Goal: Task Accomplishment & Management: Use online tool/utility

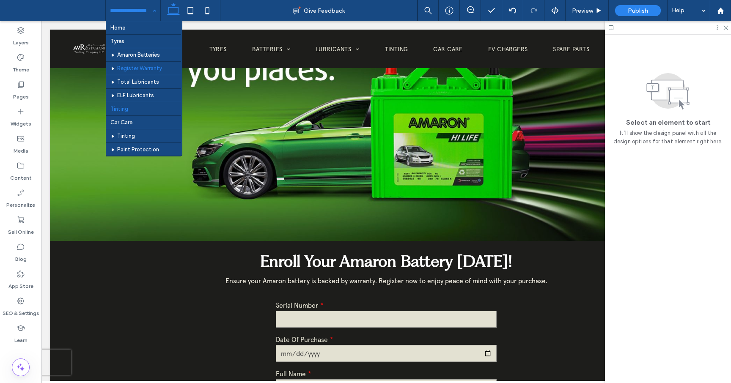
scroll to position [102, 0]
click at [153, 10] on div "Home Tyres Amaron Batteries Register Warranty Total Lubricants ELF Lubricants T…" at bounding box center [133, 10] width 55 height 21
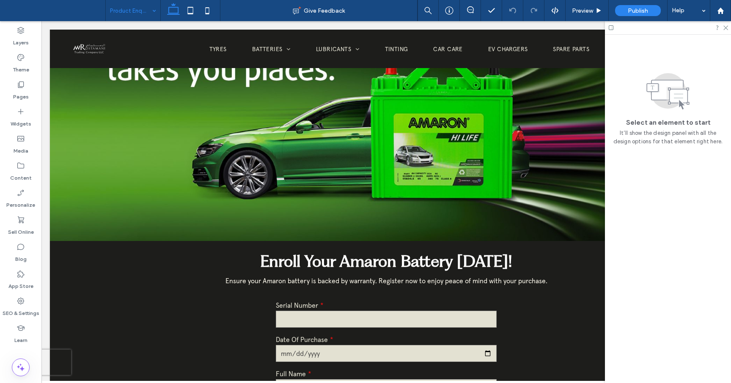
click at [149, 11] on div "Product Enquiry" at bounding box center [133, 10] width 55 height 21
click at [579, 11] on span "Preview" at bounding box center [582, 10] width 21 height 7
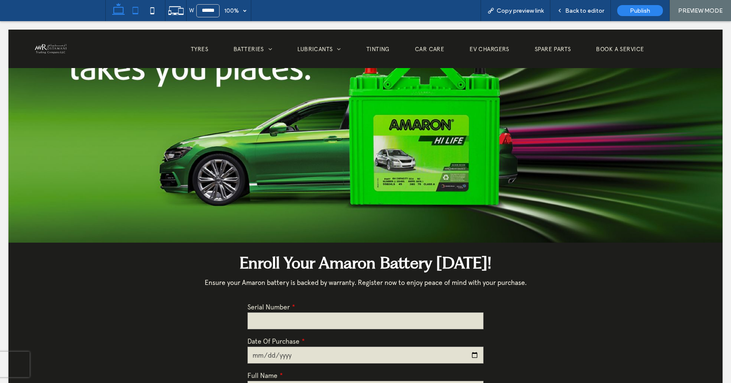
click at [136, 10] on icon at bounding box center [135, 10] width 17 height 17
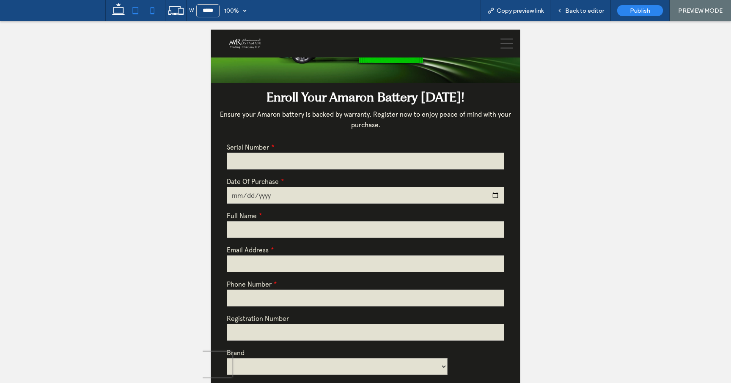
click at [154, 9] on use at bounding box center [152, 10] width 4 height 7
type input "*****"
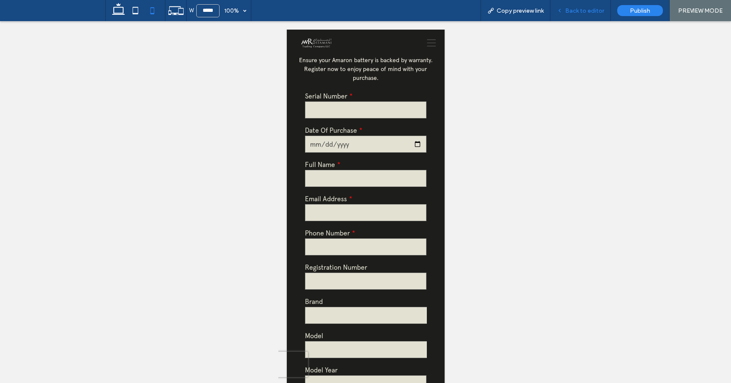
click at [588, 10] on span "Back to editor" at bounding box center [584, 10] width 39 height 7
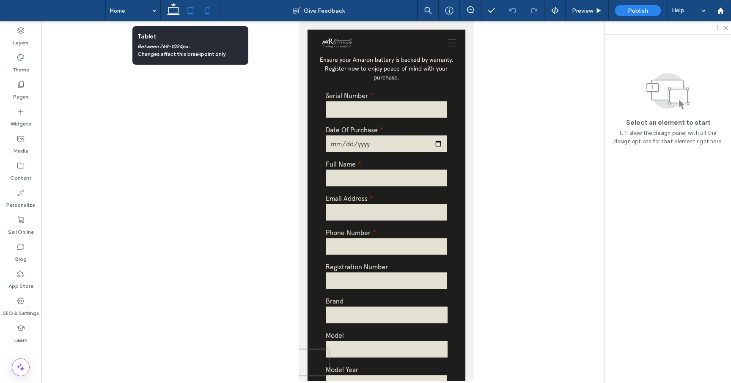
click at [191, 9] on icon at bounding box center [190, 10] width 17 height 17
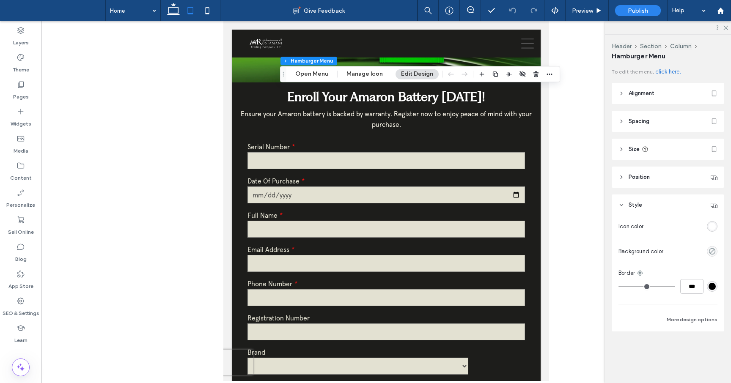
click at [559, 138] on div at bounding box center [386, 201] width 690 height 360
click at [317, 76] on button "Open Menu" at bounding box center [312, 74] width 44 height 10
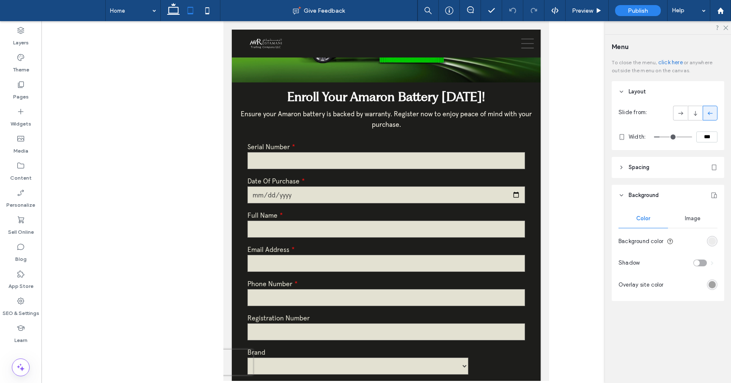
click at [715, 242] on div "rgb(233, 233, 233)" at bounding box center [712, 241] width 7 height 7
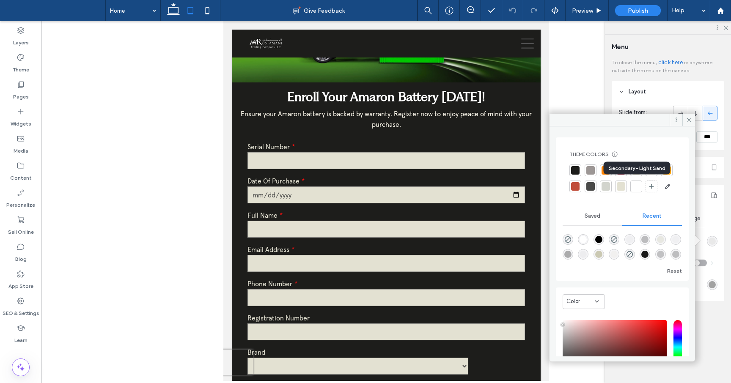
click at [625, 186] on div at bounding box center [621, 186] width 8 height 8
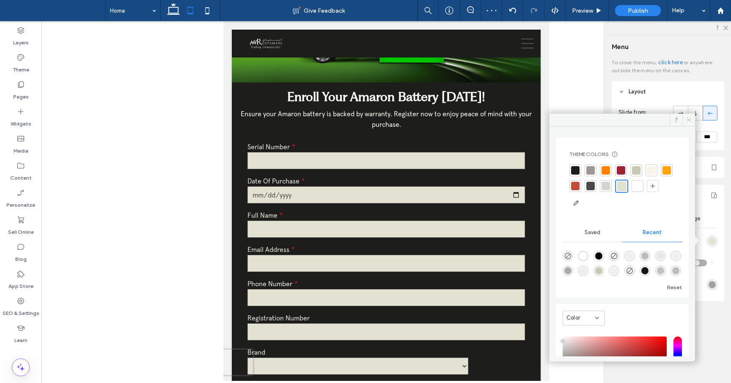
click at [691, 115] on span at bounding box center [689, 120] width 13 height 13
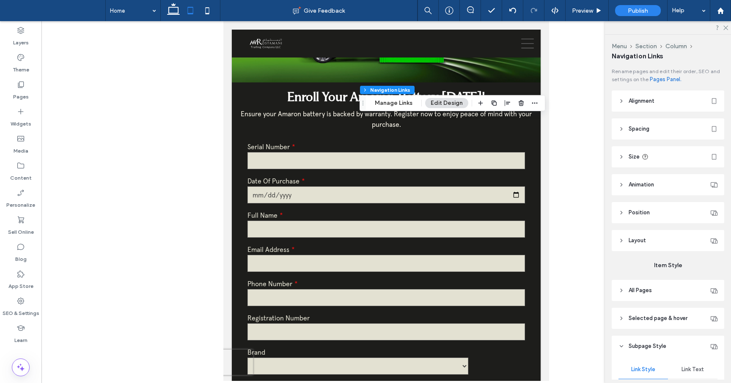
type input "***"
type input "****"
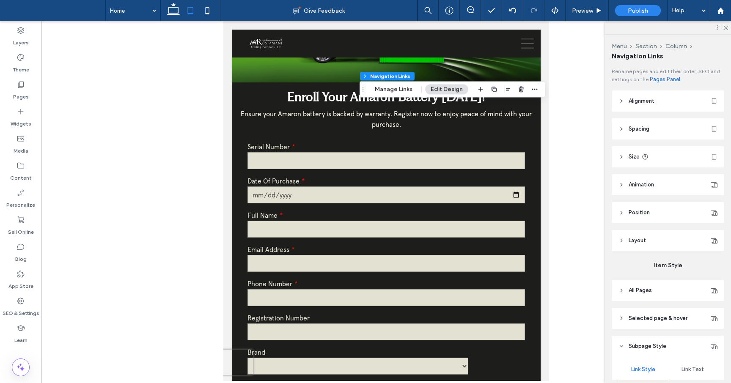
click at [575, 59] on div at bounding box center [386, 201] width 690 height 360
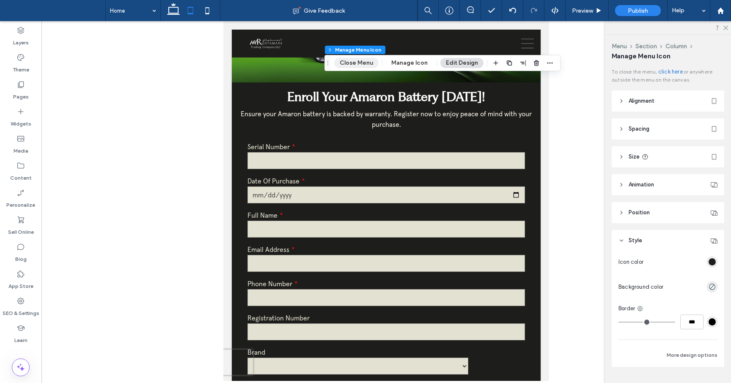
click at [360, 65] on button "Close Menu" at bounding box center [356, 63] width 44 height 10
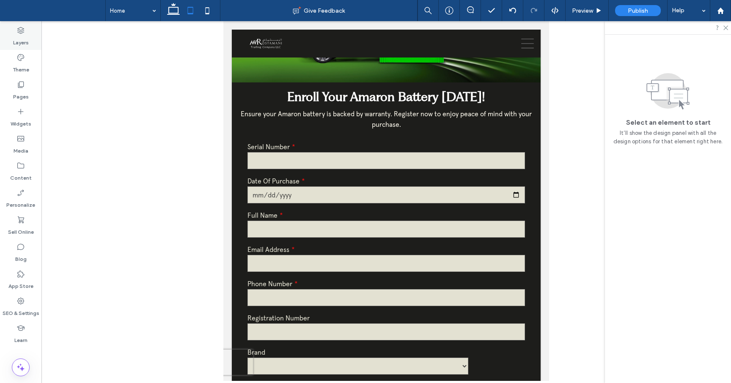
click at [22, 33] on icon at bounding box center [21, 30] width 8 height 8
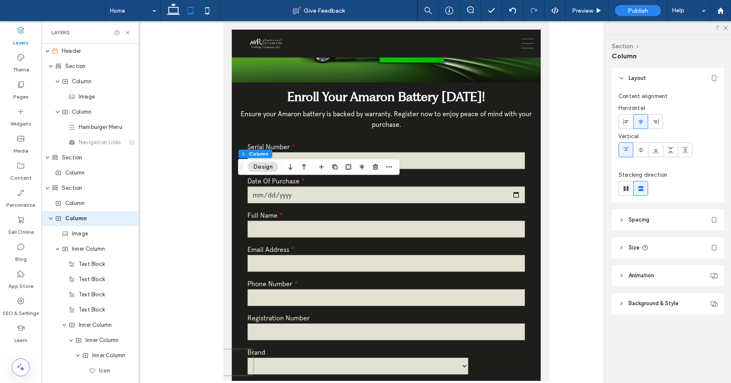
scroll to position [5, 0]
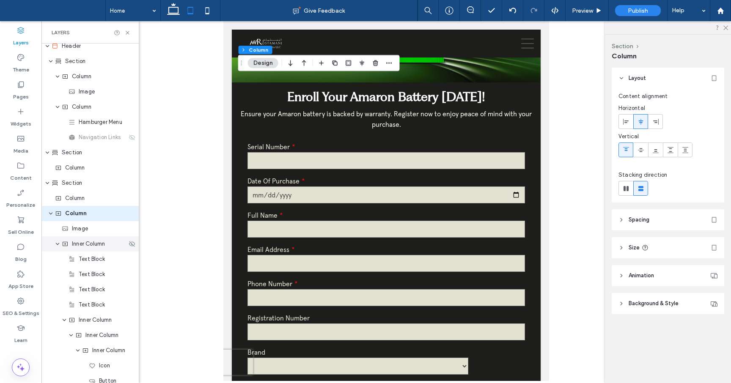
click at [79, 246] on span "Inner Column" at bounding box center [88, 244] width 33 height 8
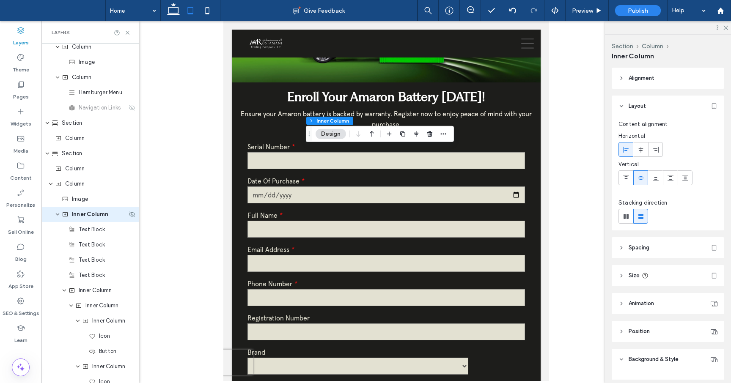
scroll to position [36, 0]
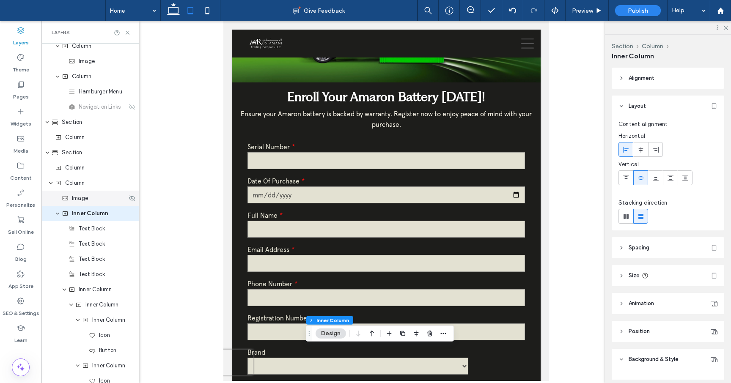
click at [88, 203] on div "Image" at bounding box center [89, 198] width 97 height 15
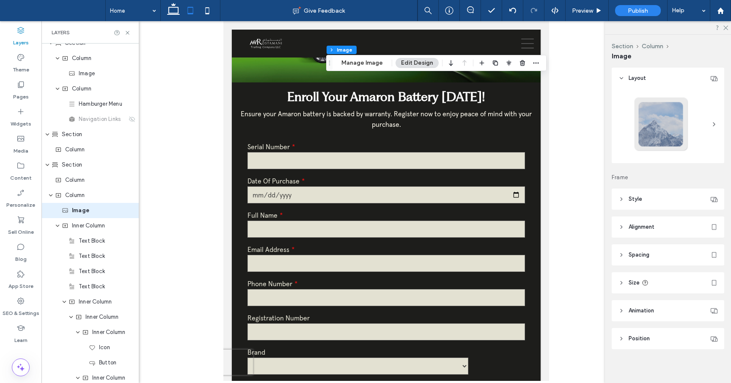
scroll to position [20, 0]
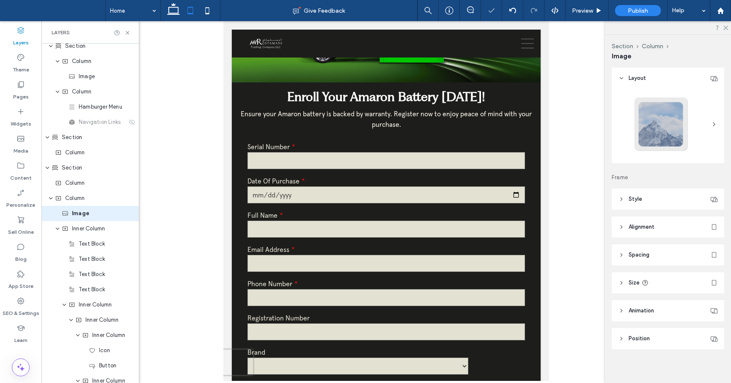
type input "**"
type input "****"
type input "***"
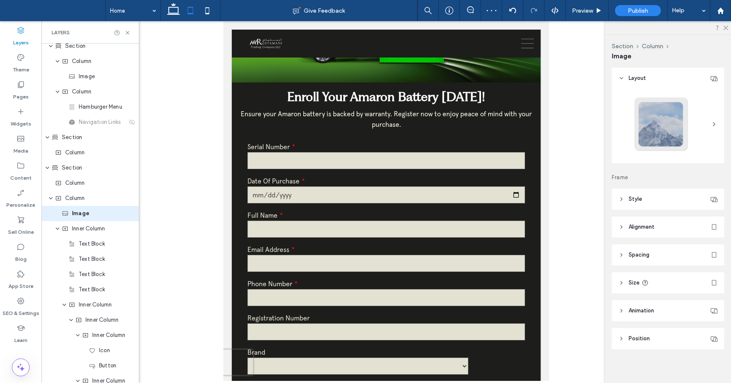
type input "***"
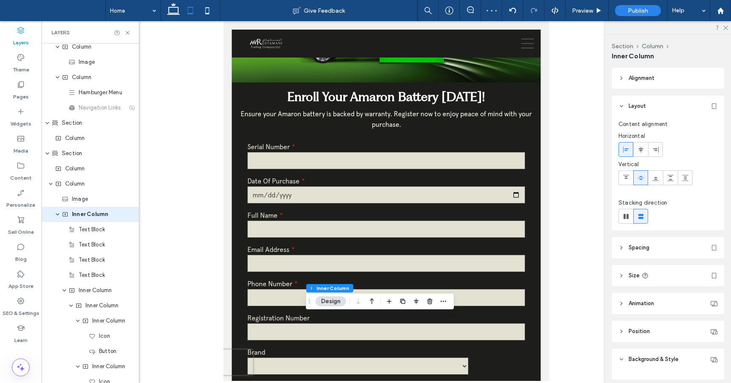
scroll to position [36, 0]
click at [622, 271] on header "Size" at bounding box center [668, 275] width 113 height 21
click at [699, 297] on input "****" at bounding box center [696, 297] width 17 height 15
type input "***"
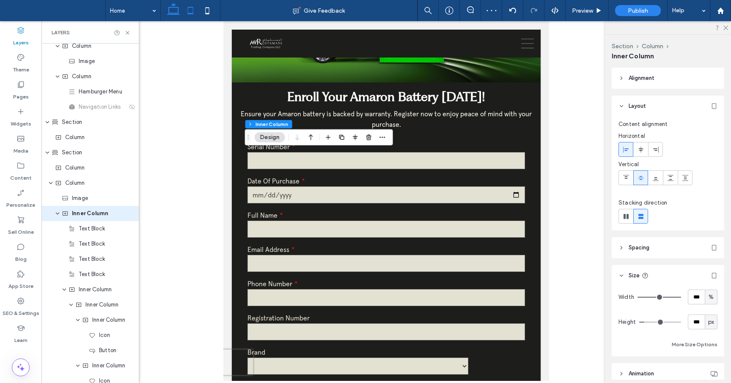
click at [173, 10] on icon at bounding box center [173, 10] width 17 height 17
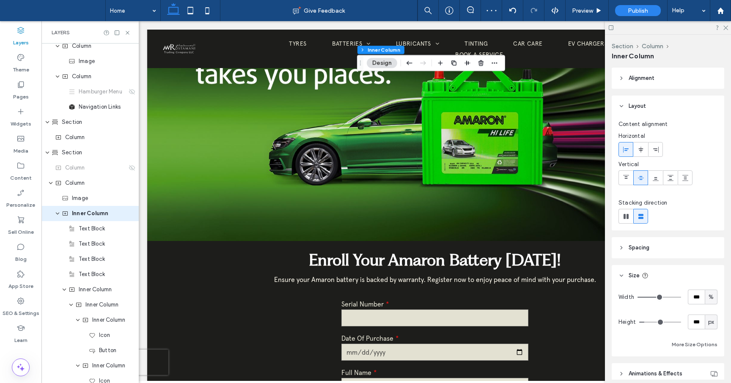
type input "**"
type input "****"
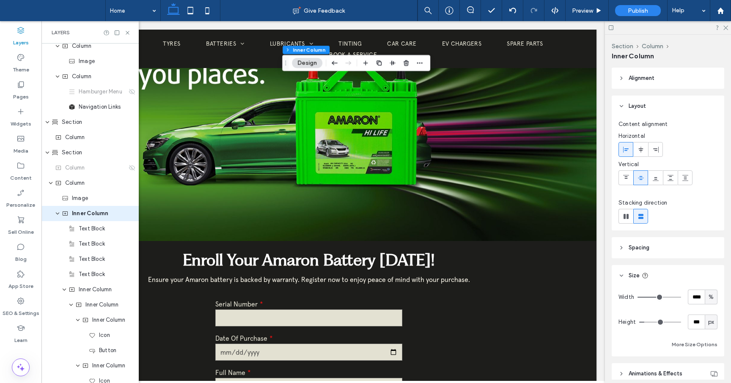
scroll to position [0, 124]
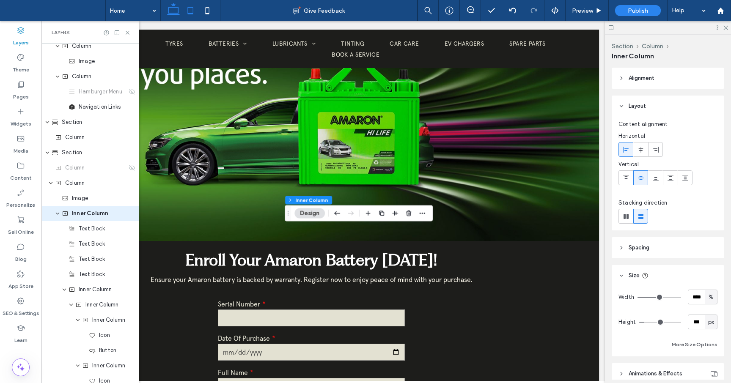
click at [187, 12] on icon at bounding box center [190, 10] width 17 height 17
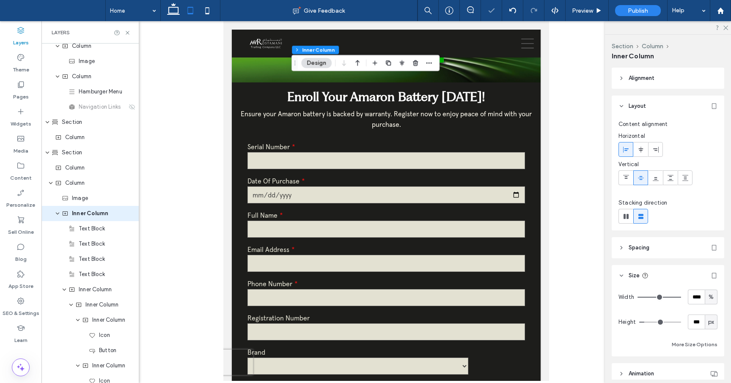
type input "*"
type input "***"
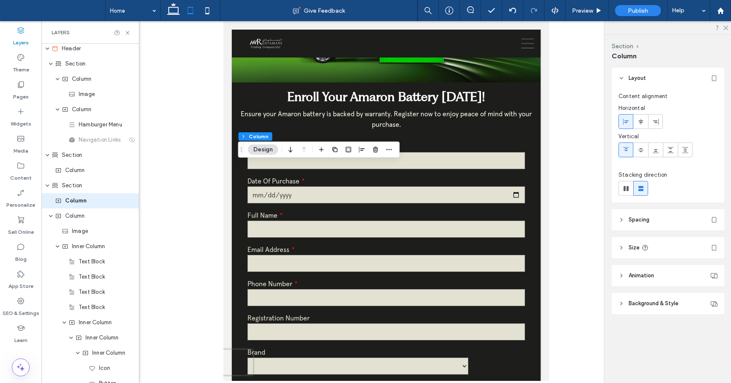
scroll to position [0, 0]
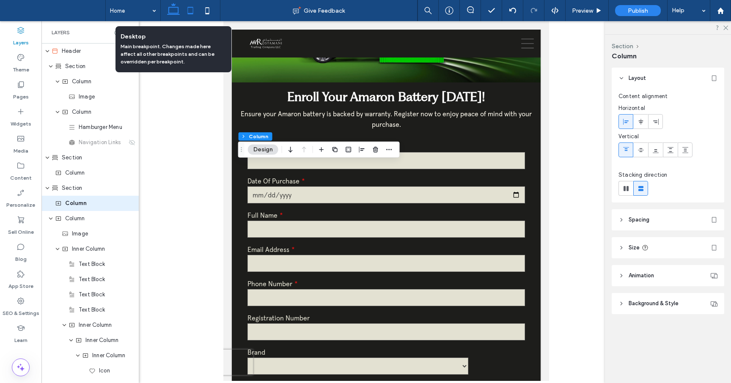
click at [175, 11] on icon at bounding box center [173, 10] width 17 height 17
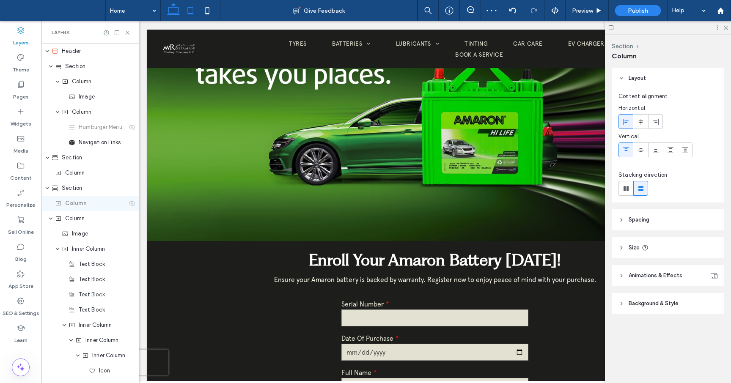
click at [195, 15] on icon at bounding box center [190, 10] width 17 height 17
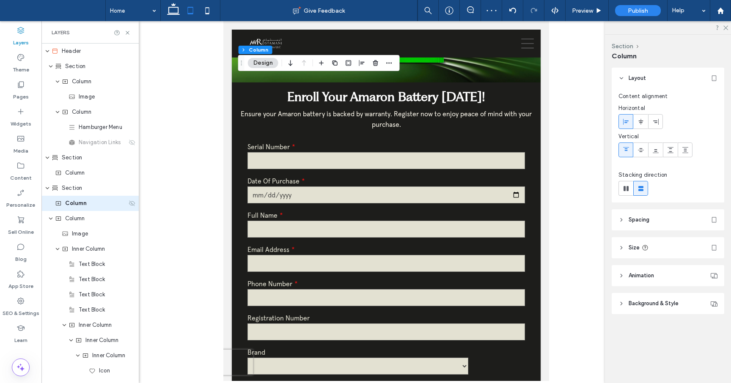
click at [133, 205] on use at bounding box center [132, 204] width 6 height 6
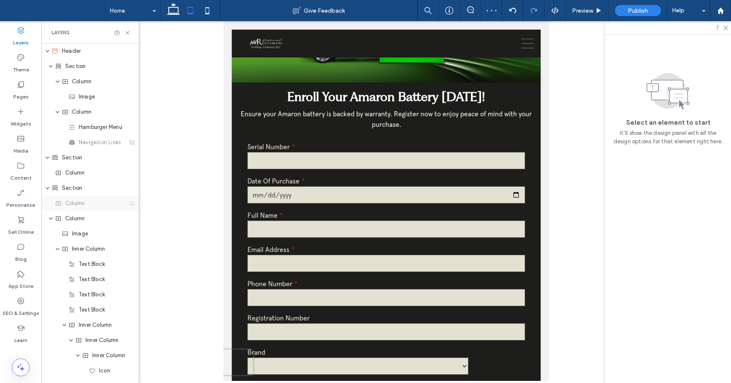
click at [132, 202] on icon at bounding box center [132, 203] width 7 height 7
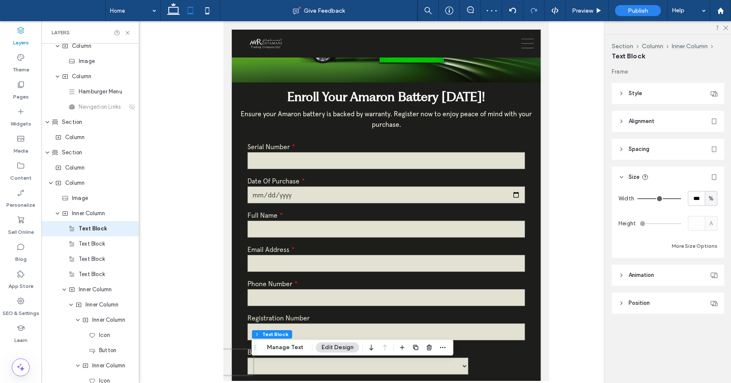
scroll to position [51, 0]
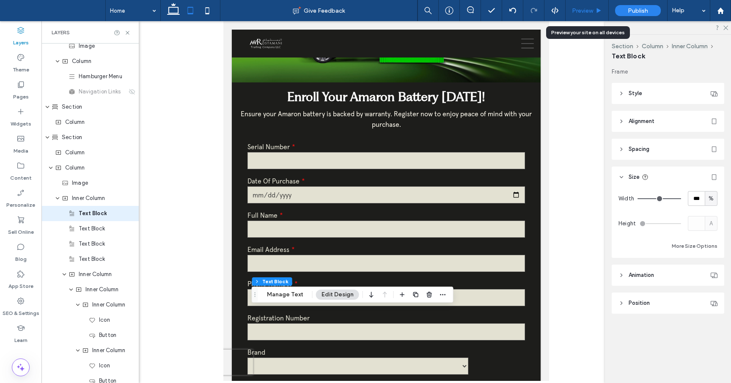
click at [596, 8] on icon at bounding box center [599, 11] width 6 height 6
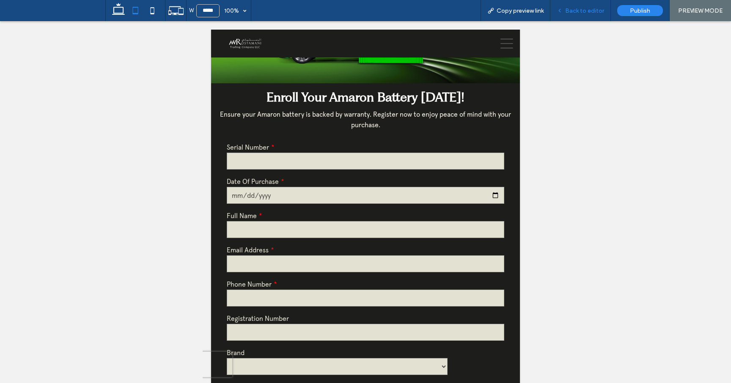
click at [588, 15] on div "Back to editor" at bounding box center [581, 10] width 61 height 21
click at [586, 15] on div "Back to editor" at bounding box center [581, 10] width 61 height 21
click at [586, 9] on span "Back to editor" at bounding box center [584, 10] width 39 height 7
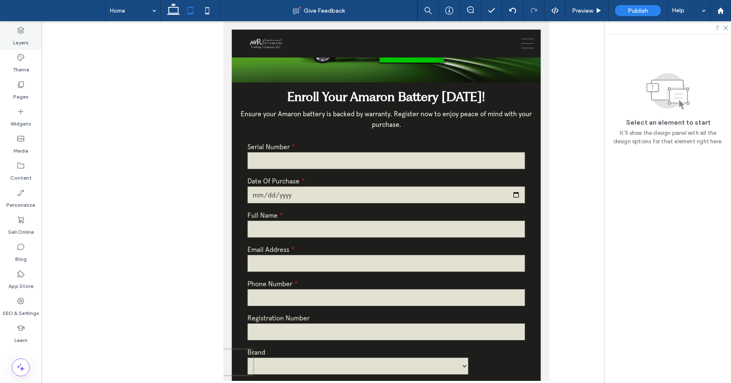
click at [26, 39] on label "Layers" at bounding box center [21, 41] width 16 height 12
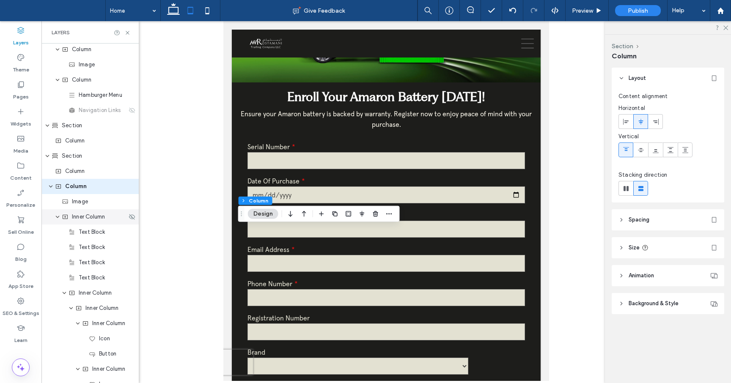
click at [92, 219] on span "Inner Column" at bounding box center [88, 217] width 33 height 8
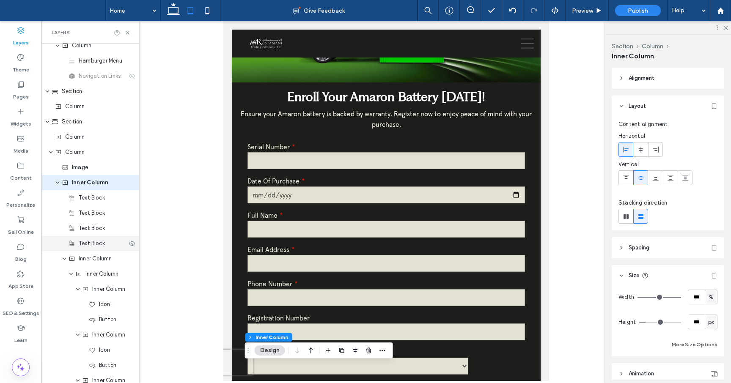
scroll to position [68, 0]
click at [85, 171] on div "Image" at bounding box center [89, 166] width 97 height 15
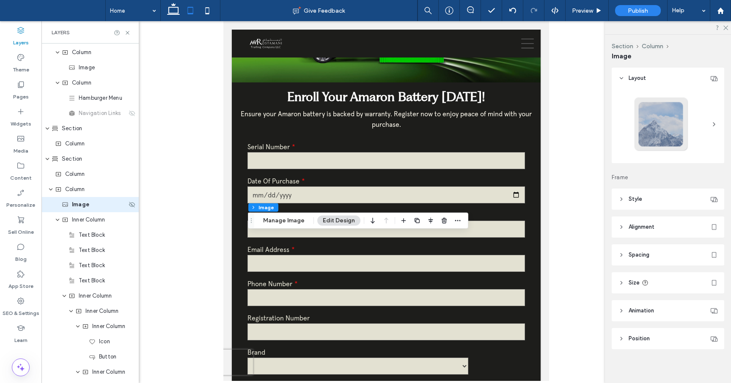
scroll to position [20, 0]
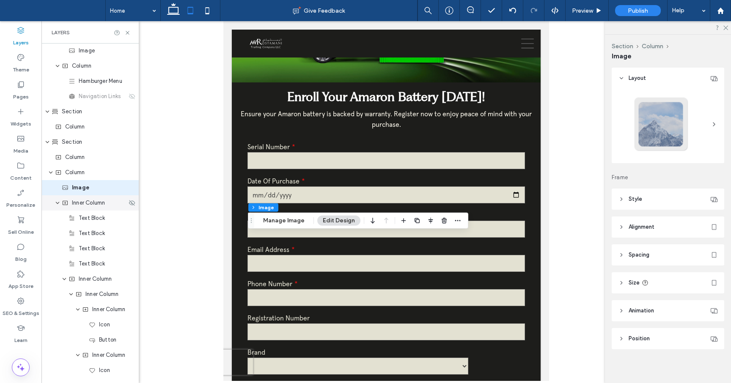
click at [91, 206] on span "Inner Column" at bounding box center [88, 203] width 33 height 8
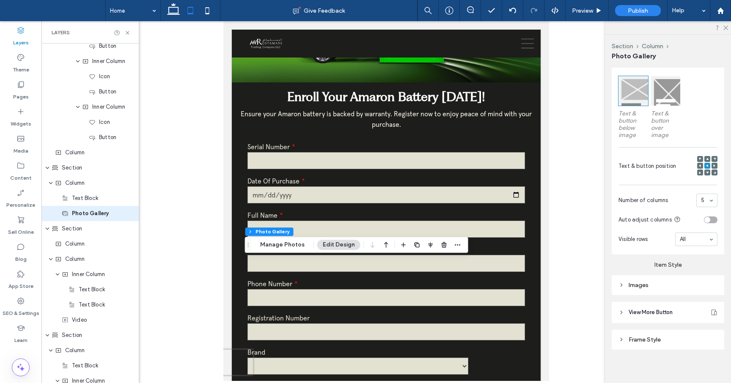
scroll to position [253, 0]
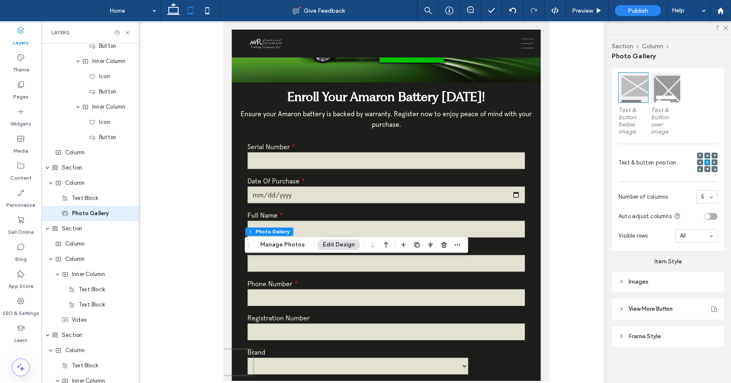
click at [622, 286] on div "Images" at bounding box center [668, 281] width 99 height 11
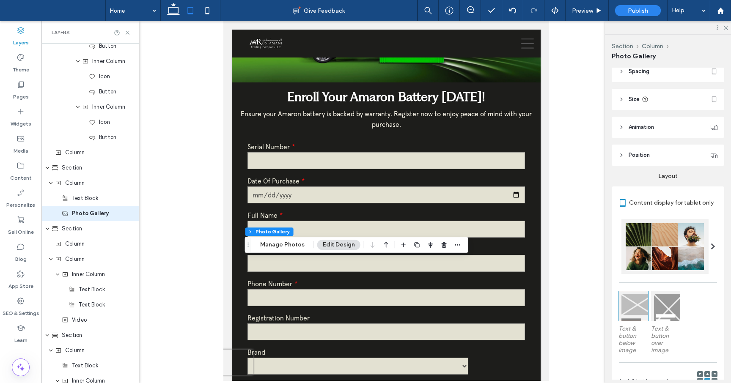
scroll to position [0, 0]
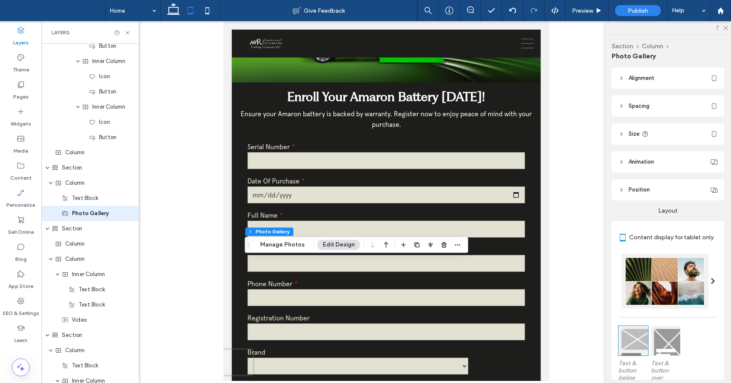
click at [621, 132] on icon at bounding box center [622, 134] width 6 height 6
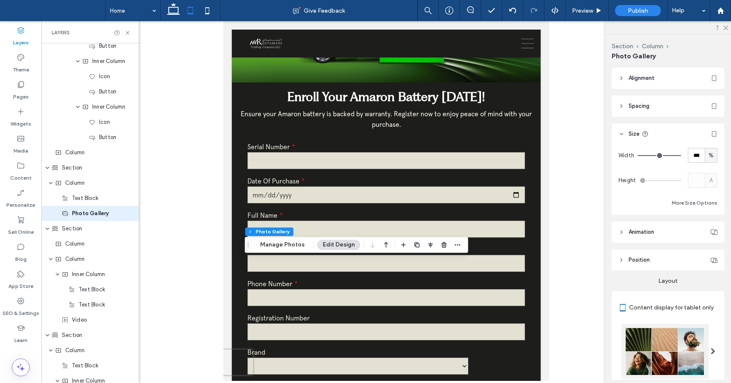
click at [621, 133] on icon at bounding box center [622, 134] width 6 height 6
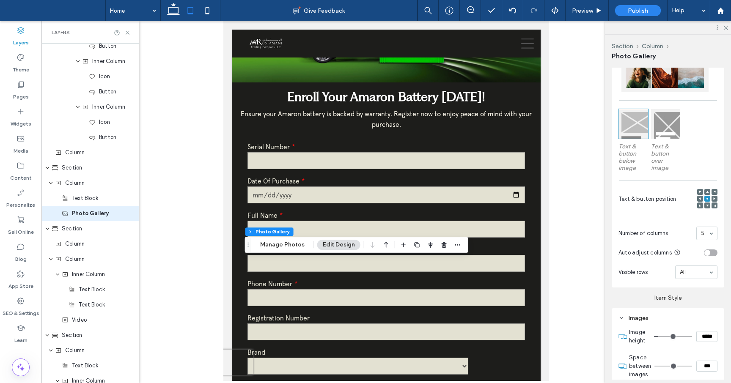
scroll to position [324, 0]
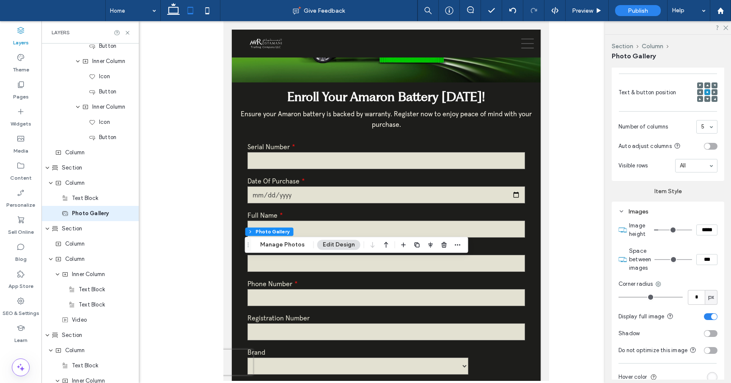
click at [705, 230] on input "*****" at bounding box center [706, 230] width 21 height 11
type input "*****"
type input "***"
click at [707, 231] on input "*****" at bounding box center [706, 230] width 21 height 11
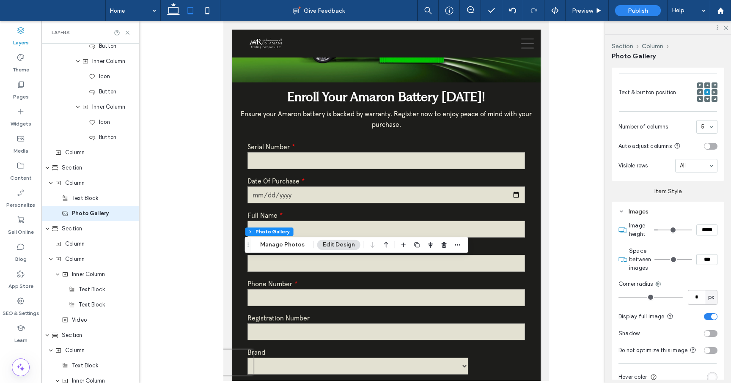
type input "*****"
type input "***"
type input "*****"
type input "***"
click at [694, 216] on div "Images" at bounding box center [668, 211] width 99 height 11
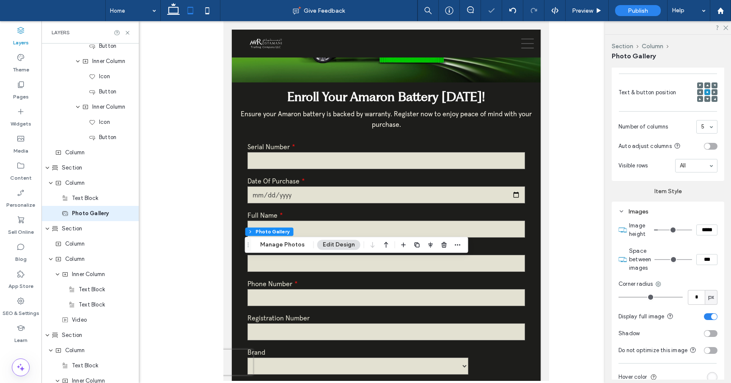
scroll to position [253, 0]
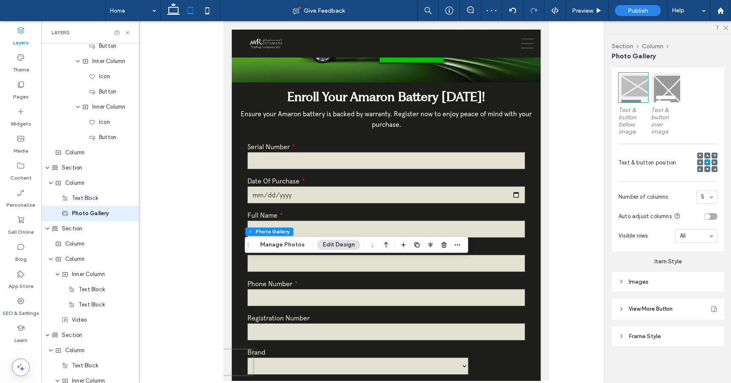
click at [622, 281] on use at bounding box center [622, 282] width 2 height 3
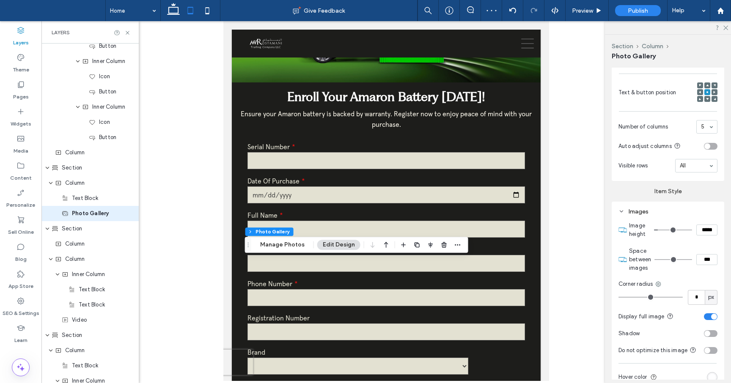
click at [706, 231] on input "*****" at bounding box center [706, 230] width 21 height 11
click at [683, 209] on div "Images" at bounding box center [668, 211] width 99 height 7
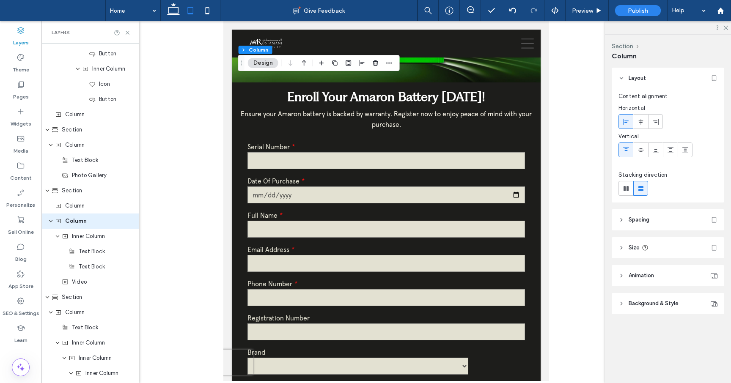
scroll to position [538, 0]
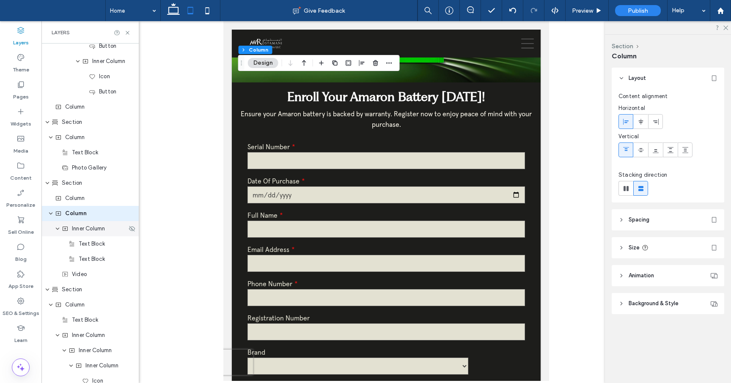
click at [83, 232] on span "Inner Column" at bounding box center [88, 229] width 33 height 8
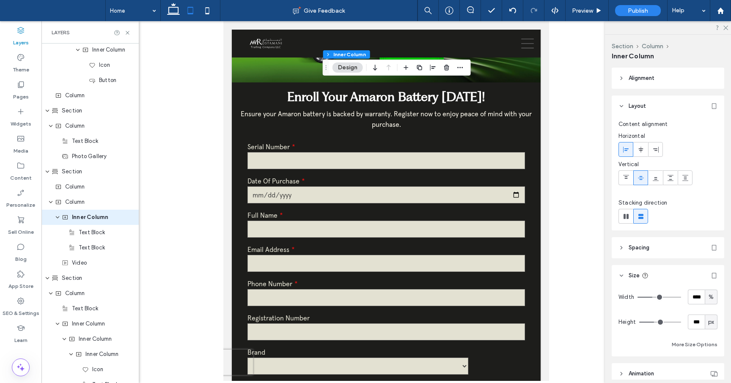
scroll to position [553, 0]
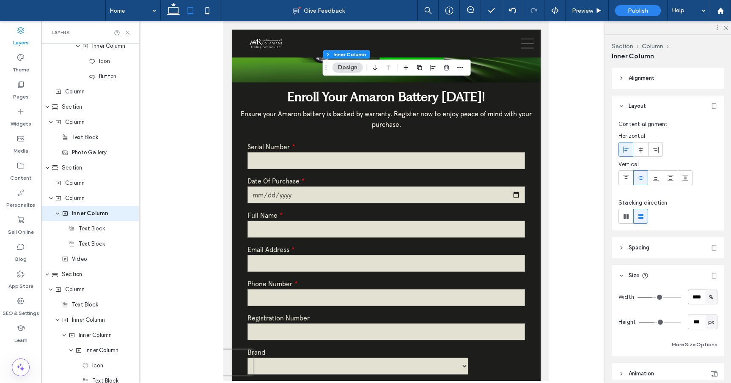
click at [701, 298] on input "****" at bounding box center [696, 297] width 17 height 15
type input "***"
click at [515, 11] on icon at bounding box center [512, 10] width 7 height 7
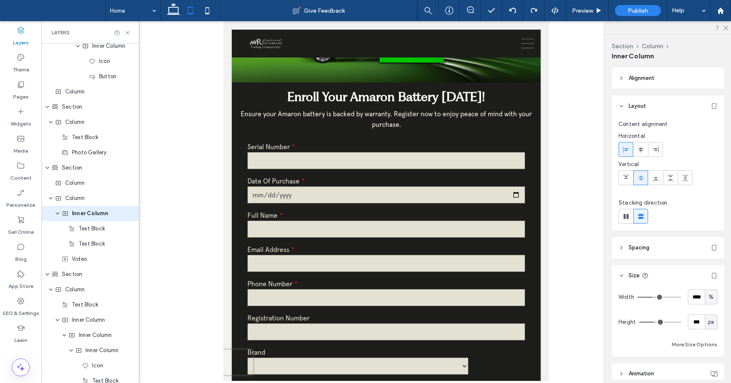
type input "**"
type input "****"
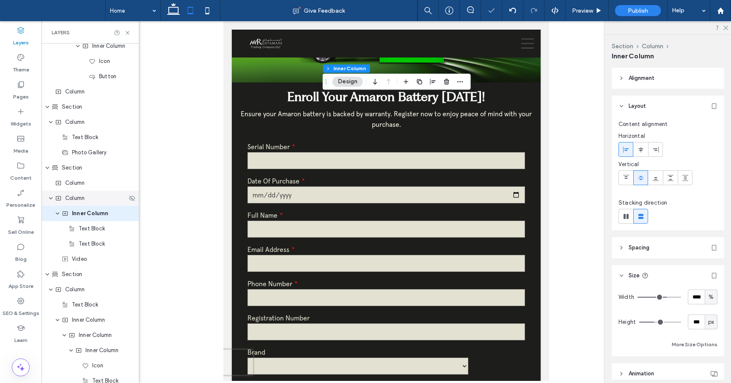
click at [80, 199] on span "Column" at bounding box center [74, 198] width 19 height 8
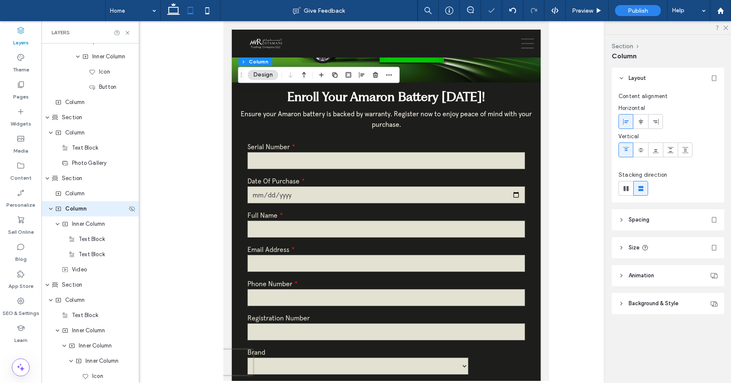
scroll to position [538, 0]
click at [643, 121] on icon at bounding box center [641, 121] width 7 height 7
click at [629, 122] on div at bounding box center [626, 122] width 14 height 14
click at [622, 222] on icon at bounding box center [622, 220] width 6 height 6
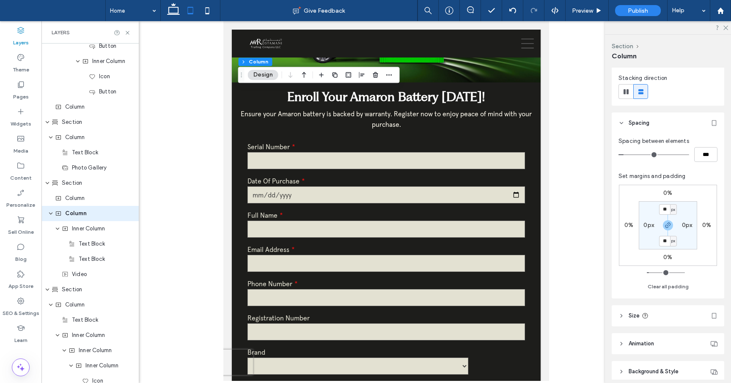
scroll to position [99, 0]
click at [622, 123] on icon at bounding box center [622, 121] width 6 height 6
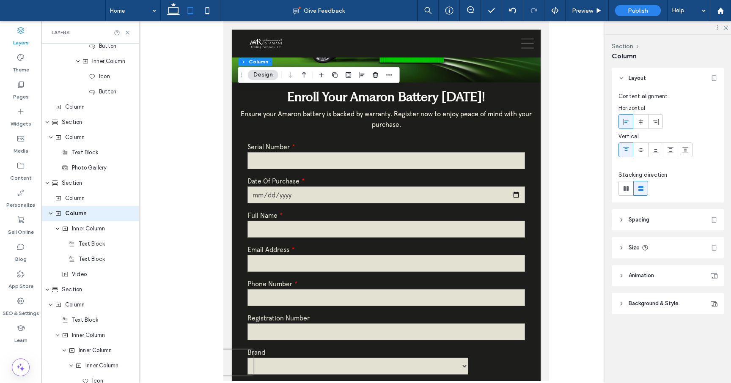
scroll to position [0, 0]
click at [82, 203] on div "Column" at bounding box center [89, 198] width 97 height 15
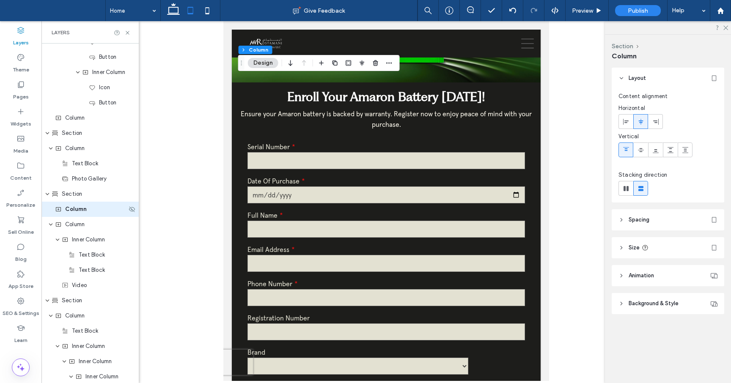
scroll to position [523, 0]
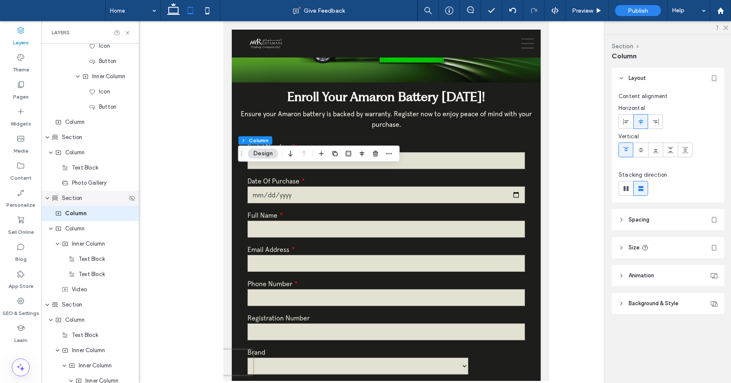
click at [81, 204] on div "Section" at bounding box center [89, 198] width 97 height 15
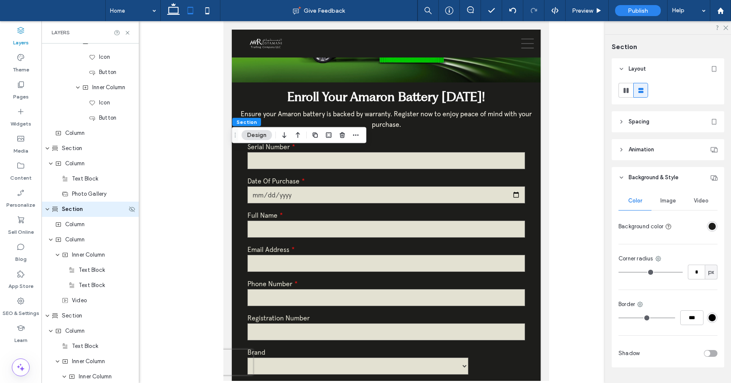
scroll to position [508, 0]
click at [78, 212] on span "Section" at bounding box center [72, 213] width 21 height 8
click at [623, 125] on header "Spacing" at bounding box center [668, 121] width 113 height 21
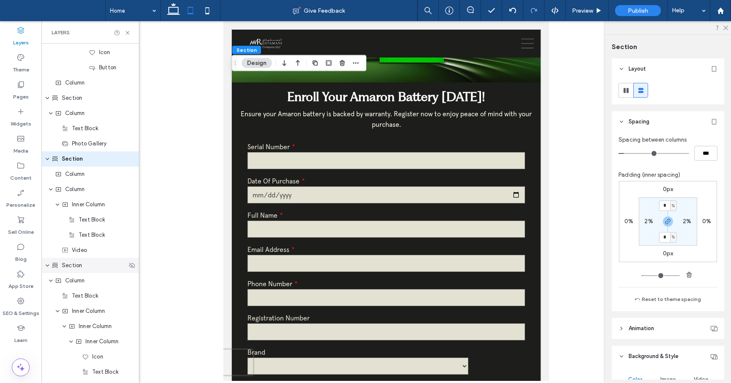
click at [84, 269] on div "Section" at bounding box center [89, 266] width 75 height 8
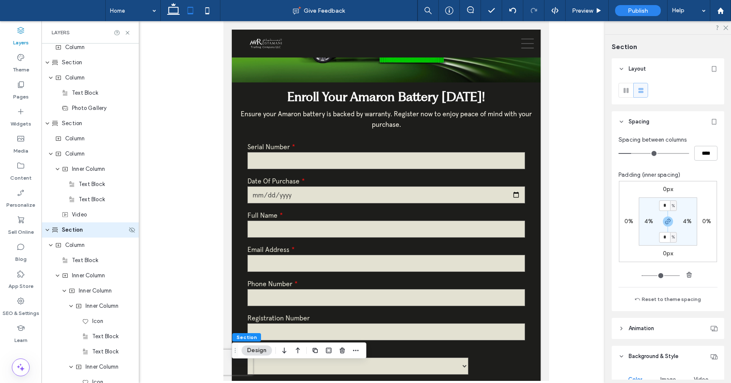
scroll to position [614, 0]
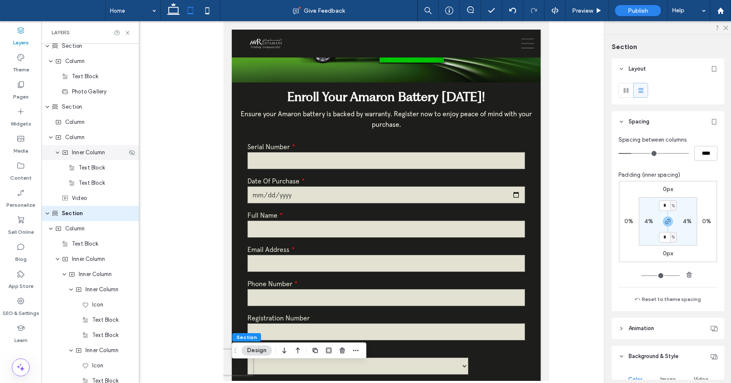
click at [107, 154] on div "Inner Column" at bounding box center [94, 153] width 65 height 8
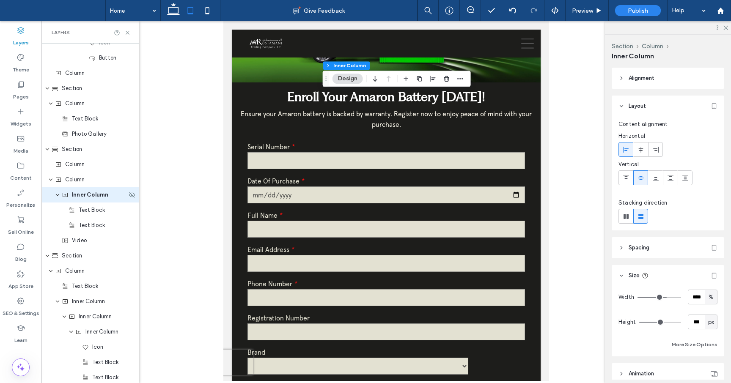
scroll to position [553, 0]
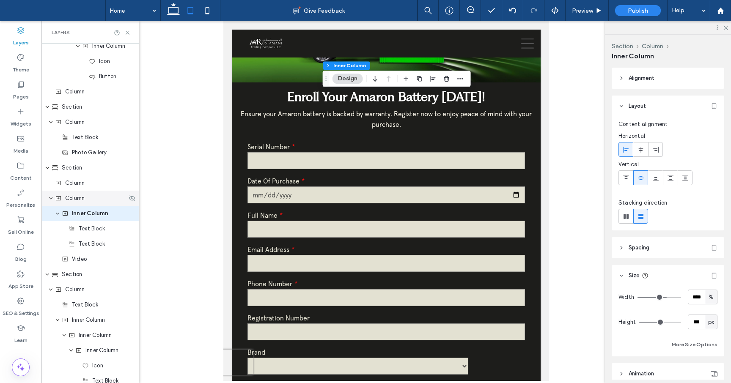
click at [85, 203] on div "Column" at bounding box center [89, 198] width 97 height 15
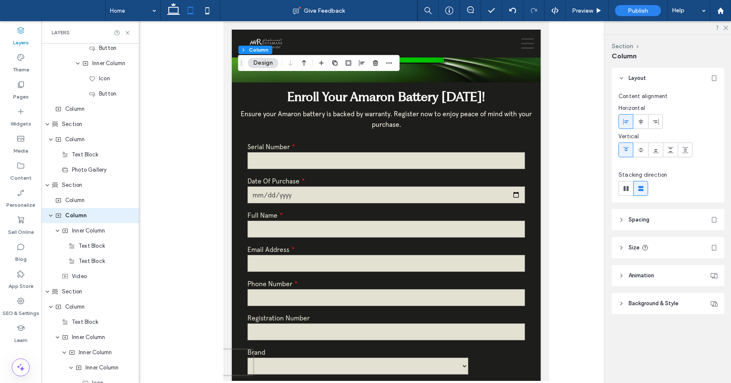
scroll to position [538, 0]
click at [641, 116] on span at bounding box center [641, 122] width 7 height 14
click at [628, 149] on icon at bounding box center [626, 150] width 7 height 7
click at [624, 185] on icon at bounding box center [626, 188] width 8 height 8
type input "*"
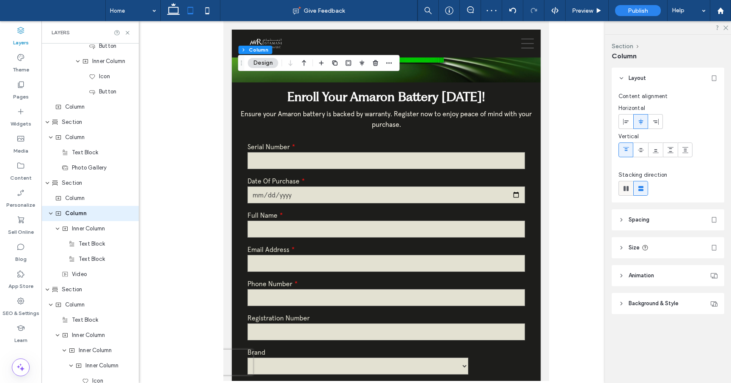
type input "**"
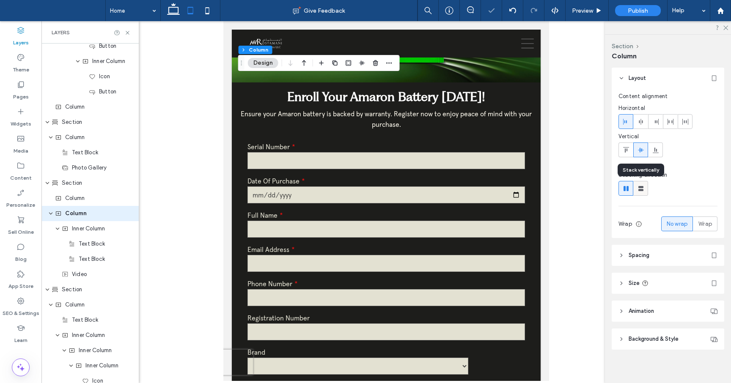
click at [639, 185] on icon at bounding box center [641, 188] width 8 height 8
type input "*"
type input "***"
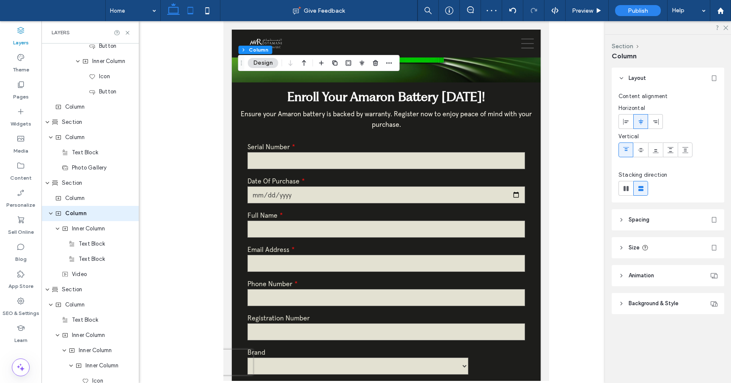
click at [175, 4] on use at bounding box center [173, 9] width 13 height 12
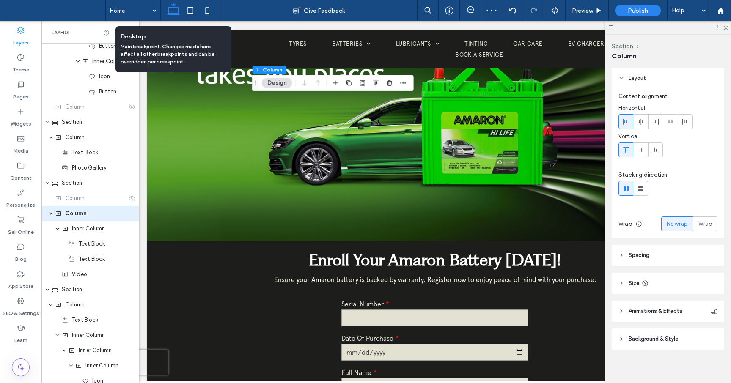
type input "*"
type input "**"
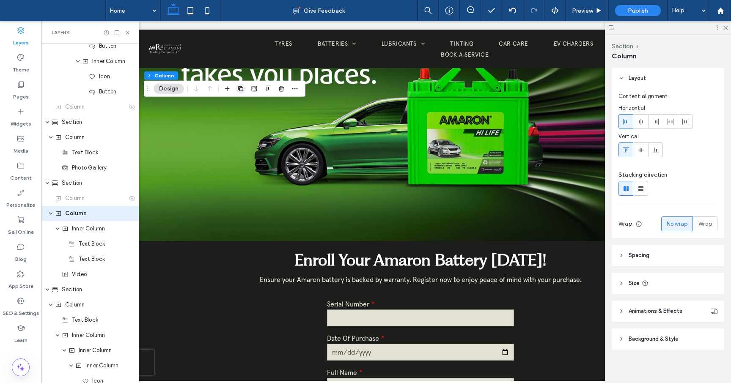
scroll to position [0, 0]
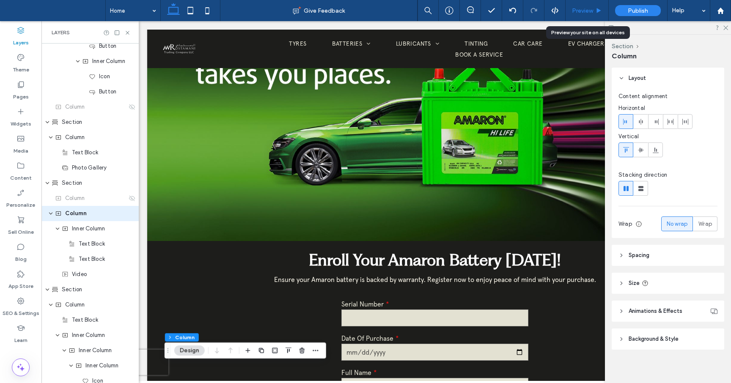
click at [596, 13] on icon at bounding box center [599, 11] width 6 height 6
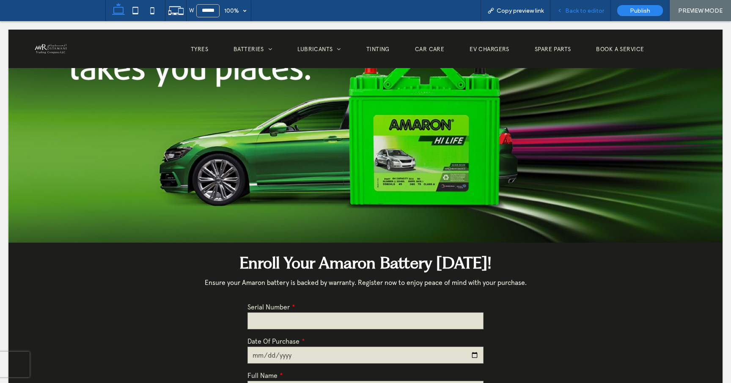
click at [579, 10] on span "Back to editor" at bounding box center [584, 10] width 39 height 7
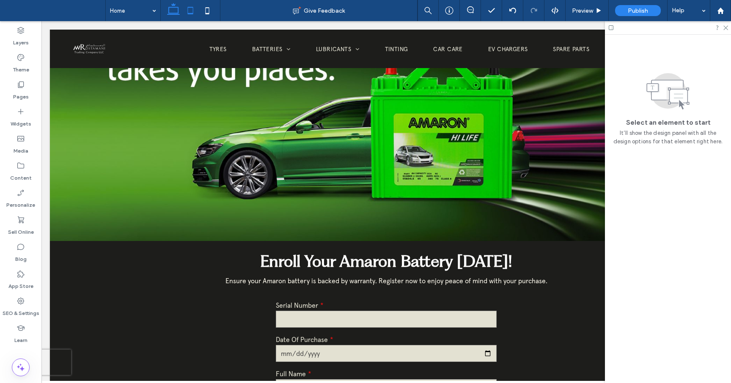
click at [193, 12] on icon at bounding box center [190, 10] width 17 height 17
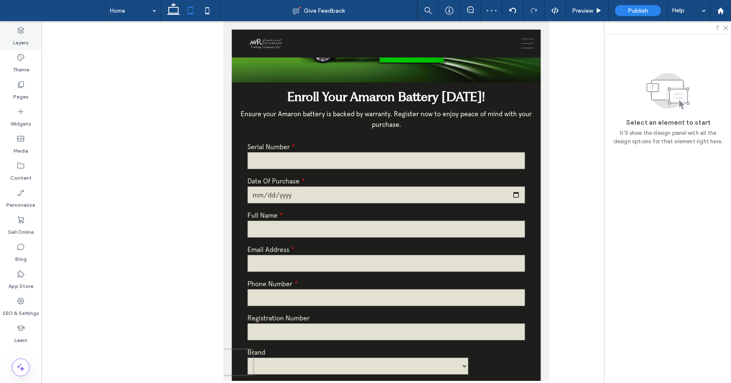
click at [27, 32] on div "Layers" at bounding box center [20, 36] width 41 height 27
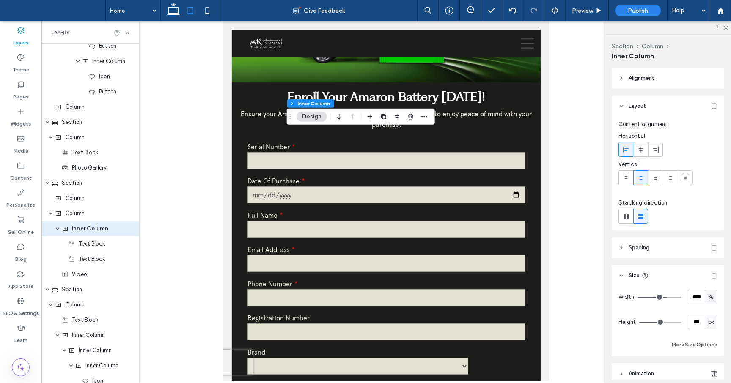
scroll to position [553, 0]
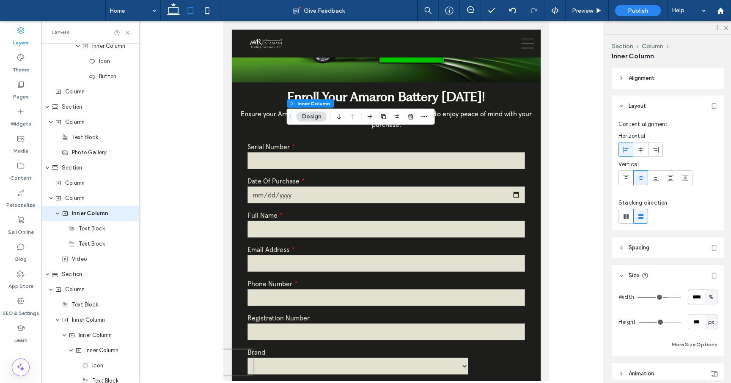
click at [699, 297] on input "****" at bounding box center [696, 297] width 17 height 15
type input "***"
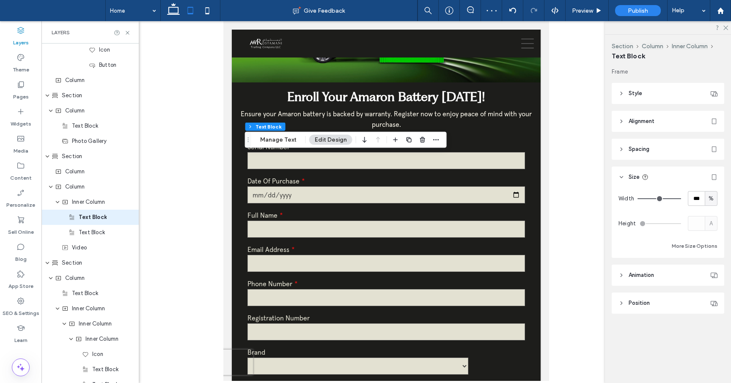
scroll to position [569, 0]
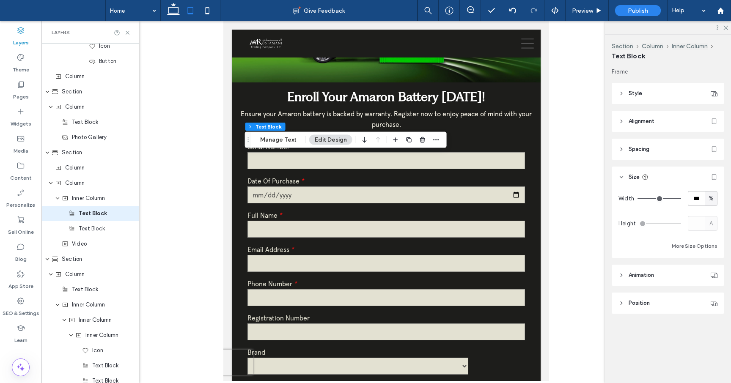
click at [621, 116] on header "Alignment" at bounding box center [668, 121] width 113 height 21
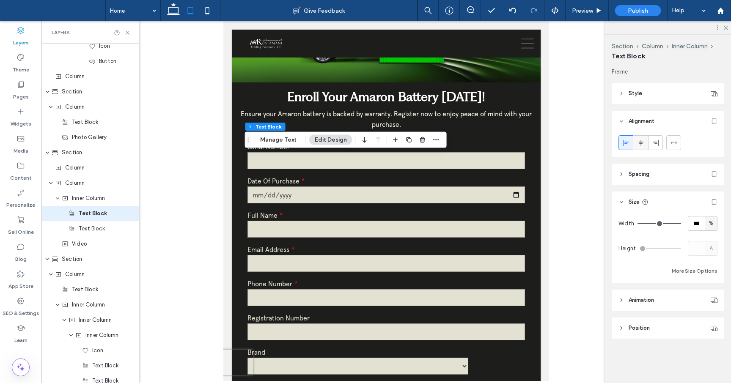
click at [642, 144] on icon at bounding box center [641, 143] width 7 height 7
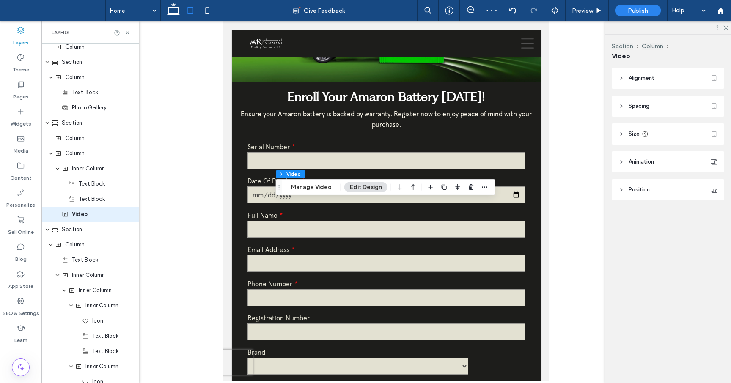
scroll to position [599, 0]
click at [622, 133] on icon at bounding box center [622, 134] width 6 height 6
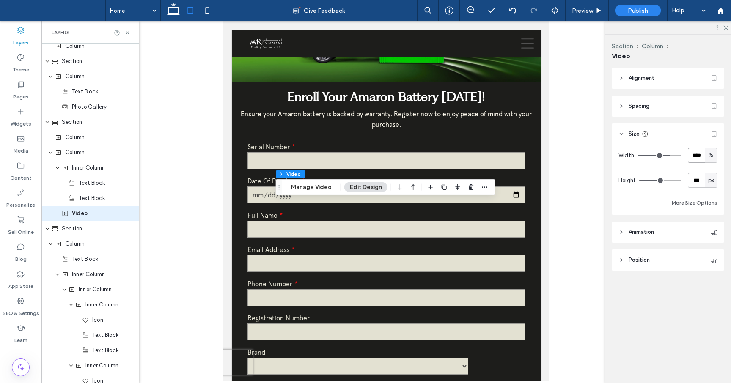
click at [695, 157] on input "****" at bounding box center [696, 155] width 17 height 15
type input "***"
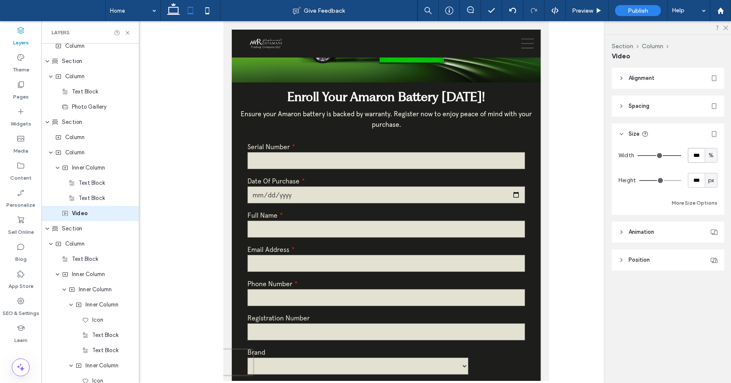
type input "***"
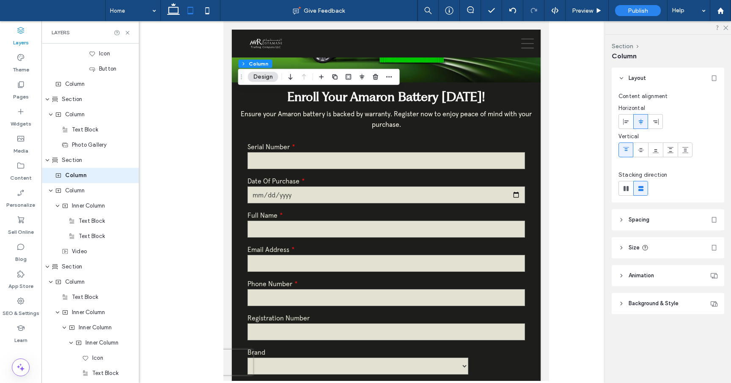
scroll to position [523, 0]
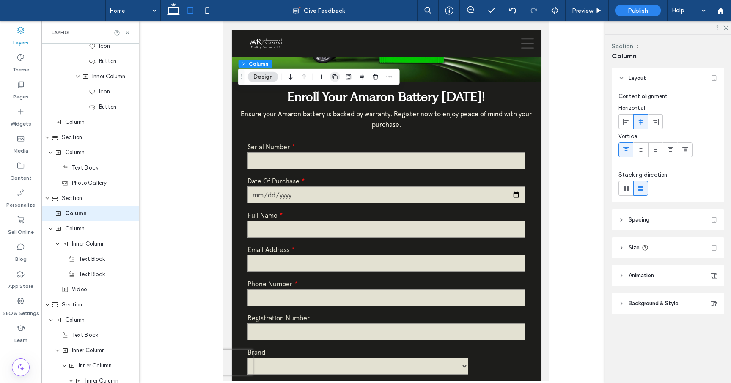
click at [338, 76] on icon "button" at bounding box center [335, 77] width 7 height 7
type input "**"
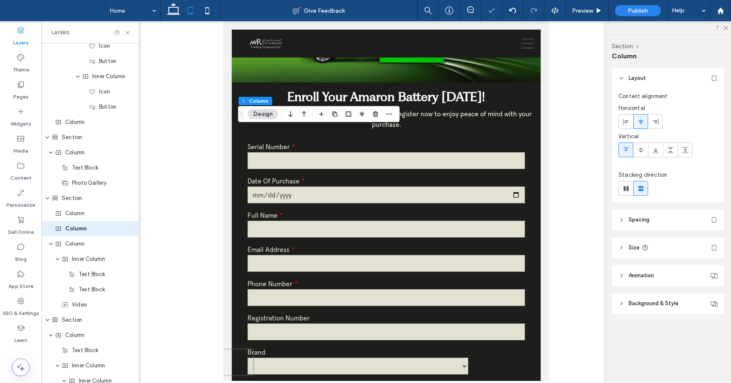
scroll to position [538, 0]
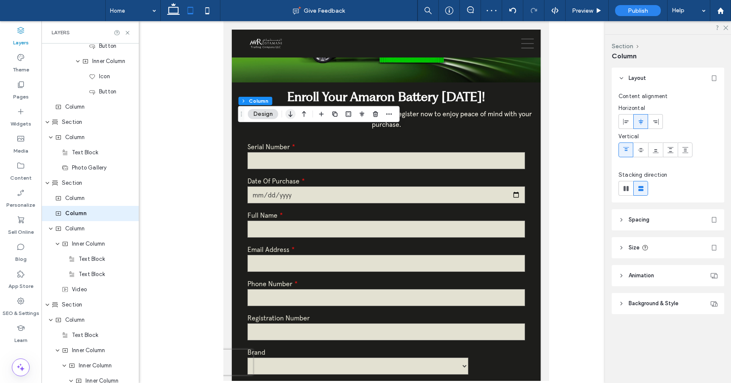
click at [291, 115] on icon "button" at bounding box center [291, 114] width 10 height 15
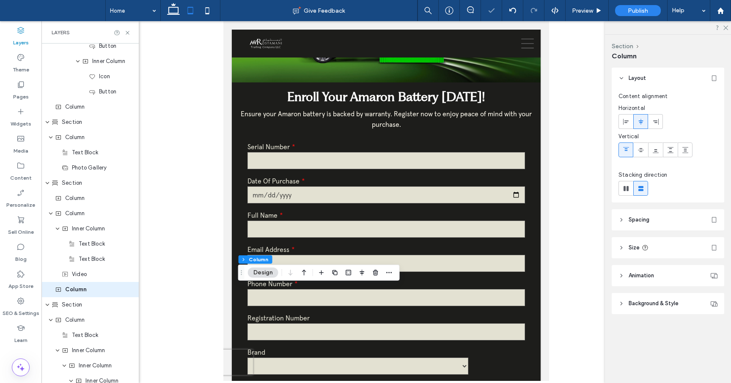
click at [577, 263] on div at bounding box center [386, 201] width 690 height 360
click at [183, 314] on div at bounding box center [386, 201] width 690 height 360
click at [588, 12] on span "Preview" at bounding box center [582, 10] width 21 height 7
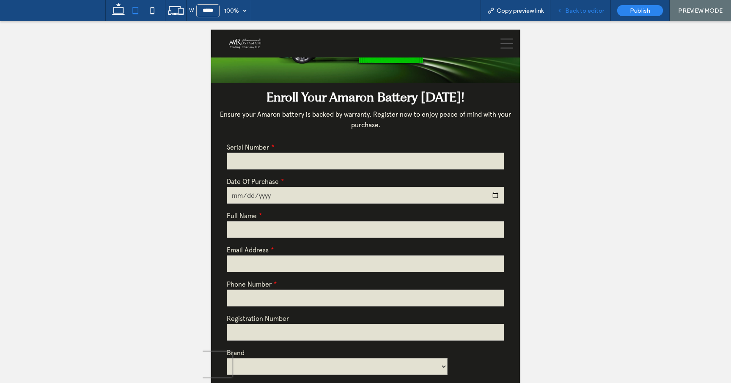
click at [589, 10] on span "Back to editor" at bounding box center [584, 10] width 39 height 7
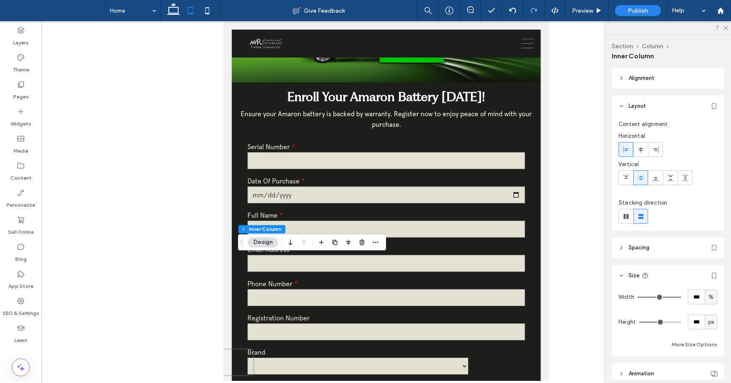
click at [622, 250] on icon at bounding box center [622, 248] width 6 height 6
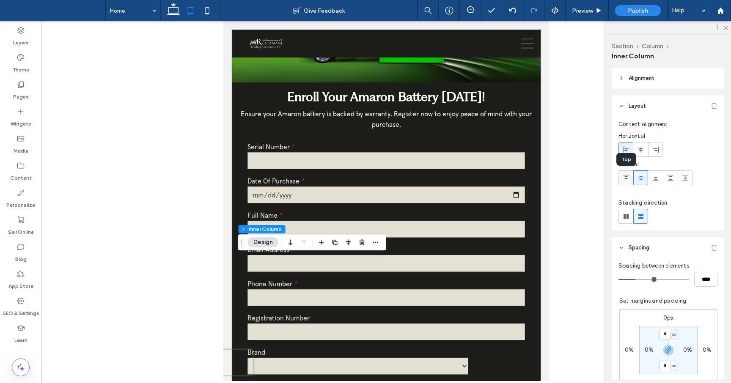
click at [627, 175] on icon at bounding box center [626, 178] width 7 height 7
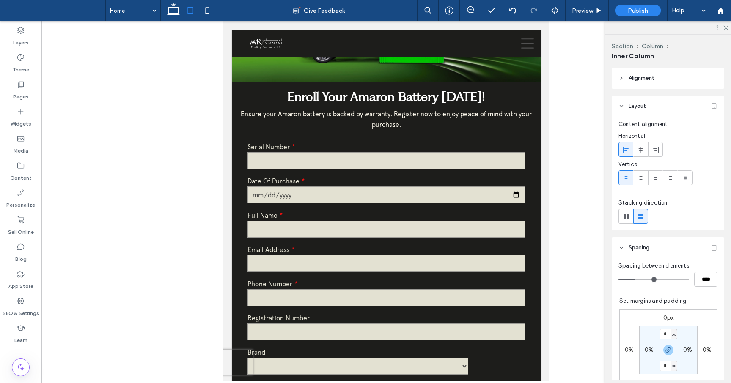
type input "***"
click at [594, 224] on div at bounding box center [386, 201] width 690 height 360
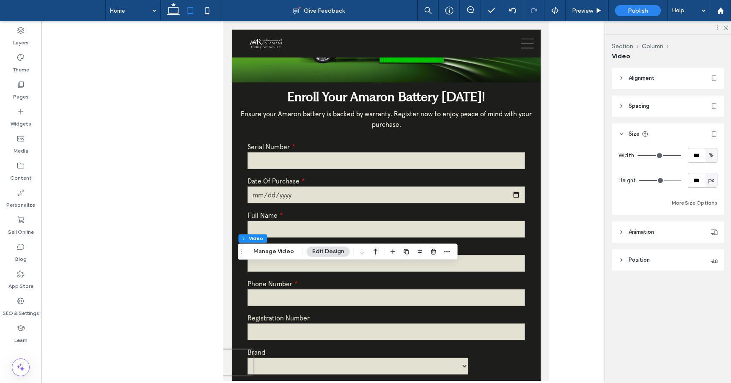
click at [571, 255] on div at bounding box center [386, 201] width 690 height 360
click at [567, 7] on div "Preview" at bounding box center [587, 10] width 43 height 7
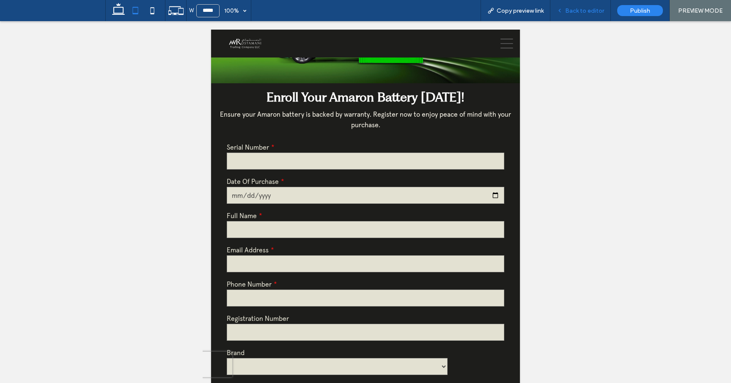
click at [593, 10] on span "Back to editor" at bounding box center [584, 10] width 39 height 7
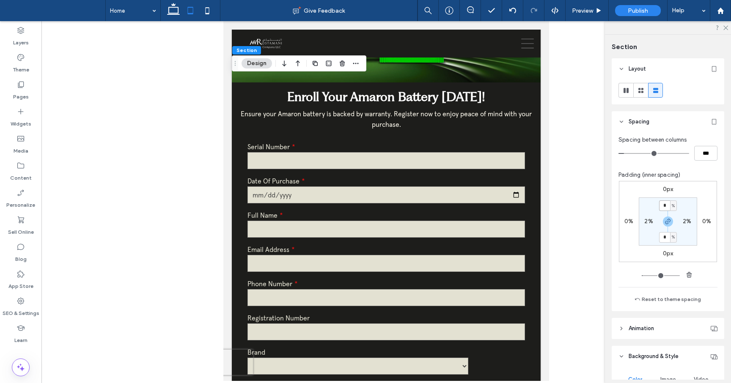
click at [669, 208] on input "*" at bounding box center [664, 206] width 11 height 11
type input "*"
click at [560, 181] on div at bounding box center [386, 201] width 690 height 360
click at [592, 12] on span "Preview" at bounding box center [582, 10] width 21 height 7
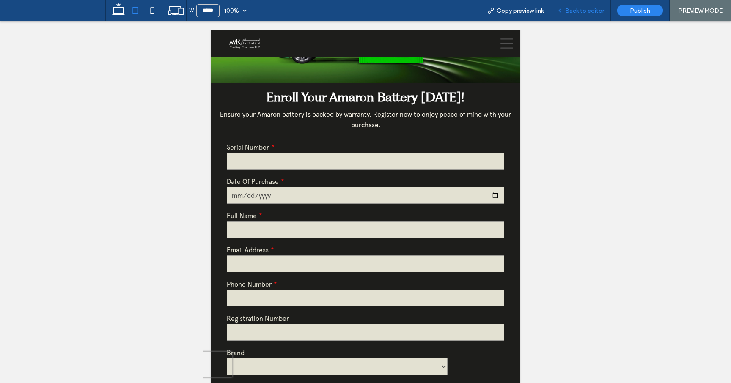
click at [590, 14] on div "Back to editor" at bounding box center [581, 10] width 61 height 21
click at [590, 14] on span "Back to editor" at bounding box center [584, 10] width 39 height 7
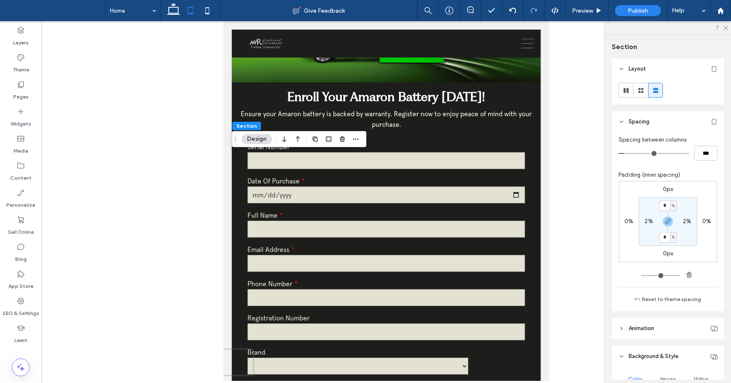
scroll to position [20, 0]
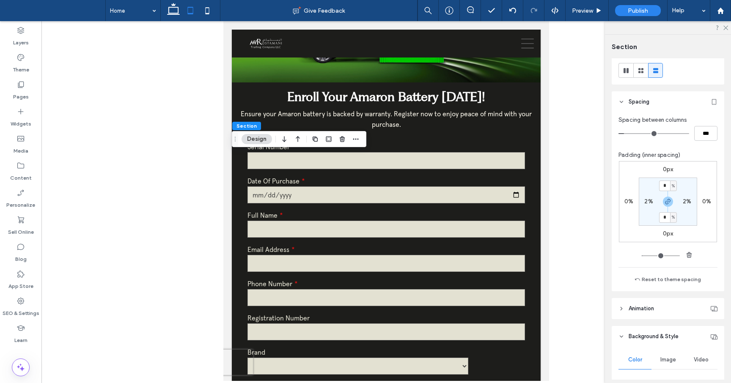
type input "*"
type input "***"
type input "*"
type input "***"
type input "*"
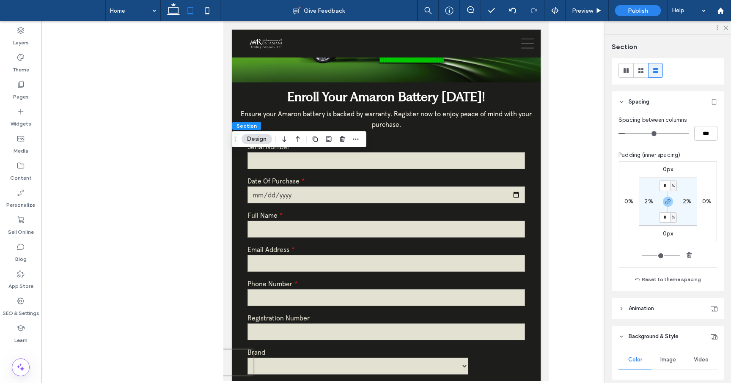
type input "***"
type input "*"
type input "***"
type input "*"
type input "***"
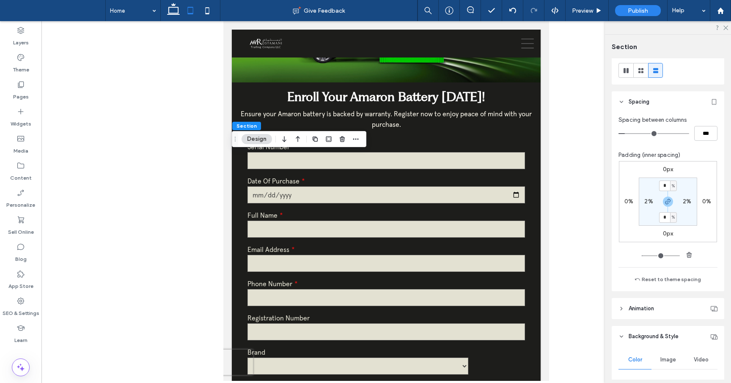
type input "*"
type input "***"
drag, startPoint x: 628, startPoint y: 132, endPoint x: 605, endPoint y: 131, distance: 23.3
type input "*"
click at [619, 133] on input "range" at bounding box center [654, 133] width 71 height 1
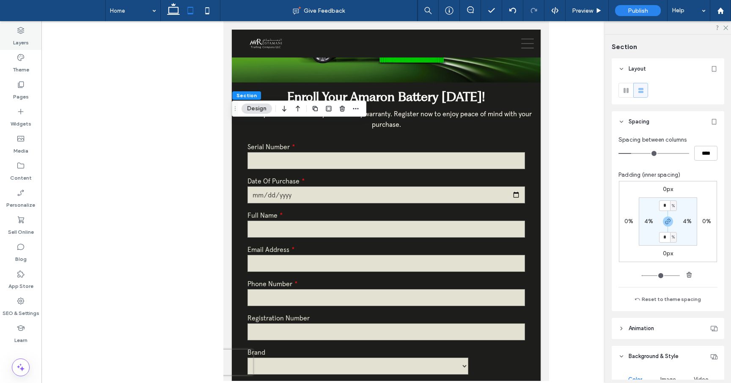
click at [22, 32] on icon at bounding box center [21, 30] width 8 height 8
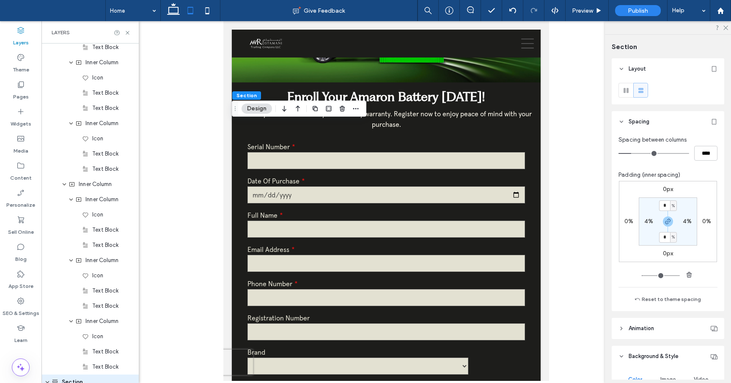
scroll to position [1087, 0]
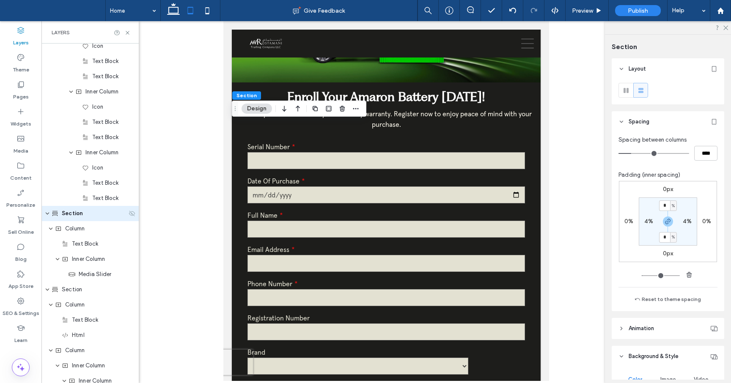
click at [129, 214] on icon at bounding box center [132, 213] width 7 height 7
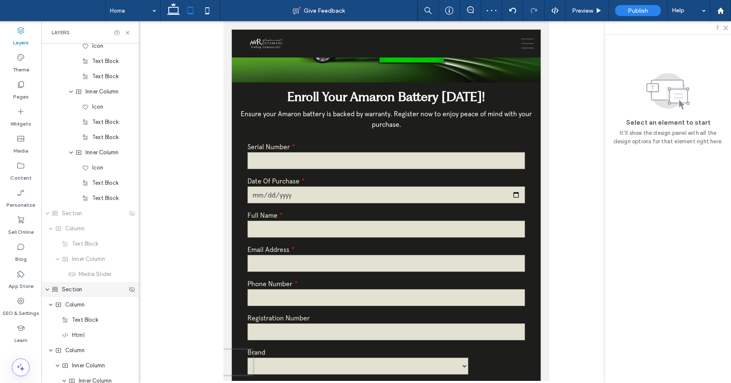
click at [93, 289] on div "Section" at bounding box center [89, 290] width 75 height 8
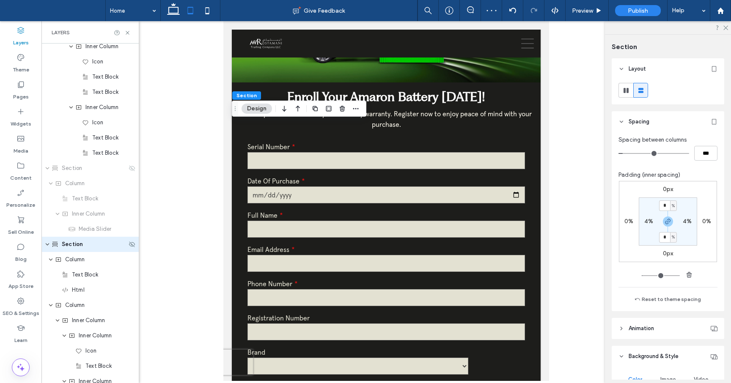
scroll to position [1163, 0]
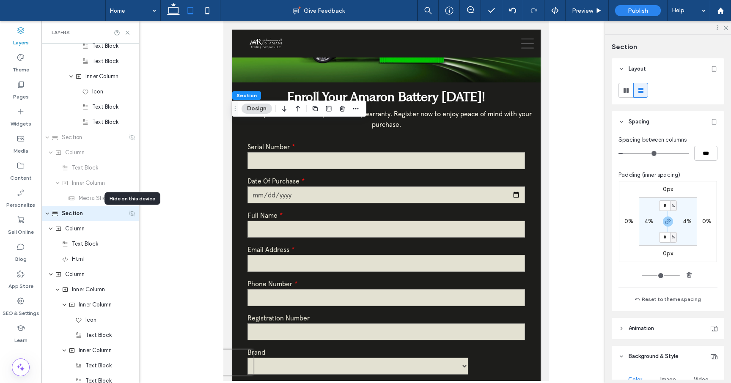
click at [131, 212] on use at bounding box center [132, 214] width 6 height 6
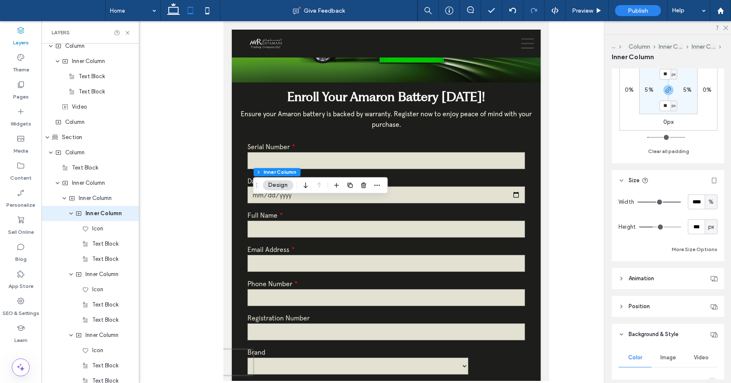
scroll to position [262, 0]
click at [621, 281] on icon at bounding box center [622, 278] width 6 height 6
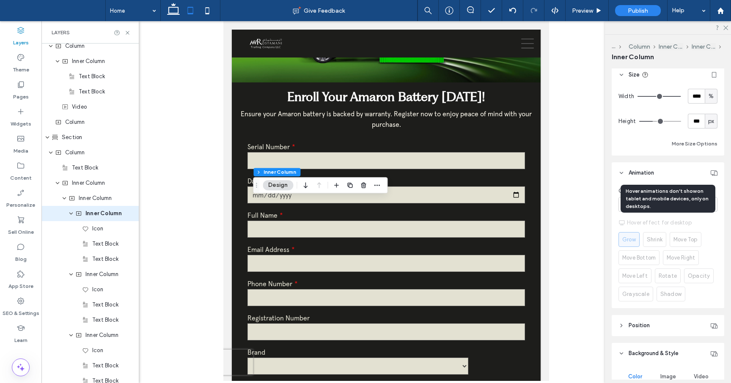
scroll to position [368, 0]
click at [718, 221] on div "Choose a trigger Hover Hover effect for desktop Grow Shrink Move Top Move Botto…" at bounding box center [668, 245] width 113 height 125
click at [711, 205] on icon at bounding box center [709, 204] width 7 height 7
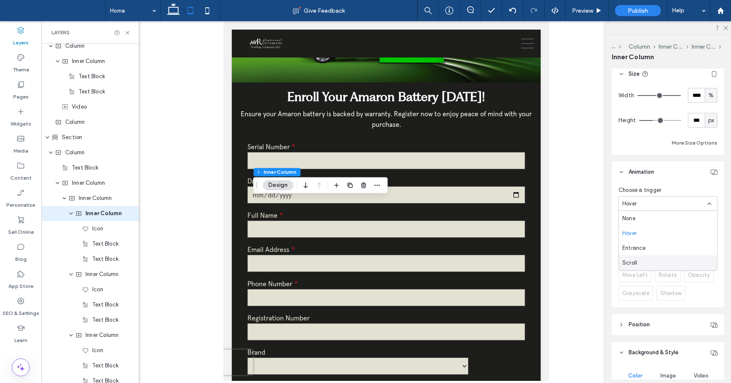
click at [645, 259] on div "Scroll" at bounding box center [668, 263] width 98 height 15
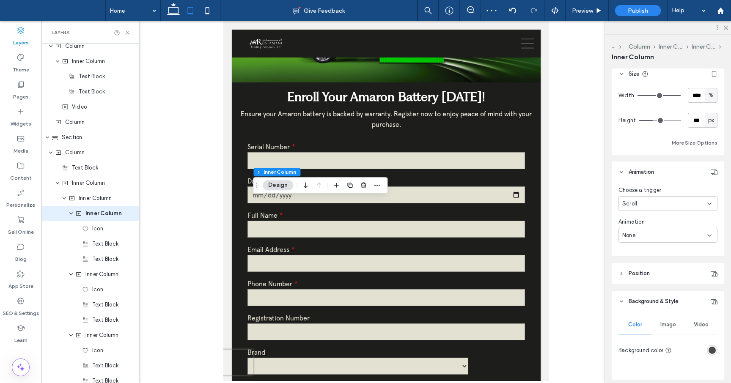
click at [707, 232] on icon at bounding box center [709, 235] width 7 height 7
click at [647, 269] on div "Fade" at bounding box center [668, 265] width 98 height 15
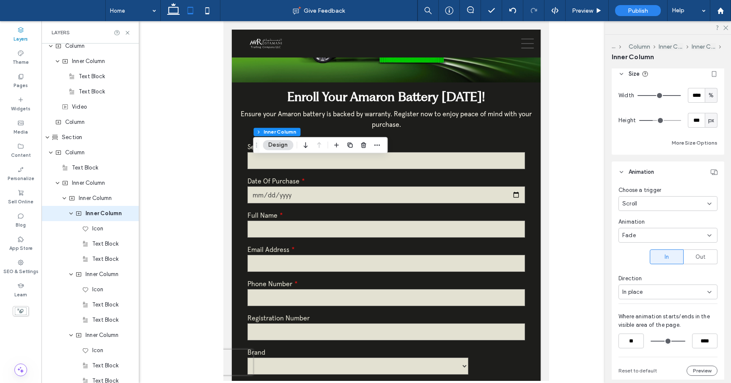
click at [710, 235] on use at bounding box center [709, 236] width 3 height 2
click at [640, 280] on div "Slide" at bounding box center [668, 280] width 98 height 15
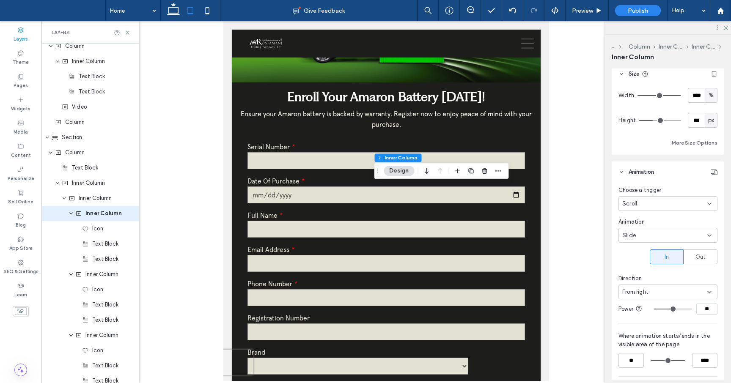
click at [708, 239] on div "Slide" at bounding box center [668, 235] width 99 height 15
click at [643, 294] on div "Bounce" at bounding box center [668, 294] width 98 height 15
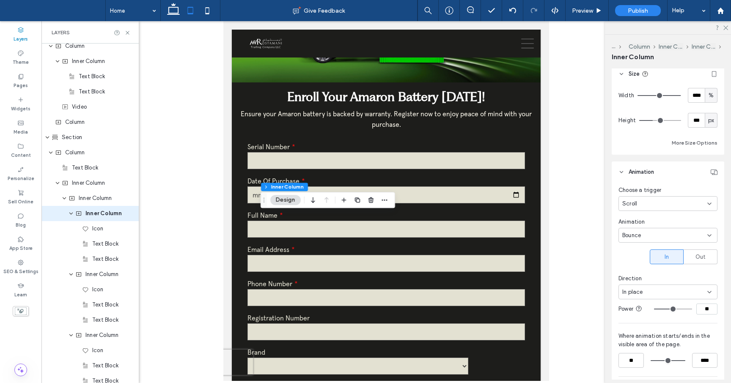
click at [713, 231] on div "Bounce" at bounding box center [668, 235] width 99 height 15
click at [634, 309] on span "Rotate" at bounding box center [631, 310] width 18 height 8
click at [702, 239] on div "Rotate" at bounding box center [664, 235] width 85 height 8
click at [636, 308] on span "Zoom" at bounding box center [629, 310] width 14 height 8
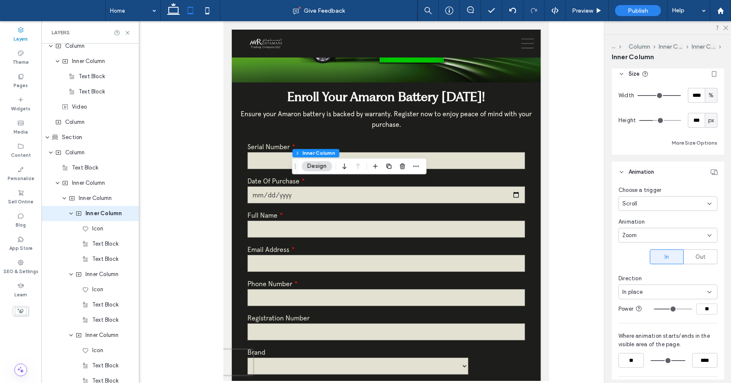
click at [707, 235] on icon at bounding box center [709, 235] width 7 height 7
click at [636, 322] on div "Flip" at bounding box center [668, 324] width 98 height 15
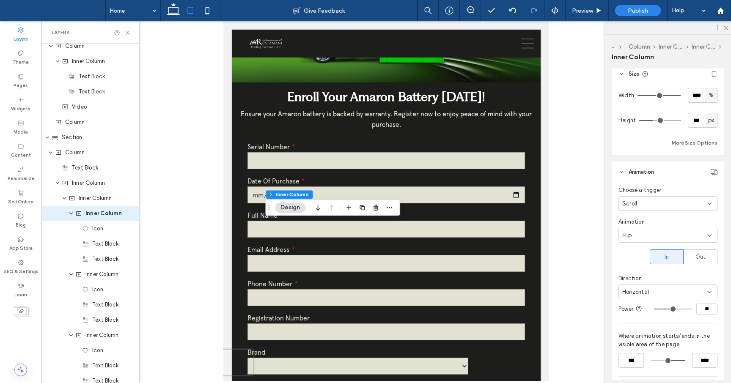
click at [709, 234] on icon at bounding box center [709, 235] width 7 height 7
click at [642, 294] on div "Bounce" at bounding box center [668, 294] width 98 height 15
type input "**"
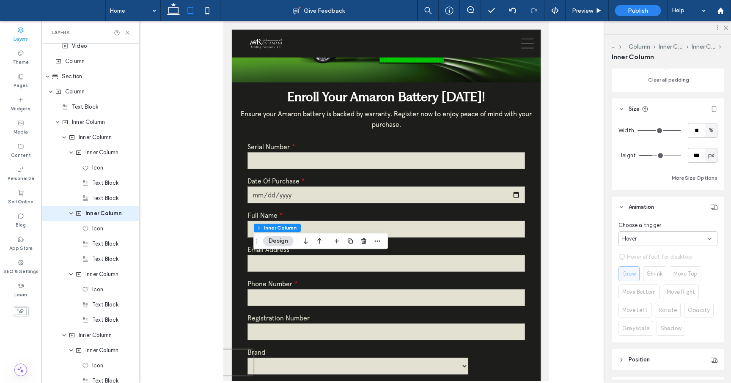
scroll to position [334, 0]
click at [709, 240] on icon at bounding box center [709, 237] width 7 height 7
click at [641, 298] on div "Scroll" at bounding box center [668, 296] width 98 height 15
click at [710, 268] on icon at bounding box center [709, 269] width 7 height 7
click at [640, 330] on span "Bounce" at bounding box center [631, 328] width 19 height 8
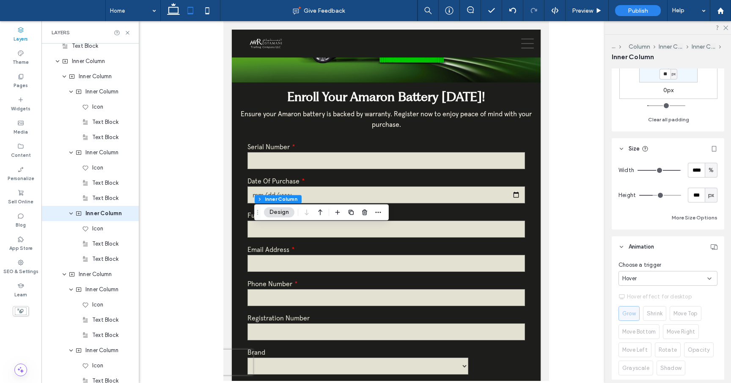
scroll to position [294, 0]
click at [710, 273] on div "Hover" at bounding box center [668, 277] width 99 height 15
click at [643, 335] on div "Scroll" at bounding box center [668, 336] width 98 height 15
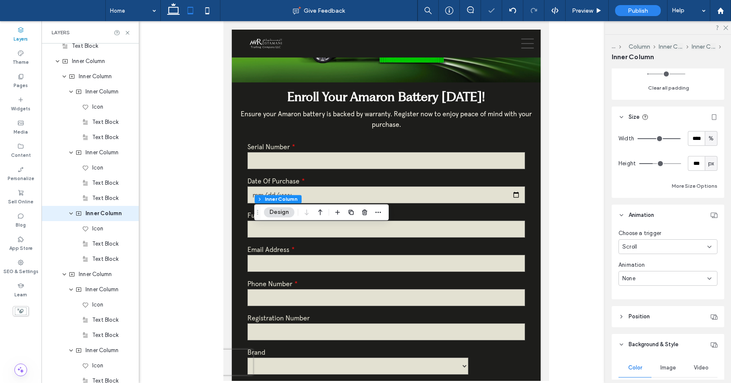
scroll to position [341, 0]
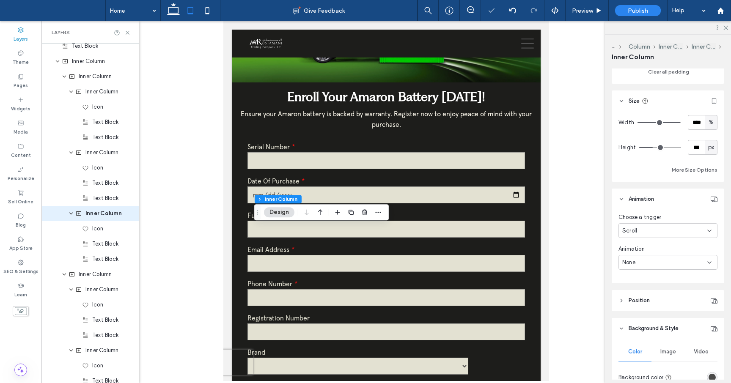
click at [713, 260] on div "None" at bounding box center [668, 262] width 99 height 15
click at [644, 294] on div "Bounce" at bounding box center [668, 292] width 98 height 15
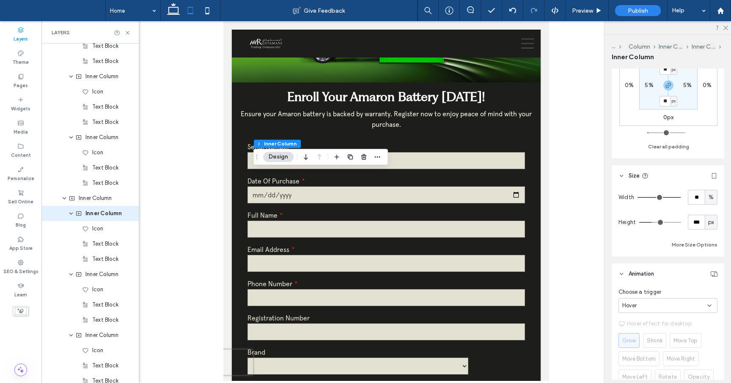
scroll to position [272, 0]
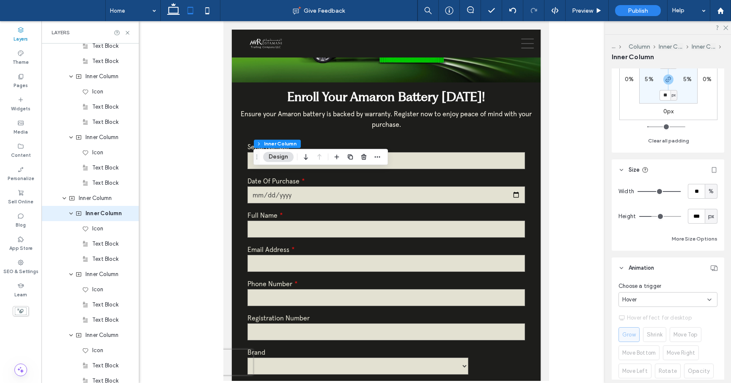
click at [710, 294] on div "Hover" at bounding box center [668, 299] width 99 height 15
click at [636, 357] on span "Scroll" at bounding box center [629, 359] width 15 height 8
click at [711, 328] on div "None" at bounding box center [668, 331] width 99 height 15
click at [641, 259] on span "Bounce" at bounding box center [631, 257] width 19 height 8
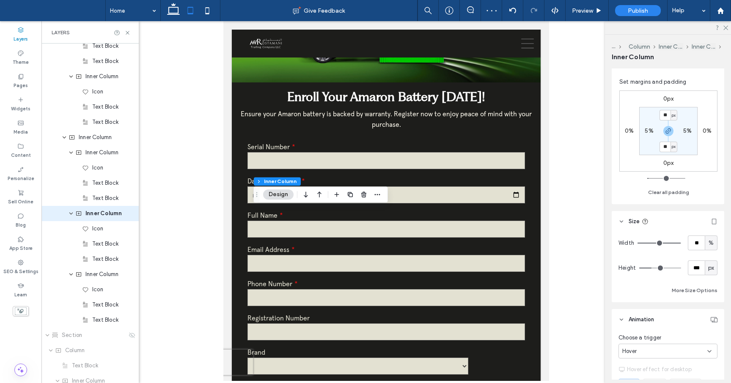
scroll to position [226, 0]
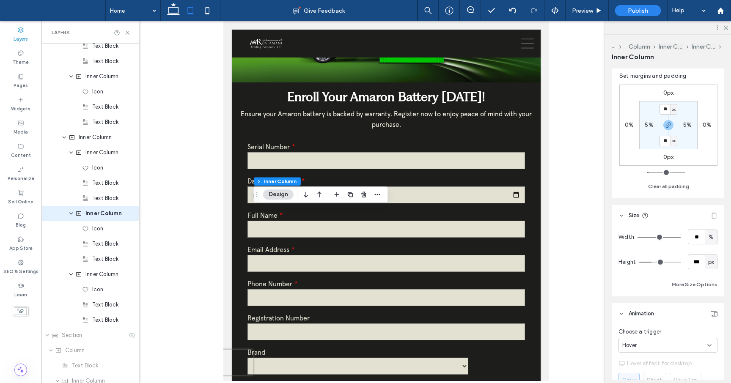
click at [699, 349] on div "Hover" at bounding box center [664, 345] width 85 height 8
click at [666, 336] on div "Scroll" at bounding box center [668, 330] width 98 height 15
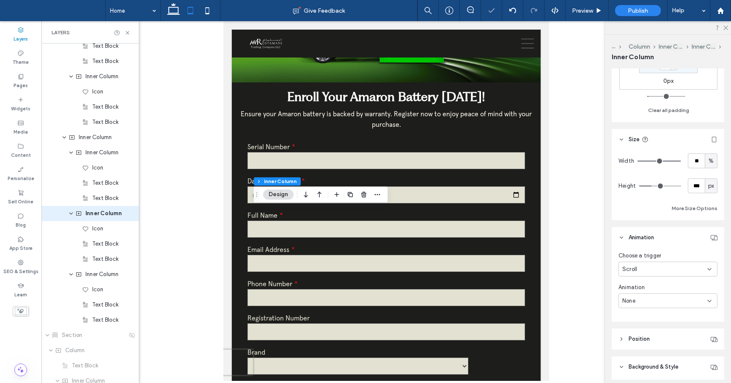
scroll to position [309, 0]
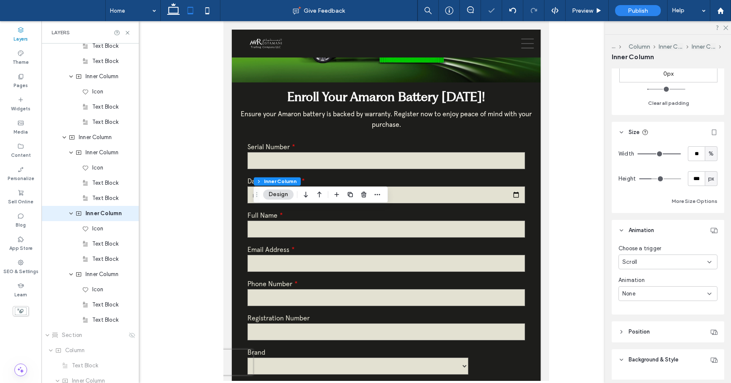
click at [709, 293] on icon at bounding box center [709, 294] width 7 height 7
click at [641, 250] on span "Bounce" at bounding box center [631, 249] width 19 height 8
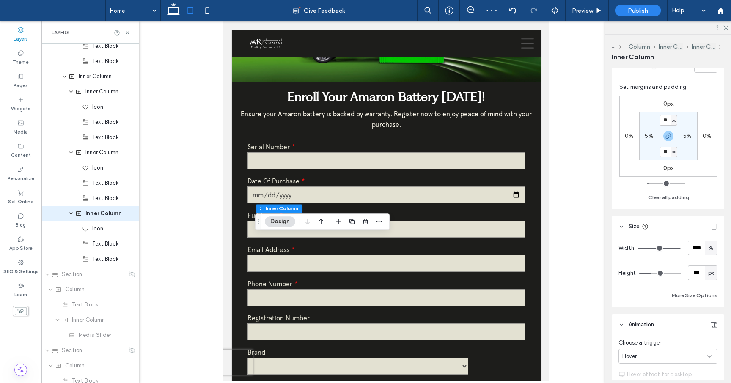
scroll to position [239, 0]
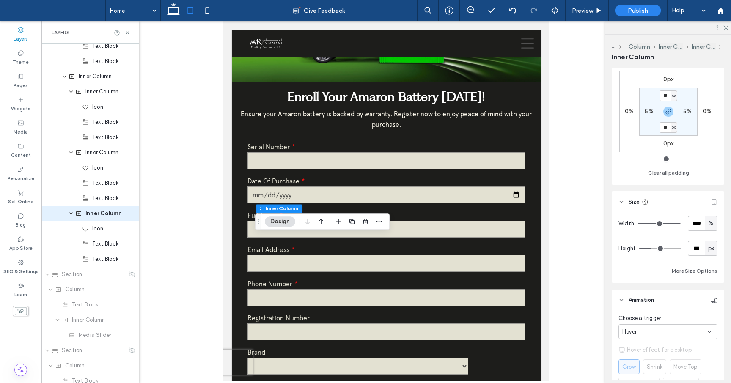
click at [699, 333] on div "Hover" at bounding box center [664, 332] width 85 height 8
click at [644, 320] on div "Scroll" at bounding box center [668, 317] width 98 height 15
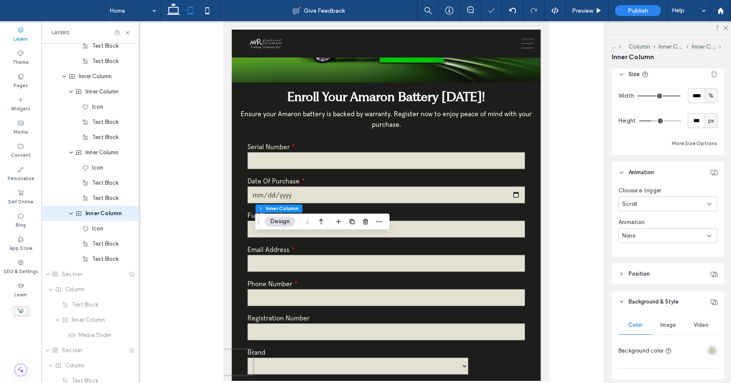
scroll to position [381, 0]
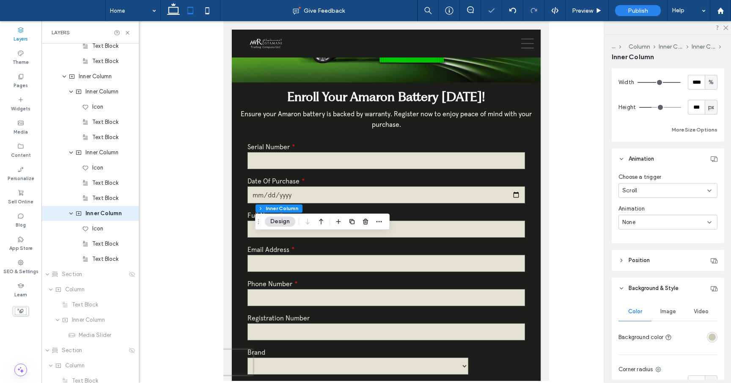
click at [702, 221] on div "None" at bounding box center [664, 222] width 85 height 8
click at [649, 281] on div "Bounce" at bounding box center [668, 281] width 98 height 15
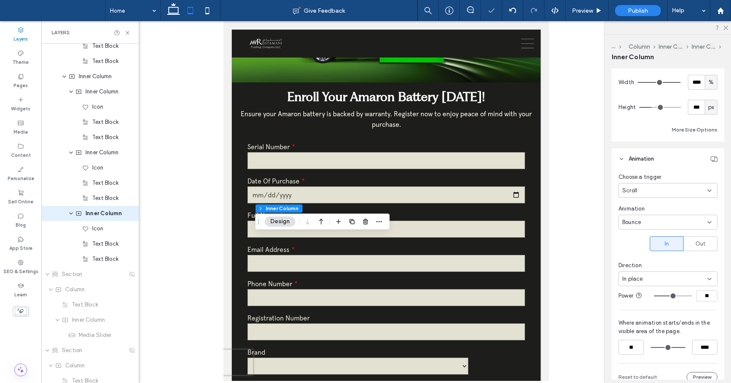
click at [567, 318] on div at bounding box center [386, 201] width 690 height 360
click at [562, 277] on div at bounding box center [386, 201] width 690 height 360
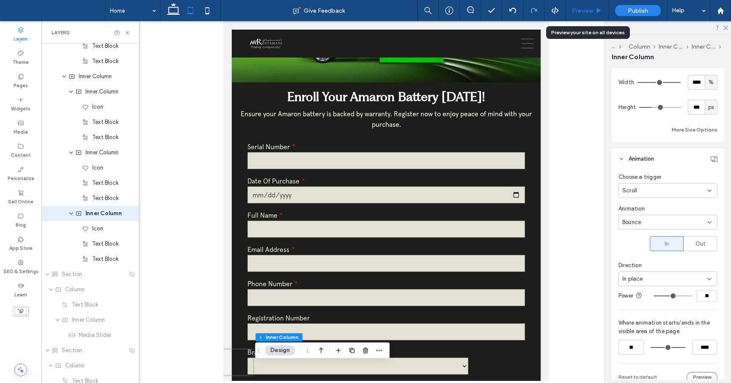
click at [584, 8] on span "Preview" at bounding box center [582, 10] width 21 height 7
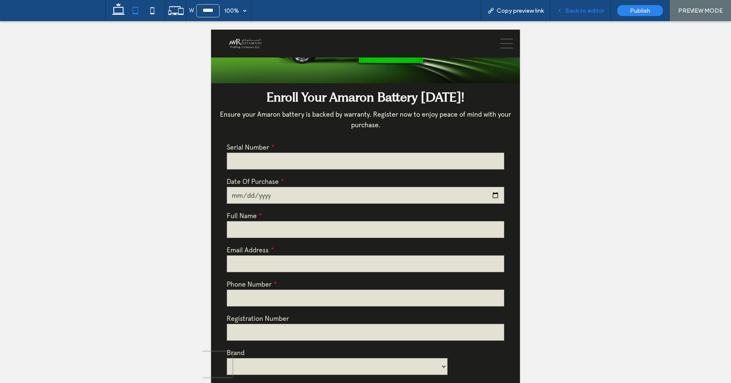
click at [582, 12] on span "Back to editor" at bounding box center [584, 10] width 39 height 7
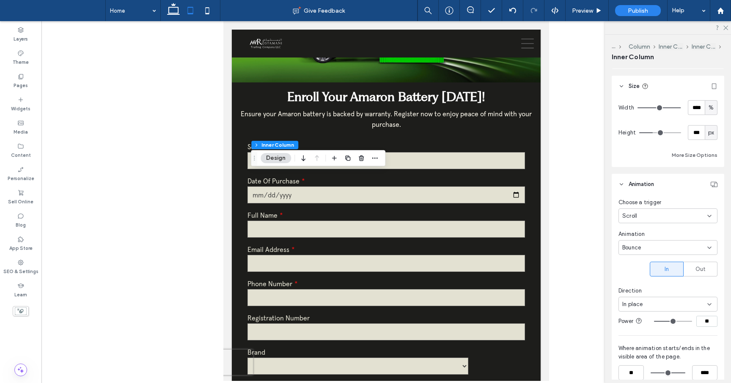
scroll to position [366, 0]
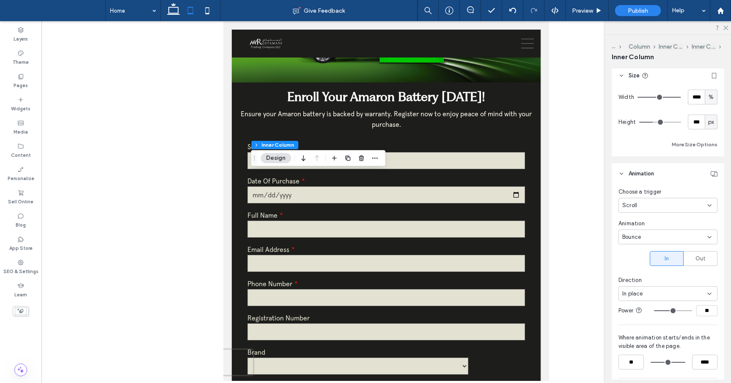
click at [702, 202] on div "Scroll" at bounding box center [664, 205] width 85 height 8
click at [669, 236] on div "Entrance" at bounding box center [668, 235] width 98 height 15
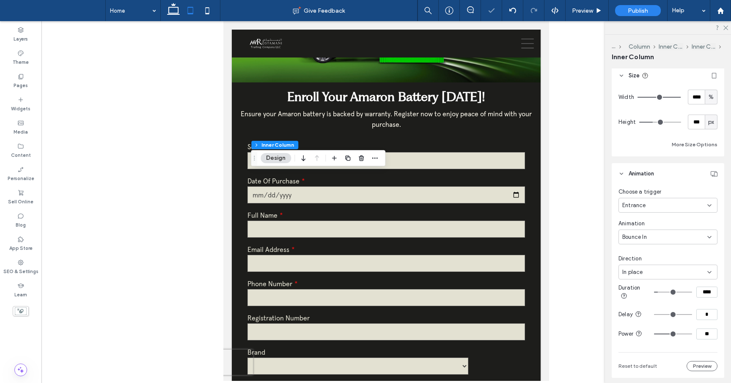
click at [709, 237] on icon at bounding box center [709, 237] width 7 height 7
click at [721, 226] on div "Choose a trigger Entrance Animation Bounce In Direction In place Duration **** …" at bounding box center [668, 281] width 113 height 194
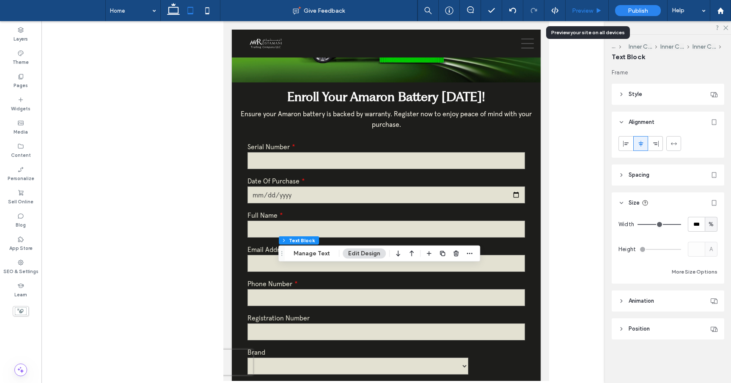
click at [594, 14] on div "Preview" at bounding box center [587, 10] width 43 height 21
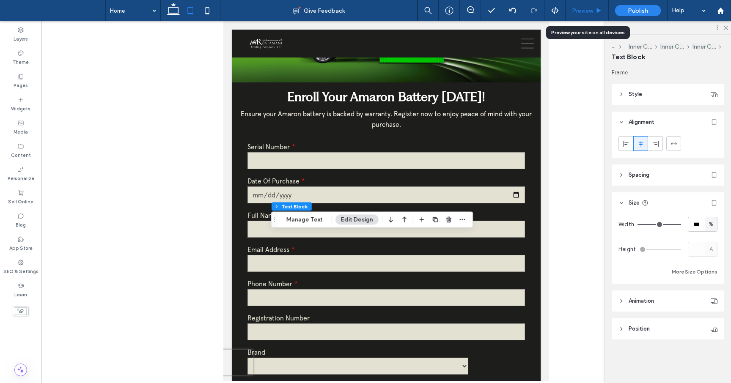
click at [586, 12] on span "Preview" at bounding box center [582, 10] width 21 height 7
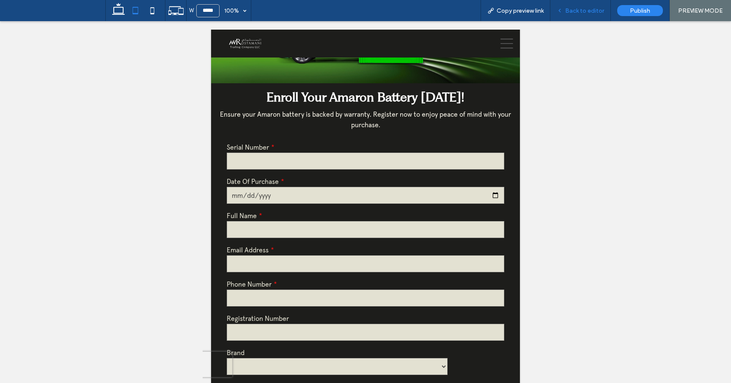
click at [586, 14] on div "Back to editor" at bounding box center [581, 10] width 61 height 21
click at [595, 5] on div "Back to editor" at bounding box center [581, 10] width 61 height 21
click at [590, 10] on span "Back to editor" at bounding box center [584, 10] width 39 height 7
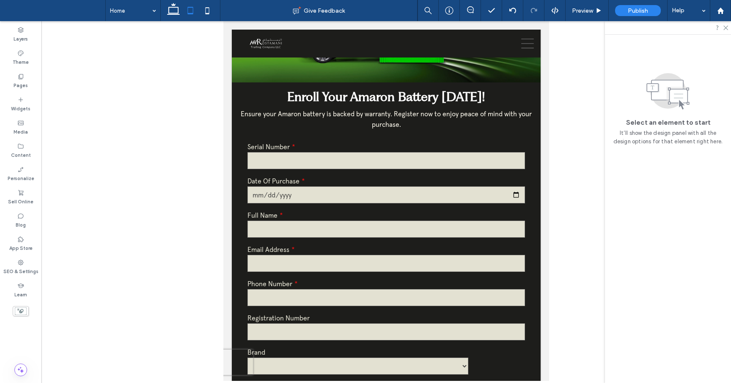
click at [578, 106] on div at bounding box center [386, 201] width 690 height 360
click at [593, 9] on span "Preview" at bounding box center [582, 10] width 21 height 7
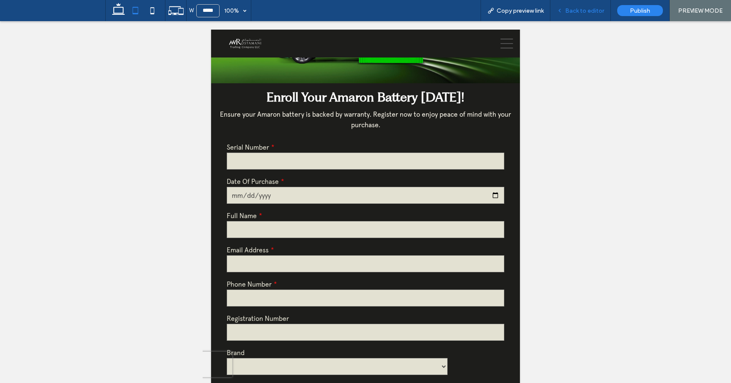
click at [574, 10] on span "Back to editor" at bounding box center [584, 10] width 39 height 7
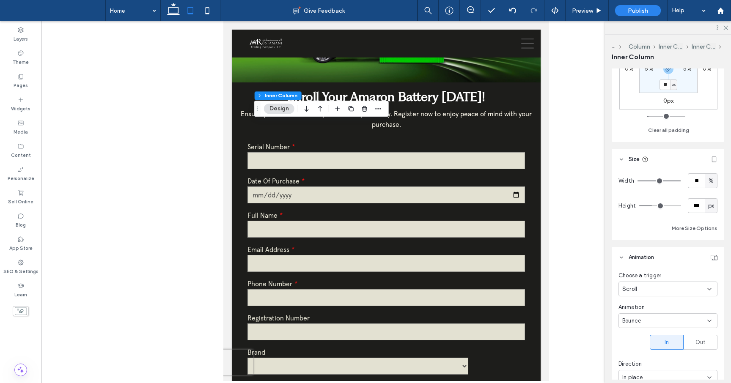
scroll to position [289, 0]
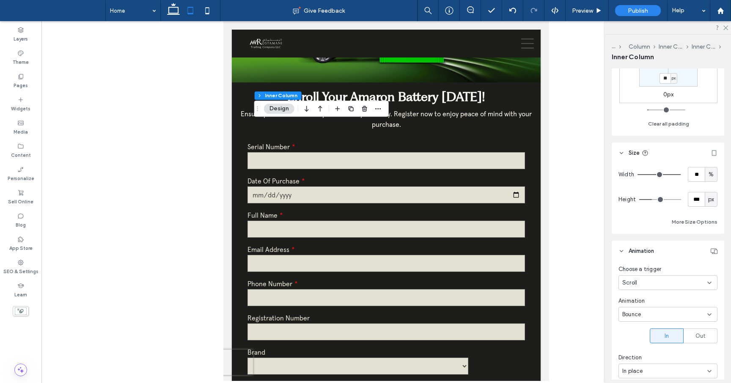
click at [706, 281] on icon at bounding box center [709, 283] width 7 height 7
click at [644, 317] on div "Entrance" at bounding box center [668, 312] width 98 height 15
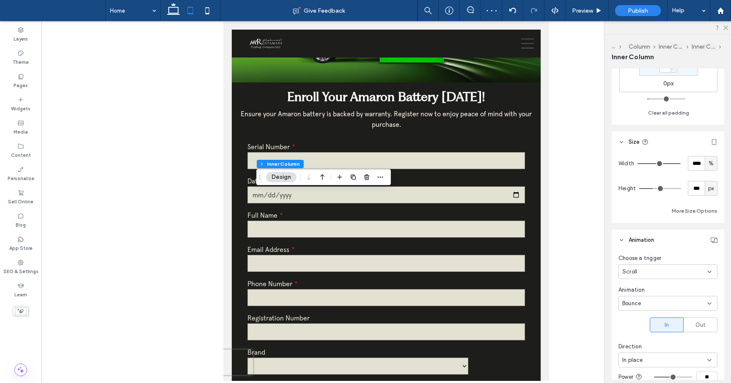
scroll to position [312, 0]
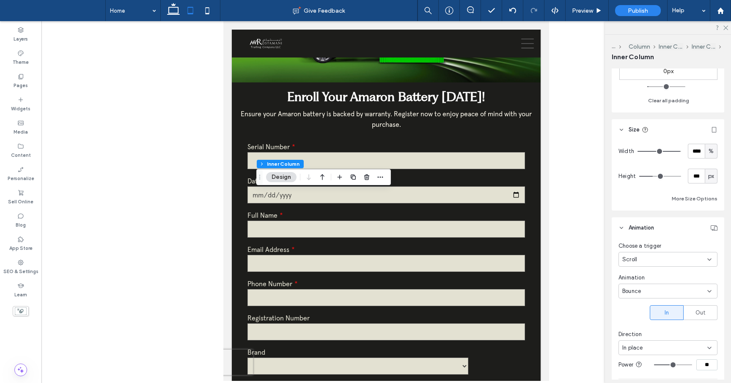
click at [711, 256] on icon at bounding box center [709, 259] width 7 height 7
click at [636, 293] on span "Entrance" at bounding box center [634, 289] width 24 height 8
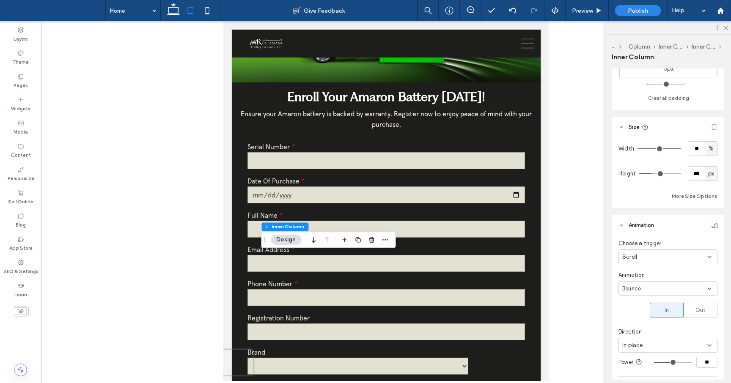
scroll to position [346, 0]
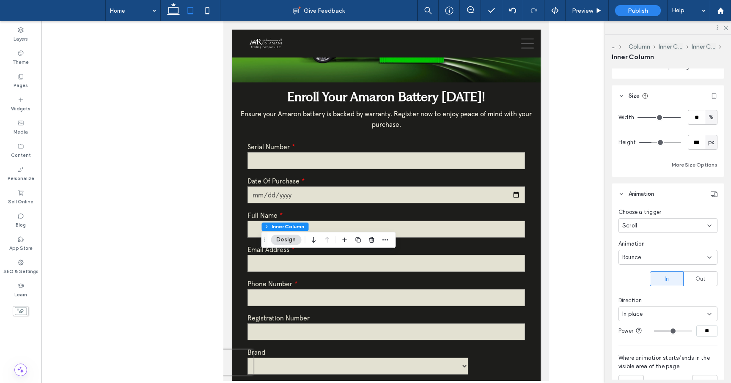
click at [705, 225] on div "Scroll" at bounding box center [664, 226] width 85 height 8
click at [647, 256] on div "Entrance" at bounding box center [668, 255] width 98 height 15
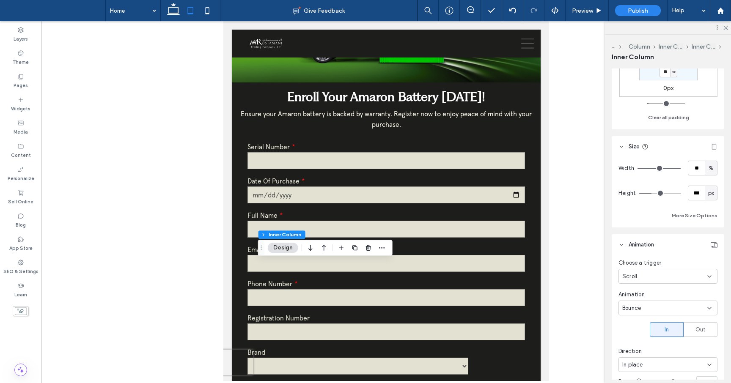
scroll to position [296, 0]
click at [694, 275] on div "Scroll" at bounding box center [664, 276] width 85 height 8
click at [643, 308] on span "Entrance" at bounding box center [634, 305] width 24 height 8
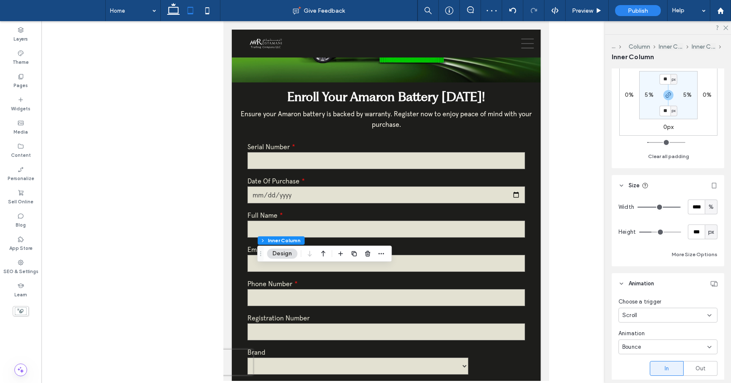
scroll to position [259, 0]
click at [716, 301] on div "Choose a trigger" at bounding box center [668, 299] width 99 height 8
click at [713, 309] on icon at bounding box center [709, 312] width 7 height 7
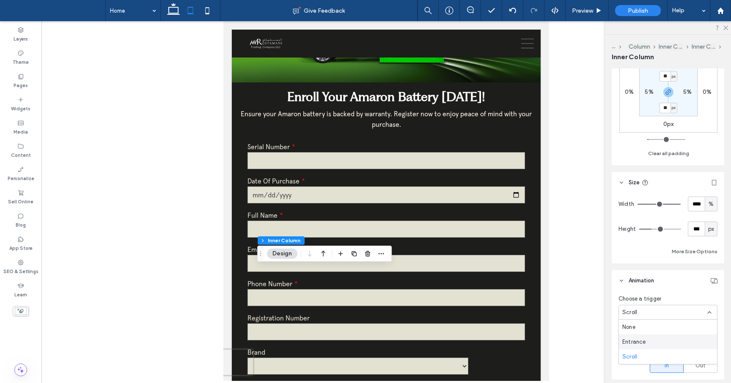
click at [655, 338] on div "Entrance" at bounding box center [668, 342] width 98 height 15
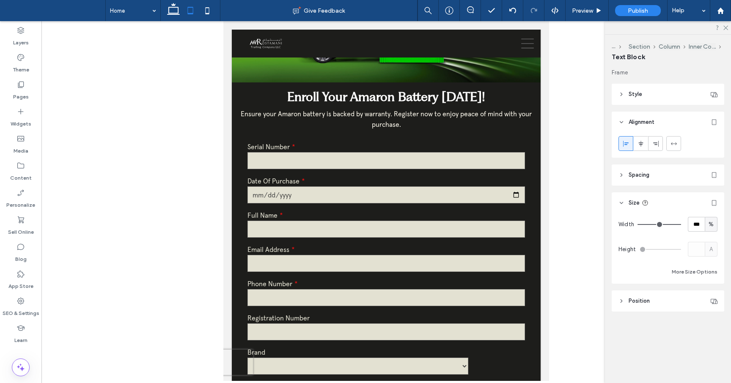
type input "**********"
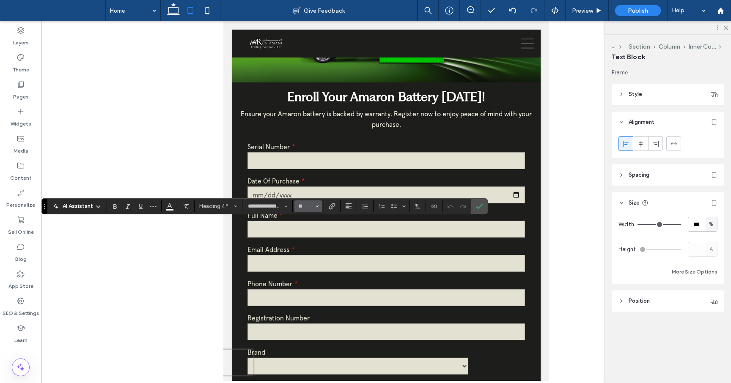
click at [319, 206] on button "**" at bounding box center [309, 207] width 28 height 12
click at [307, 284] on label "14" at bounding box center [308, 279] width 27 height 12
type input "**"
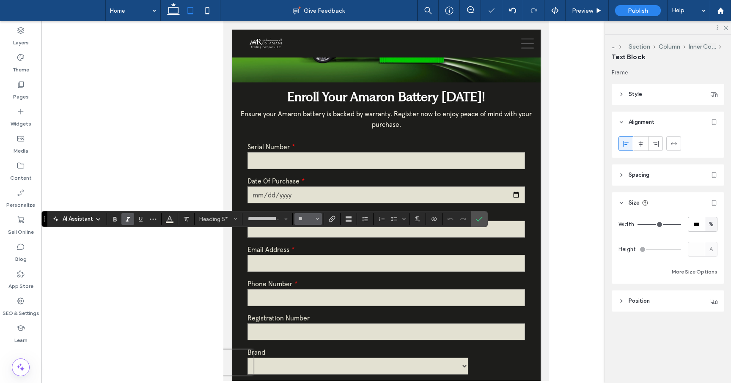
click at [316, 220] on icon "Size" at bounding box center [317, 218] width 3 height 3
click at [310, 292] on label "14" at bounding box center [308, 292] width 27 height 12
type input "**"
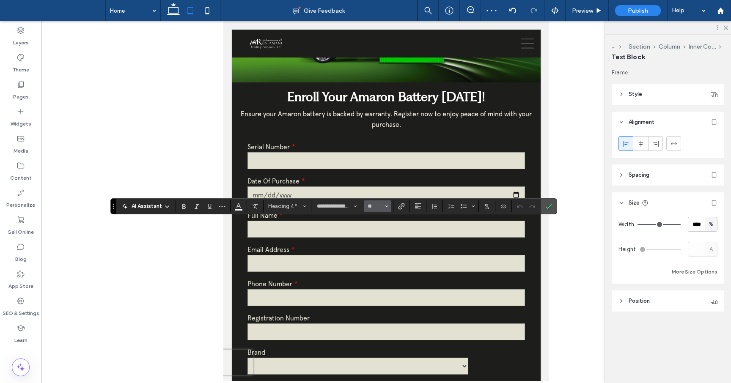
click at [388, 208] on button "**" at bounding box center [378, 207] width 28 height 12
click at [380, 280] on label "14" at bounding box center [377, 279] width 27 height 12
type input "**"
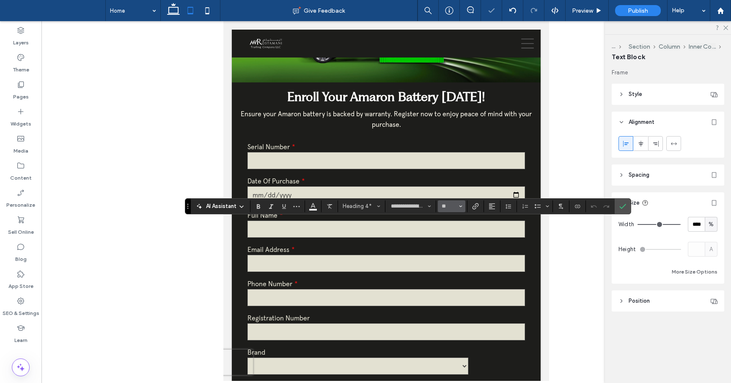
click at [457, 207] on button "**" at bounding box center [452, 207] width 28 height 12
click at [452, 295] on label "16" at bounding box center [451, 291] width 27 height 12
type input "**"
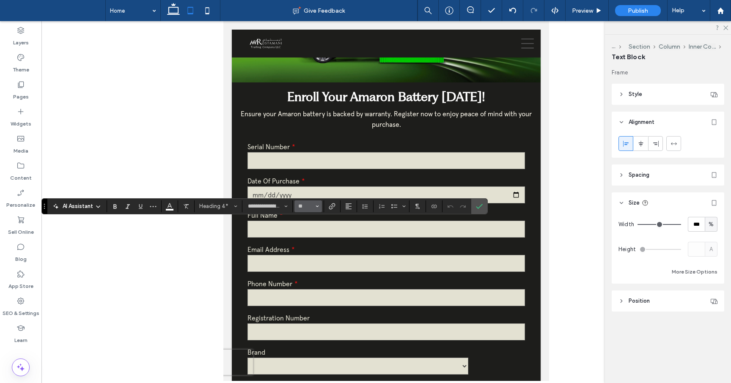
click at [316, 206] on icon "Size" at bounding box center [317, 206] width 3 height 3
click at [309, 293] on label "16" at bounding box center [308, 291] width 27 height 12
type input "**"
click at [316, 207] on icon "Size" at bounding box center [317, 206] width 3 height 3
click at [309, 278] on label "14" at bounding box center [308, 279] width 27 height 12
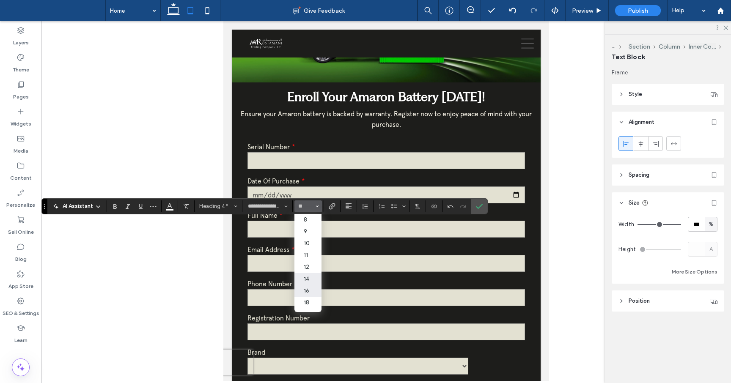
type input "**"
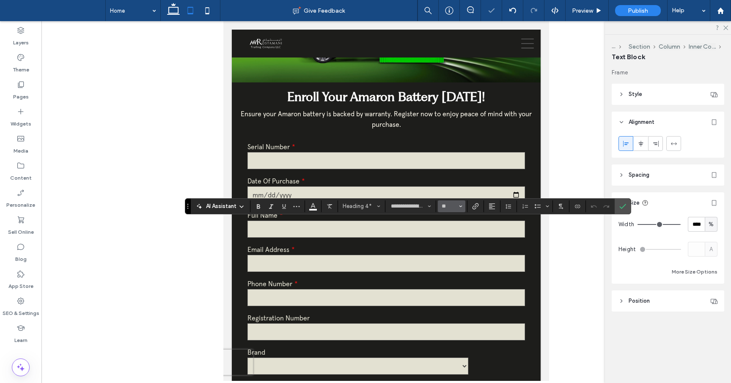
click at [462, 208] on button "**" at bounding box center [452, 207] width 28 height 12
click at [452, 279] on label "14" at bounding box center [451, 279] width 27 height 12
type input "**"
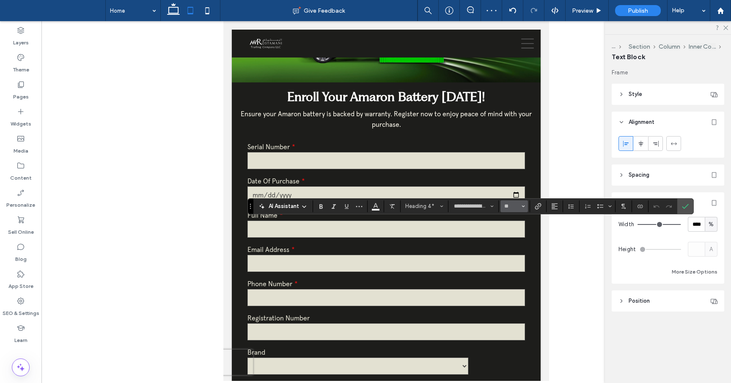
click at [522, 209] on span "Size" at bounding box center [523, 206] width 3 height 11
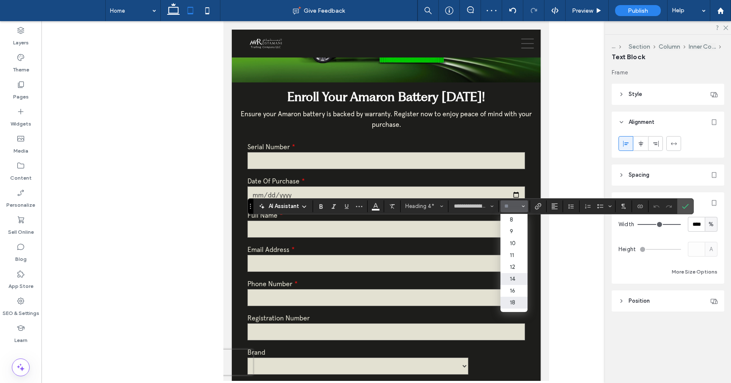
click at [518, 278] on label "14" at bounding box center [514, 279] width 27 height 12
type input "**"
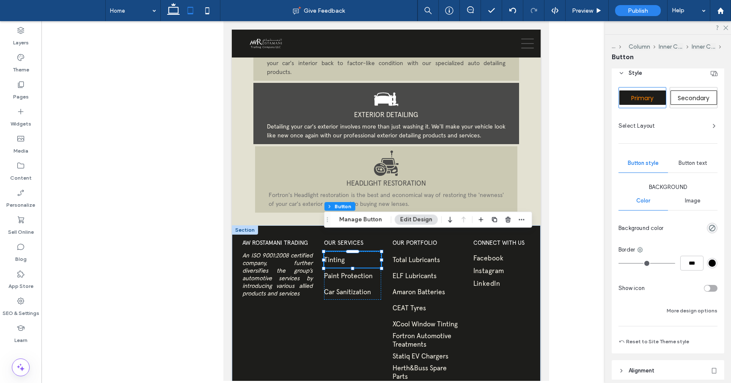
scroll to position [24, 0]
click at [691, 163] on span "Button text" at bounding box center [693, 160] width 29 height 7
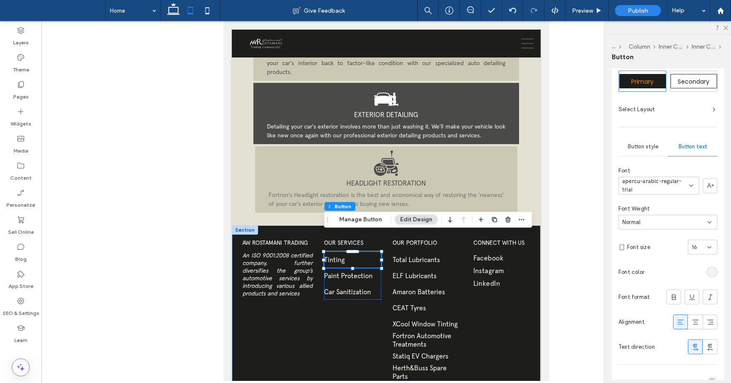
scroll to position [40, 0]
click at [715, 246] on div "16" at bounding box center [703, 245] width 30 height 15
click at [699, 322] on div "12" at bounding box center [702, 319] width 29 height 15
click at [714, 245] on div "12" at bounding box center [703, 245] width 30 height 15
click at [700, 330] on div "14" at bounding box center [702, 334] width 29 height 15
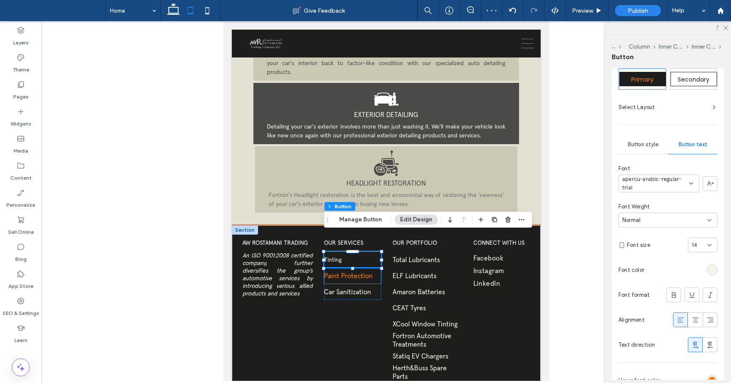
click at [366, 272] on span "Paint Protection" at bounding box center [348, 276] width 49 height 8
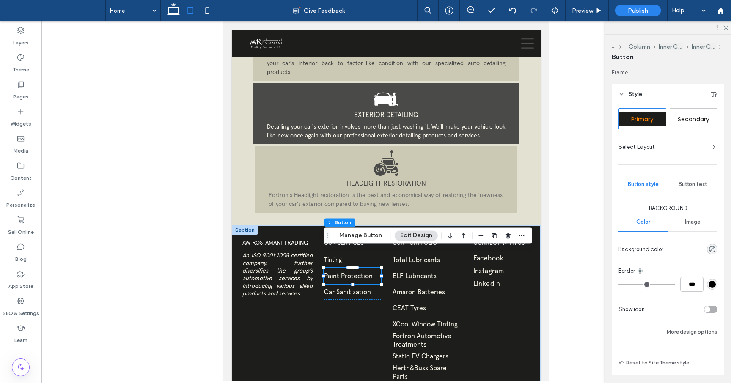
click at [696, 193] on div "Button text" at bounding box center [693, 184] width 50 height 19
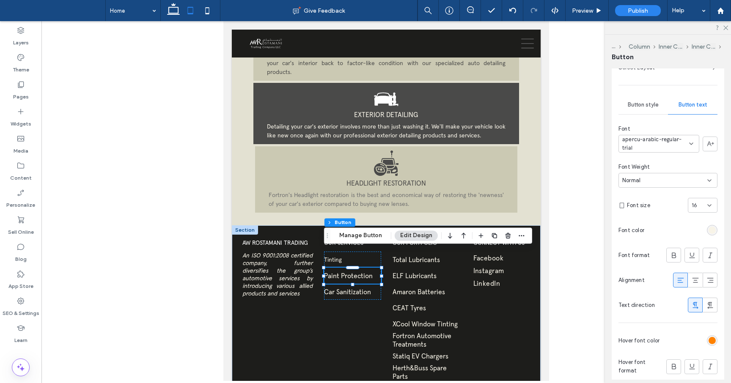
scroll to position [79, 0]
click at [709, 213] on div "16" at bounding box center [703, 206] width 30 height 15
click at [696, 292] on span "14" at bounding box center [695, 295] width 6 height 8
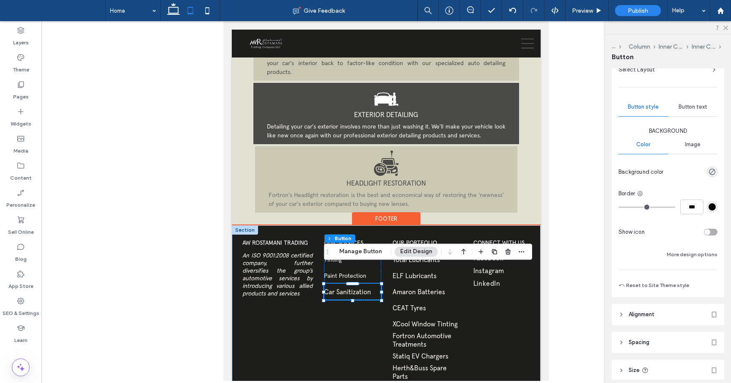
scroll to position [69, 0]
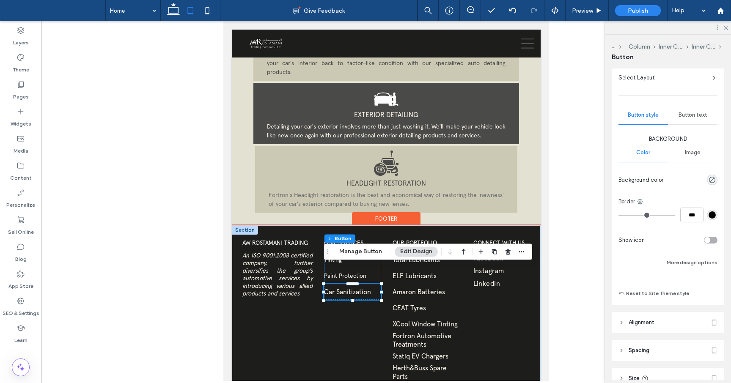
click at [691, 116] on span "Button text" at bounding box center [693, 115] width 29 height 7
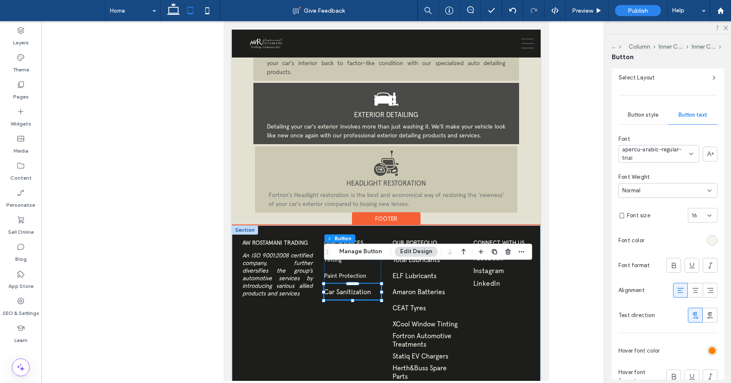
click at [713, 218] on div "16" at bounding box center [703, 215] width 30 height 15
click at [695, 307] on span "14" at bounding box center [695, 304] width 6 height 8
click at [441, 284] on link "Amaron Batteries" at bounding box center [427, 292] width 69 height 16
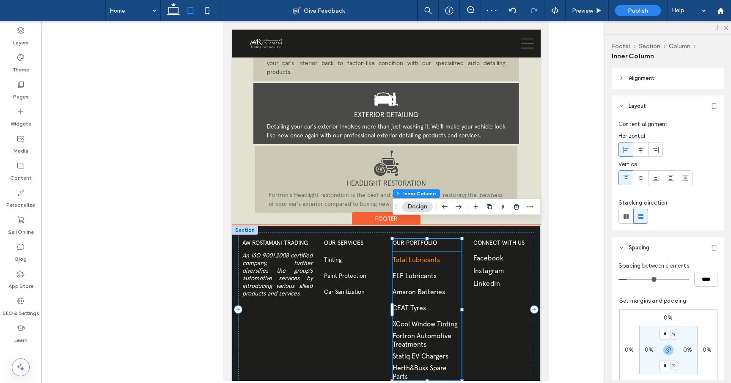
click at [437, 252] on link "Total Lubricants" at bounding box center [427, 260] width 69 height 16
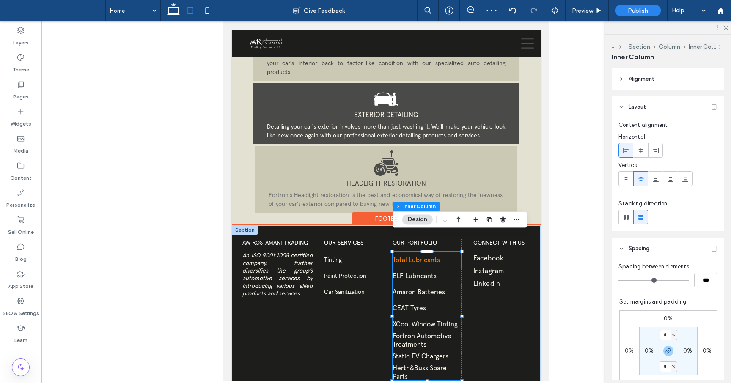
click at [442, 252] on link "Total Lubricants" at bounding box center [427, 260] width 69 height 16
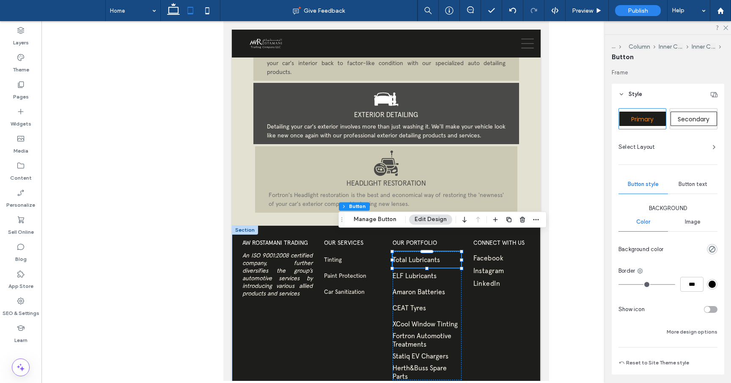
click at [694, 181] on span "Button text" at bounding box center [693, 184] width 29 height 7
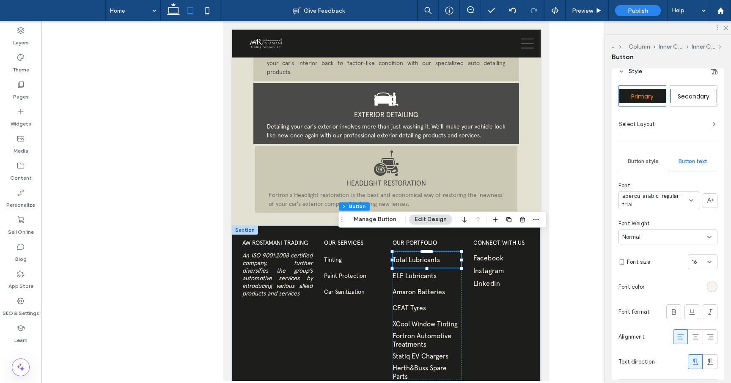
scroll to position [25, 0]
click at [713, 258] on div "16" at bounding box center [703, 260] width 30 height 15
click at [698, 349] on div "14" at bounding box center [702, 349] width 29 height 15
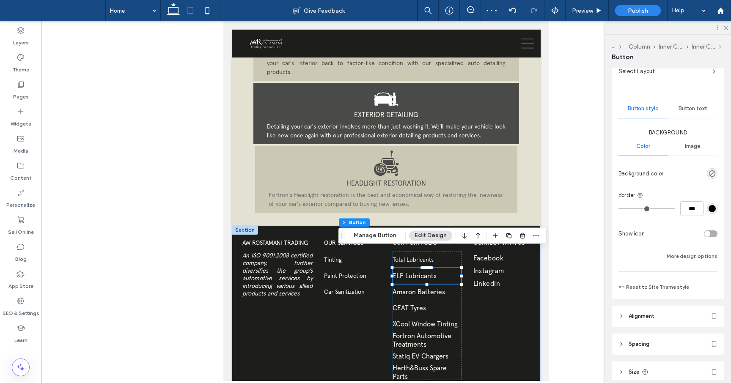
scroll to position [46, 0]
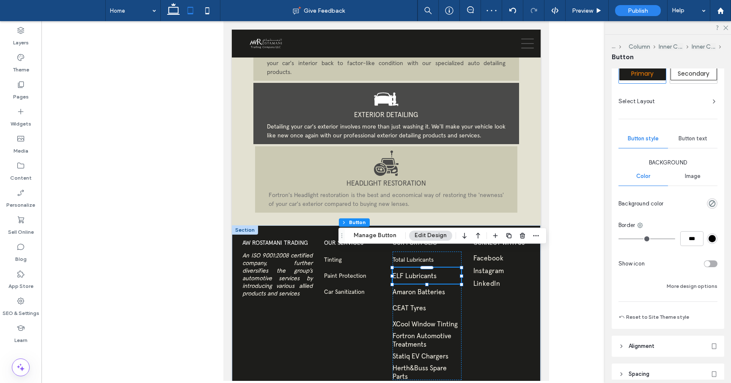
click at [694, 141] on span "Button text" at bounding box center [693, 138] width 29 height 7
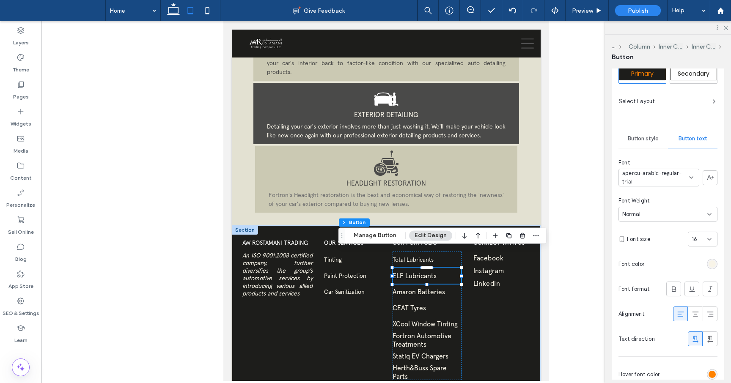
click at [710, 240] on icon at bounding box center [709, 239] width 7 height 7
click at [699, 333] on div "14" at bounding box center [702, 328] width 29 height 15
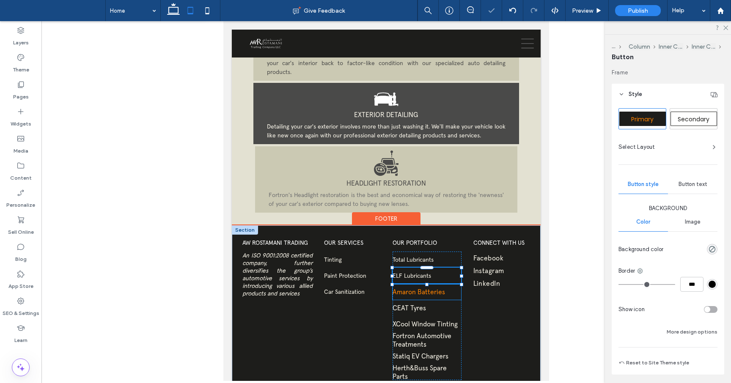
type input "**"
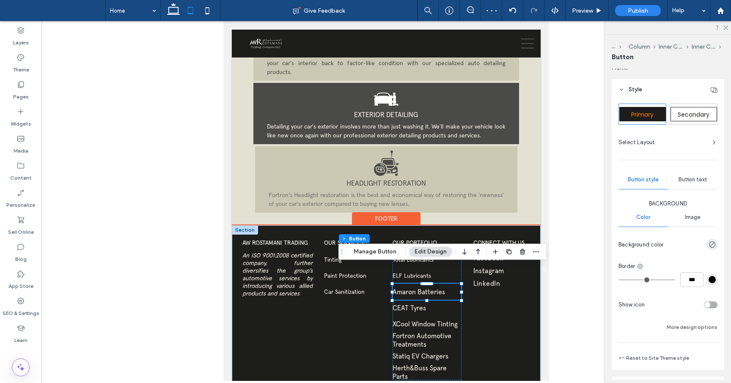
scroll to position [0, 0]
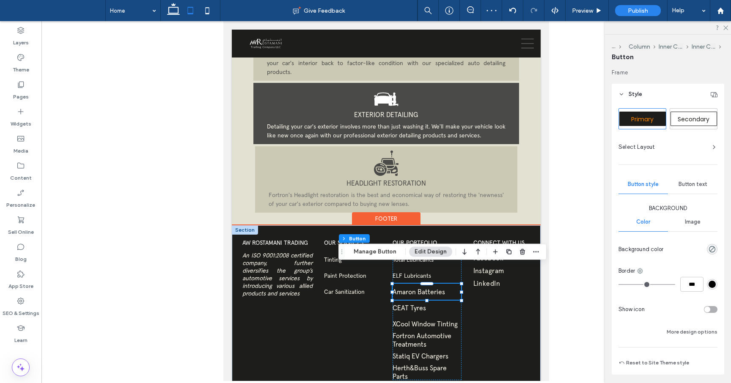
click at [698, 185] on span "Button text" at bounding box center [693, 184] width 29 height 7
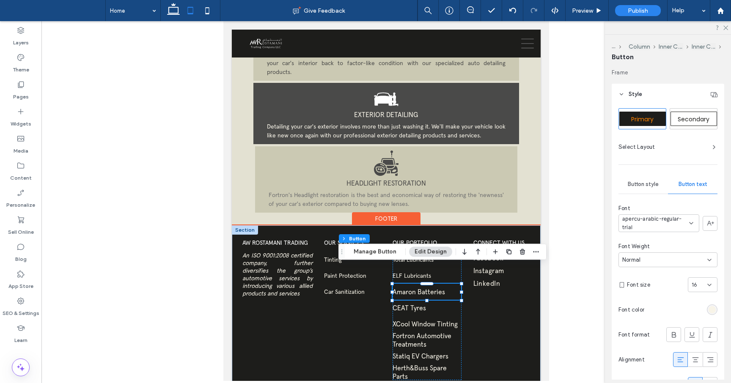
click at [712, 282] on icon at bounding box center [709, 285] width 7 height 7
click at [700, 368] on div "14" at bounding box center [702, 373] width 29 height 15
click at [427, 300] on link "CEAT Tyres" at bounding box center [427, 308] width 69 height 16
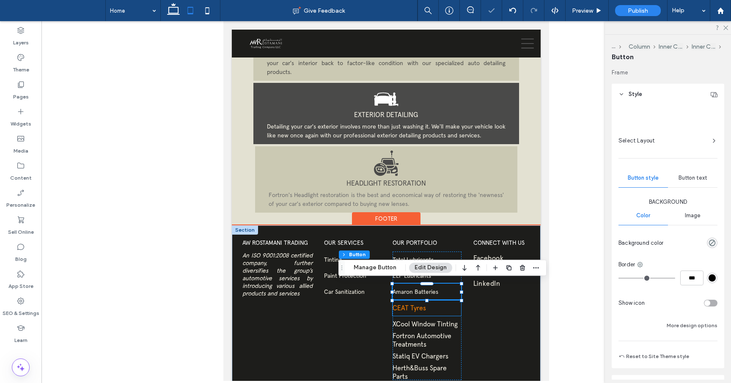
type input "**"
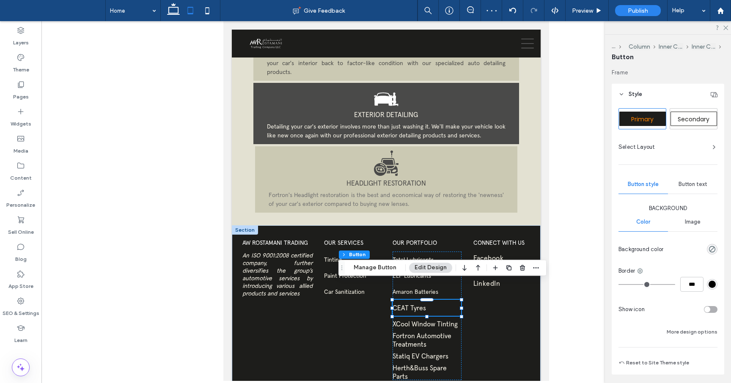
click at [698, 180] on div "Button text" at bounding box center [693, 184] width 50 height 19
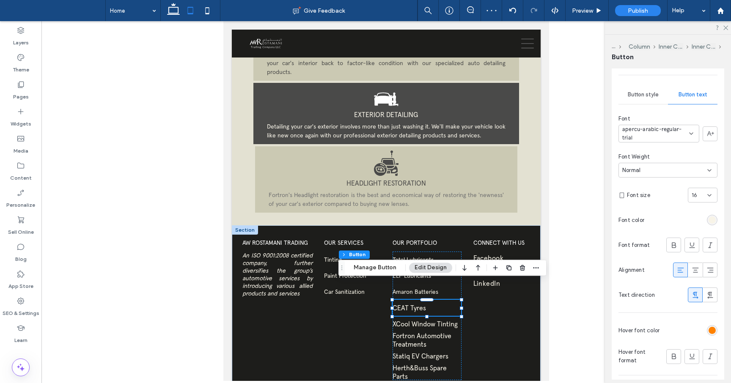
scroll to position [91, 0]
click at [710, 193] on icon at bounding box center [709, 194] width 7 height 7
click at [700, 281] on div "14" at bounding box center [702, 283] width 29 height 15
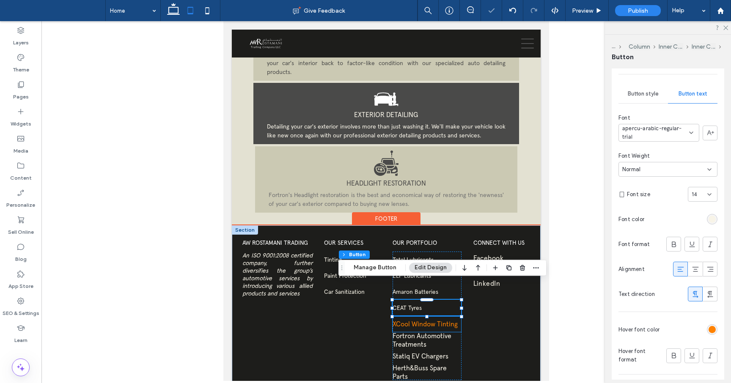
click at [444, 320] on span "XCool Window Tinting" at bounding box center [425, 324] width 65 height 8
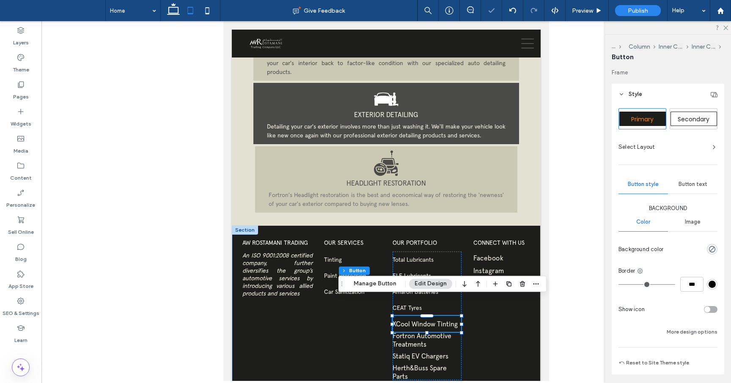
click at [696, 185] on span "Button text" at bounding box center [693, 184] width 29 height 7
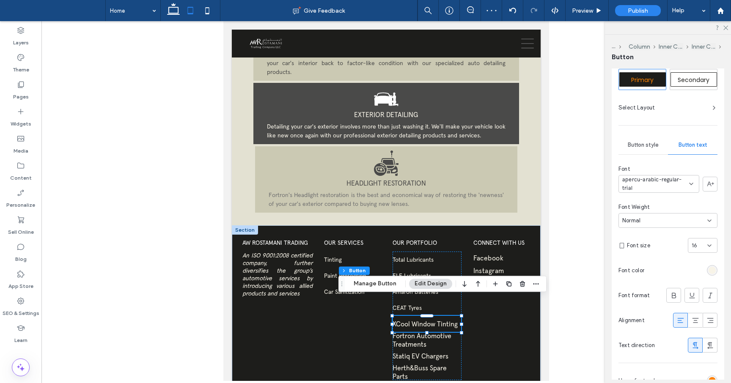
scroll to position [41, 0]
click at [710, 241] on icon at bounding box center [709, 244] width 7 height 7
click at [699, 313] on div "14" at bounding box center [702, 309] width 29 height 15
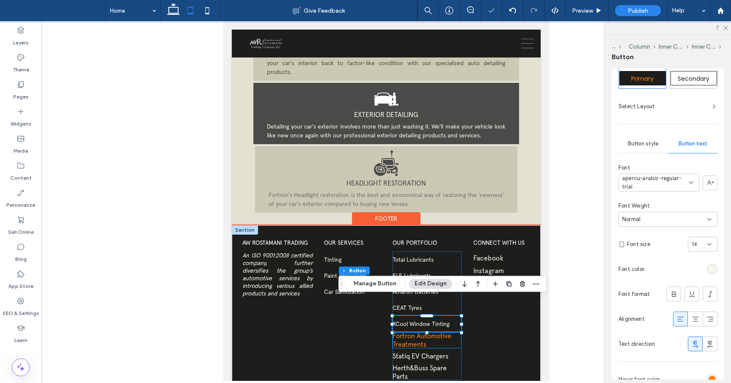
click at [431, 332] on span "Fortron Automotive Treatments" at bounding box center [427, 340] width 69 height 17
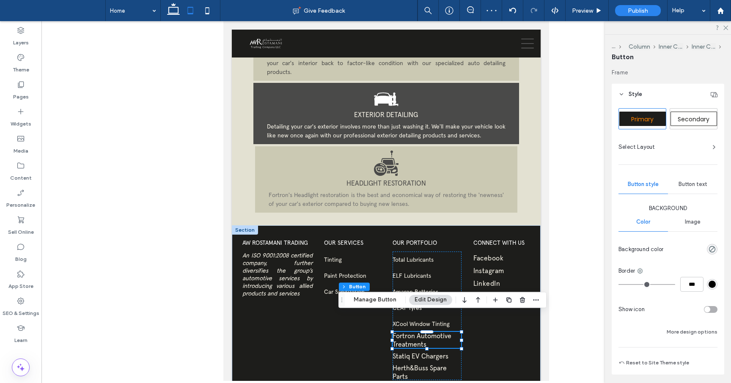
click at [697, 228] on div "Image" at bounding box center [693, 222] width 50 height 19
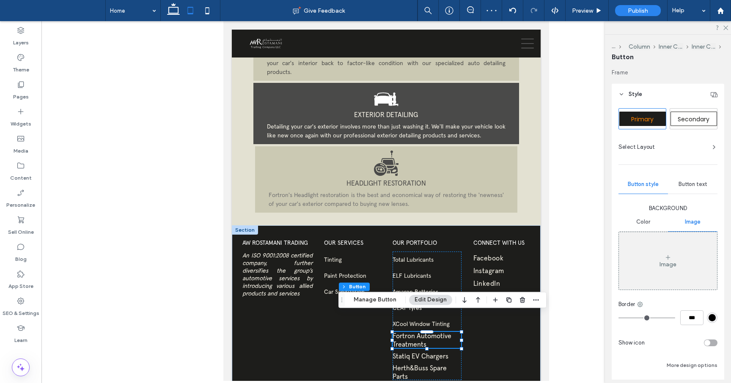
click at [699, 188] on div "Button text" at bounding box center [693, 184] width 50 height 19
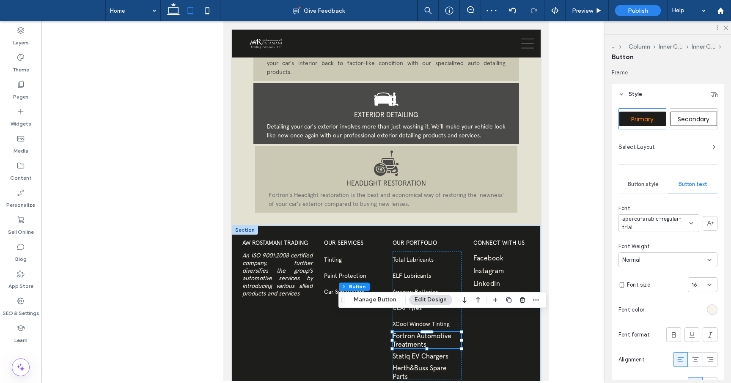
click at [709, 287] on icon at bounding box center [709, 285] width 7 height 7
click at [702, 317] on div "14" at bounding box center [702, 316] width 29 height 15
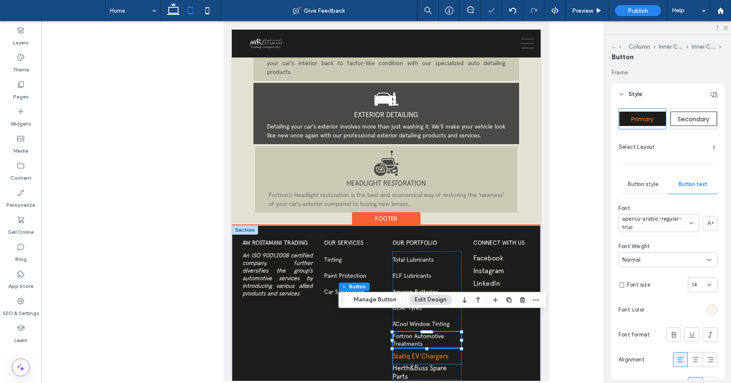
click at [442, 352] on span "Statiq EV Chargers" at bounding box center [421, 356] width 56 height 8
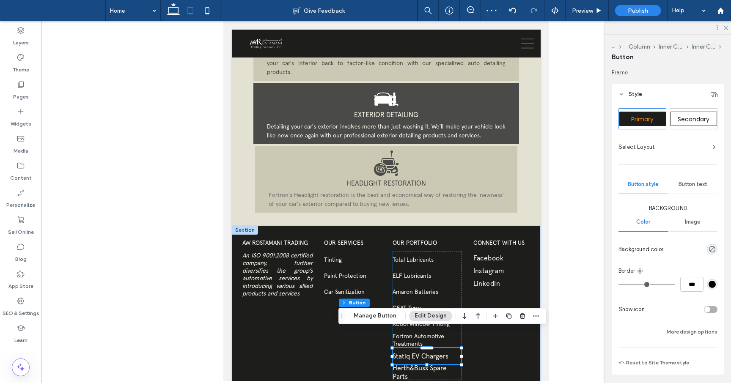
click at [699, 187] on span "Button text" at bounding box center [693, 184] width 29 height 7
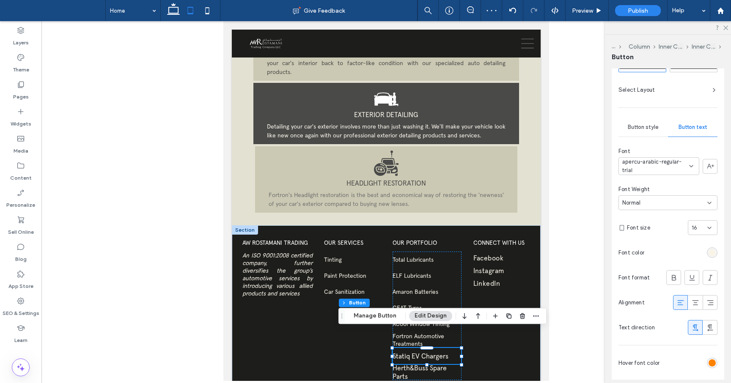
scroll to position [63, 0]
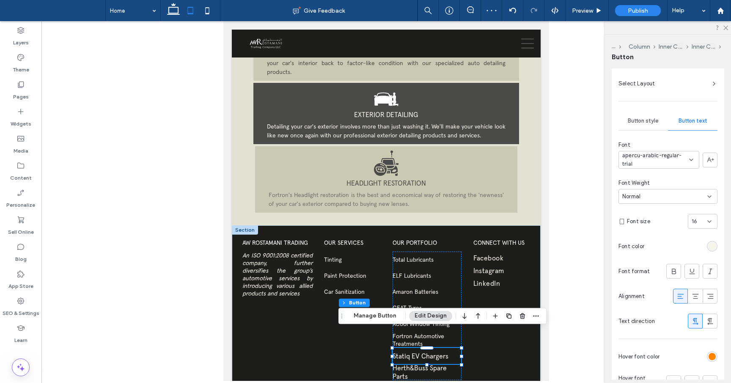
click at [710, 222] on use at bounding box center [709, 222] width 3 height 2
click at [698, 309] on div "14" at bounding box center [702, 310] width 29 height 15
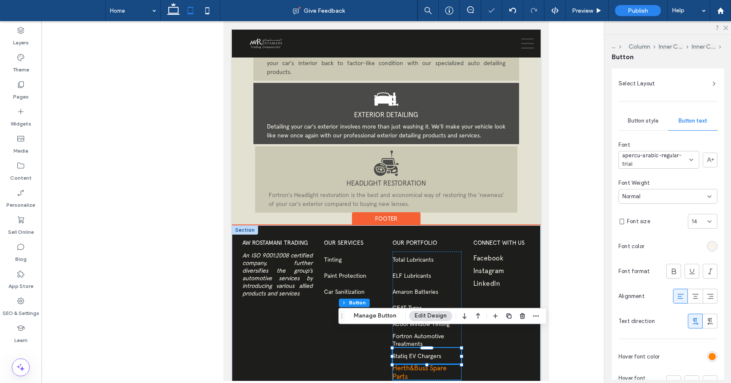
click at [441, 364] on span "Herth&Buss Spare Parts" at bounding box center [427, 372] width 69 height 17
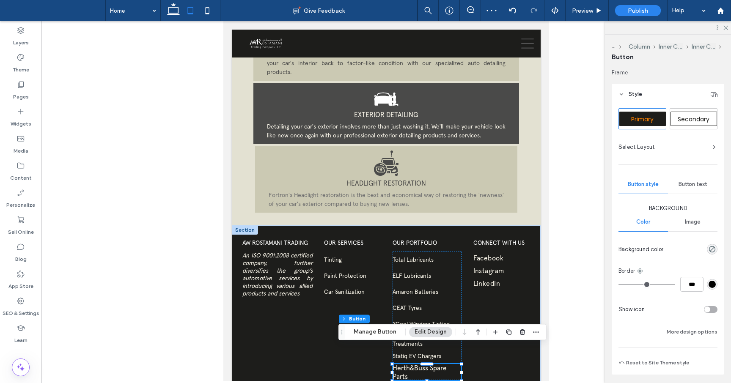
click at [697, 187] on span "Button text" at bounding box center [693, 184] width 29 height 7
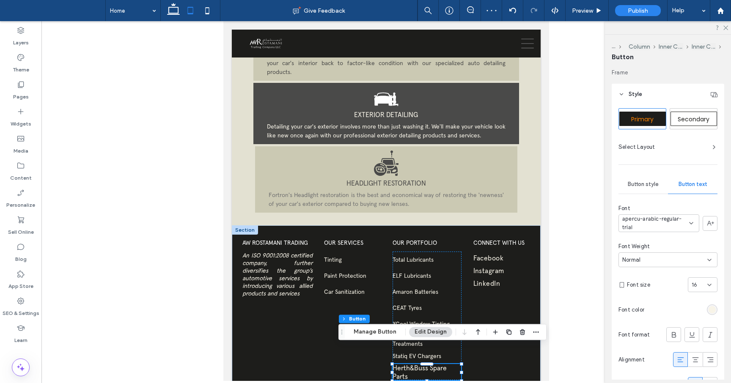
click at [709, 288] on div "16" at bounding box center [703, 285] width 30 height 15
click at [700, 375] on div "14" at bounding box center [702, 373] width 29 height 15
click at [558, 360] on div at bounding box center [386, 201] width 690 height 360
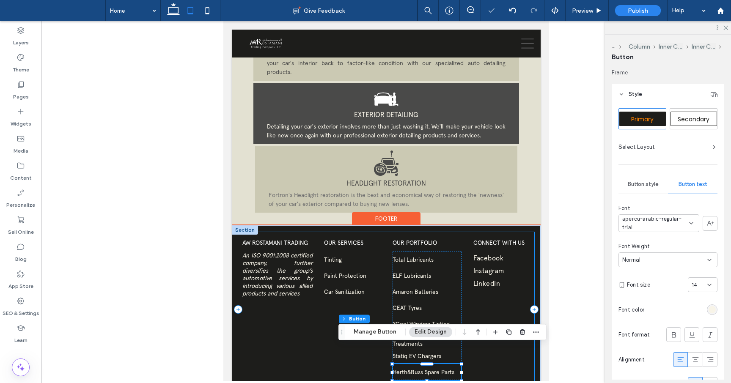
click at [508, 362] on div "AW ROSTAMANI TRADING An ISO 9001:2008 certified company, further diversifies th…" at bounding box center [386, 309] width 297 height 155
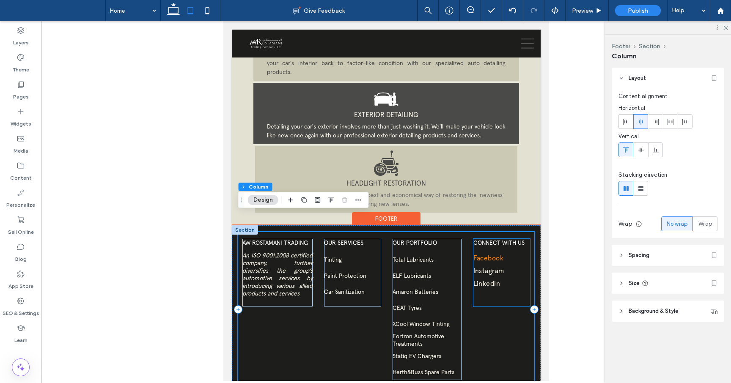
click at [504, 252] on link "Facebook" at bounding box center [501, 258] width 57 height 13
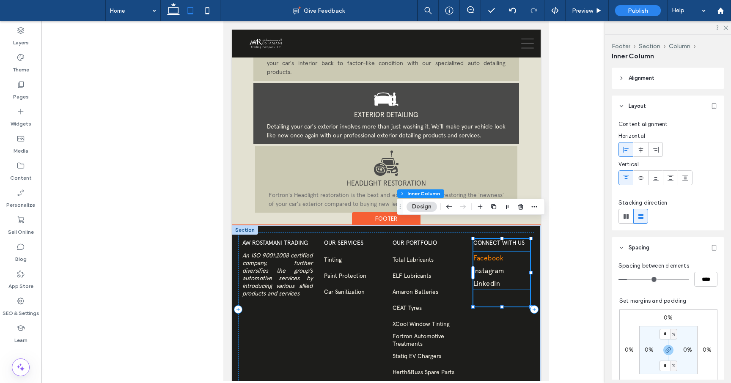
click at [512, 252] on link "Facebook" at bounding box center [501, 258] width 57 height 13
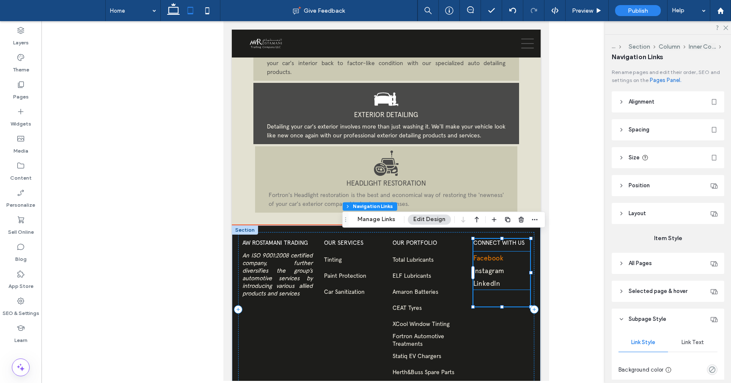
type input "***"
type input "****"
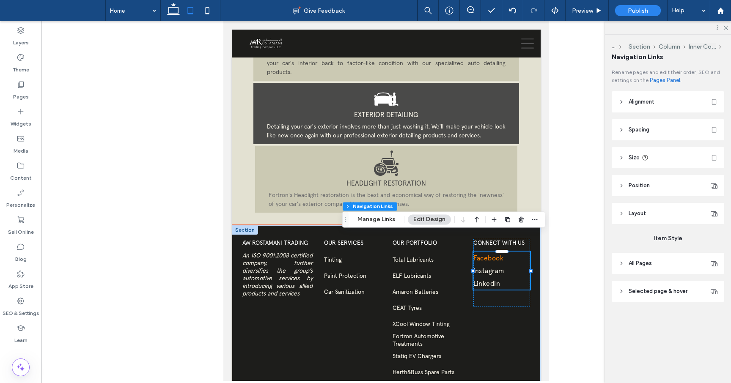
click at [512, 252] on link "Facebook" at bounding box center [501, 258] width 57 height 13
click at [510, 252] on link "Facebook" at bounding box center [501, 258] width 57 height 13
click at [502, 254] on span "Facebook" at bounding box center [488, 258] width 30 height 8
click at [521, 252] on link "Facebook" at bounding box center [501, 258] width 57 height 13
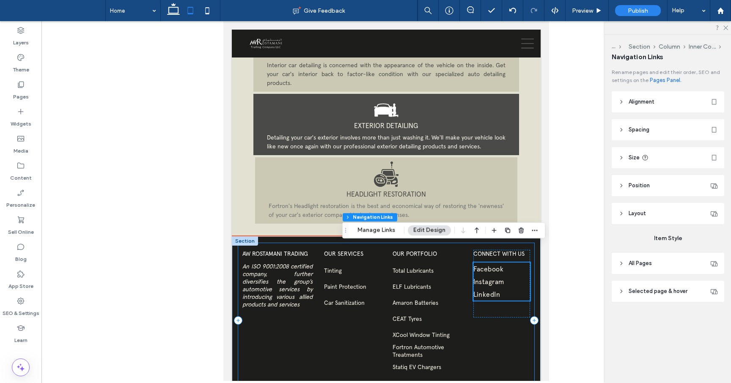
scroll to position [1338, 0]
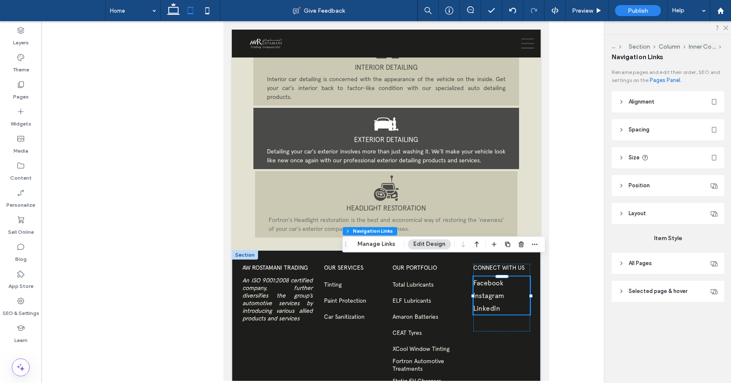
click at [595, 142] on div at bounding box center [386, 201] width 690 height 360
click at [622, 157] on use at bounding box center [622, 158] width 2 height 3
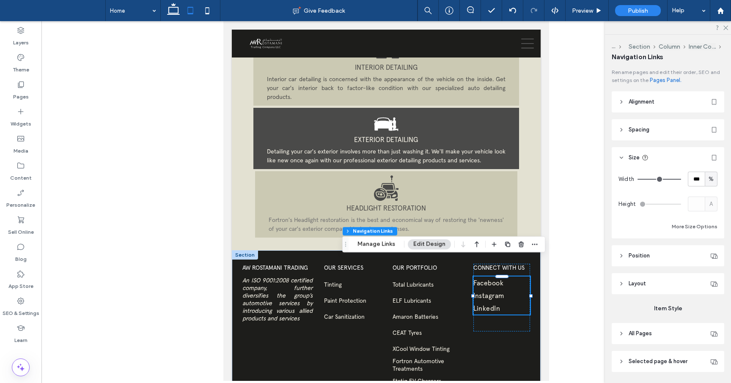
click at [622, 155] on icon at bounding box center [622, 158] width 6 height 6
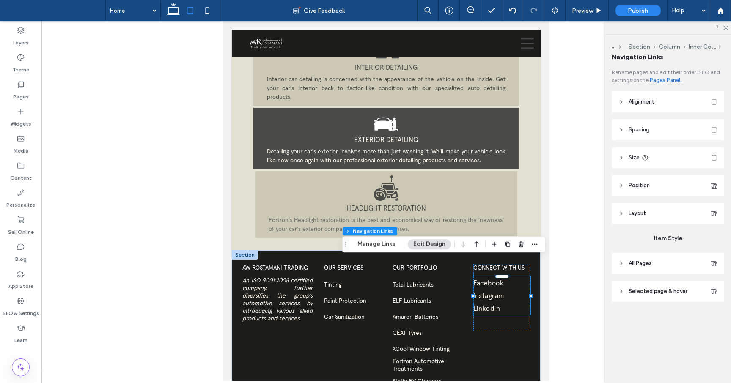
click at [623, 260] on header "All Pages" at bounding box center [668, 263] width 113 height 21
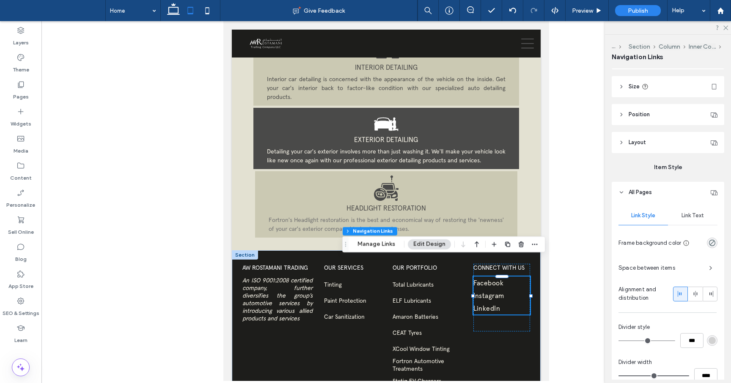
scroll to position [72, 0]
click at [701, 216] on span "Link Text" at bounding box center [693, 214] width 22 height 7
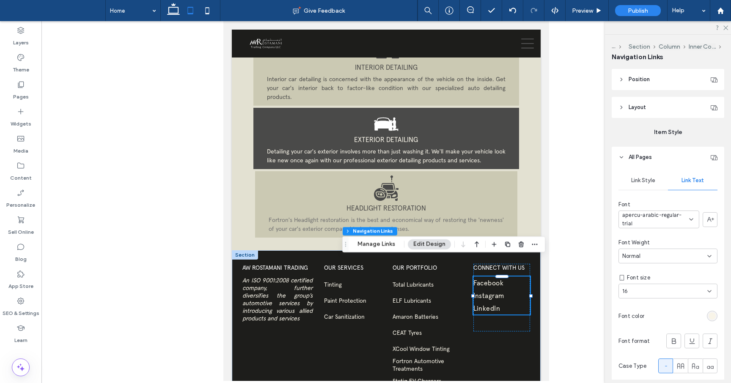
scroll to position [120, 0]
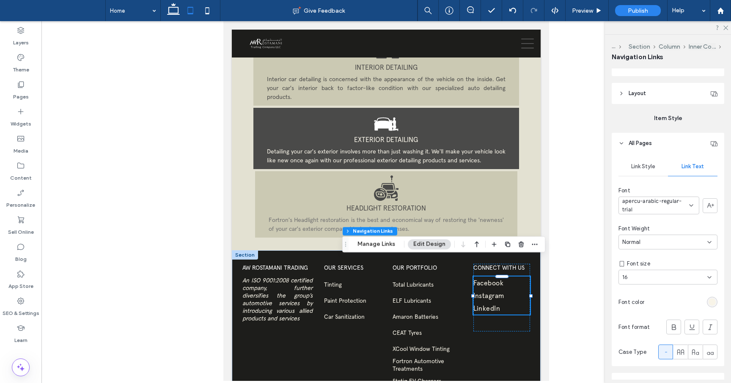
click at [716, 279] on div "16" at bounding box center [668, 277] width 99 height 15
click at [631, 360] on div "14" at bounding box center [668, 366] width 98 height 15
click at [569, 322] on div at bounding box center [386, 201] width 690 height 360
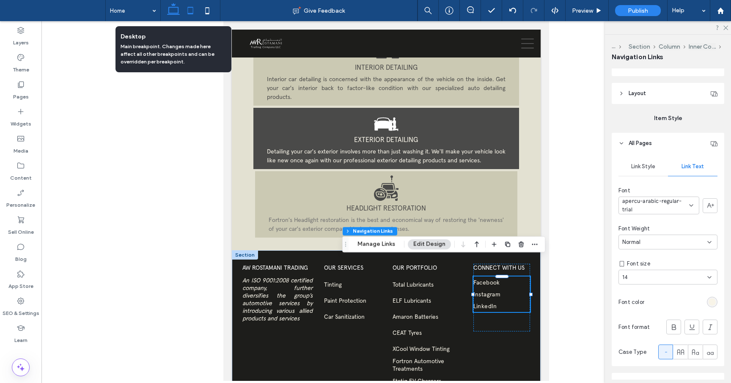
click at [174, 12] on icon at bounding box center [173, 10] width 17 height 17
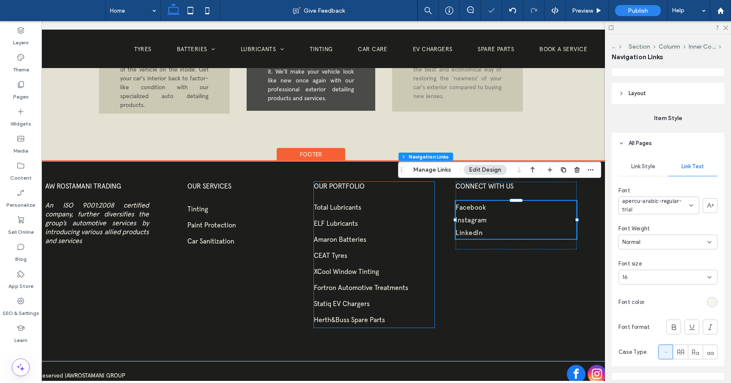
scroll to position [0, 126]
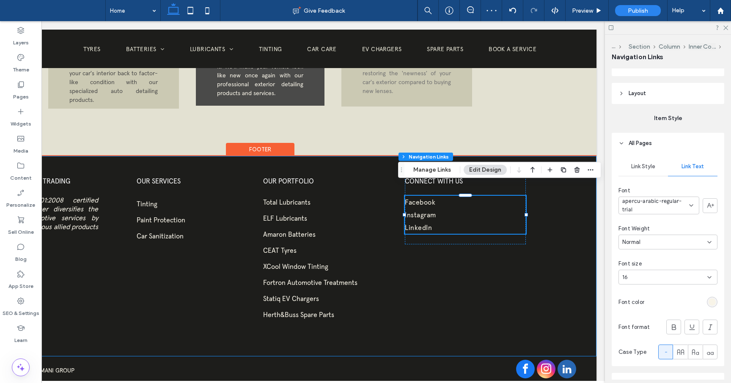
click at [561, 287] on div "AW ROSTAMANI TRADING An ISO 9001:2008 certified company, further diversifies th…" at bounding box center [260, 257] width 673 height 200
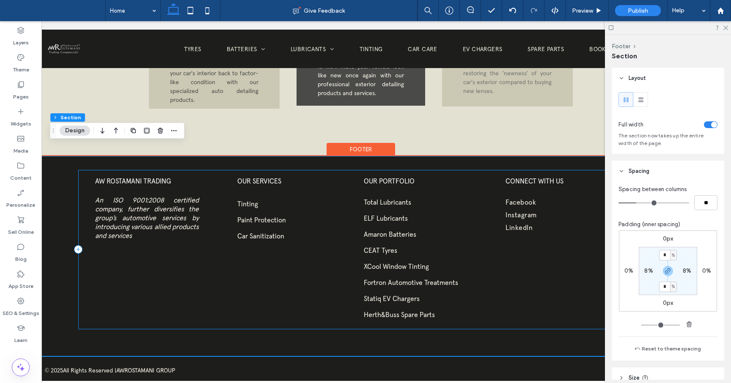
scroll to position [0, 0]
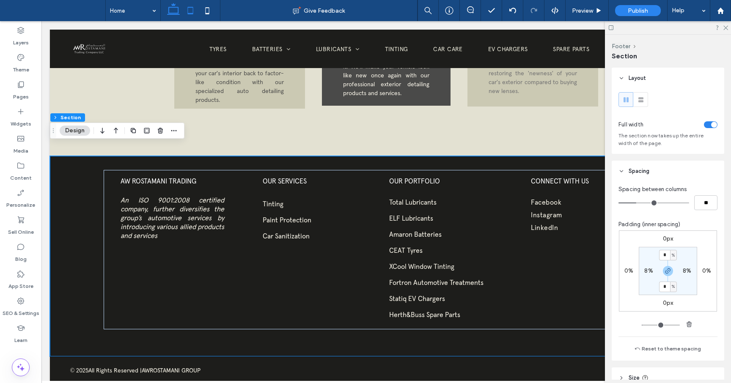
click at [193, 8] on icon at bounding box center [190, 10] width 17 height 17
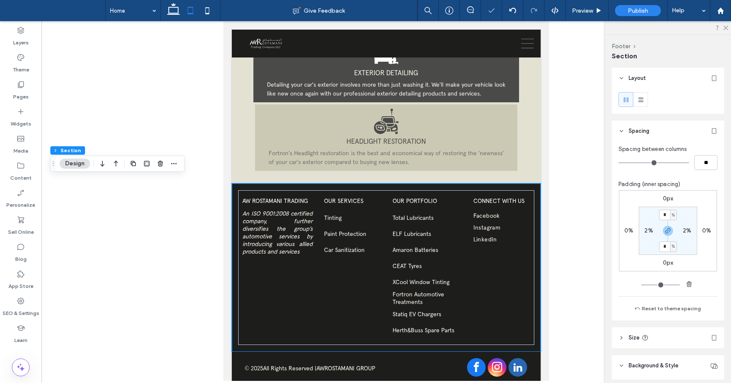
type input "*"
type input "**"
type input "*"
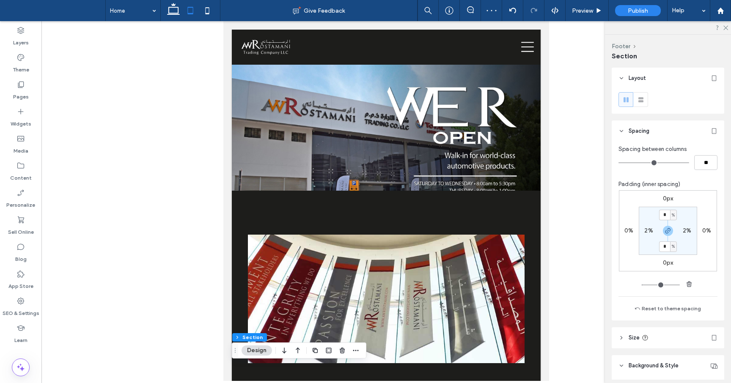
click at [556, 132] on div at bounding box center [386, 201] width 690 height 360
click at [592, 9] on span "Preview" at bounding box center [582, 10] width 21 height 7
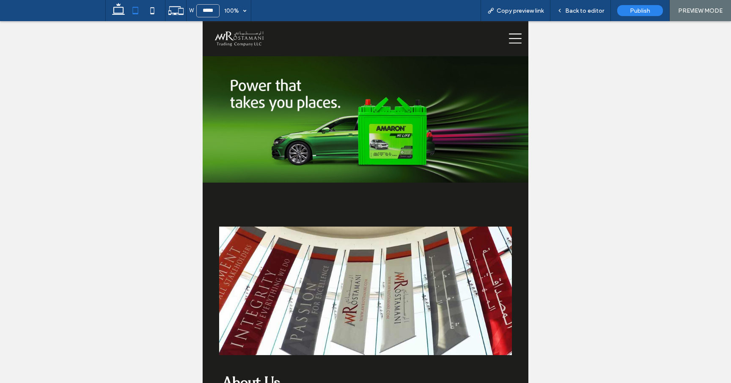
click at [514, 38] on icon at bounding box center [515, 39] width 13 height 10
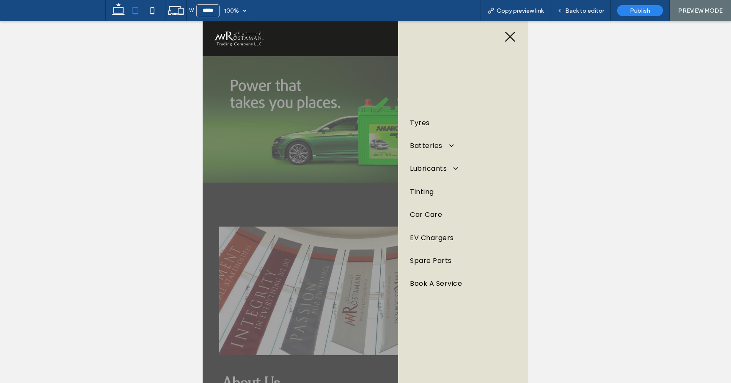
click at [508, 39] on icon at bounding box center [510, 37] width 10 height 10
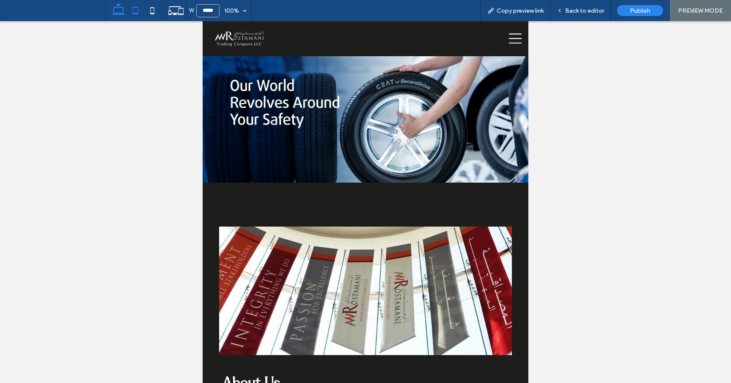
click at [118, 11] on icon at bounding box center [118, 10] width 17 height 17
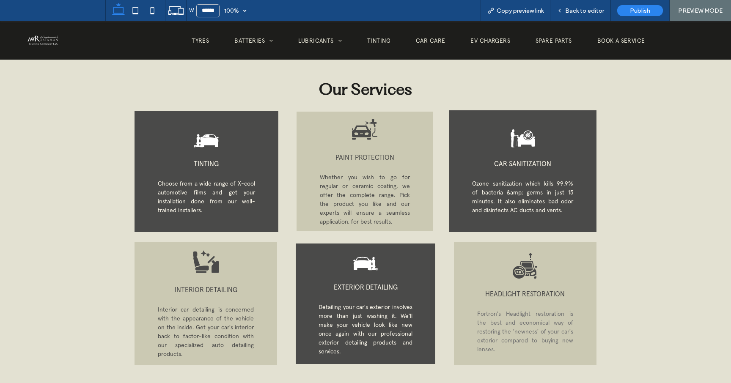
scroll to position [1117, 0]
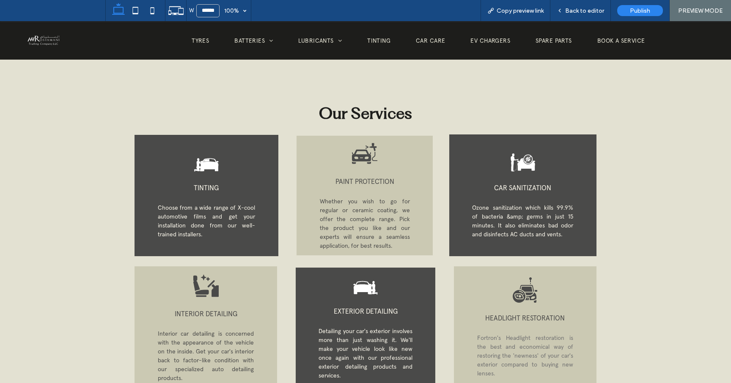
click at [608, 136] on div "TINTING Choose from a wide range of X-cool automotive films and get your instal…" at bounding box center [365, 262] width 659 height 255
click at [150, 12] on icon at bounding box center [152, 10] width 17 height 17
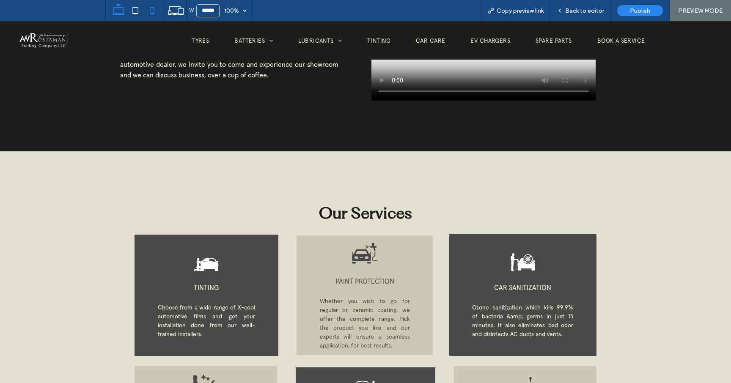
type input "*****"
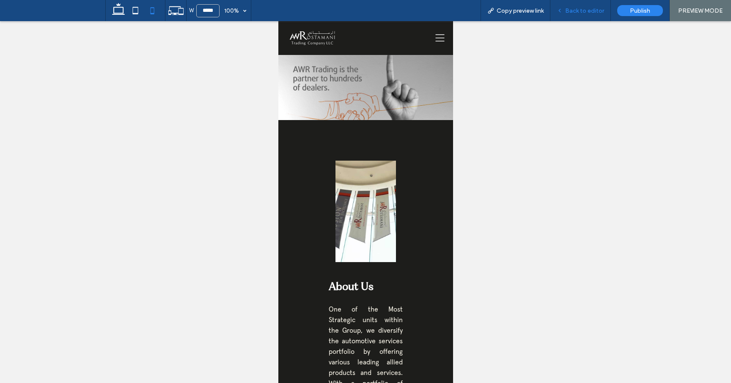
click at [582, 9] on span "Back to editor" at bounding box center [584, 10] width 39 height 7
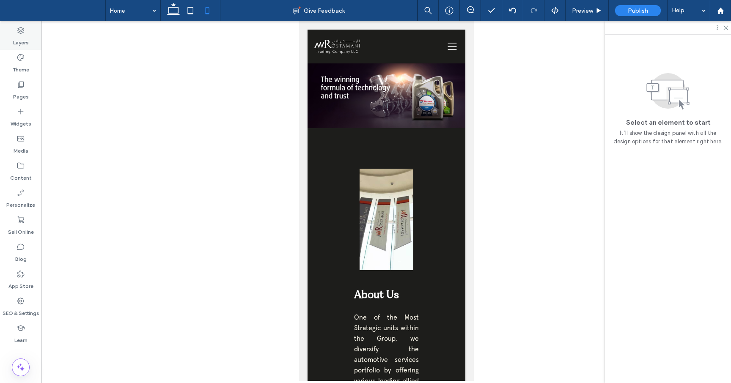
click at [17, 31] on icon at bounding box center [21, 30] width 8 height 8
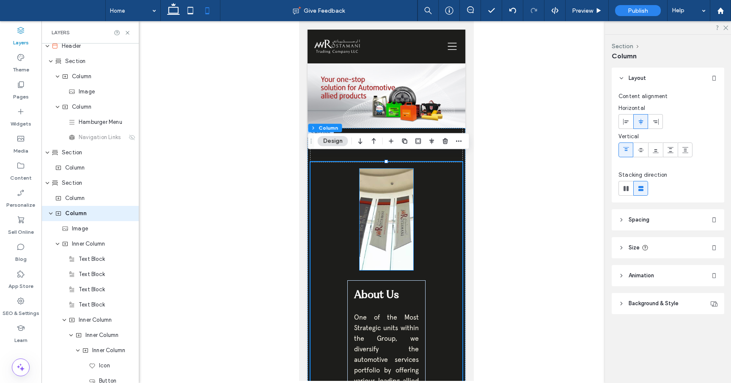
click at [381, 227] on img at bounding box center [386, 220] width 54 height 102
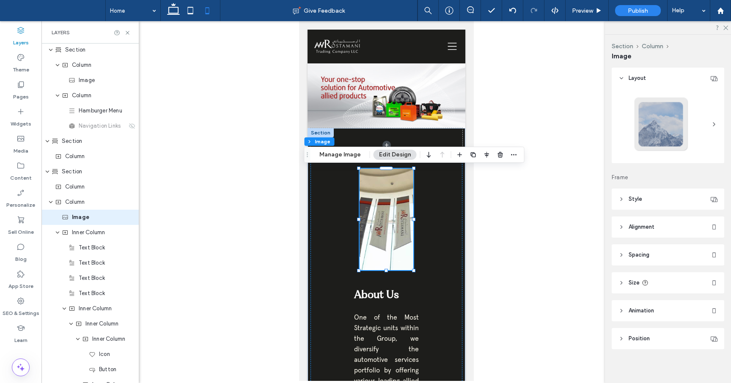
scroll to position [20, 0]
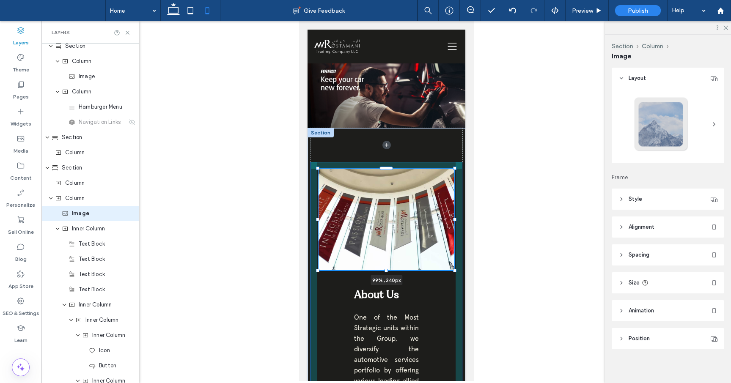
drag, startPoint x: 414, startPoint y: 221, endPoint x: 455, endPoint y: 213, distance: 41.7
type input "**"
type input "****"
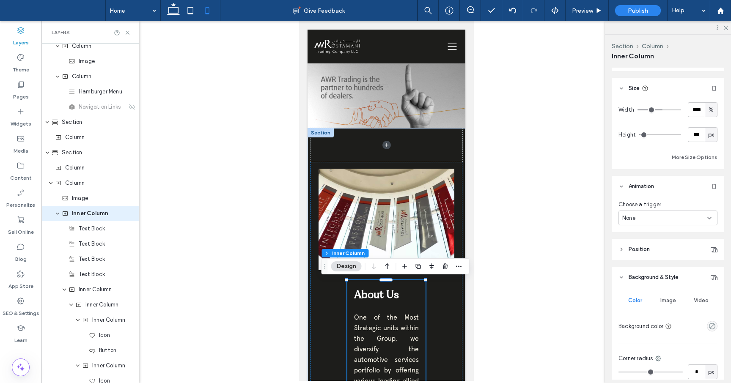
scroll to position [355, 0]
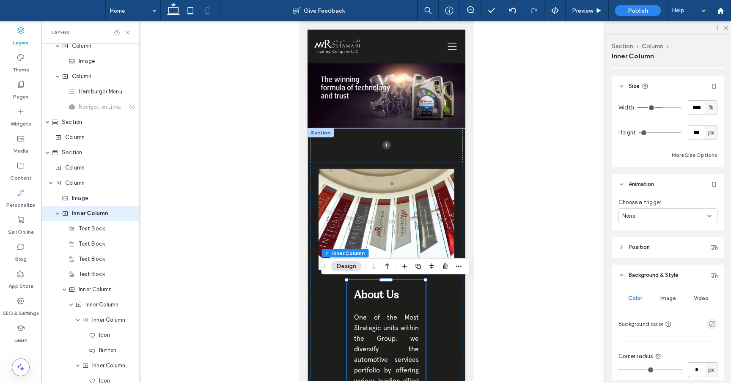
click at [697, 105] on input "****" at bounding box center [696, 107] width 17 height 15
type input "***"
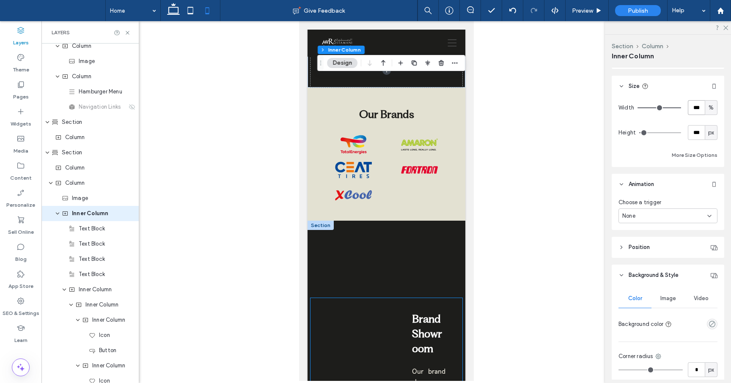
scroll to position [733, 0]
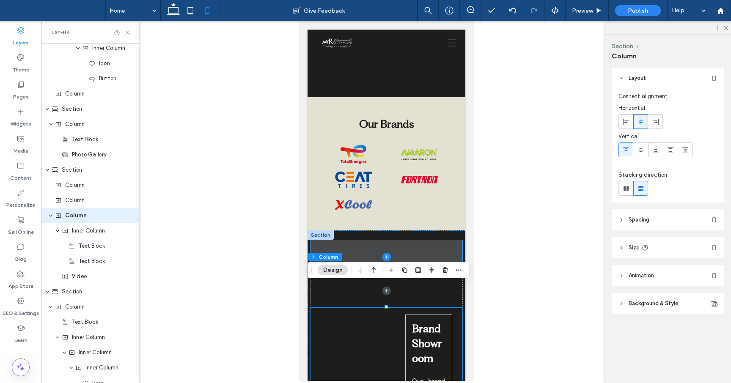
scroll to position [553, 0]
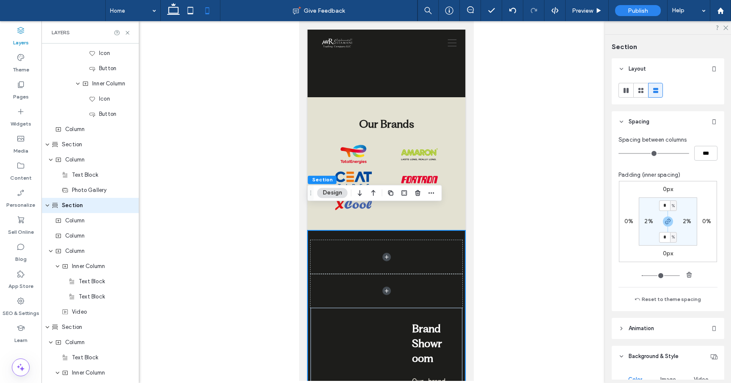
scroll to position [508, 0]
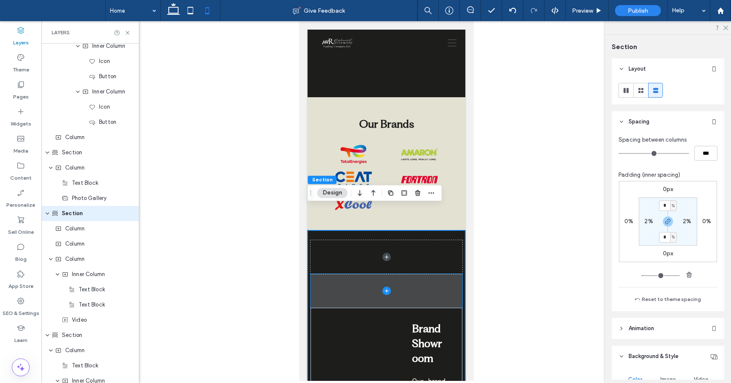
click at [411, 274] on span at bounding box center [385, 291] width 151 height 34
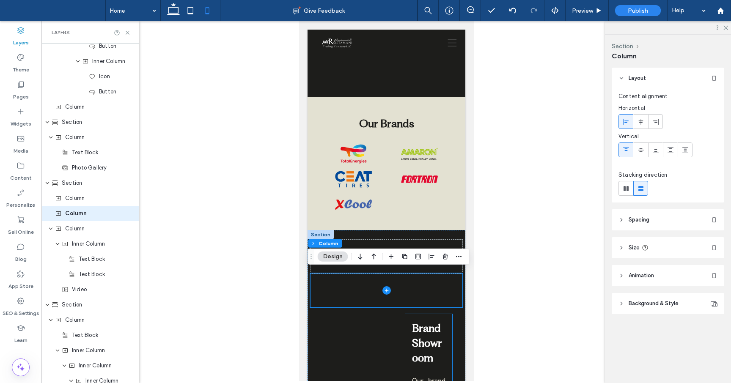
scroll to position [713, 0]
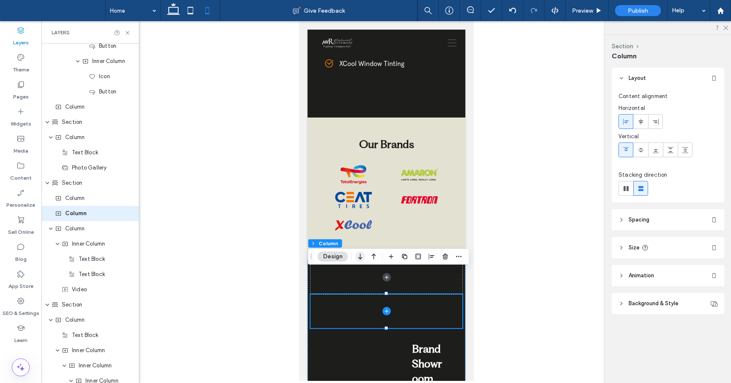
click at [361, 256] on icon "button" at bounding box center [360, 256] width 10 height 15
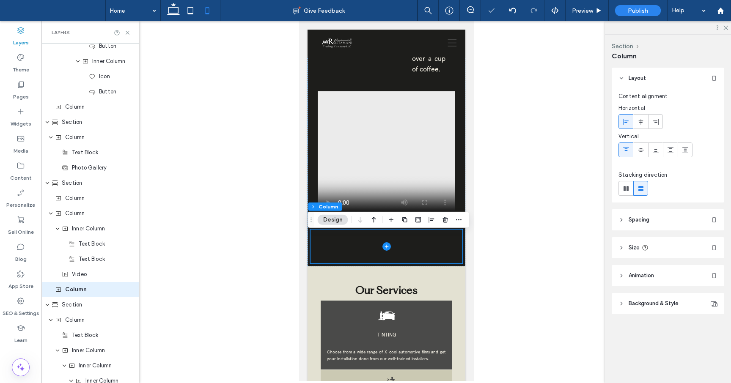
scroll to position [1480, 0]
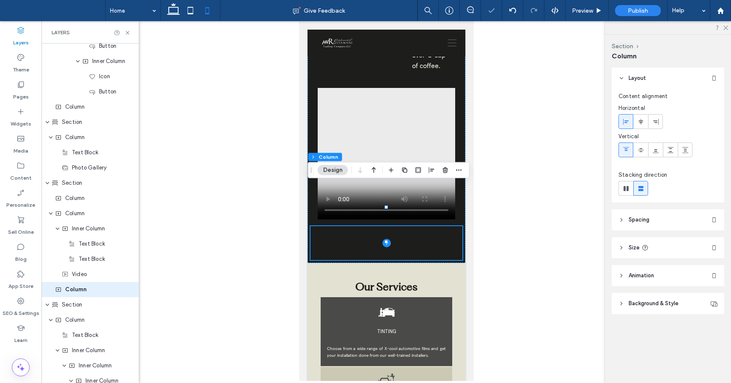
click at [514, 256] on div at bounding box center [386, 201] width 690 height 360
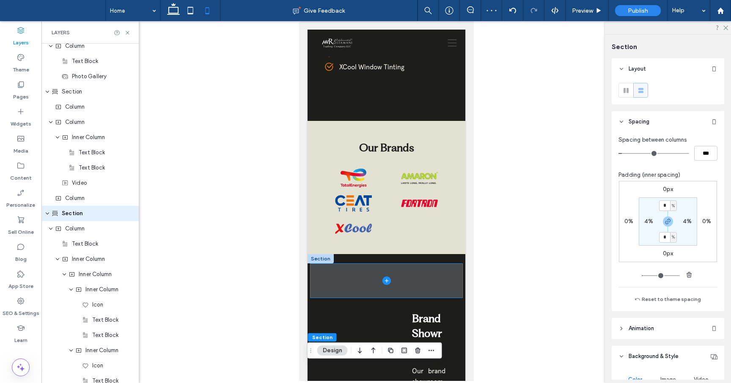
scroll to position [707, 0]
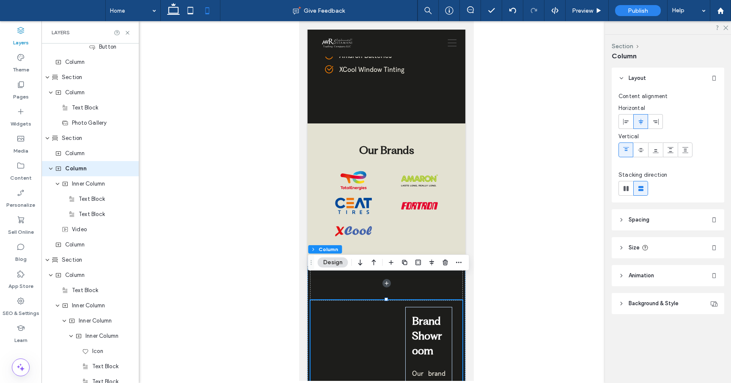
scroll to position [538, 0]
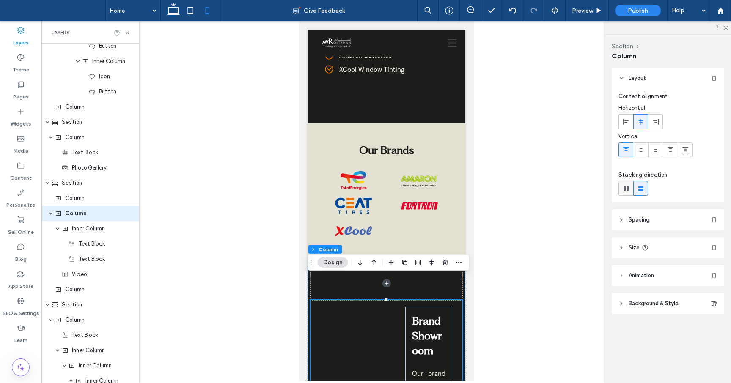
click at [625, 189] on use at bounding box center [626, 188] width 5 height 5
type input "*"
type input "**"
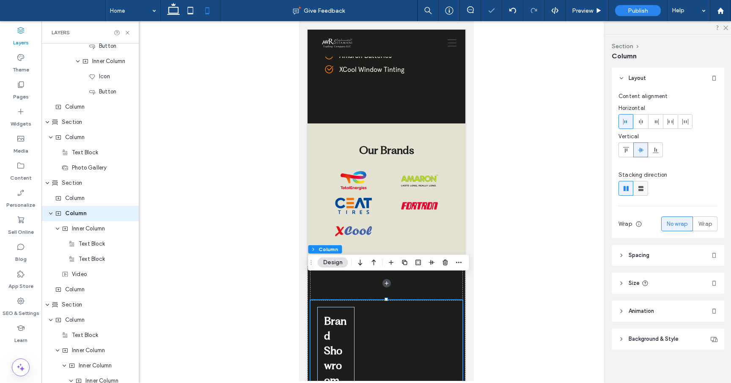
click at [639, 187] on use at bounding box center [641, 188] width 5 height 5
type input "**"
type input "****"
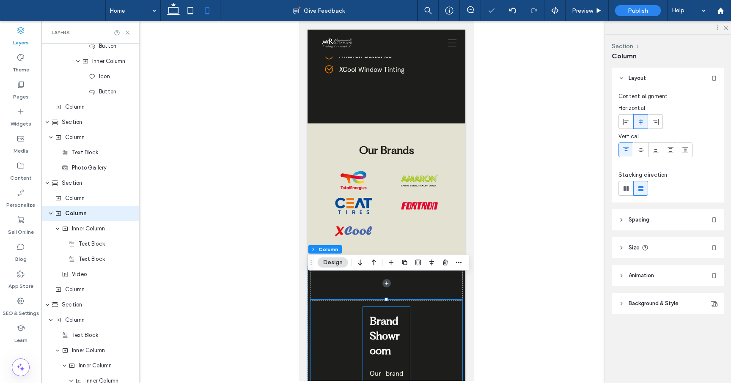
click at [399, 317] on span "Brand Showroom" at bounding box center [384, 336] width 30 height 42
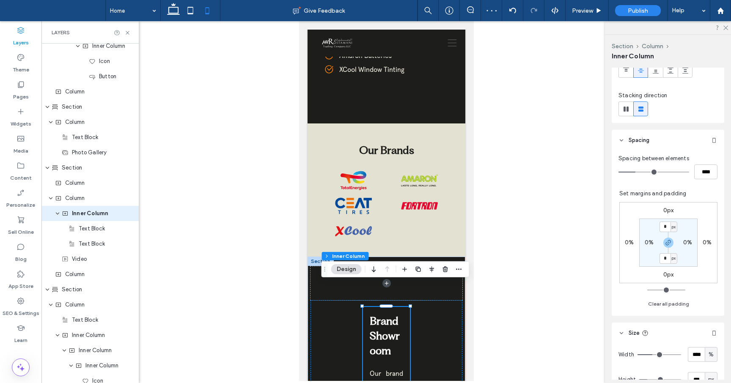
scroll to position [109, 0]
click at [695, 352] on input "****" at bounding box center [696, 353] width 17 height 15
type input "***"
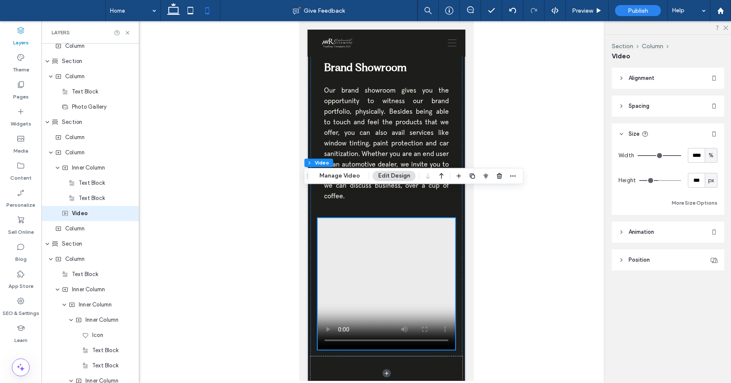
scroll to position [975, 0]
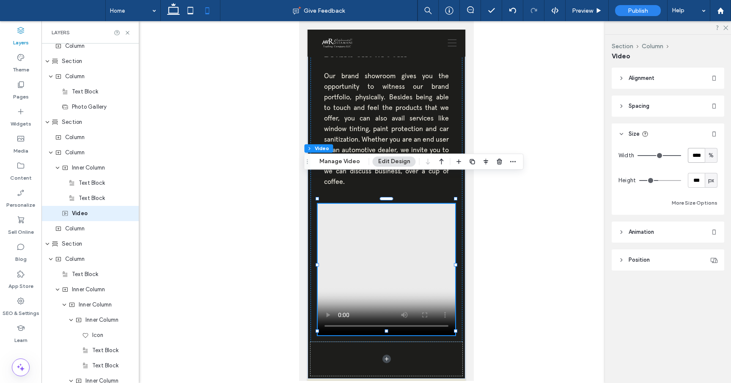
click at [693, 154] on input "****" at bounding box center [696, 155] width 17 height 15
type input "***"
click at [196, 11] on icon at bounding box center [190, 10] width 17 height 17
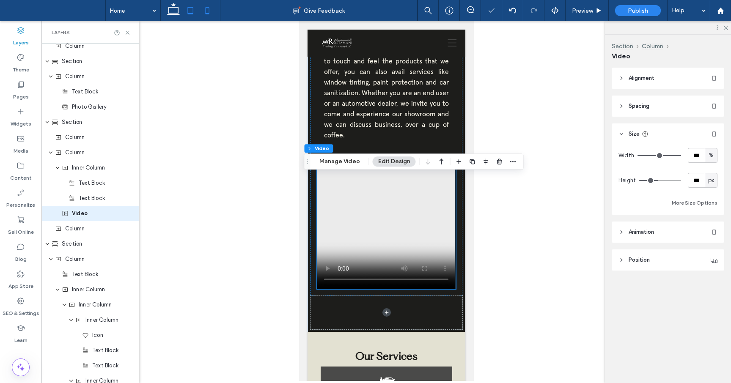
type input "***"
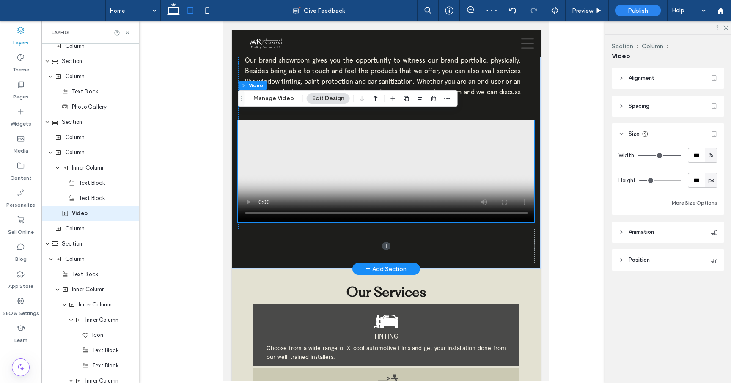
scroll to position [832, 0]
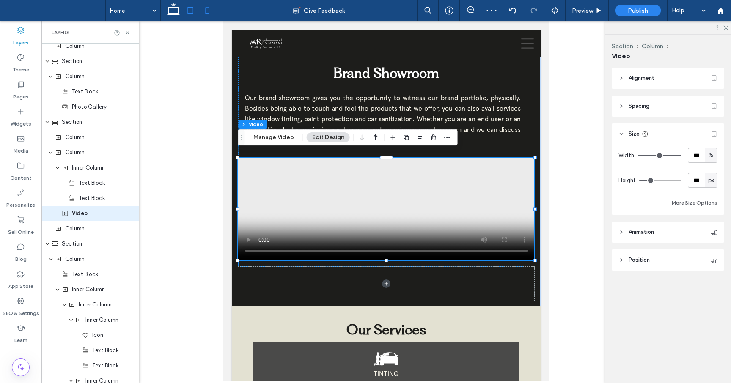
click at [206, 11] on icon at bounding box center [207, 10] width 17 height 17
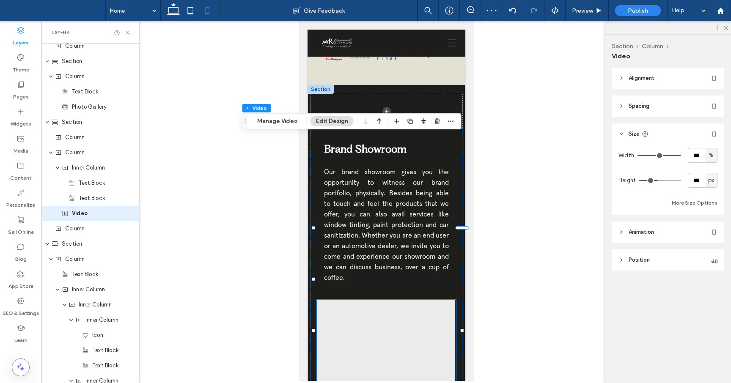
type input "***"
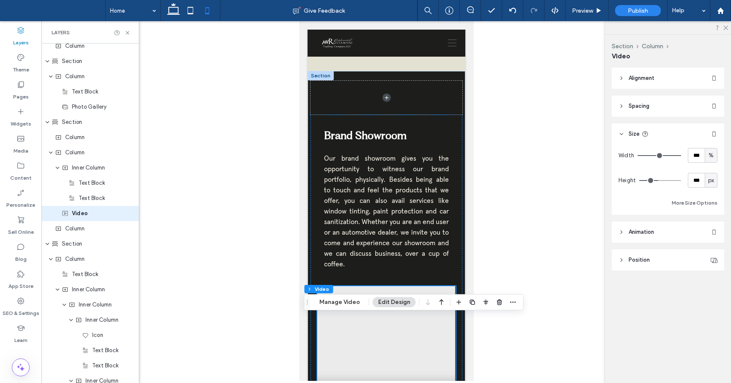
scroll to position [822, 0]
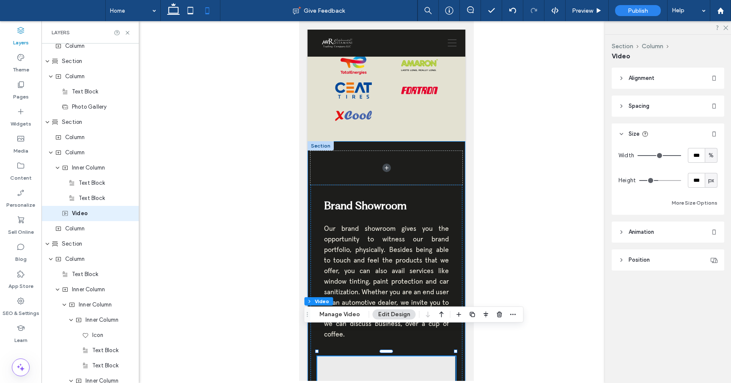
click at [445, 141] on div "Brand Showroom Our brand showroom gives you the opportunity to witness our bran…" at bounding box center [386, 336] width 158 height 391
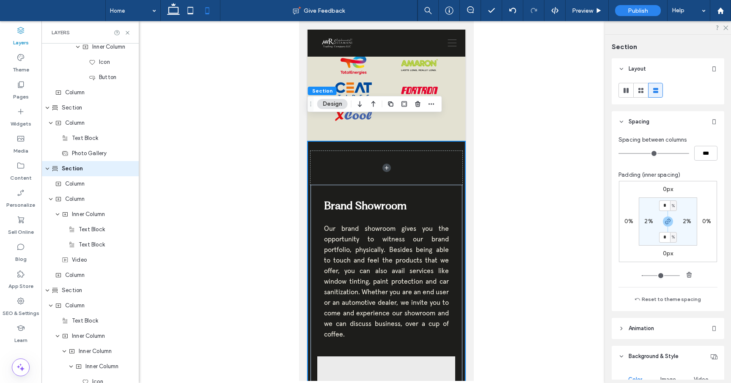
scroll to position [508, 0]
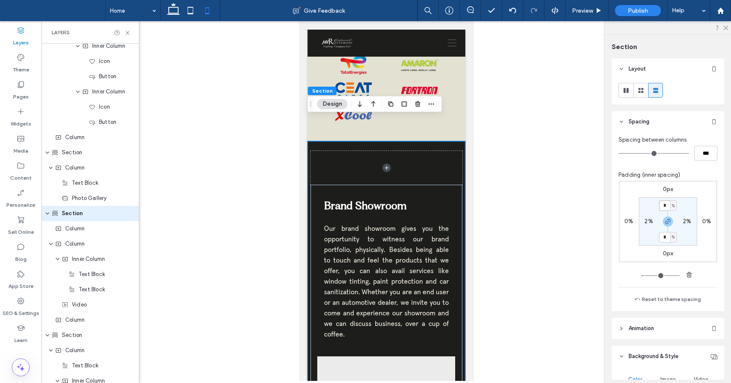
click at [667, 207] on input "*" at bounding box center [664, 206] width 11 height 11
type input "*"
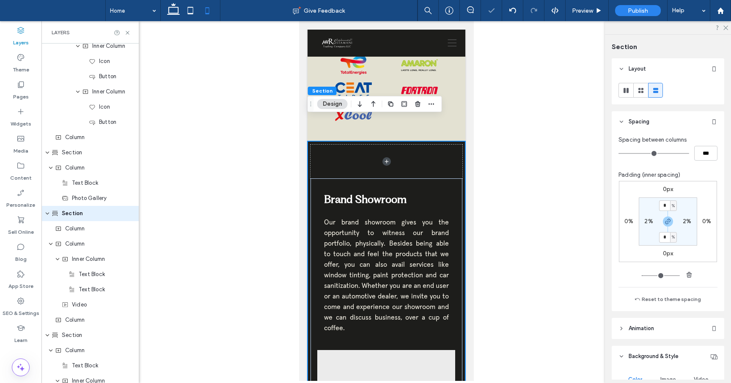
click at [490, 234] on div at bounding box center [386, 201] width 690 height 360
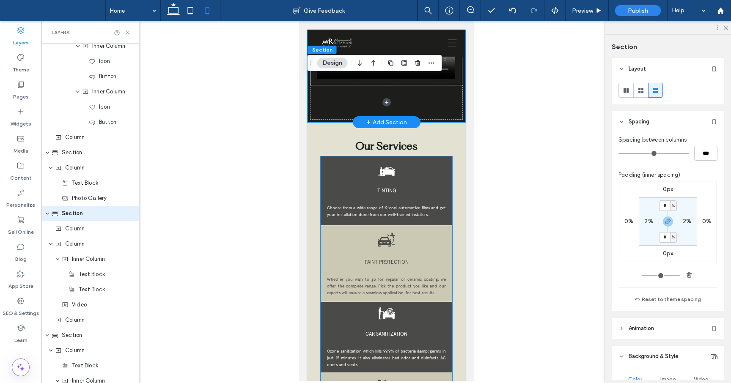
scroll to position [1227, 0]
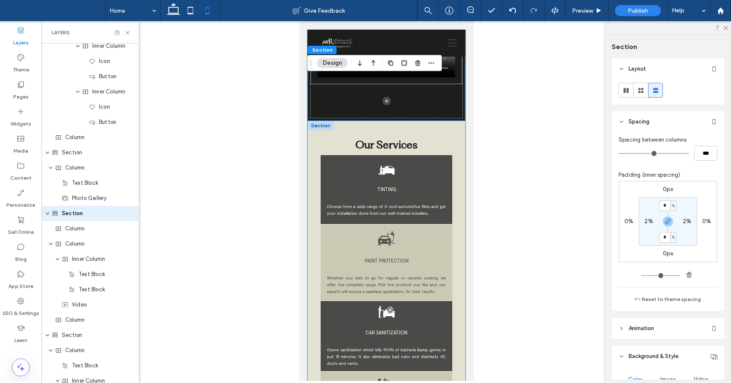
click at [460, 130] on div "Our Services TINTING Choose from a wide range of X-cool automotive films and ge…" at bounding box center [386, 367] width 158 height 493
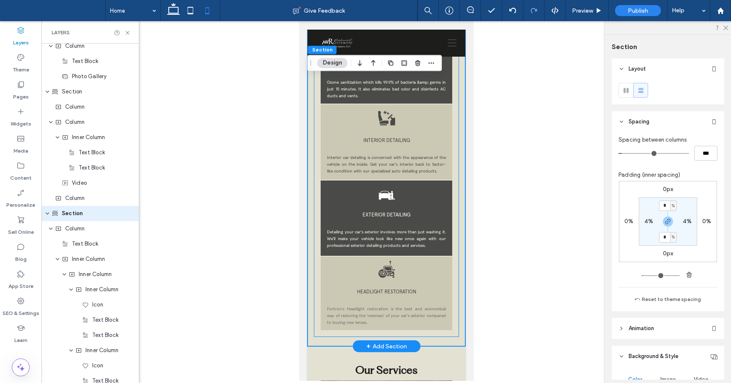
scroll to position [1492, 0]
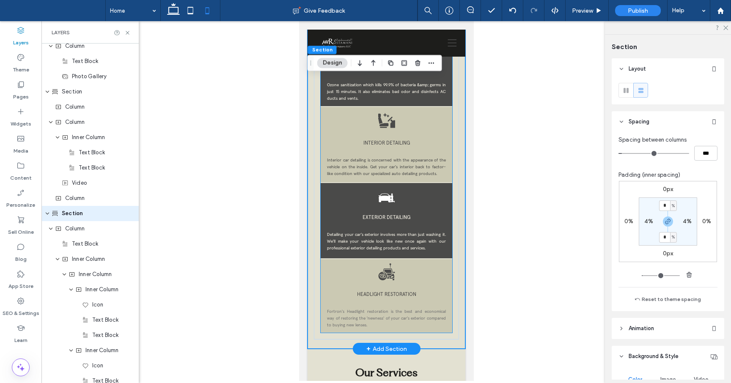
click at [407, 232] on span "Detailing your car's exterior involves more than just washing it. We'll make yo…" at bounding box center [386, 241] width 118 height 19
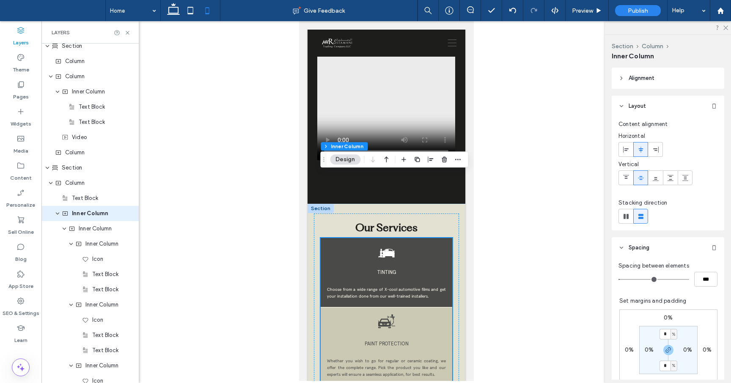
scroll to position [1120, 0]
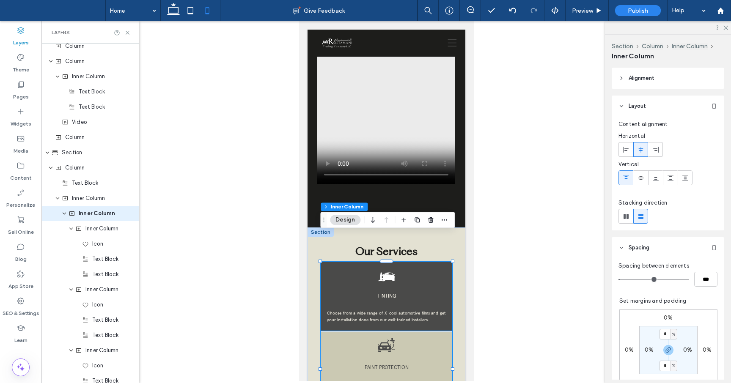
click at [400, 292] on p "TINTING" at bounding box center [386, 296] width 118 height 8
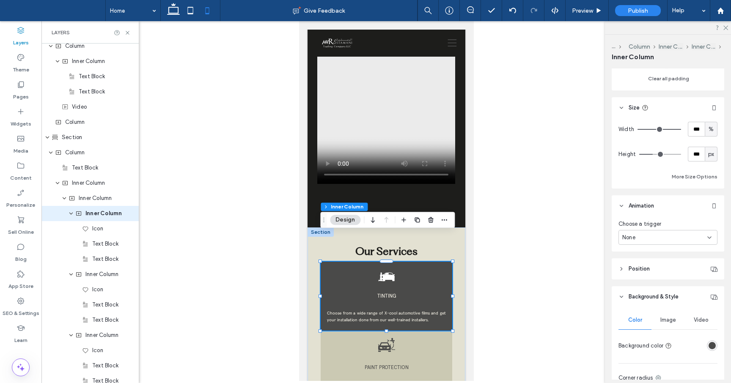
scroll to position [328, 0]
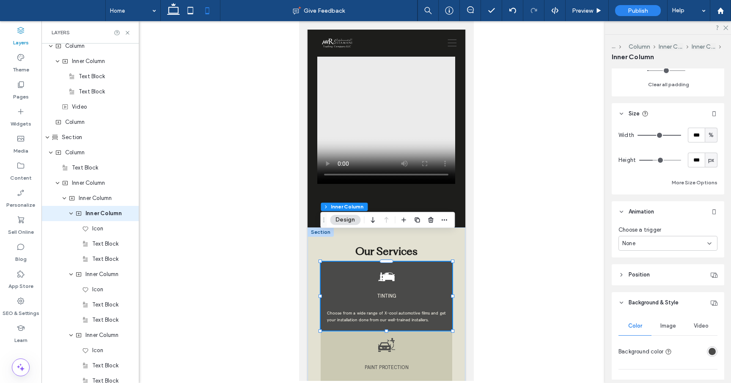
click at [711, 244] on icon at bounding box center [709, 243] width 7 height 7
click at [646, 276] on div "Entrance" at bounding box center [668, 273] width 98 height 15
click at [706, 275] on div "None" at bounding box center [664, 275] width 85 height 8
click at [653, 334] on div "Bounce In" at bounding box center [668, 334] width 98 height 15
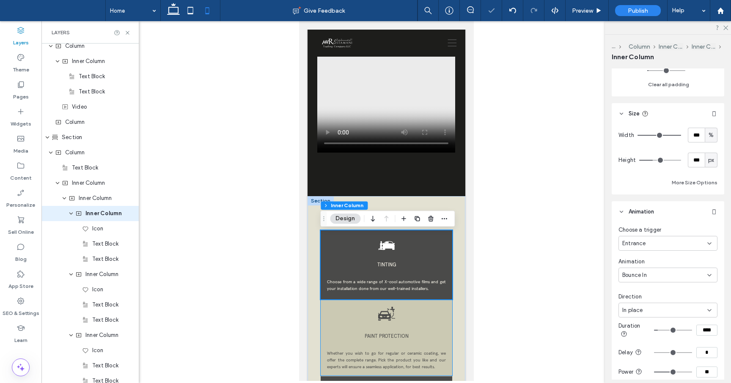
scroll to position [1185, 0]
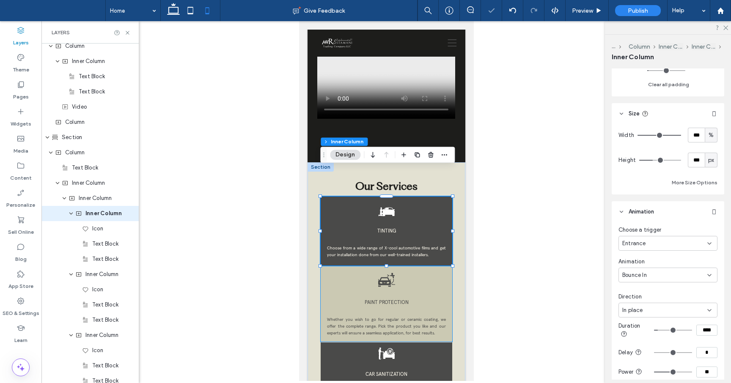
click at [427, 317] on span "Whether you wish to go for regular or ceramic coating, we offer the complete ra…" at bounding box center [386, 326] width 118 height 19
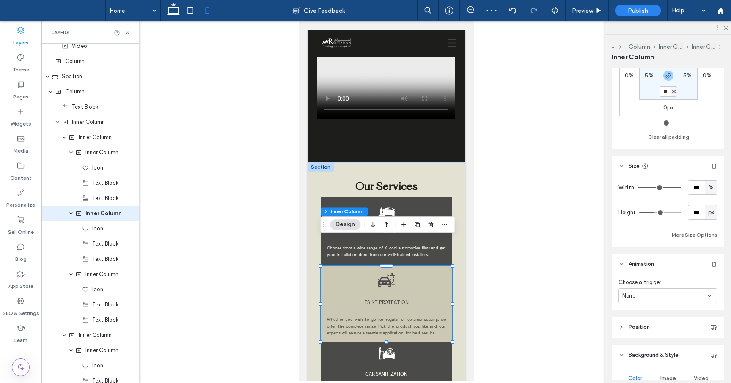
scroll to position [314, 0]
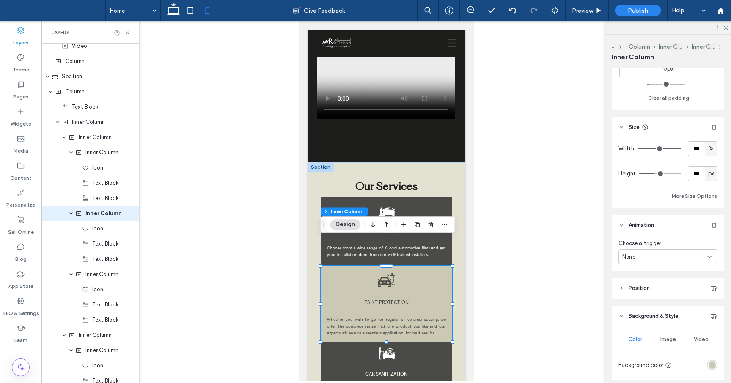
click at [688, 257] on div "None" at bounding box center [664, 257] width 85 height 8
click at [649, 291] on div "Entrance" at bounding box center [668, 286] width 98 height 15
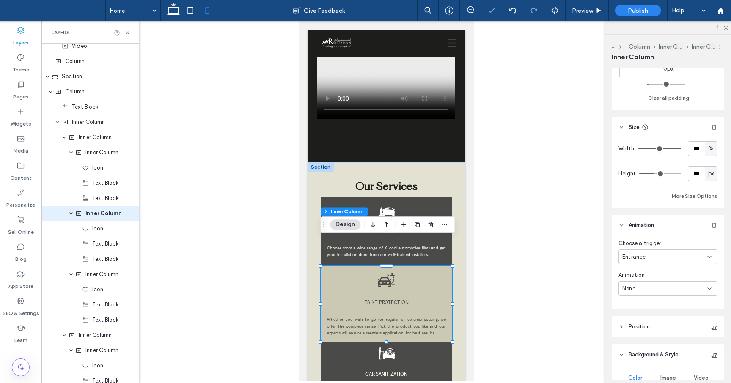
click at [681, 284] on div "None" at bounding box center [668, 288] width 99 height 15
click at [657, 242] on div "Bounce In" at bounding box center [668, 244] width 98 height 15
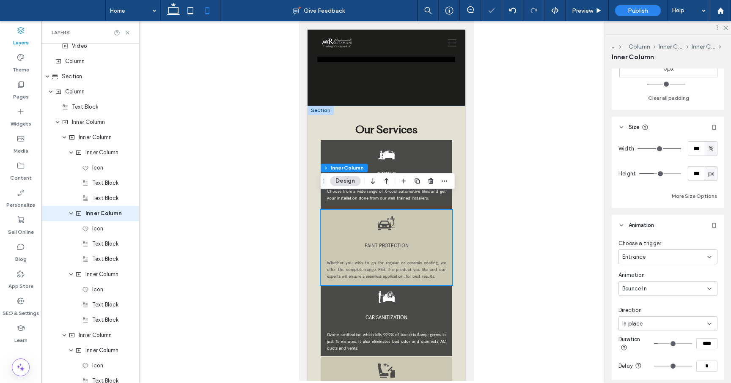
scroll to position [1246, 0]
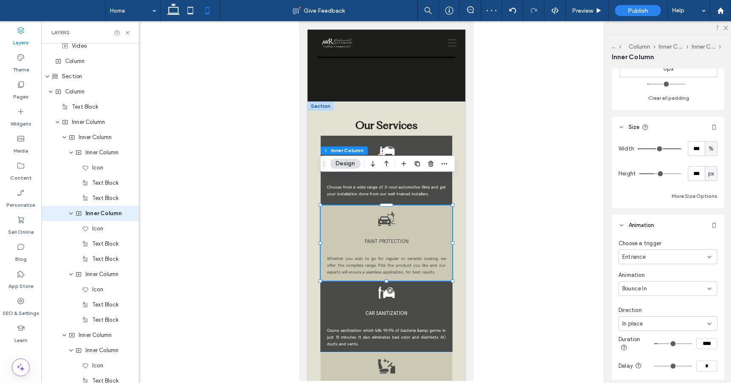
click at [435, 294] on div "CAR SANITIZATION Ozone sanitization which kills 99.9% of bacteria &amp; germs i…" at bounding box center [386, 317] width 132 height 70
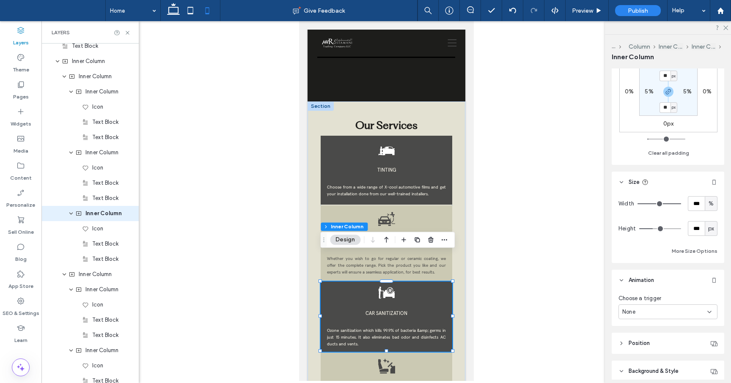
scroll to position [274, 0]
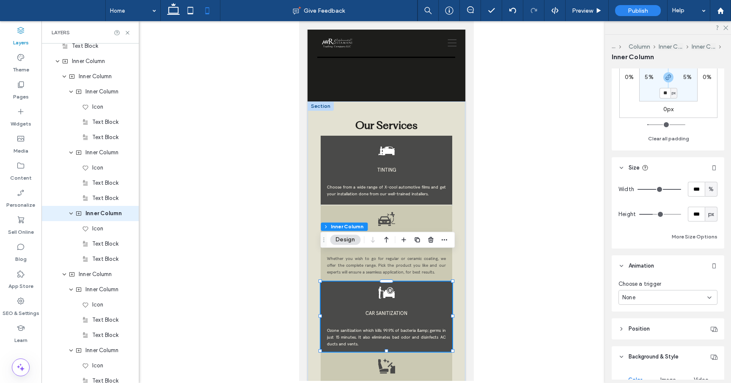
click at [695, 295] on div "None" at bounding box center [664, 298] width 85 height 8
click at [653, 327] on div "Entrance" at bounding box center [668, 327] width 98 height 15
click at [702, 329] on div "None" at bounding box center [664, 329] width 85 height 8
click at [657, 285] on div "Bounce In" at bounding box center [668, 285] width 98 height 15
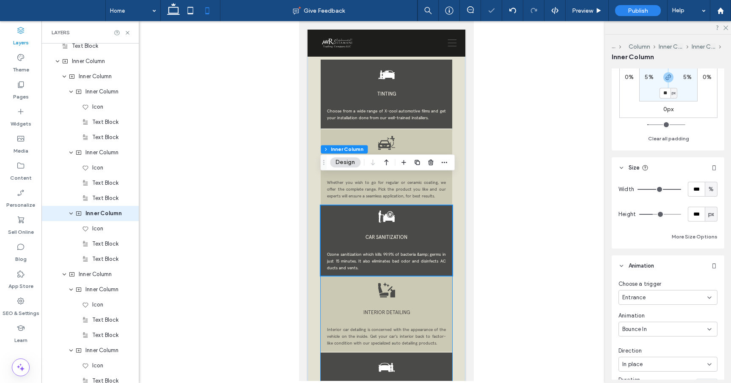
scroll to position [1327, 0]
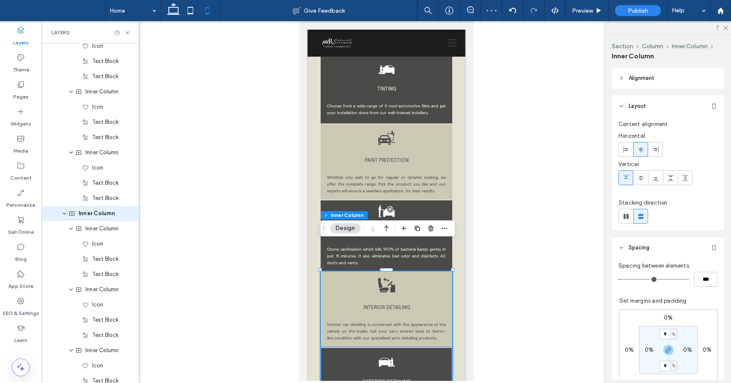
click at [426, 273] on div "INTERIOR DETAILING Interior car detailing is concerned with the appearance of t…" at bounding box center [386, 309] width 132 height 75
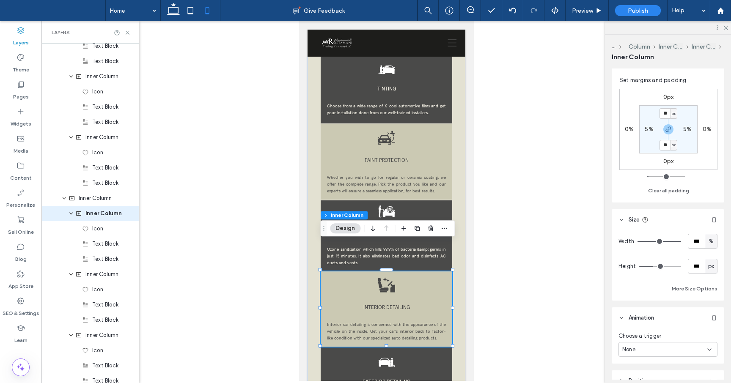
scroll to position [239, 0]
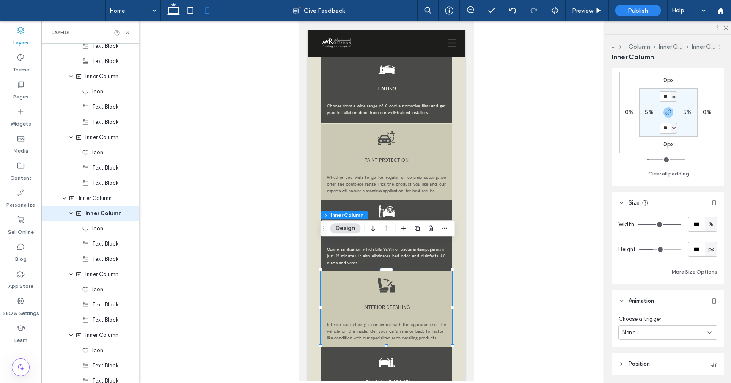
click at [680, 332] on div "None" at bounding box center [664, 333] width 85 height 8
click at [665, 305] on div "Entrance" at bounding box center [668, 303] width 98 height 15
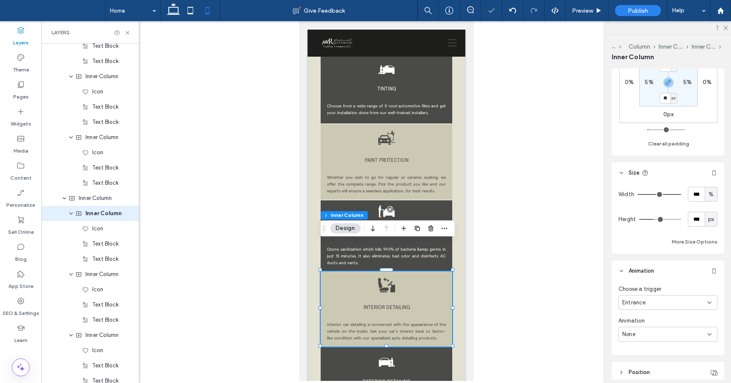
scroll to position [278, 0]
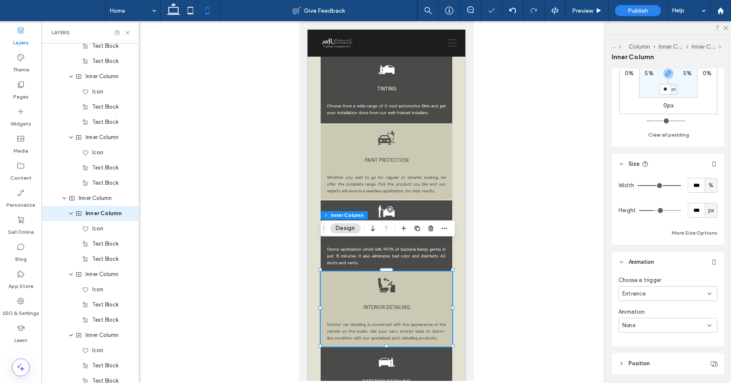
click at [681, 325] on div "None" at bounding box center [664, 326] width 85 height 8
click at [663, 283] on div "Bounce In" at bounding box center [668, 281] width 98 height 15
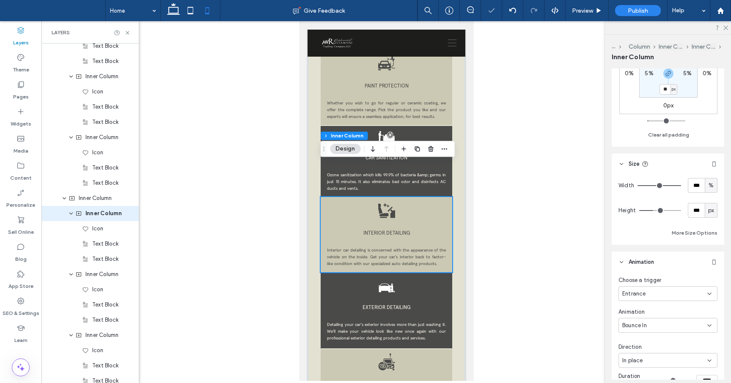
scroll to position [1407, 0]
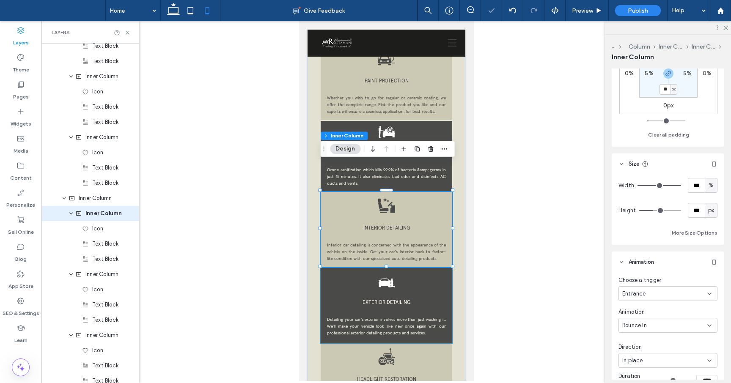
click at [440, 317] on span "Detailing your car's exterior involves more than just washing it. We'll make yo…" at bounding box center [386, 326] width 118 height 19
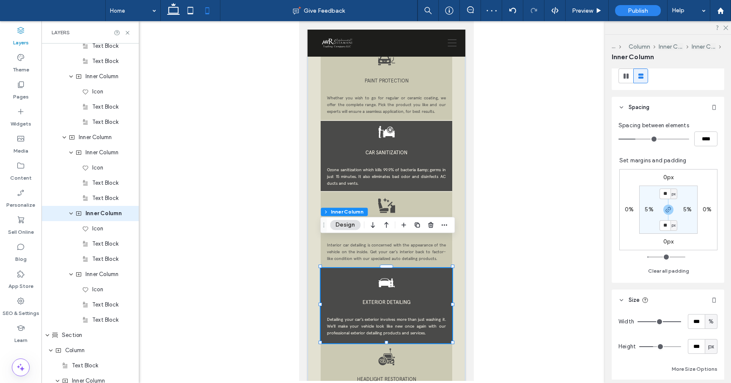
scroll to position [305, 0]
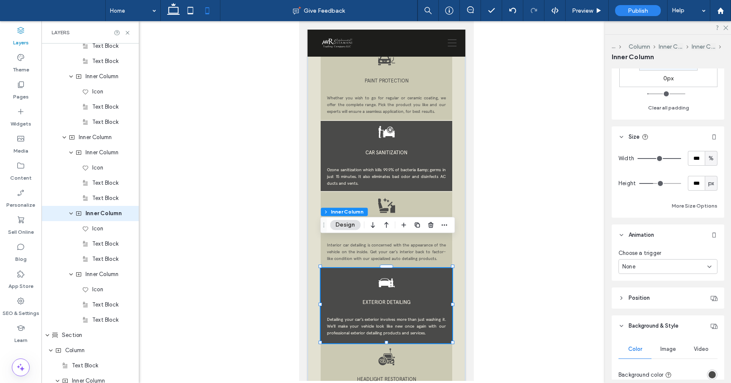
click at [677, 270] on div "None" at bounding box center [664, 267] width 85 height 8
click at [656, 300] on div "Entrance" at bounding box center [668, 296] width 98 height 15
click at [680, 298] on div "None" at bounding box center [664, 299] width 85 height 8
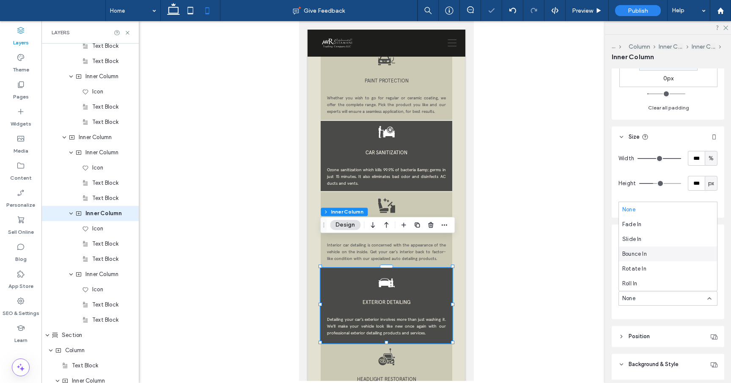
click at [649, 258] on div "Bounce In" at bounding box center [668, 254] width 98 height 15
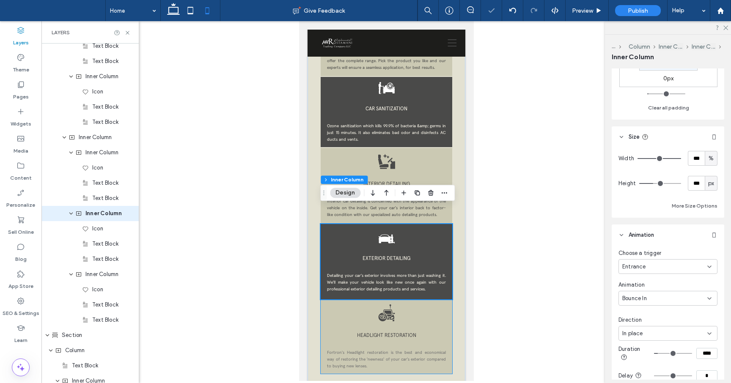
scroll to position [1453, 0]
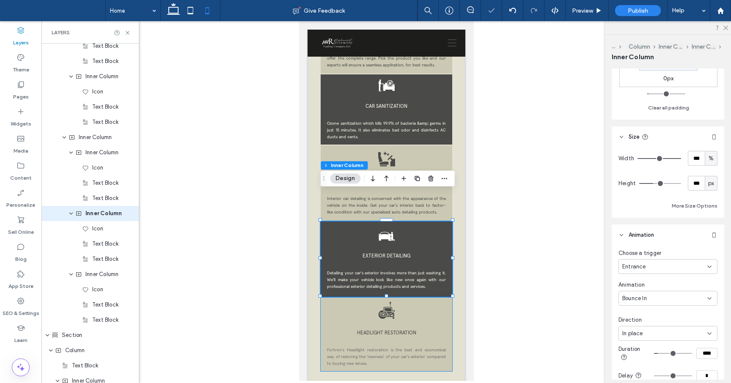
click at [436, 298] on div "HEADLIGHT RESTORATION Fortron's Headlight restoration is the best and economica…" at bounding box center [386, 335] width 132 height 74
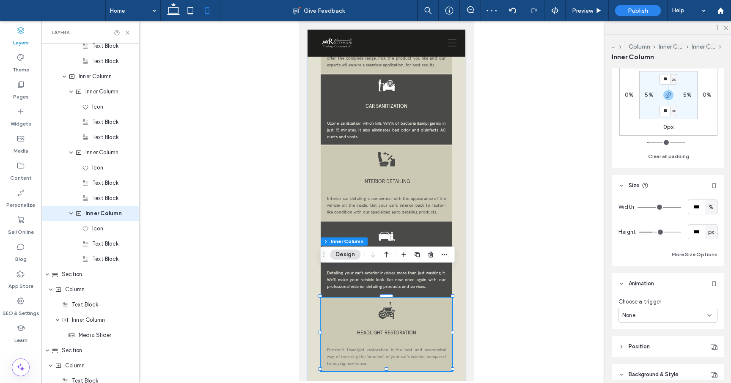
scroll to position [263, 0]
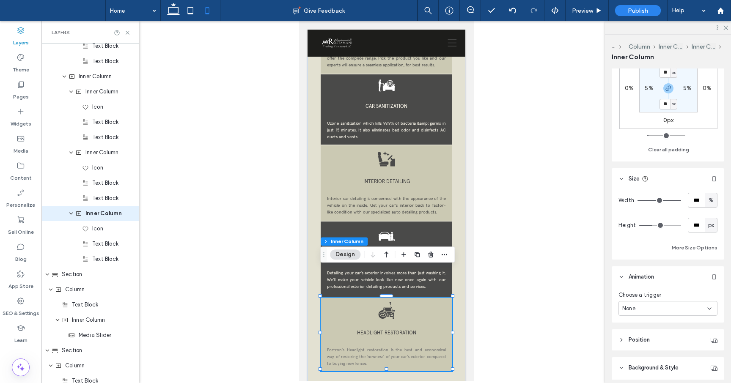
click at [663, 308] on div "None" at bounding box center [664, 309] width 85 height 8
click at [652, 339] on div "Entrance" at bounding box center [668, 338] width 98 height 15
click at [662, 340] on div "None" at bounding box center [664, 340] width 85 height 8
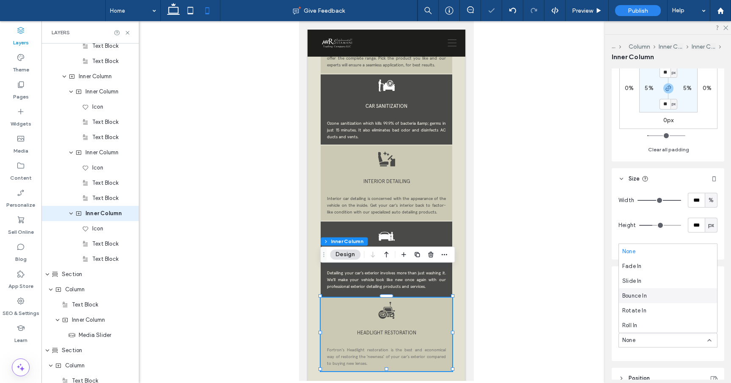
click at [655, 296] on div "Bounce In" at bounding box center [668, 296] width 98 height 15
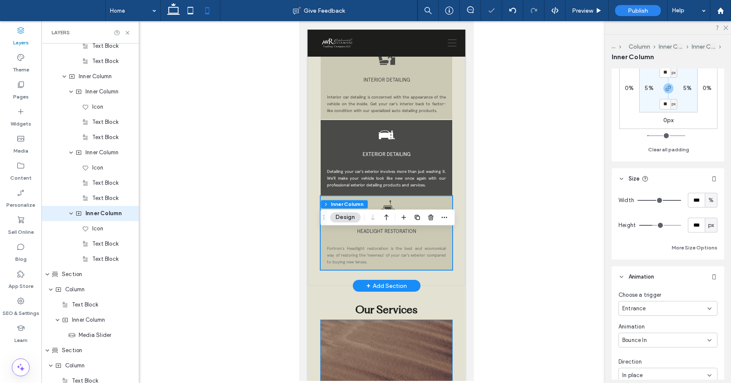
scroll to position [1590, 0]
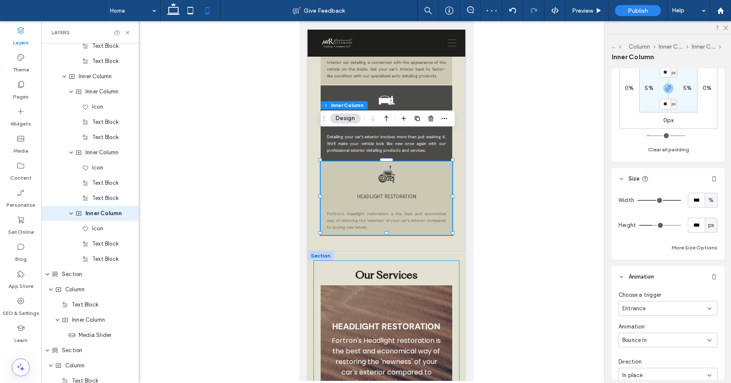
click at [458, 261] on div "Our Services TINTING Choose from a wide range of X-cool automotive films and ge…" at bounding box center [386, 363] width 145 height 205
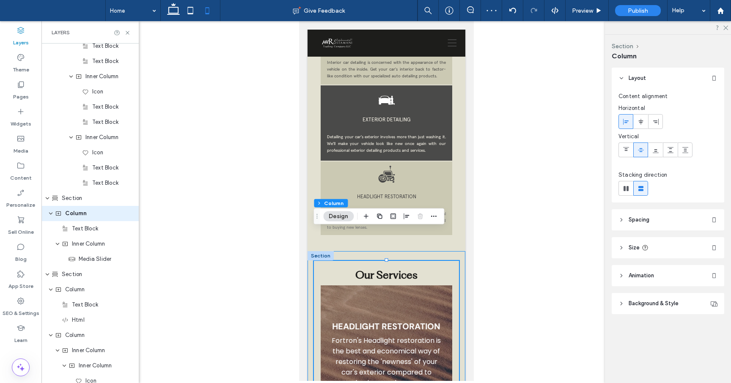
click at [463, 251] on div "Our Services TINTING Choose from a wide range of X-cool automotive films and ge…" at bounding box center [386, 363] width 158 height 224
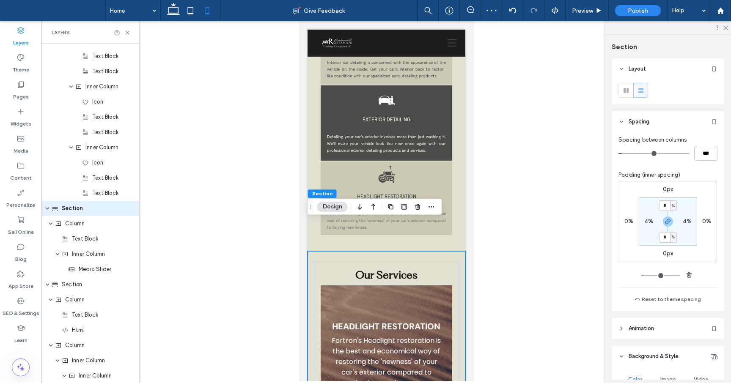
scroll to position [1087, 0]
click at [132, 214] on use at bounding box center [132, 214] width 6 height 6
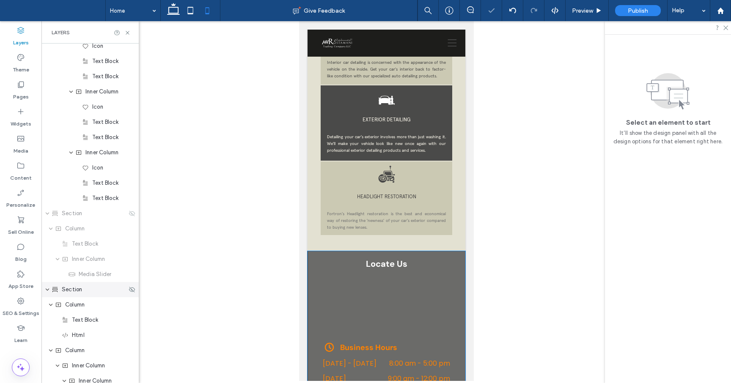
click at [90, 292] on div "Section" at bounding box center [89, 290] width 75 height 8
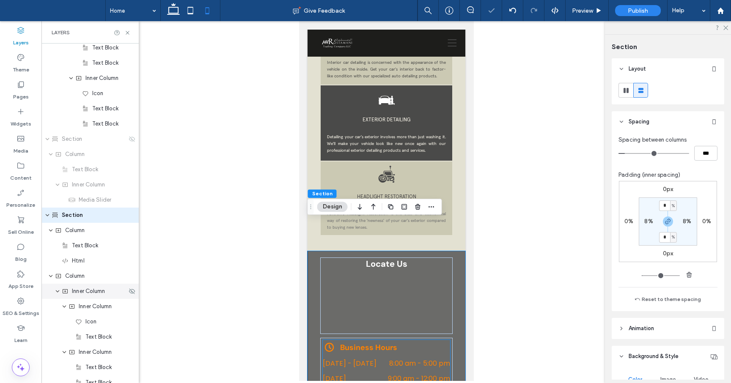
scroll to position [1163, 0]
click at [131, 212] on icon at bounding box center [132, 213] width 7 height 7
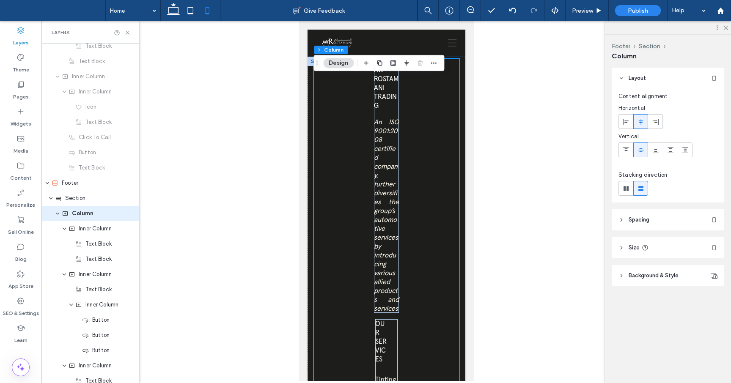
scroll to position [1783, 0]
click at [622, 249] on icon at bounding box center [622, 248] width 6 height 6
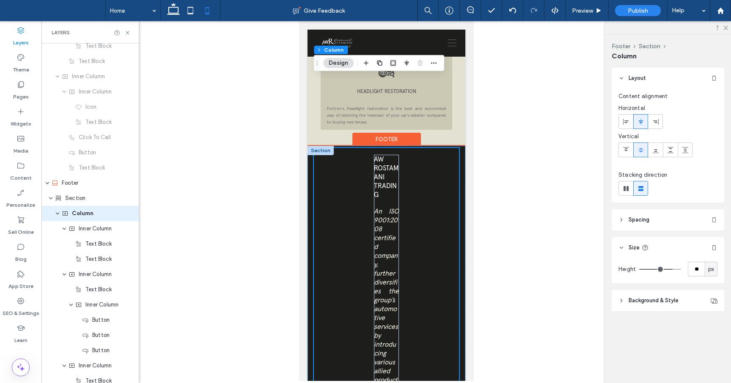
scroll to position [1663, 0]
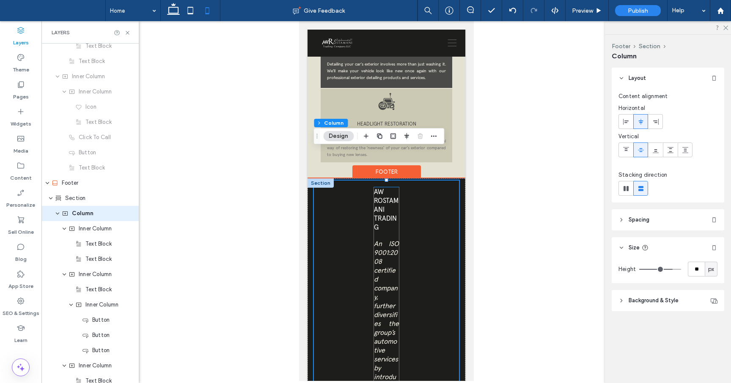
click at [395, 204] on div "AW ROSTAMANI TRADING An ISO 9001:2008 certified company, further diversifies th…" at bounding box center [386, 311] width 25 height 248
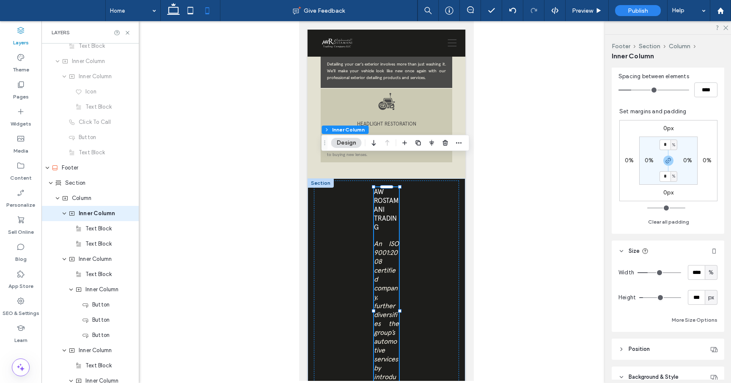
scroll to position [193, 0]
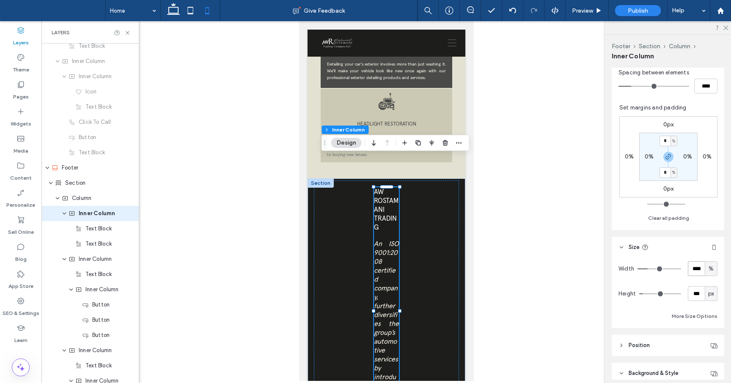
click at [694, 267] on input "****" at bounding box center [696, 269] width 17 height 15
type input "***"
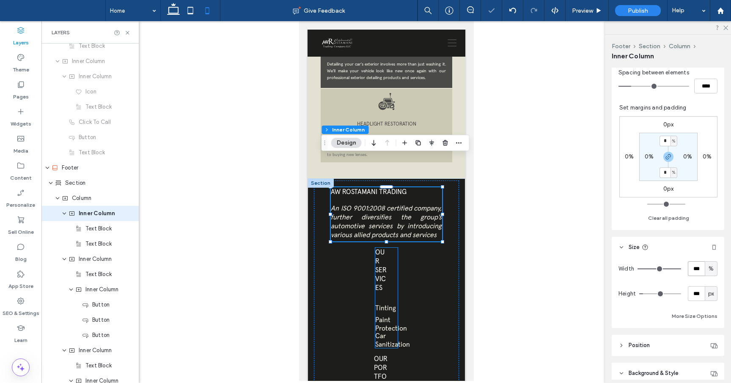
click at [395, 248] on div "OUR SERVICES Tinting Paint Protection Car Sanitization" at bounding box center [386, 298] width 22 height 100
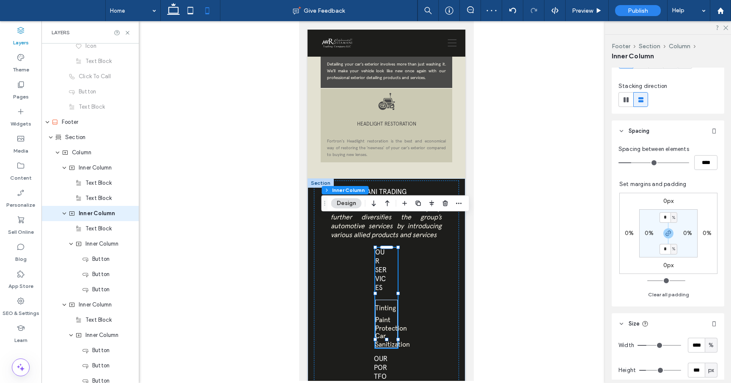
scroll to position [234, 0]
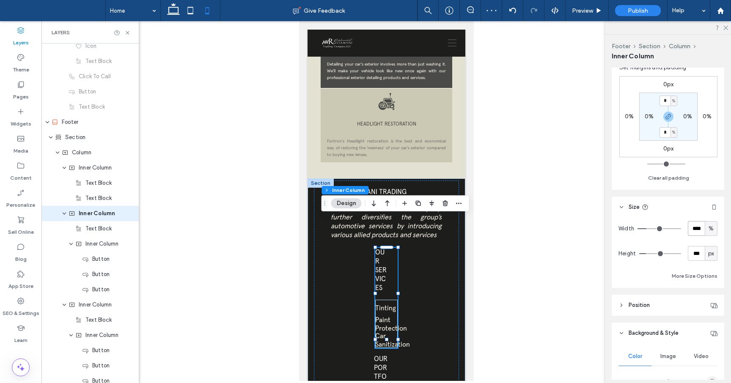
click at [692, 231] on input "****" at bounding box center [696, 228] width 17 height 15
type input "***"
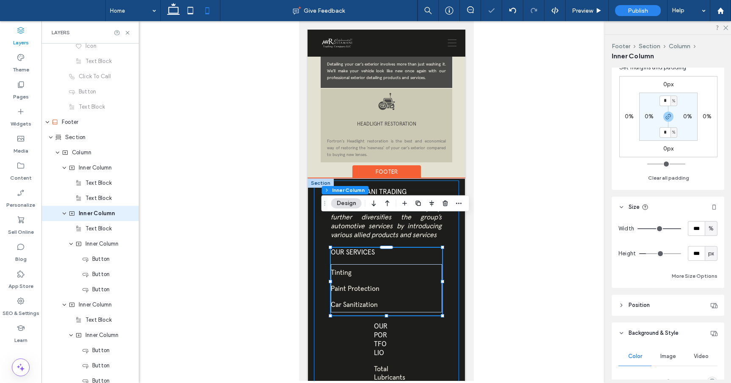
click at [450, 239] on div "AW ROSTAMANI TRADING An ISO 9001:2008 certified company, further diversifies th…" at bounding box center [386, 389] width 145 height 416
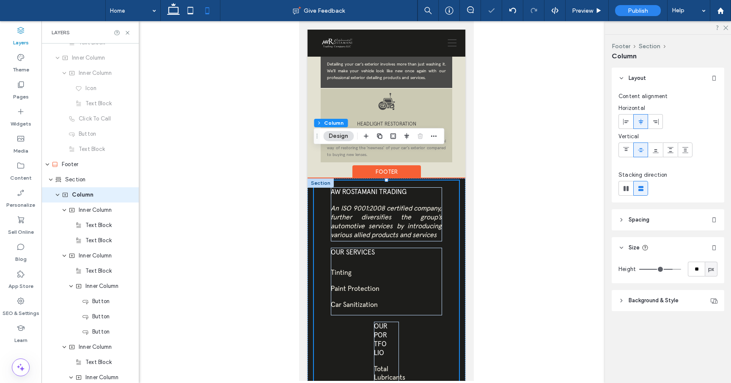
scroll to position [1605, 0]
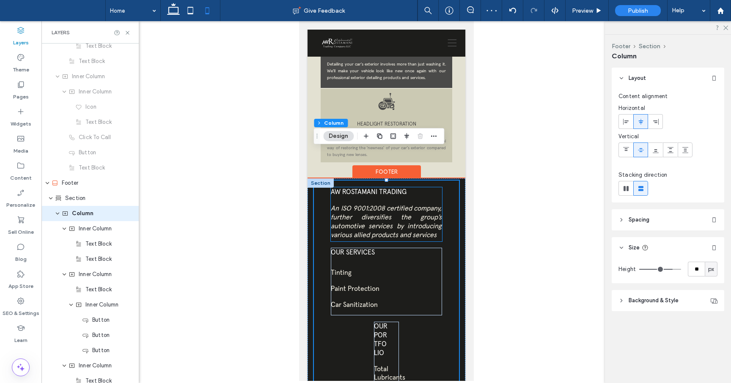
click at [429, 204] on span "An ISO 9001:2008 certified company, further diversifies the group’s automotive …" at bounding box center [385, 221] width 111 height 35
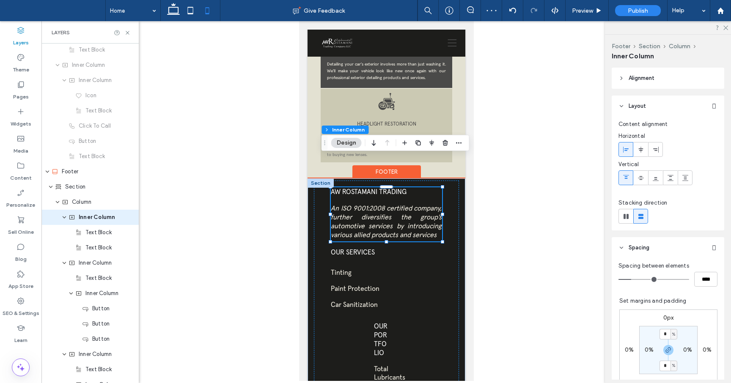
scroll to position [1620, 0]
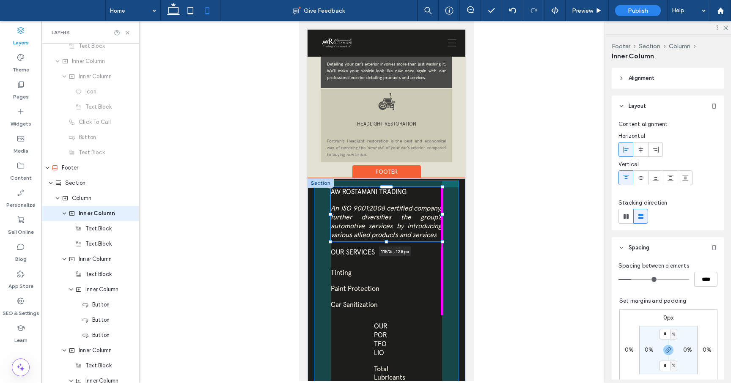
drag, startPoint x: 443, startPoint y: 185, endPoint x: 452, endPoint y: 184, distance: 9.4
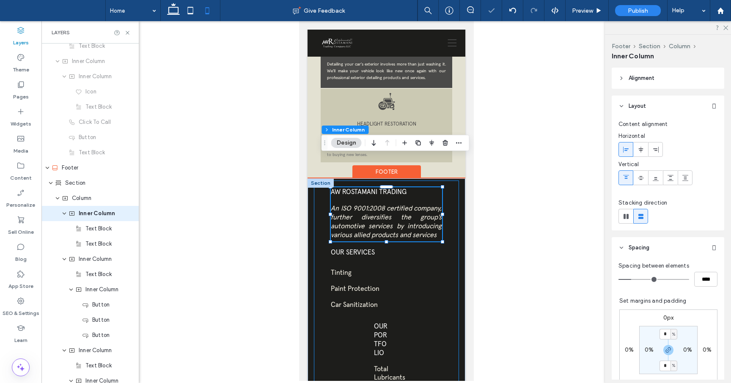
click at [454, 185] on div "AW ROSTAMANI TRADING An ISO 9001:2008 certified company, further diversifies th…" at bounding box center [386, 389] width 145 height 416
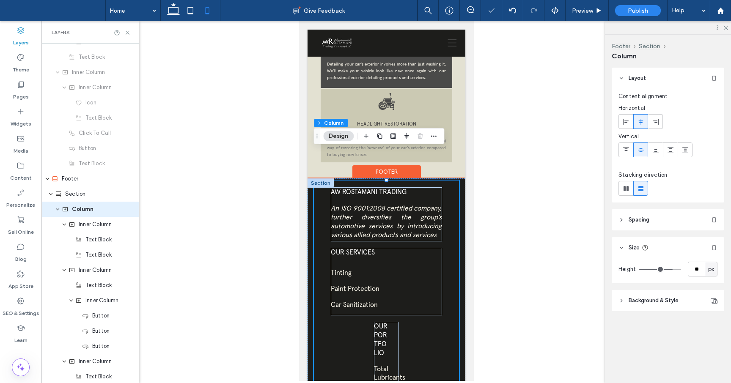
scroll to position [1605, 0]
click at [621, 220] on icon at bounding box center [622, 220] width 6 height 6
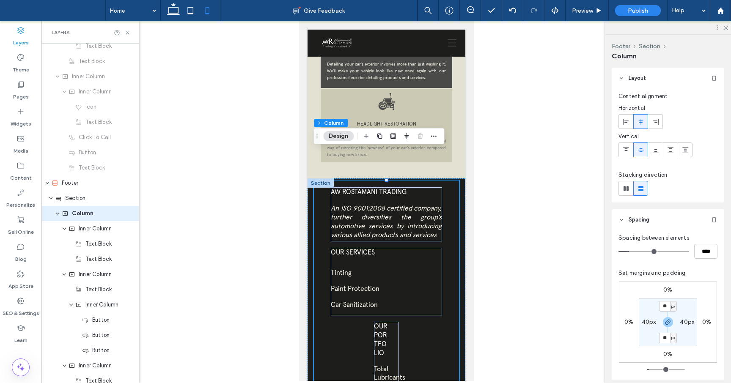
click at [647, 323] on label "40px" at bounding box center [649, 322] width 14 height 7
click at [654, 323] on span "px" at bounding box center [654, 322] width 4 height 8
click at [652, 280] on span "%" at bounding box center [651, 280] width 5 height 8
type input "**"
type input "****"
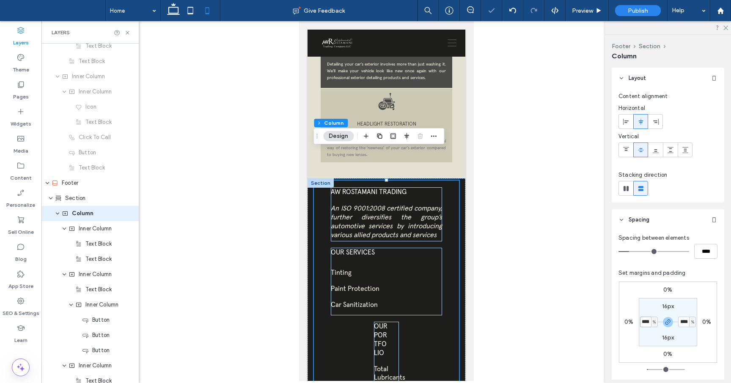
click at [645, 322] on input "****" at bounding box center [645, 322] width 11 height 11
type input "*"
click at [646, 302] on section "16px * % 16px * %" at bounding box center [668, 322] width 58 height 48
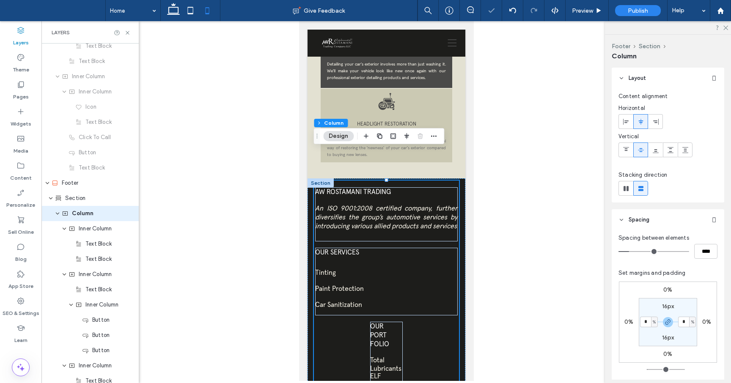
click at [666, 305] on label "16px" at bounding box center [668, 306] width 12 height 7
click at [676, 306] on div "px" at bounding box center [673, 306] width 7 height 11
click at [672, 333] on span "%" at bounding box center [670, 334] width 5 height 8
type input "*"
type input "***"
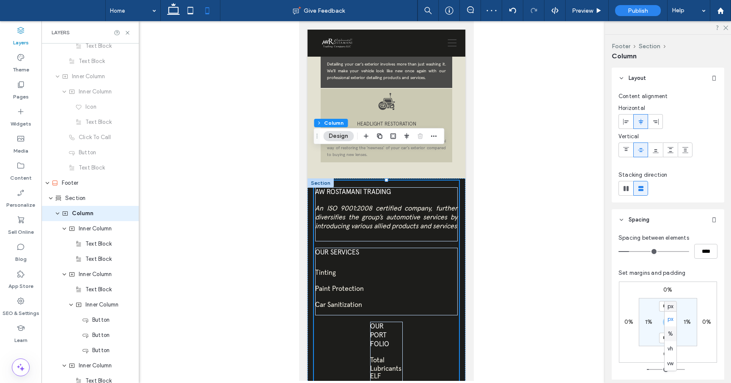
type input "***"
click at [667, 308] on input "***" at bounding box center [664, 306] width 11 height 11
type input "*"
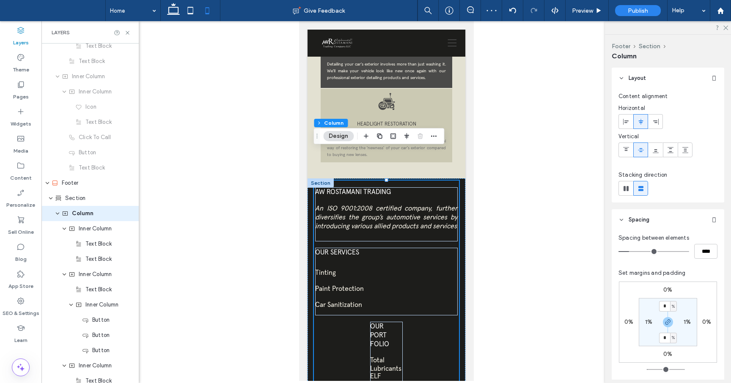
click at [695, 290] on div "0% 0% 0% 0% * % 1% * % 1%" at bounding box center [668, 322] width 98 height 81
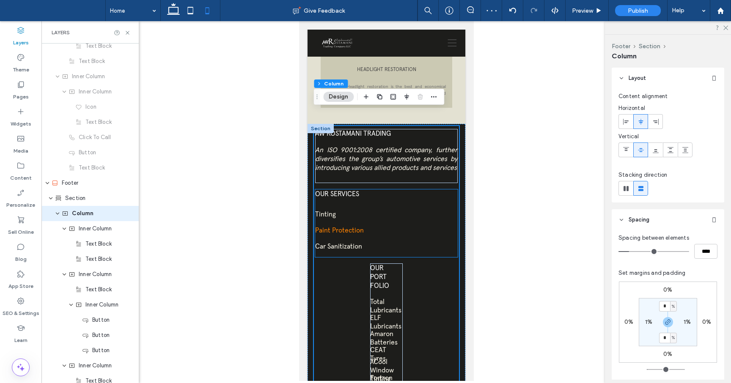
scroll to position [1723, 0]
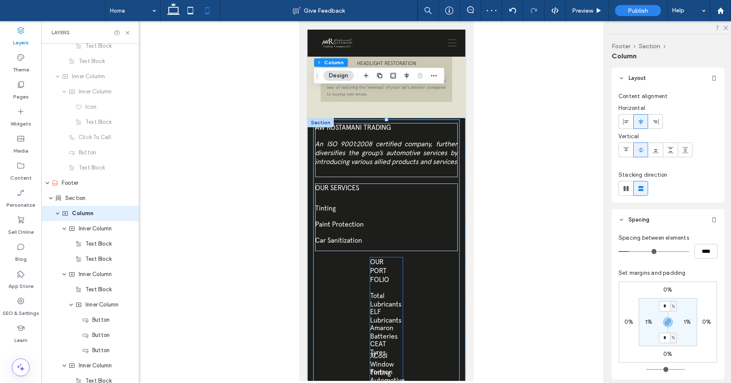
click at [402, 258] on div "OUR PORTFOLIO Total Lubricants ELF Lubricants Amaron Batteries CEAT Tyres XCool…" at bounding box center [386, 339] width 32 height 163
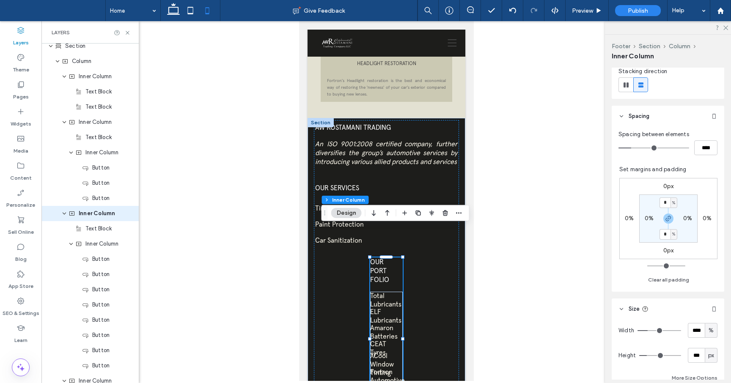
scroll to position [138, 0]
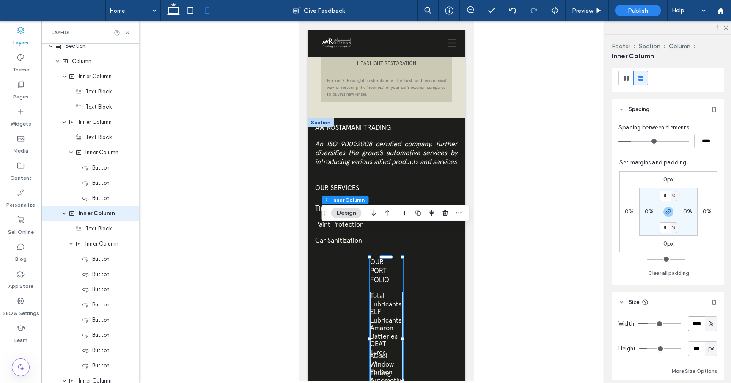
click at [696, 322] on input "****" at bounding box center [696, 324] width 17 height 15
type input "***"
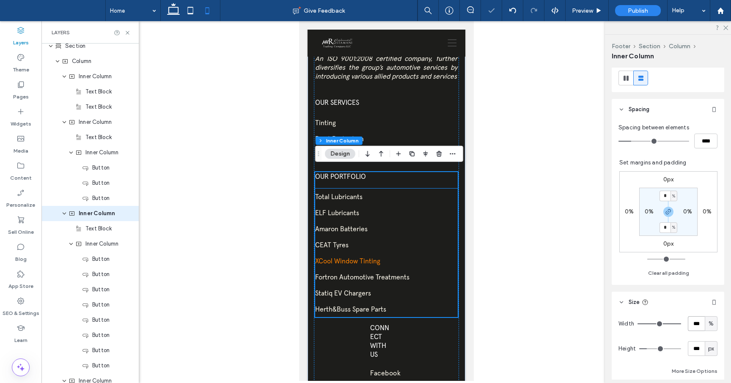
scroll to position [1828, 0]
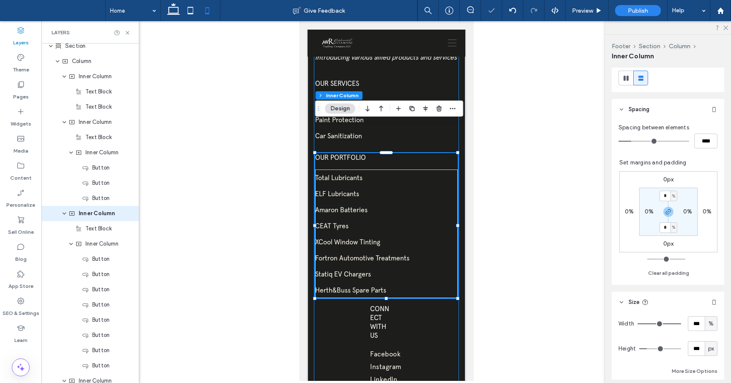
click at [407, 298] on div "AW ROSTAMANI TRADING An ISO 9001:2008 certified company, further diversifies th…" at bounding box center [386, 202] width 145 height 373
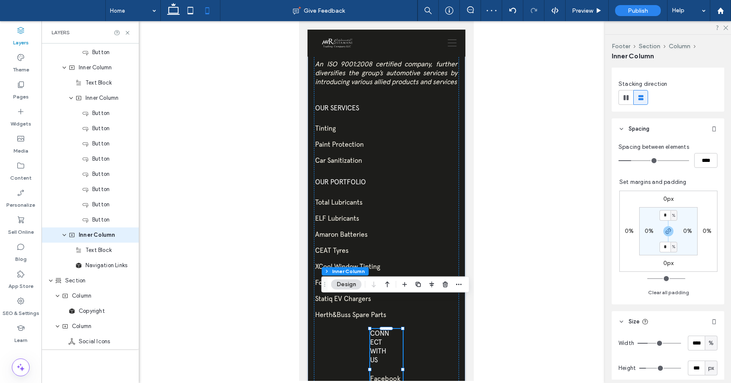
scroll to position [119, 0]
click at [697, 341] on input "****" at bounding box center [696, 343] width 17 height 15
type input "*"
type input "***"
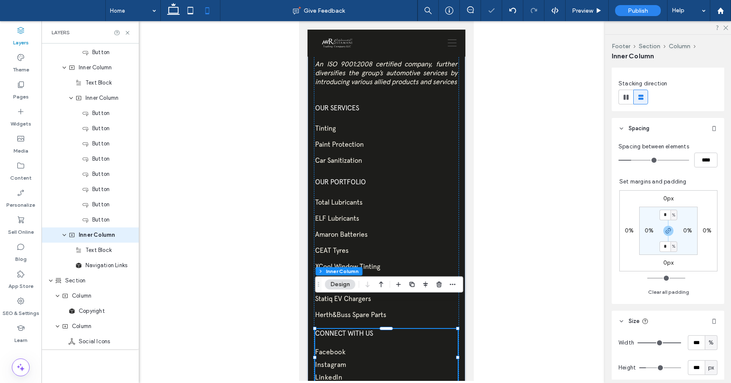
click at [515, 335] on div at bounding box center [386, 201] width 690 height 360
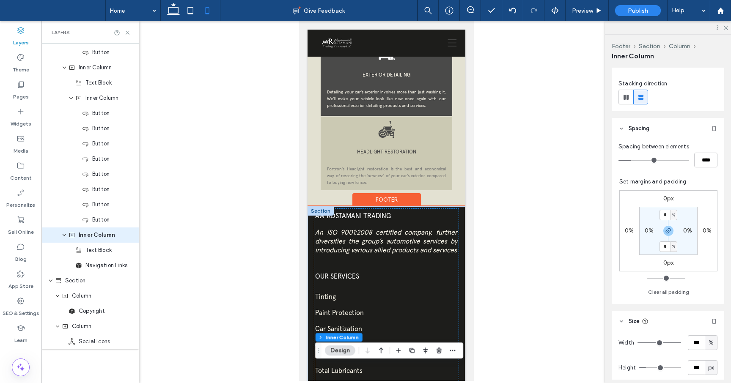
scroll to position [1629, 0]
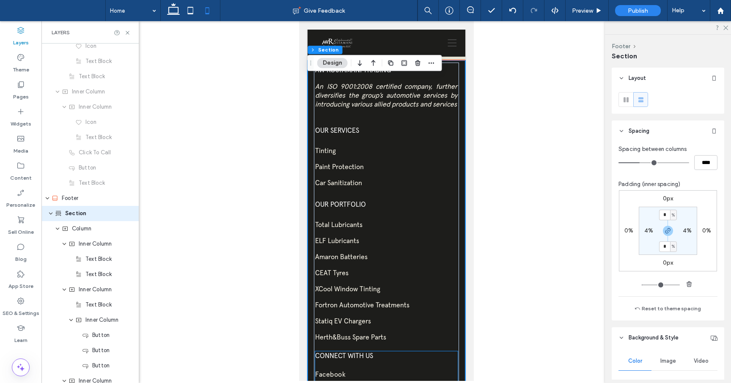
scroll to position [1735, 0]
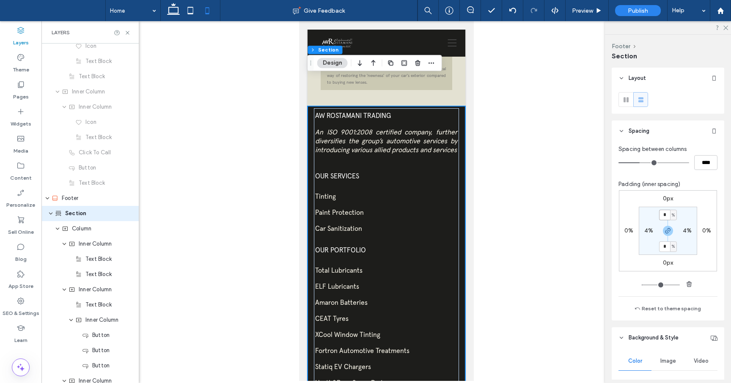
click at [667, 216] on input "*" at bounding box center [664, 215] width 11 height 11
type input "*"
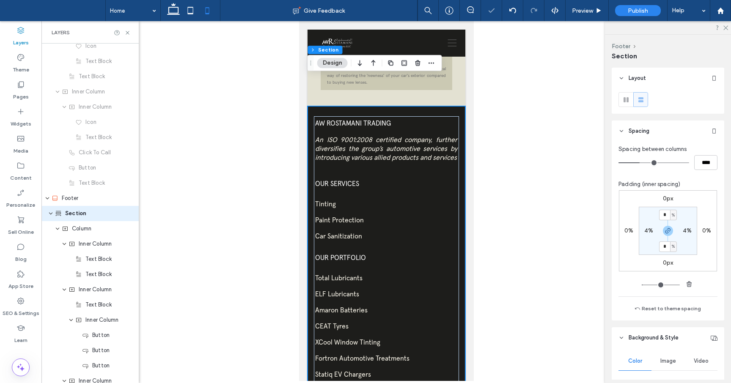
click at [479, 204] on div at bounding box center [386, 201] width 690 height 360
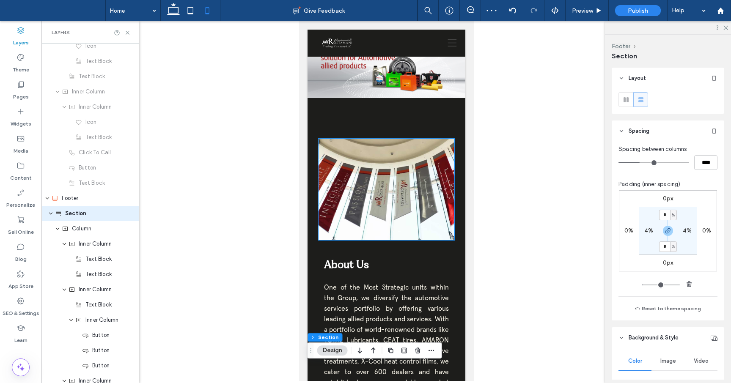
scroll to position [0, 0]
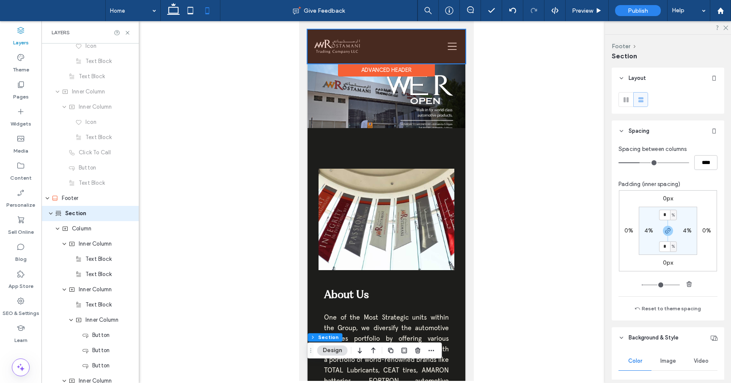
click at [450, 46] on div at bounding box center [386, 47] width 158 height 34
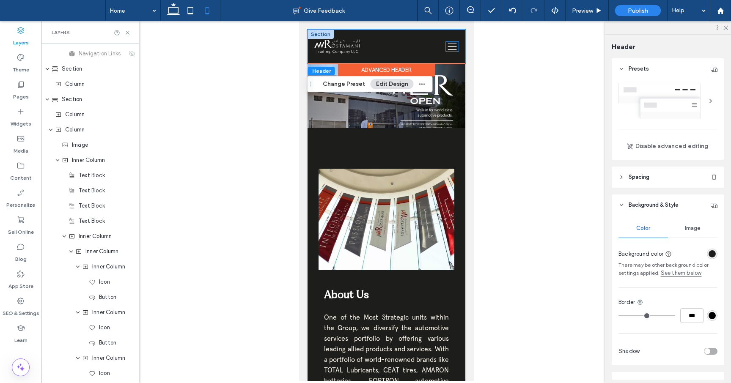
click at [450, 46] on icon at bounding box center [452, 46] width 13 height 9
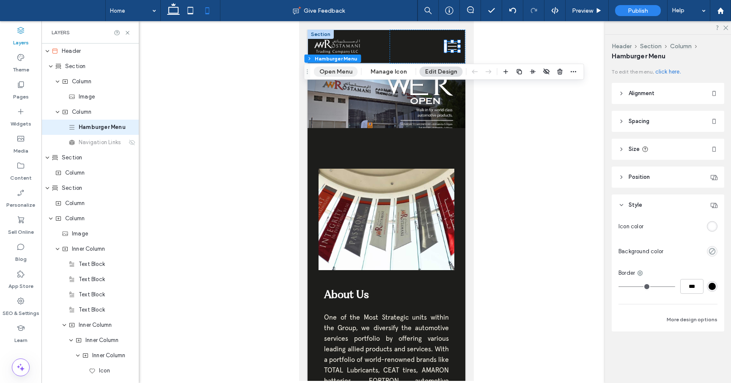
click at [347, 71] on button "Open Menu" at bounding box center [336, 72] width 44 height 10
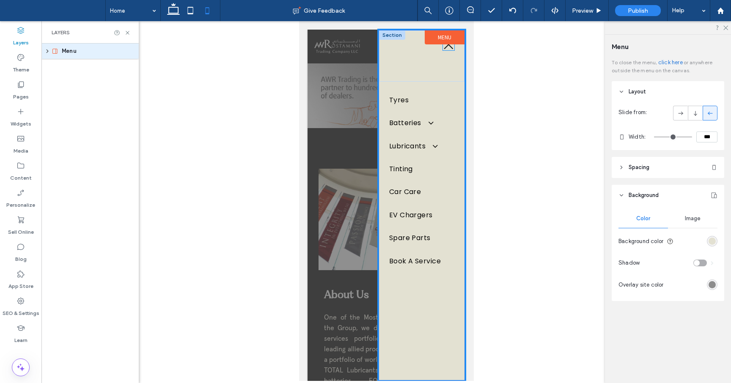
click at [451, 48] on icon at bounding box center [448, 44] width 9 height 9
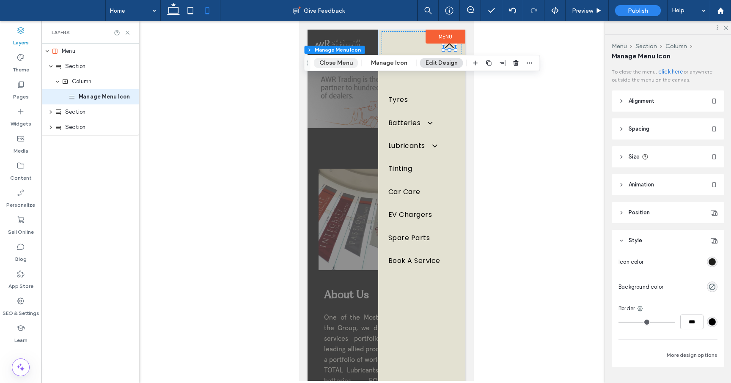
click at [344, 65] on button "Close Menu" at bounding box center [336, 63] width 44 height 10
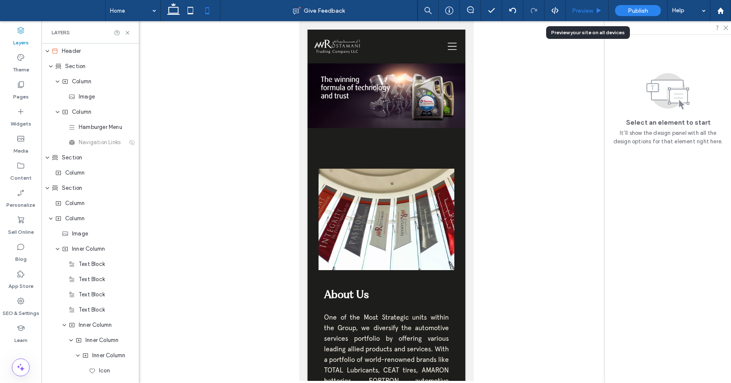
click at [589, 10] on span "Preview" at bounding box center [582, 10] width 21 height 7
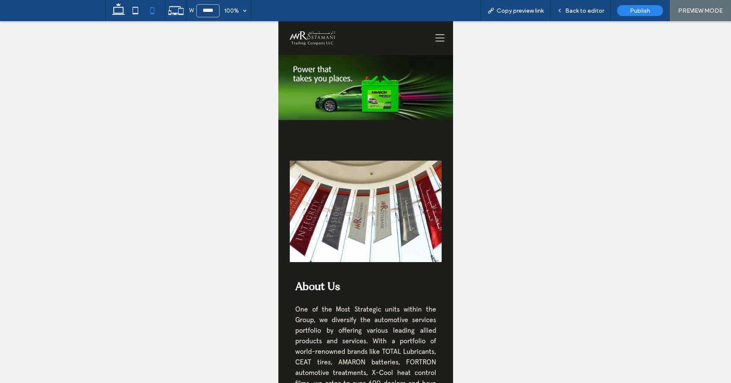
click at [437, 35] on icon at bounding box center [439, 37] width 13 height 9
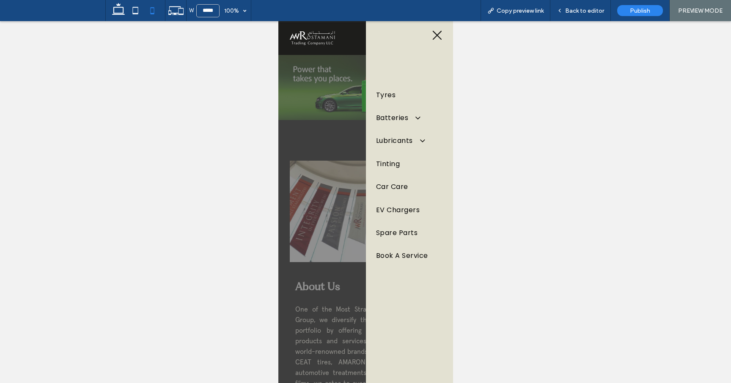
click at [438, 31] on icon at bounding box center [436, 35] width 11 height 11
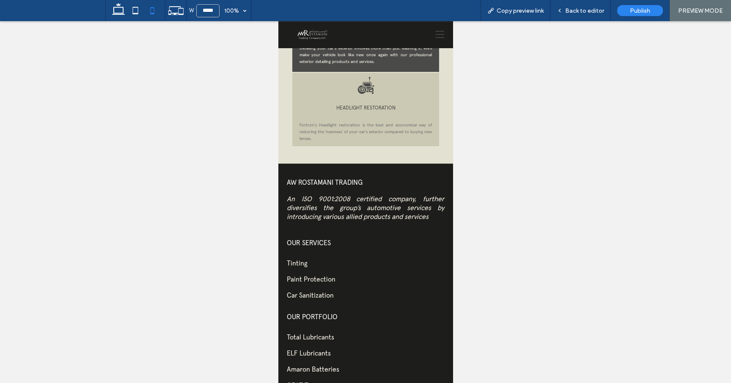
scroll to position [1609, 0]
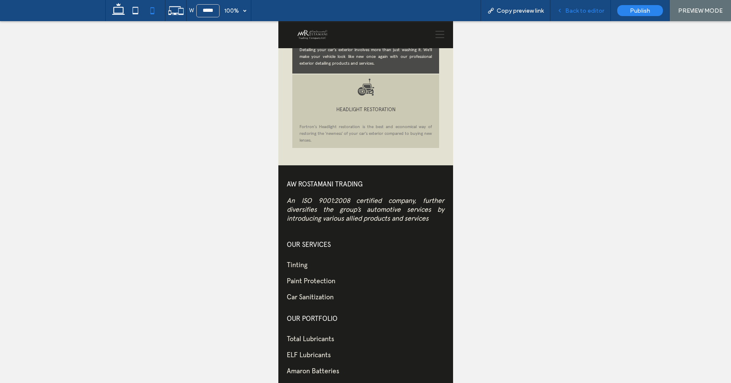
click at [573, 11] on span "Back to editor" at bounding box center [584, 10] width 39 height 7
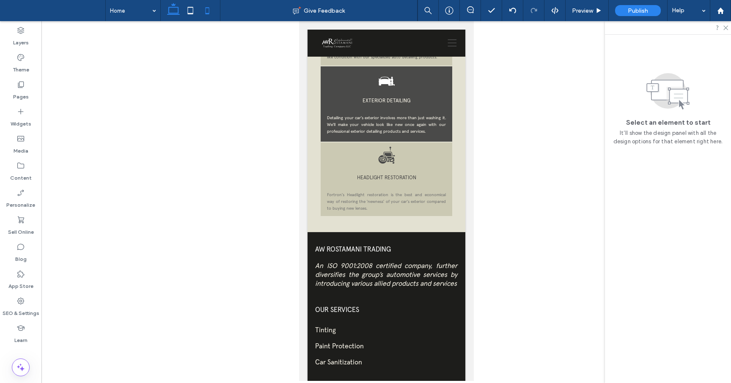
click at [173, 10] on icon at bounding box center [173, 10] width 17 height 17
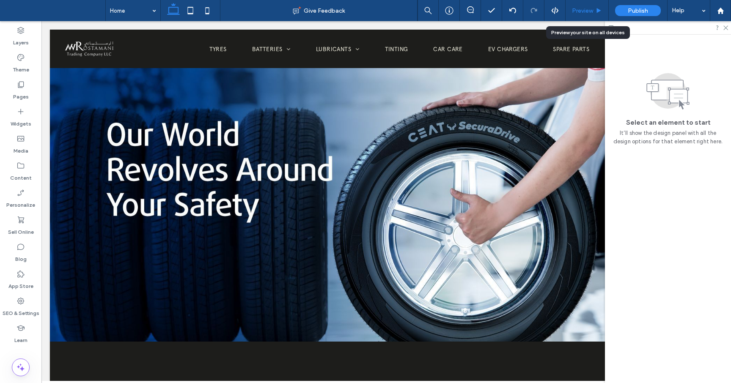
click at [583, 9] on span "Preview" at bounding box center [582, 10] width 21 height 7
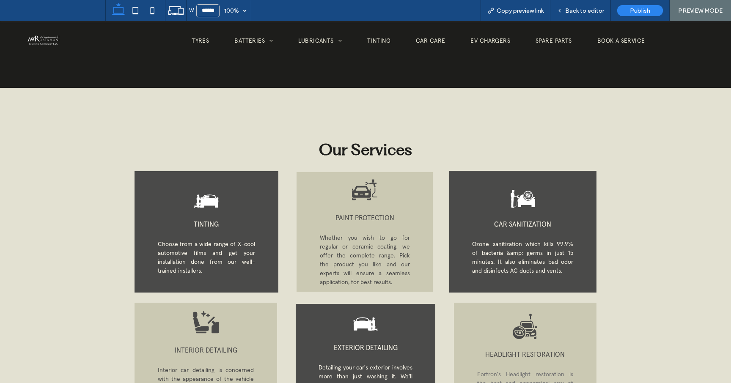
scroll to position [1088, 0]
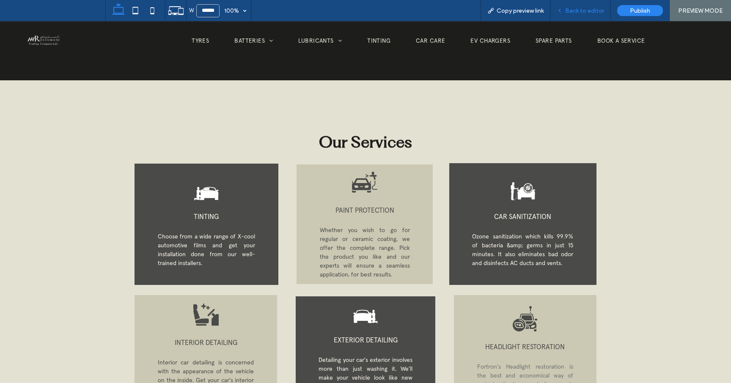
click at [581, 11] on span "Back to editor" at bounding box center [584, 10] width 39 height 7
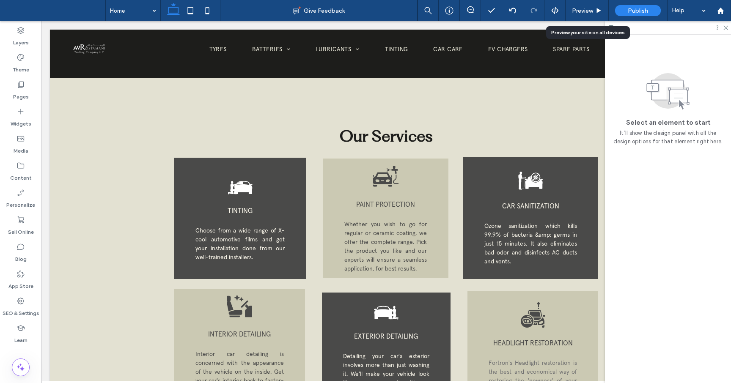
scroll to position [1096, 0]
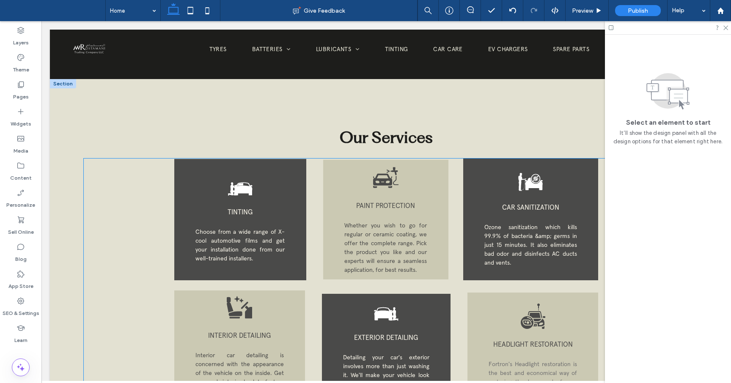
click at [125, 165] on div "TINTING Choose from a wide range of X-cool automotive films and get your instal…" at bounding box center [387, 288] width 606 height 259
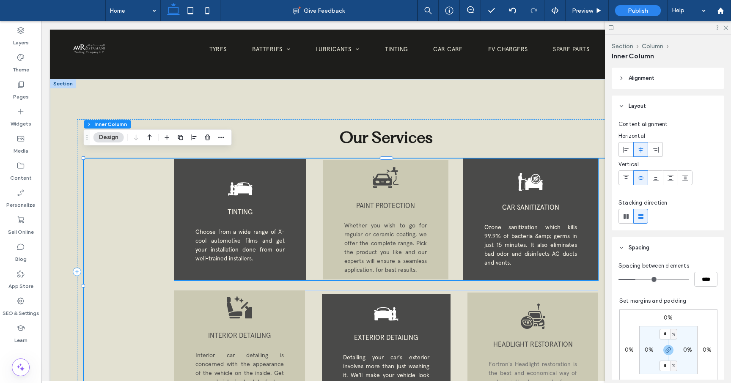
click at [186, 181] on div "TINTING Choose from a wide range of X-cool automotive films and get your instal…" at bounding box center [240, 219] width 132 height 121
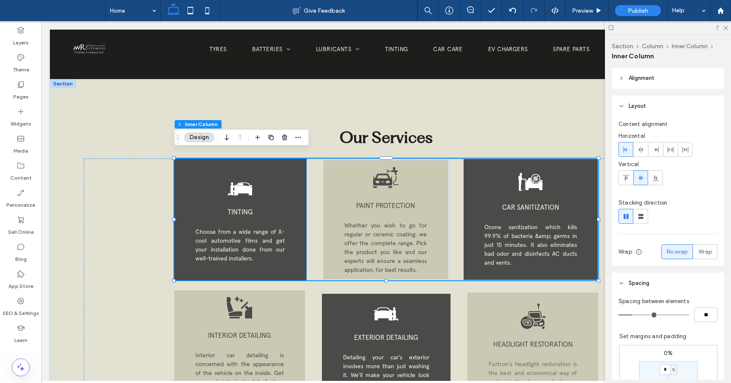
click at [292, 204] on div "TINTING Choose from a wide range of X-cool automotive films and get your instal…" at bounding box center [240, 219] width 132 height 121
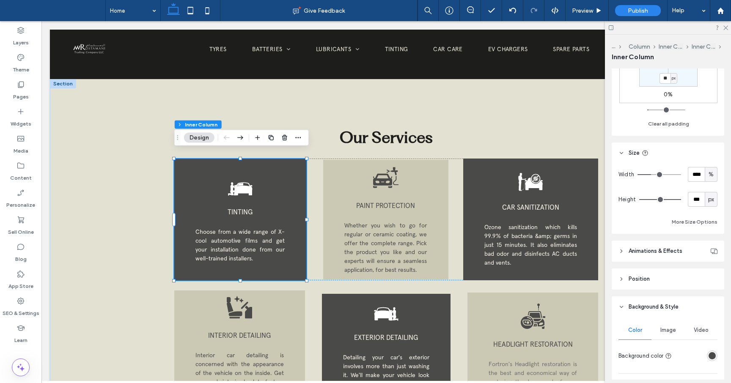
scroll to position [276, 0]
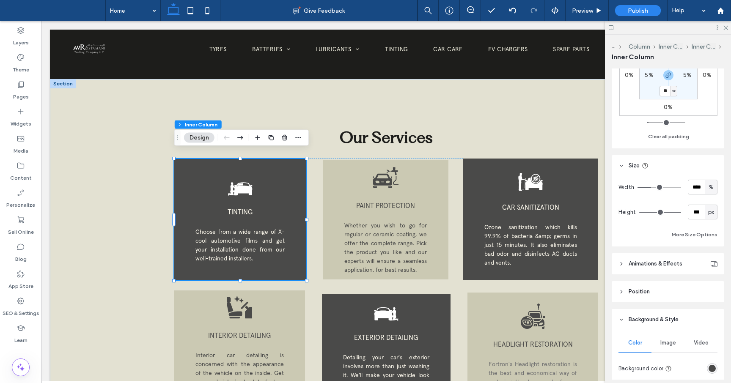
click at [622, 265] on icon at bounding box center [622, 264] width 6 height 6
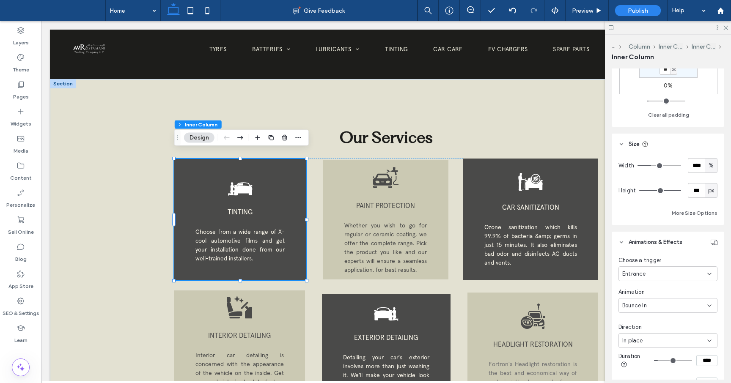
scroll to position [300, 0]
click at [713, 268] on div "Entrance" at bounding box center [668, 271] width 99 height 15
click at [652, 300] on div "Hover" at bounding box center [668, 301] width 98 height 15
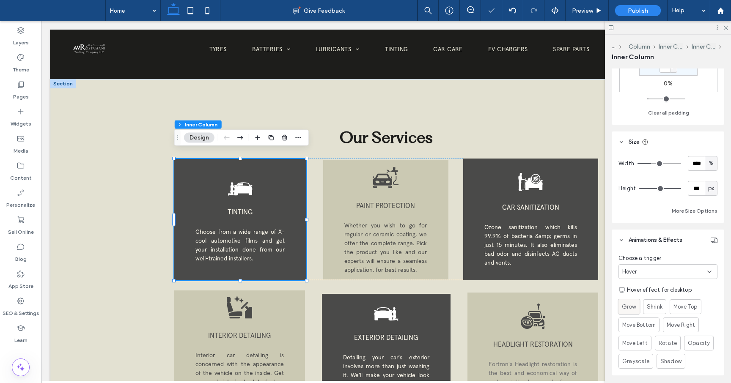
click at [632, 308] on span "Grow" at bounding box center [629, 307] width 14 height 9
click at [412, 234] on span "Whether you wish to go for regular or ceramic coating, we offer the complete ra…" at bounding box center [385, 248] width 83 height 52
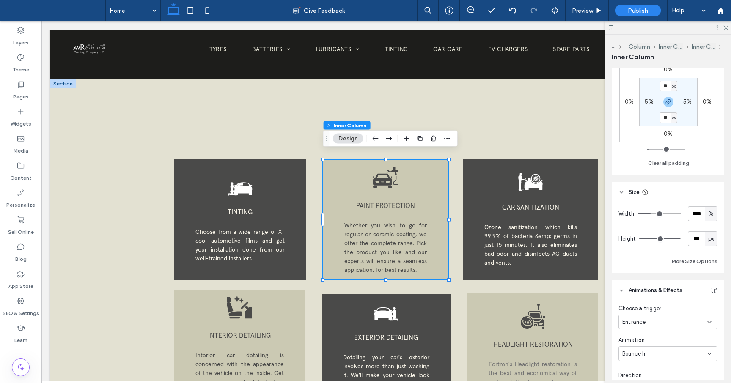
scroll to position [251, 0]
click at [695, 319] on div "Entrance" at bounding box center [664, 321] width 85 height 8
click at [661, 281] on div "Hover" at bounding box center [668, 276] width 98 height 15
click at [630, 354] on span "Grow" at bounding box center [629, 356] width 14 height 9
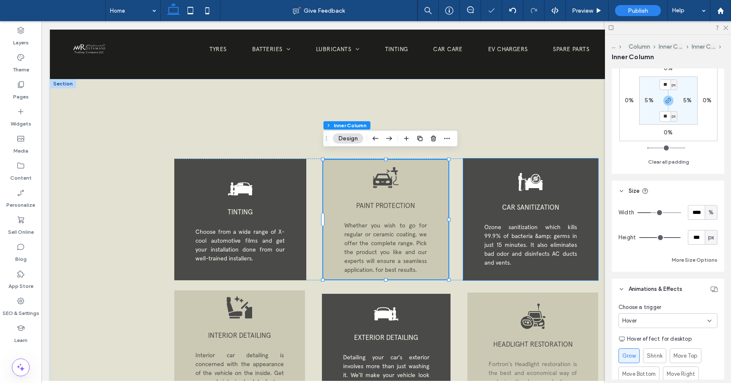
click at [543, 263] on div "CAR SANITIZATION Ozone sanitization which kills 99.9% of bacteria &amp; germs i…" at bounding box center [530, 220] width 135 height 122
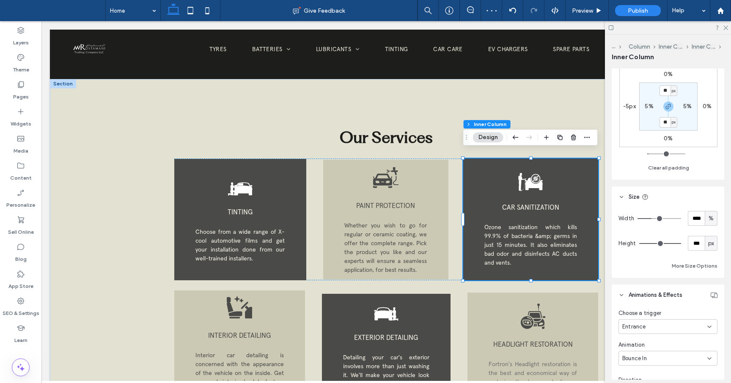
scroll to position [253, 0]
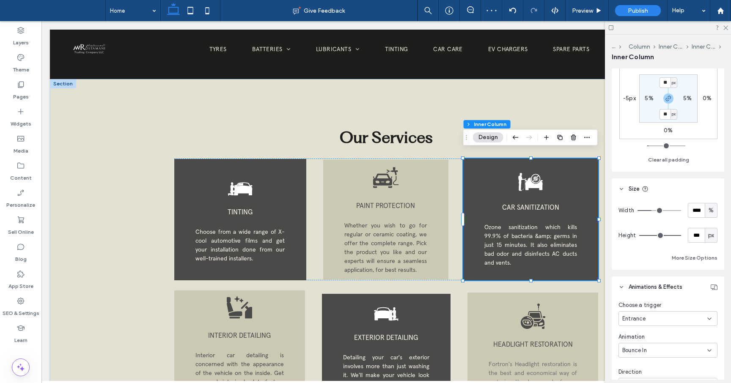
click at [687, 323] on div "Entrance" at bounding box center [668, 318] width 99 height 15
click at [658, 271] on div "Hover" at bounding box center [668, 274] width 98 height 15
click at [632, 356] on span "Grow" at bounding box center [629, 354] width 14 height 9
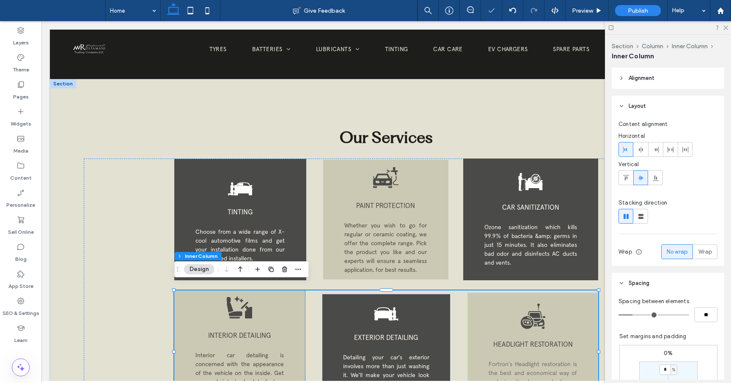
click at [270, 331] on span "INTERIOR DETAILING" at bounding box center [239, 335] width 63 height 8
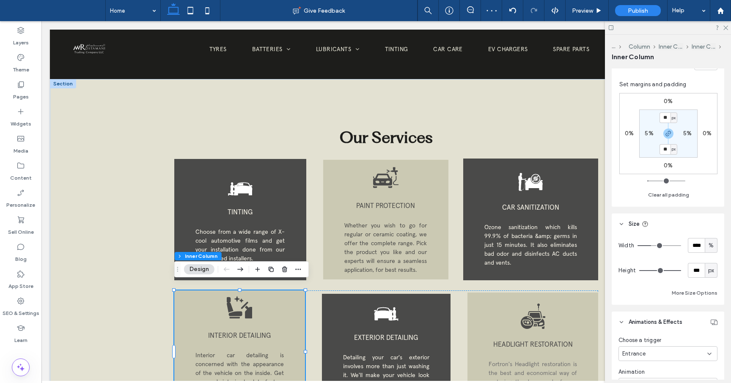
scroll to position [222, 0]
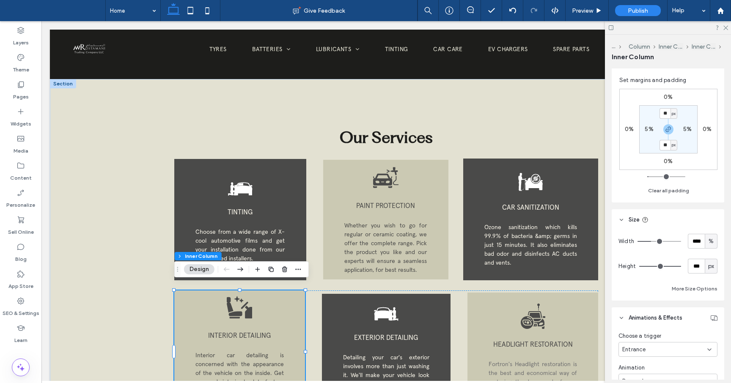
click at [695, 352] on div "Entrance" at bounding box center [664, 350] width 85 height 8
click at [642, 305] on div "Hover" at bounding box center [668, 305] width 98 height 15
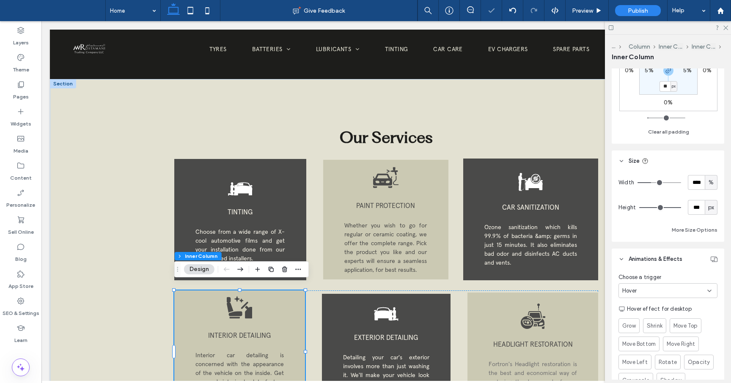
scroll to position [286, 0]
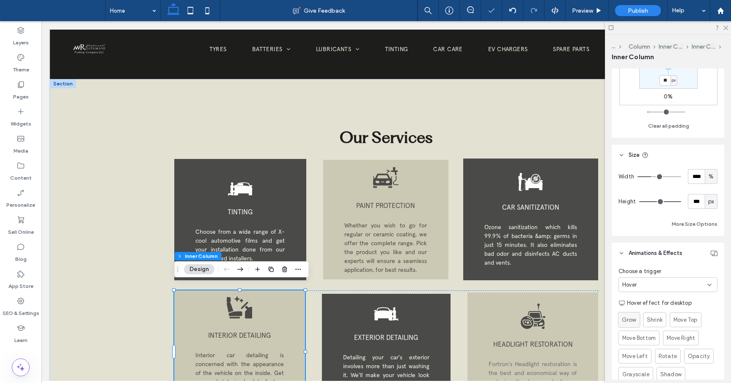
click at [636, 321] on span "Grow" at bounding box center [629, 320] width 14 height 9
click at [444, 337] on div "EXTERIOR DETAILING Detailing your car's exterior involves more than just washin…" at bounding box center [386, 354] width 129 height 121
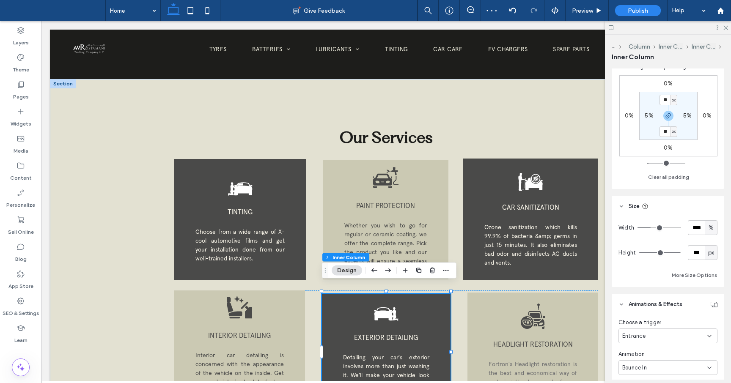
scroll to position [243, 0]
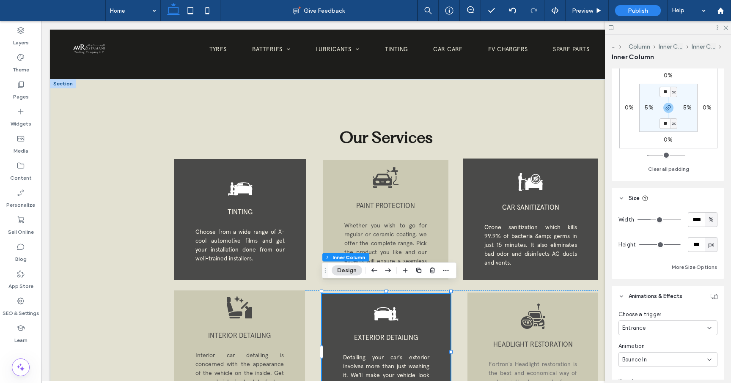
click at [691, 326] on div "Entrance" at bounding box center [664, 328] width 85 height 8
click at [653, 286] on div "Hover" at bounding box center [668, 283] width 98 height 15
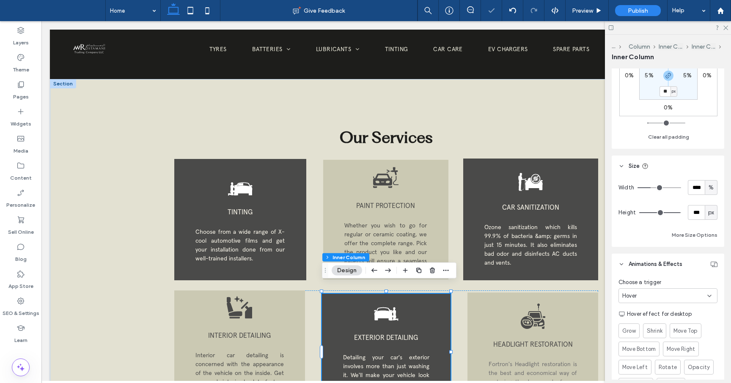
scroll to position [277, 0]
click at [637, 333] on label "Grow" at bounding box center [629, 330] width 22 height 16
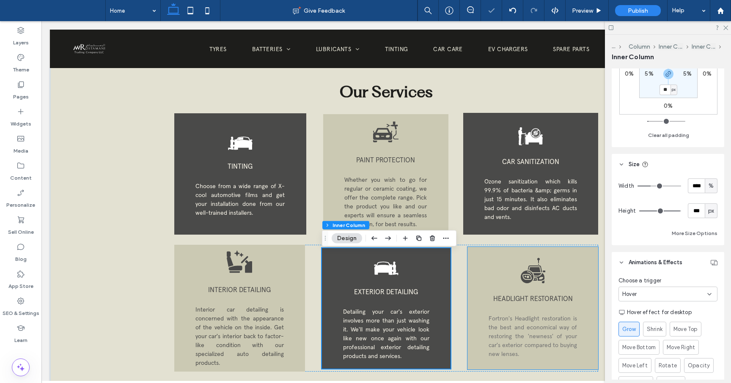
scroll to position [1151, 0]
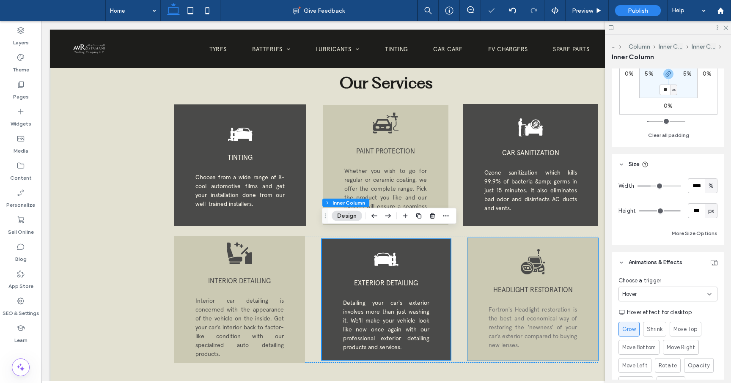
click at [508, 258] on div "HEADLIGHT RESTORATION Fortron's Headlight restoration is the best and economica…" at bounding box center [533, 299] width 131 height 123
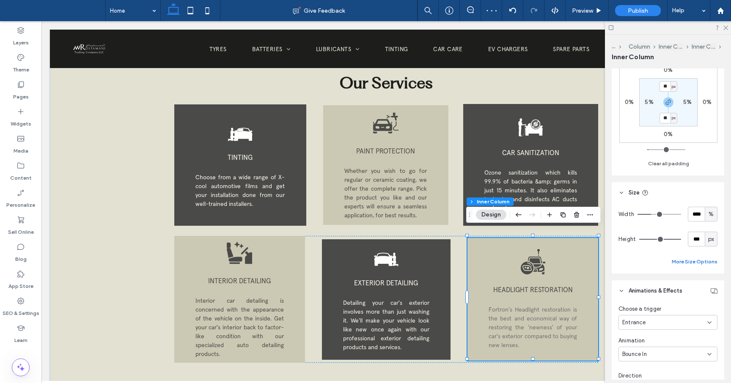
scroll to position [251, 0]
click at [694, 314] on div "Entrance" at bounding box center [668, 320] width 99 height 15
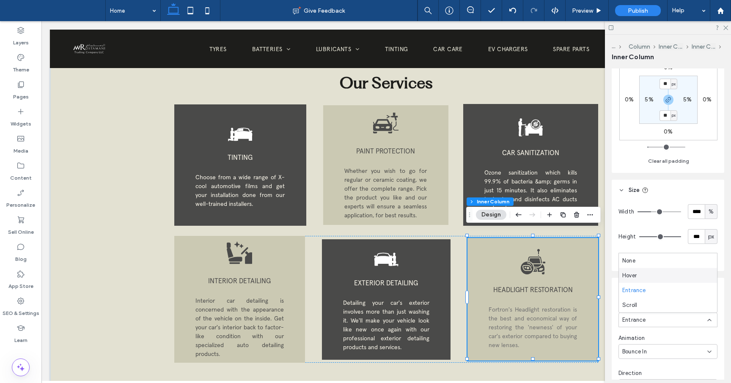
click at [658, 276] on div "Hover" at bounding box center [668, 275] width 98 height 15
click at [637, 351] on label "Grow" at bounding box center [629, 355] width 22 height 16
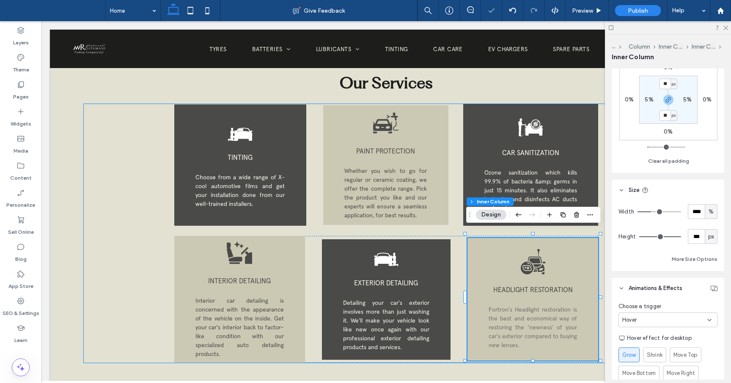
click at [119, 335] on div "TINTING Choose from a wide range of X-cool automotive films and get your instal…" at bounding box center [387, 233] width 606 height 259
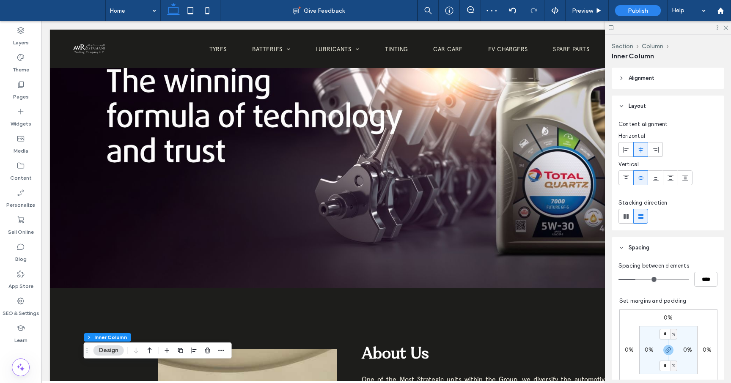
scroll to position [0, 0]
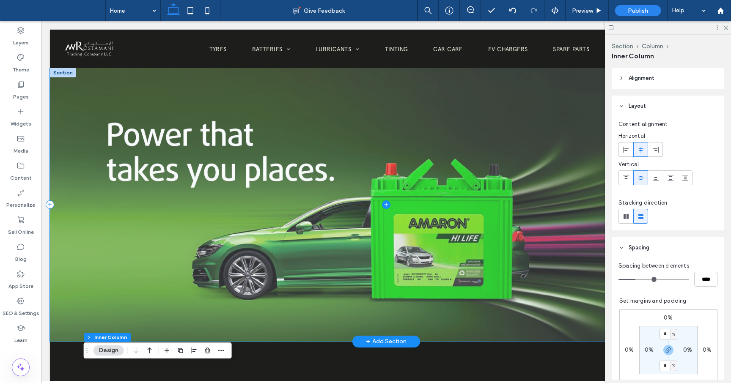
click at [237, 197] on span at bounding box center [386, 205] width 673 height 274
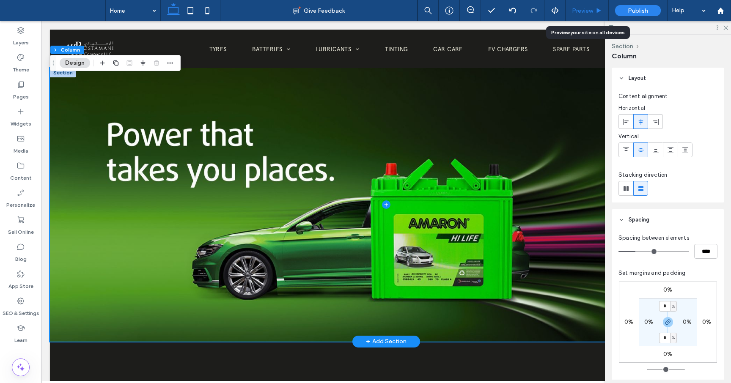
click at [589, 11] on span "Preview" at bounding box center [582, 10] width 21 height 7
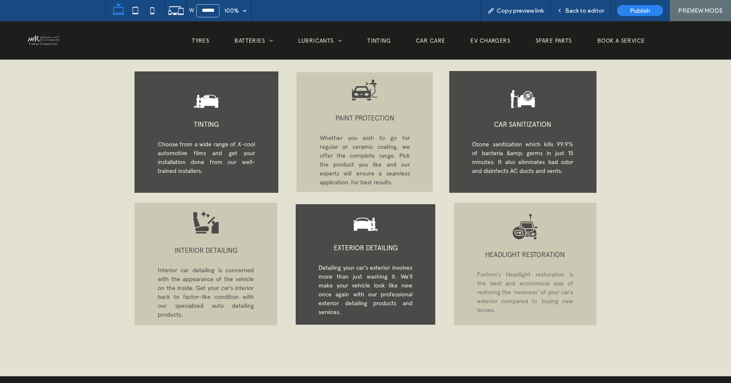
scroll to position [1167, 0]
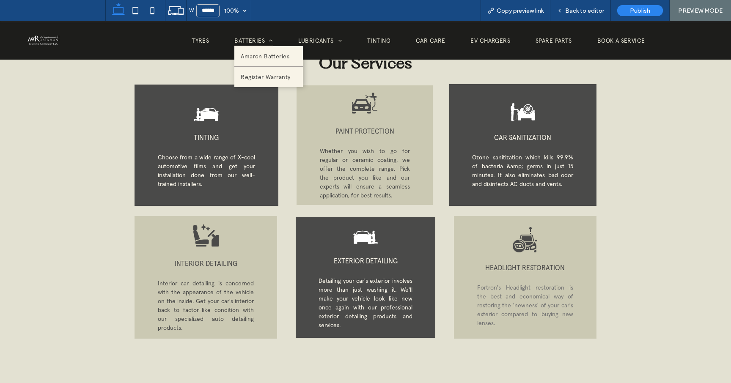
click at [261, 44] on span "Batteries" at bounding box center [253, 40] width 39 height 11
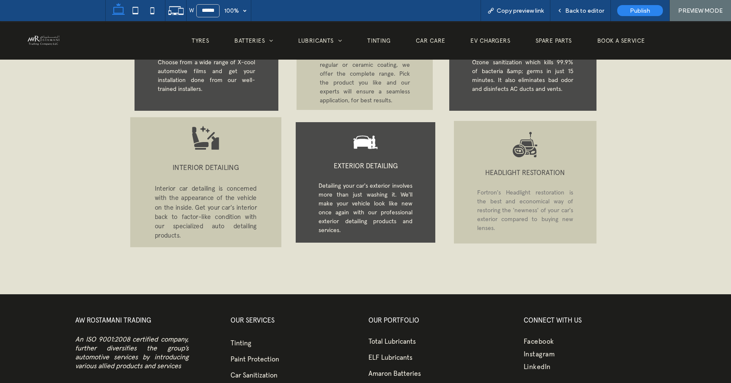
scroll to position [1143, 0]
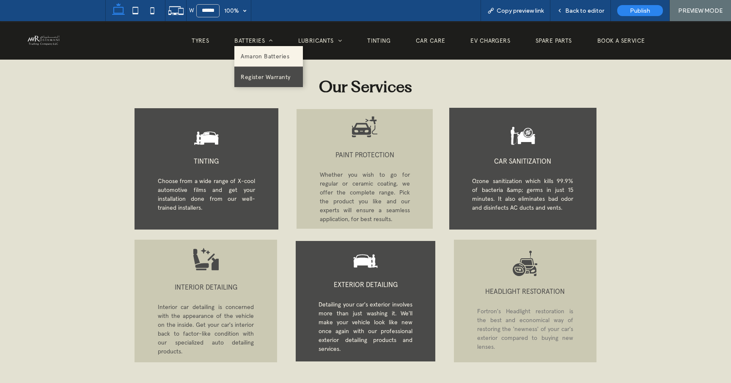
click at [264, 73] on span "Register Warranty" at bounding box center [266, 77] width 50 height 8
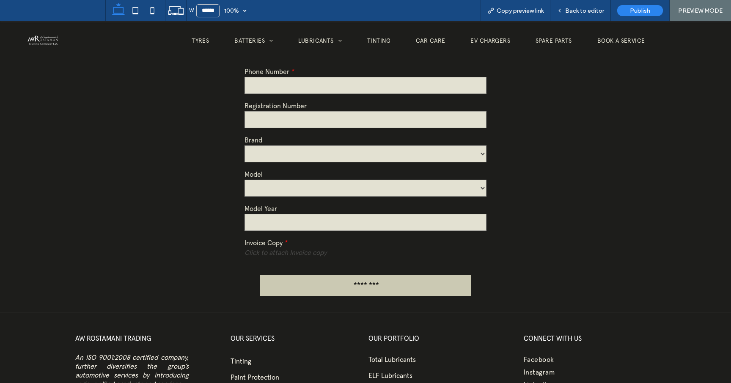
scroll to position [633, 0]
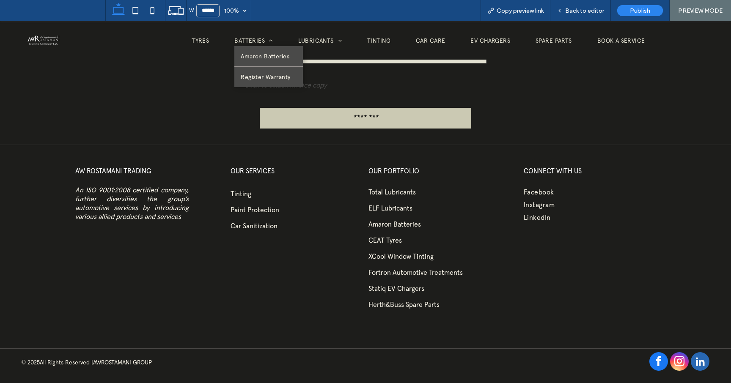
click at [261, 58] on span "Amaron Batteries" at bounding box center [265, 56] width 49 height 8
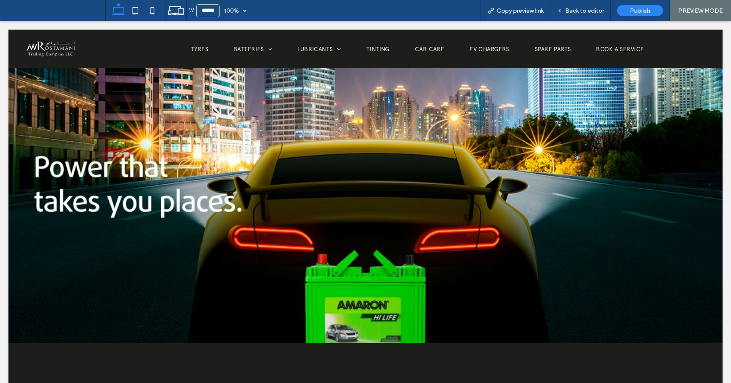
scroll to position [0, 0]
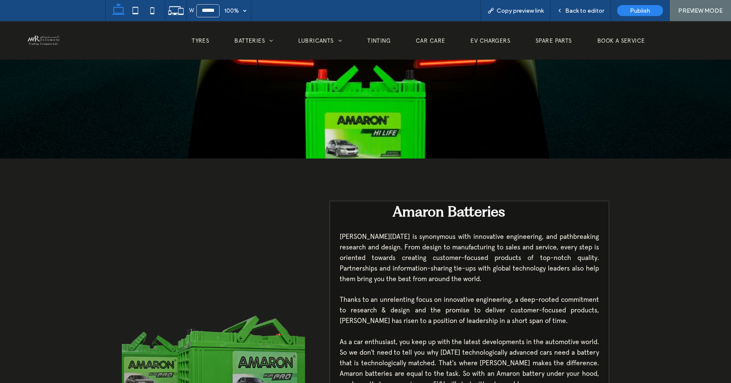
scroll to position [61, 0]
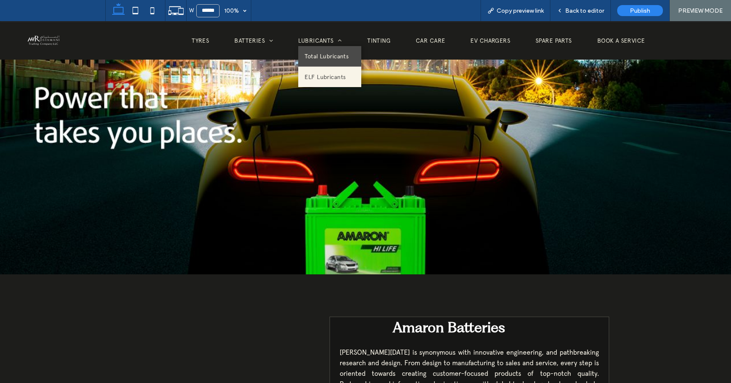
click at [335, 57] on span "Total Lubricants" at bounding box center [327, 56] width 44 height 8
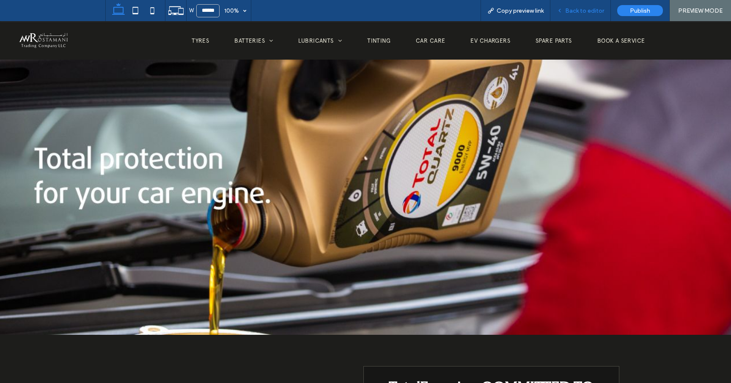
click at [589, 9] on span "Back to editor" at bounding box center [584, 10] width 39 height 7
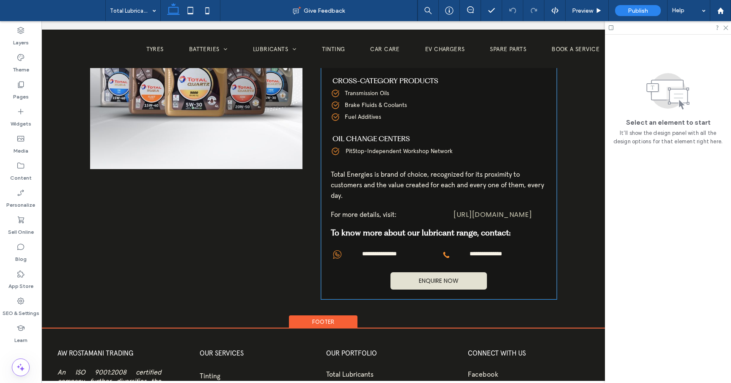
scroll to position [523, 0]
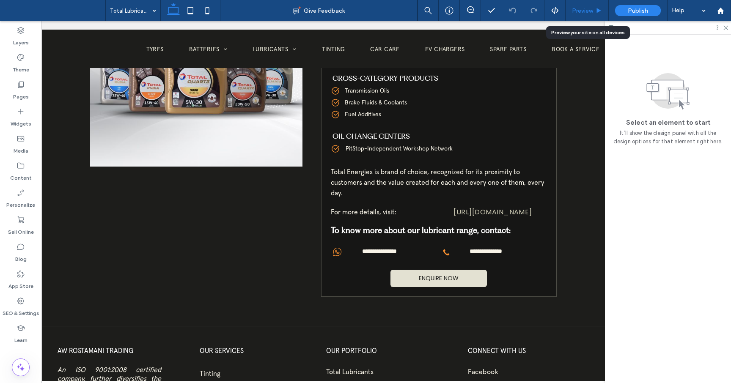
click at [595, 4] on div "Preview" at bounding box center [587, 10] width 43 height 21
click at [590, 9] on span "Preview" at bounding box center [582, 10] width 21 height 7
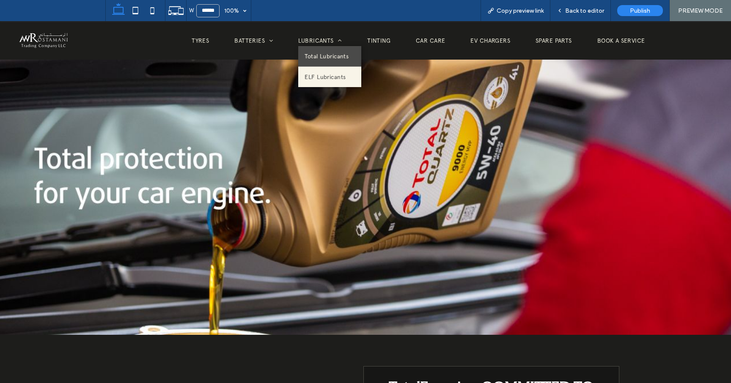
click at [336, 58] on span "Total Lubricants" at bounding box center [327, 56] width 44 height 8
click at [333, 73] on span "ELF Lubricants" at bounding box center [325, 77] width 41 height 8
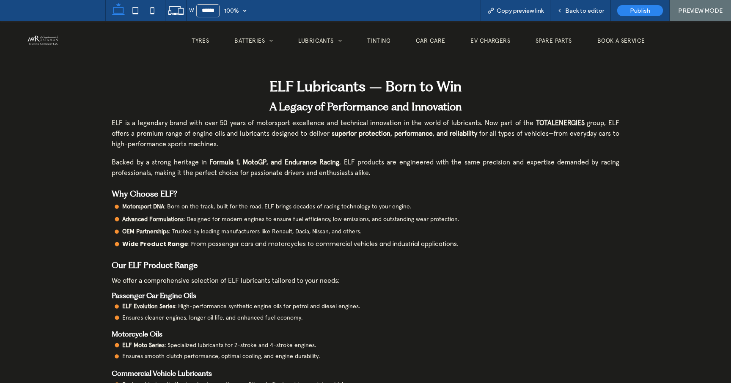
scroll to position [151, 0]
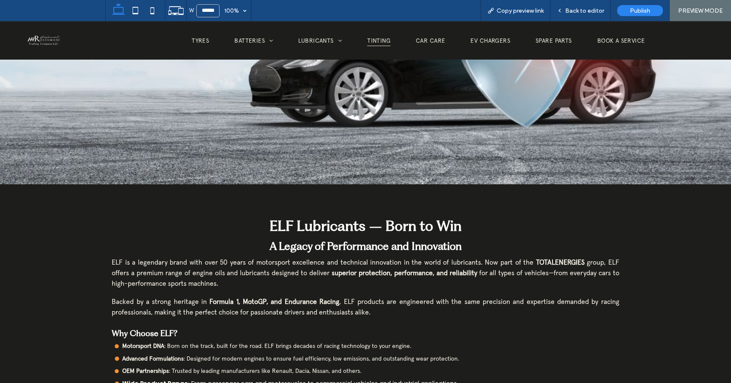
click at [387, 45] on span "Tinting" at bounding box center [378, 40] width 23 height 11
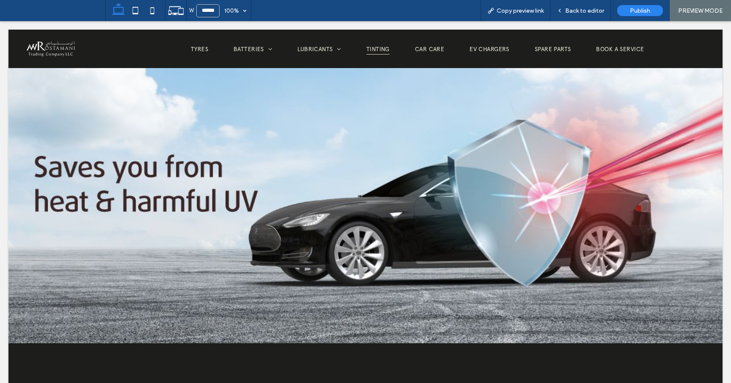
scroll to position [0, 0]
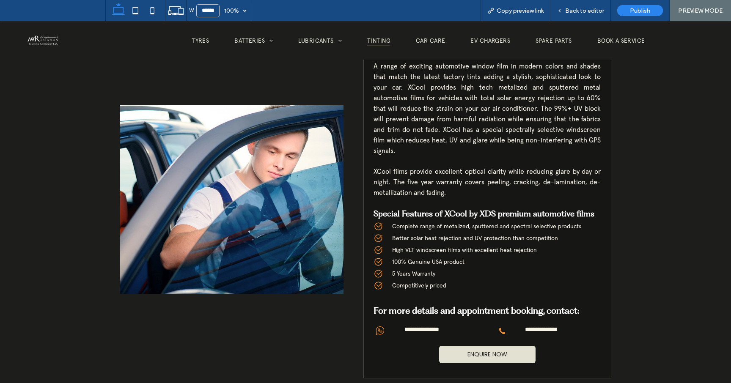
scroll to position [101, 0]
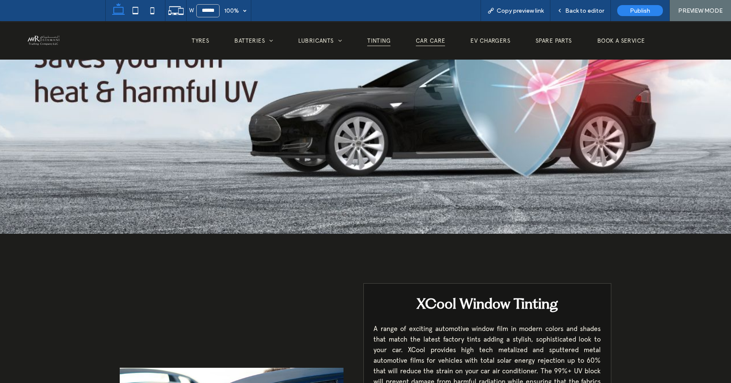
click at [428, 43] on span "Car Care" at bounding box center [430, 40] width 29 height 11
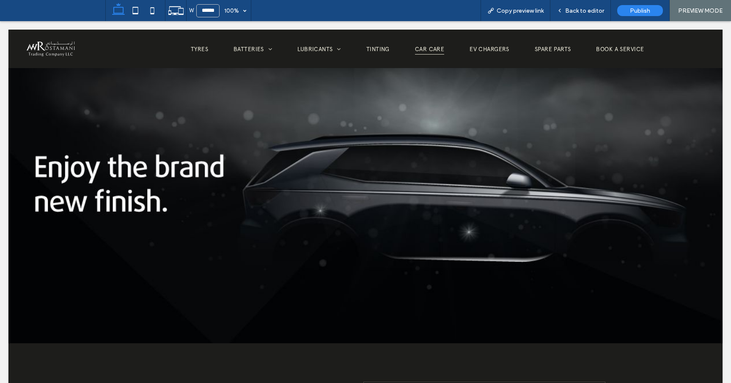
scroll to position [0, 0]
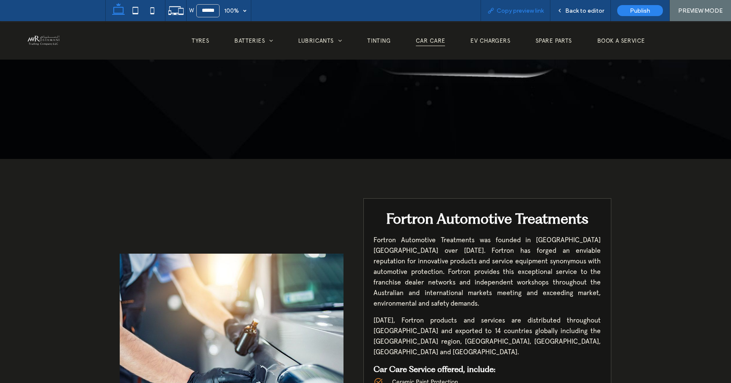
scroll to position [171, 0]
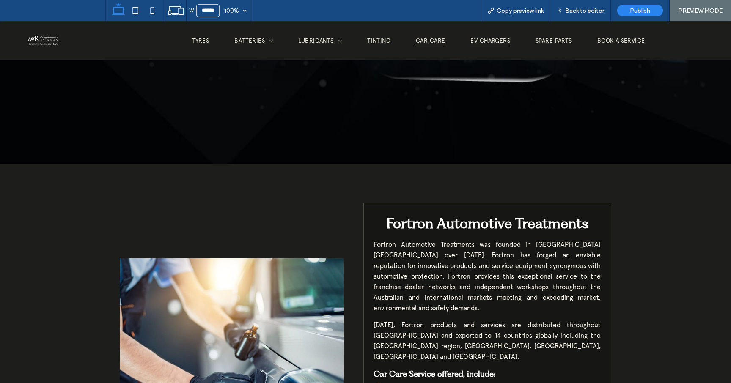
click at [490, 45] on span "EV Chargers" at bounding box center [491, 40] width 40 height 11
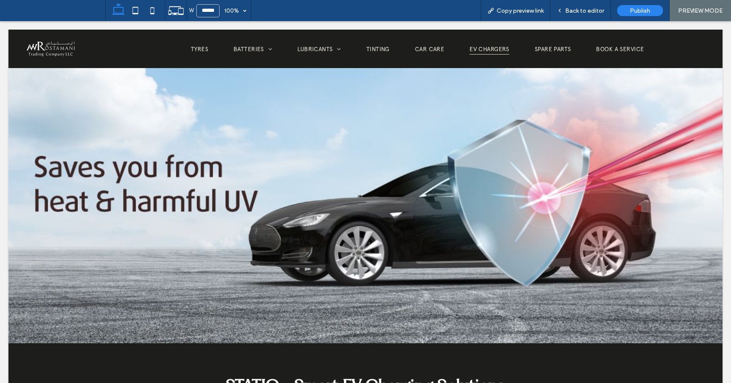
scroll to position [0, 0]
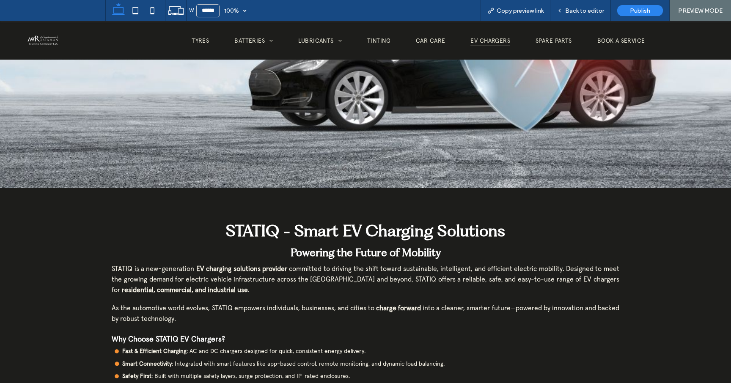
scroll to position [375, 0]
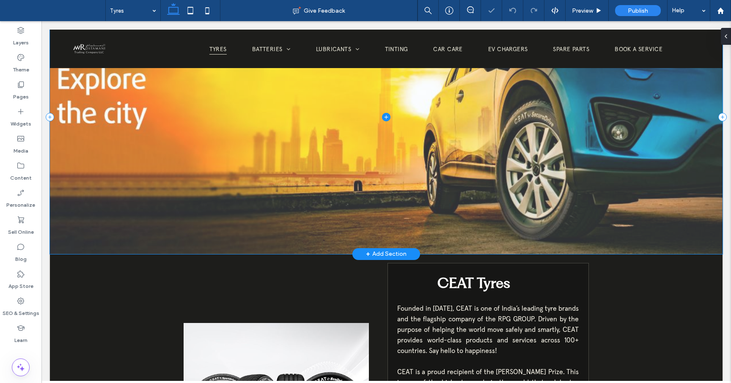
scroll to position [126, 0]
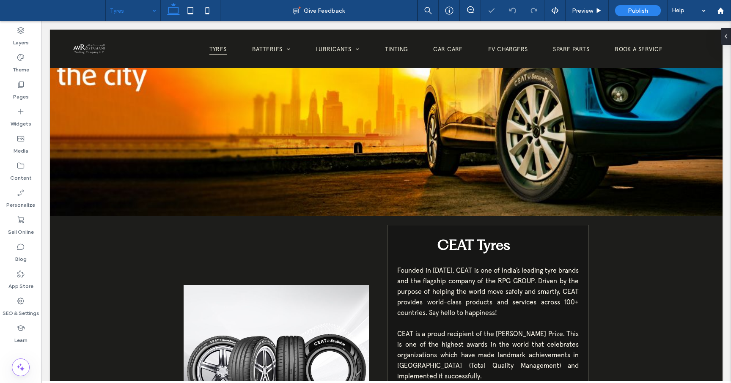
click at [147, 15] on input at bounding box center [131, 10] width 42 height 21
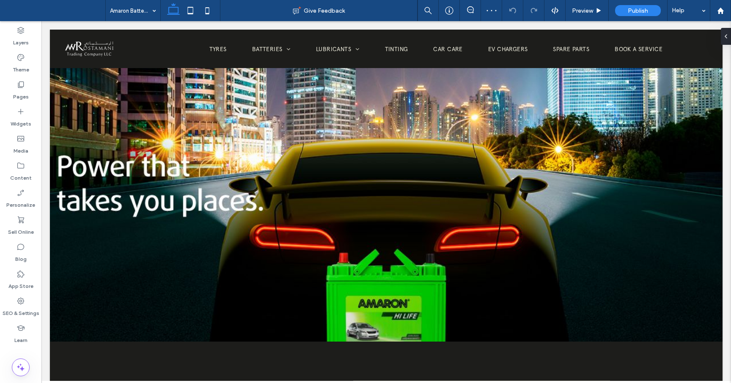
scroll to position [0, 0]
click at [145, 11] on input at bounding box center [131, 10] width 42 height 21
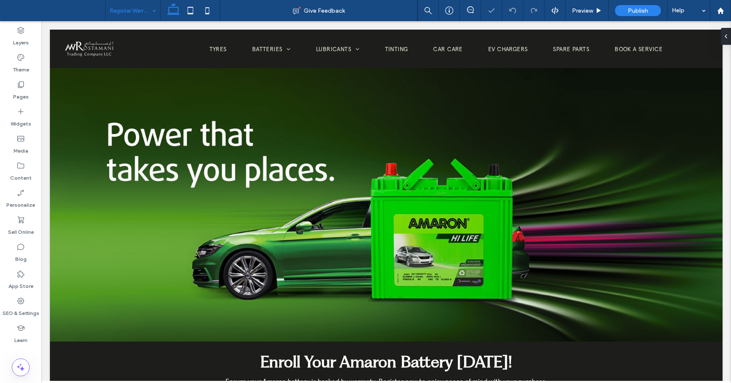
click at [151, 14] on div "Register Warranty" at bounding box center [133, 10] width 55 height 21
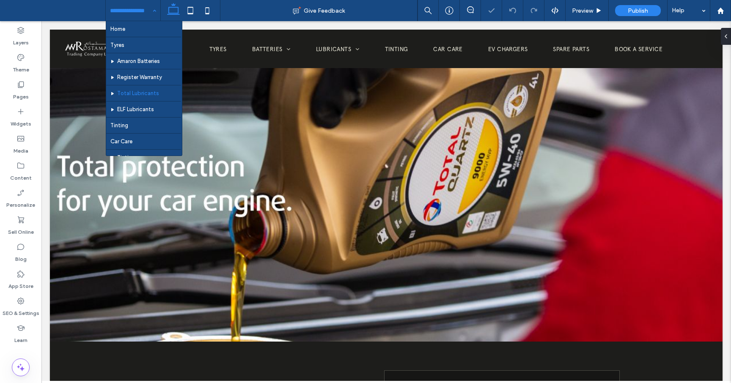
click at [149, 11] on div "Home Tyres Amaron Batteries Register Warranty Total Lubricants ELF Lubricants T…" at bounding box center [133, 10] width 55 height 21
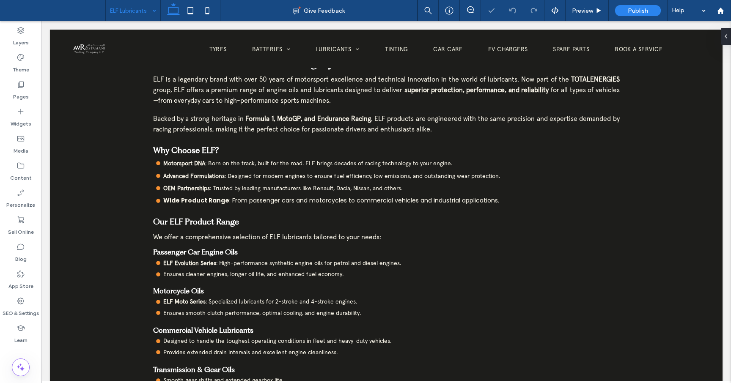
scroll to position [328, 0]
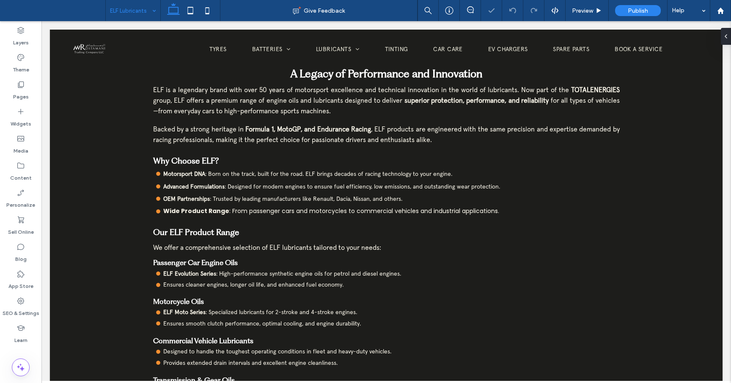
click at [149, 10] on div "ELF Lubricants" at bounding box center [133, 10] width 55 height 21
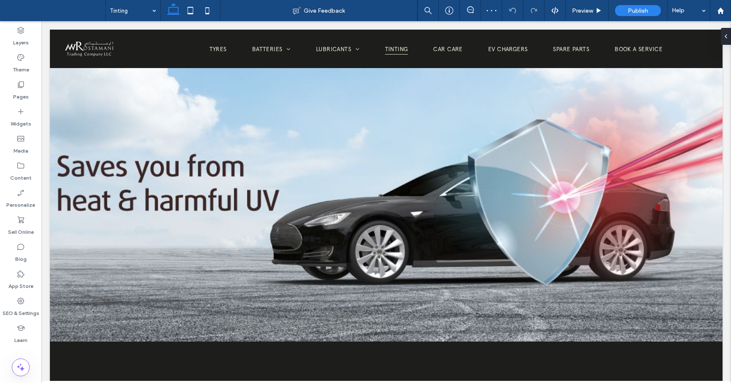
scroll to position [0, 0]
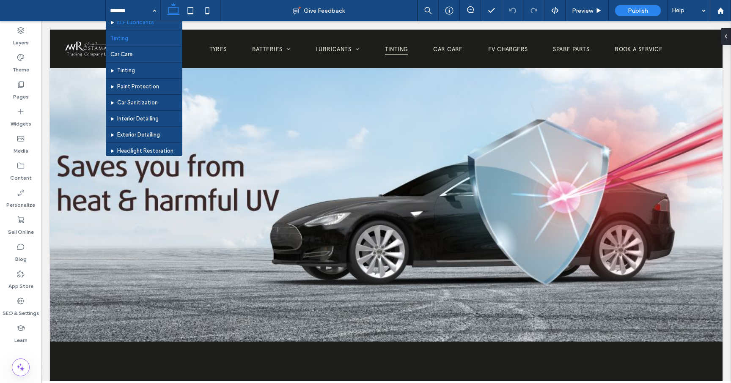
scroll to position [100, 0]
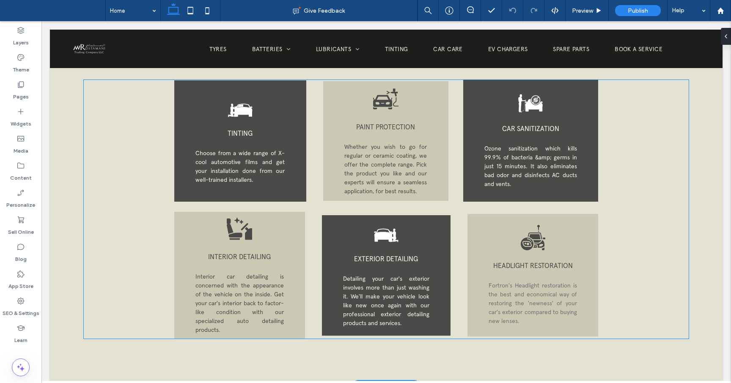
scroll to position [1180, 0]
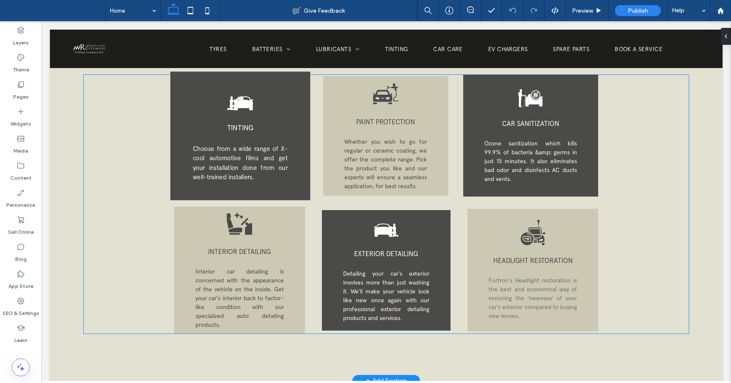
click at [297, 165] on div "TINTING Choose from a wide range of X-cool automotive films and get your instal…" at bounding box center [240, 136] width 140 height 129
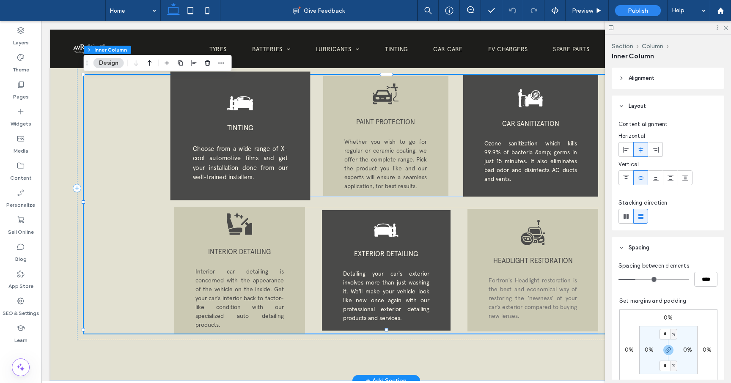
click at [290, 163] on div "TINTING Choose from a wide range of X-cool automotive films and get your instal…" at bounding box center [240, 136] width 140 height 129
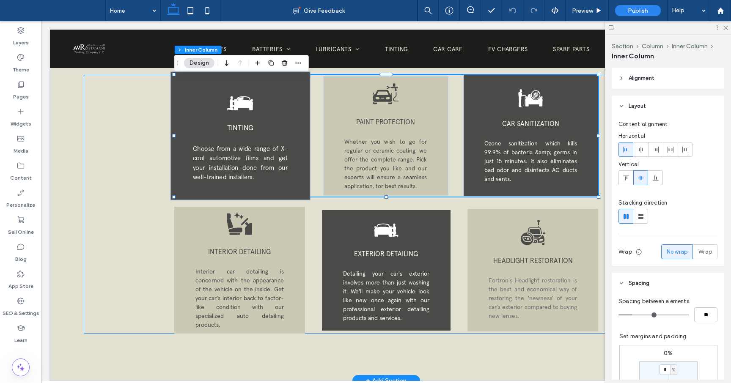
click at [290, 163] on div "TINTING Choose from a wide range of X-cool automotive films and get your instal…" at bounding box center [240, 136] width 140 height 129
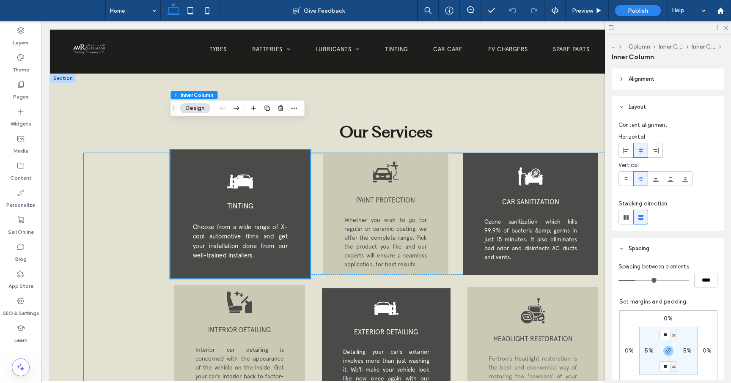
scroll to position [1086, 0]
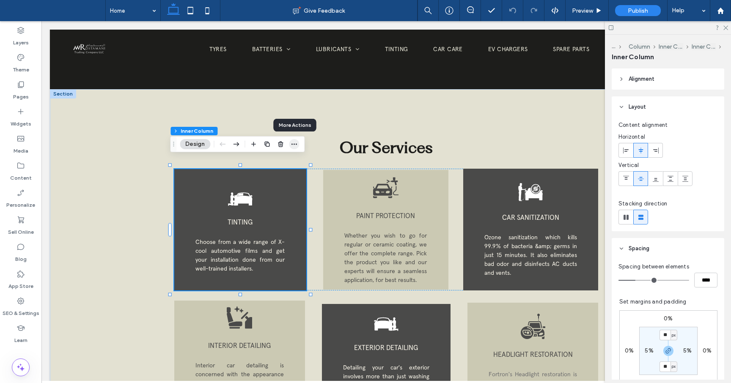
click at [295, 145] on icon "button" at bounding box center [294, 144] width 7 height 7
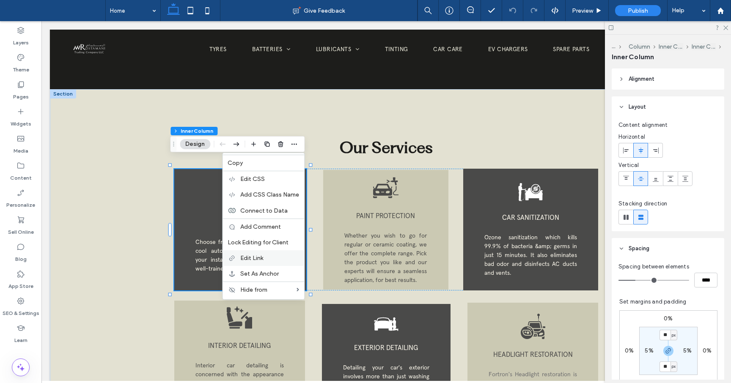
click at [258, 255] on span "Edit Link" at bounding box center [251, 258] width 23 height 7
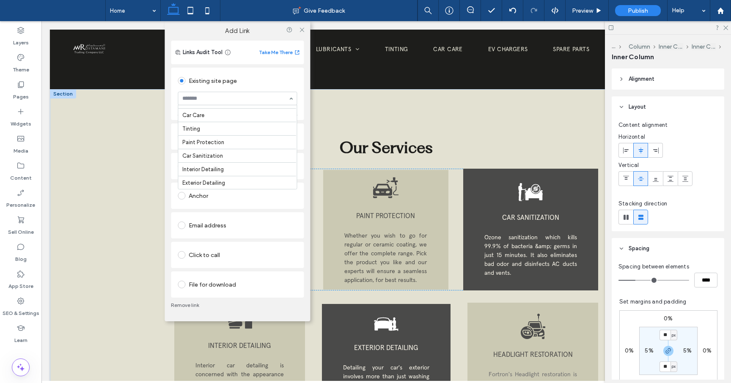
scroll to position [0, 0]
click at [303, 27] on icon at bounding box center [302, 29] width 6 height 6
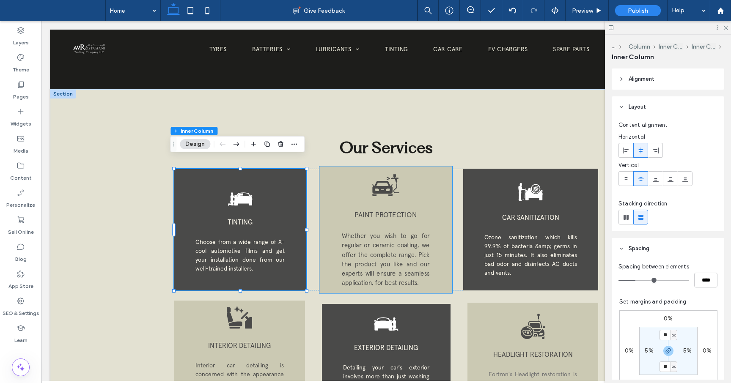
click at [429, 232] on span "Whether you wish to go for regular or ceramic coating, we offer the complete ra…" at bounding box center [386, 259] width 88 height 55
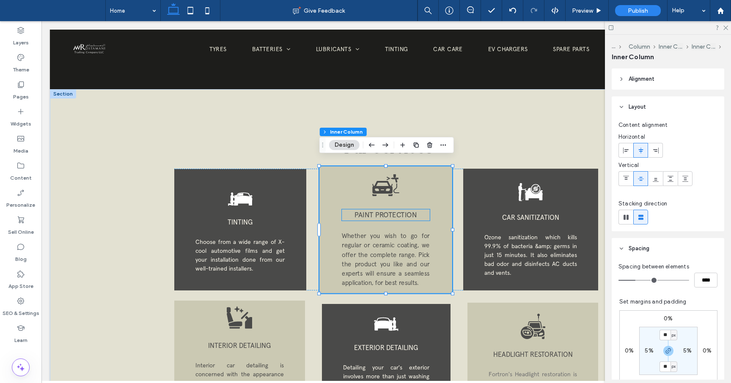
click at [428, 209] on p "PAINT PROTECTION" at bounding box center [386, 214] width 88 height 11
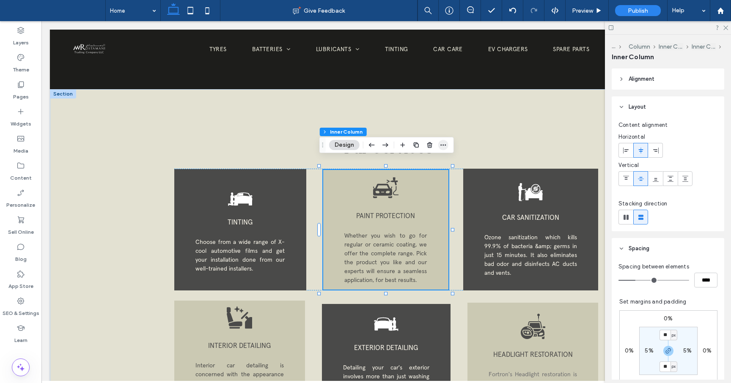
click at [445, 143] on icon "button" at bounding box center [443, 145] width 7 height 7
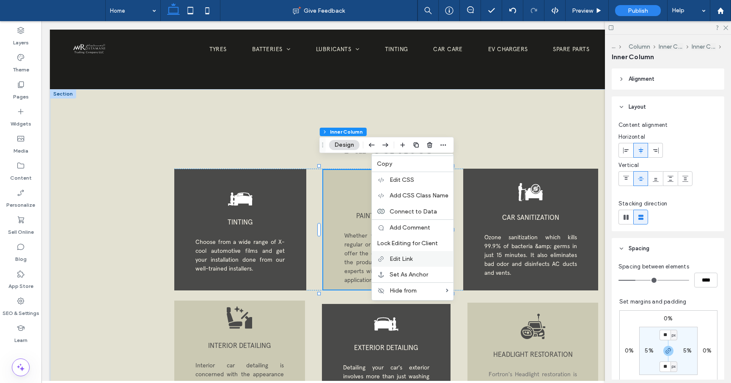
click at [413, 261] on label "Edit Link" at bounding box center [419, 259] width 59 height 7
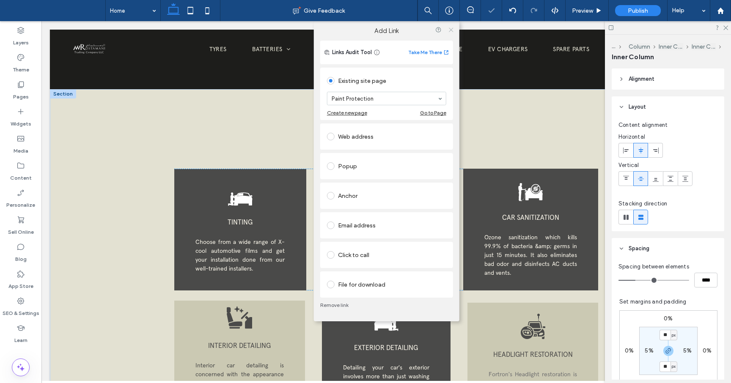
click at [453, 28] on icon at bounding box center [451, 29] width 6 height 6
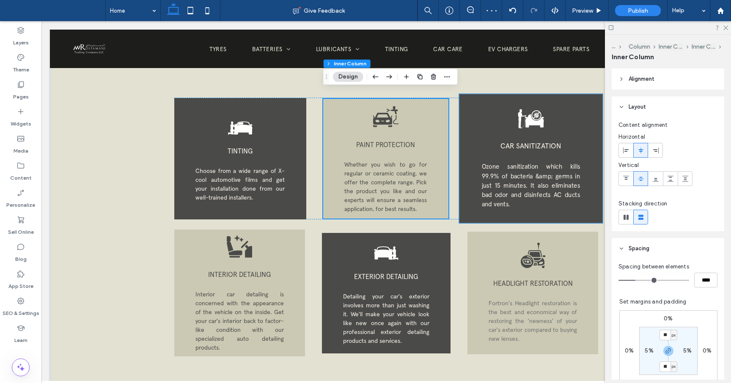
scroll to position [1160, 0]
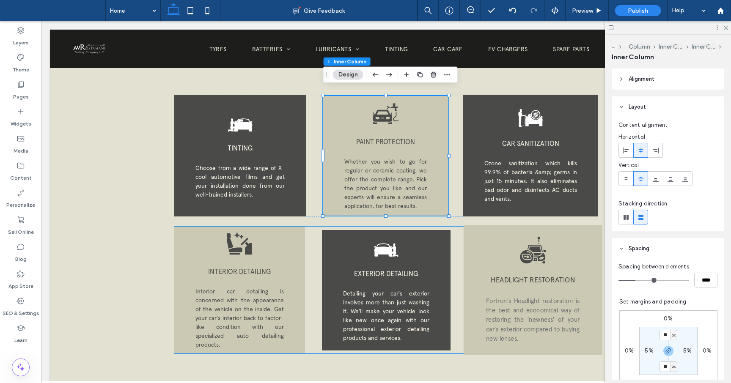
click at [505, 257] on div "HEADLIGHT RESTORATION Fortron's Headlight restoration is the best and economica…" at bounding box center [533, 291] width 139 height 130
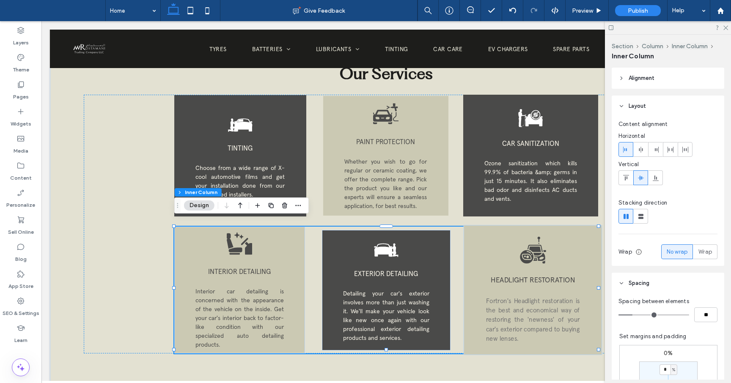
click at [498, 251] on div "HEADLIGHT RESTORATION Fortron's Headlight restoration is the best and economica…" at bounding box center [533, 291] width 139 height 130
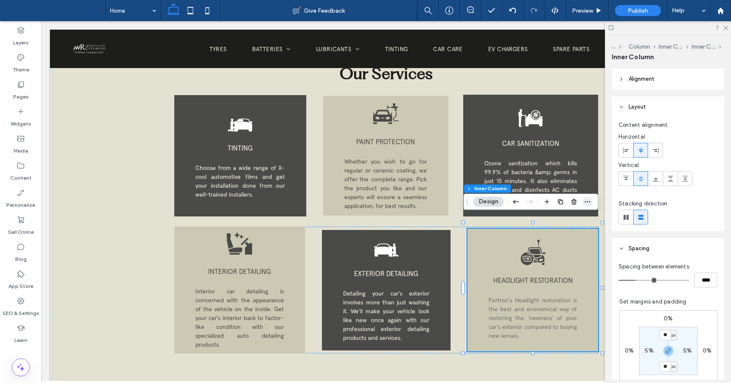
click at [590, 203] on icon "button" at bounding box center [587, 201] width 7 height 7
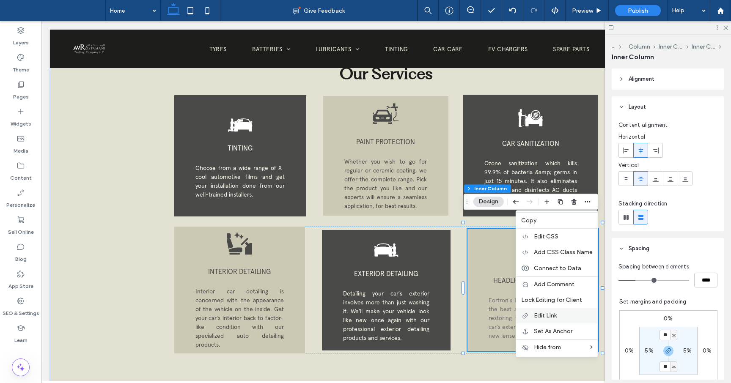
click at [555, 314] on span "Edit Link" at bounding box center [545, 315] width 23 height 7
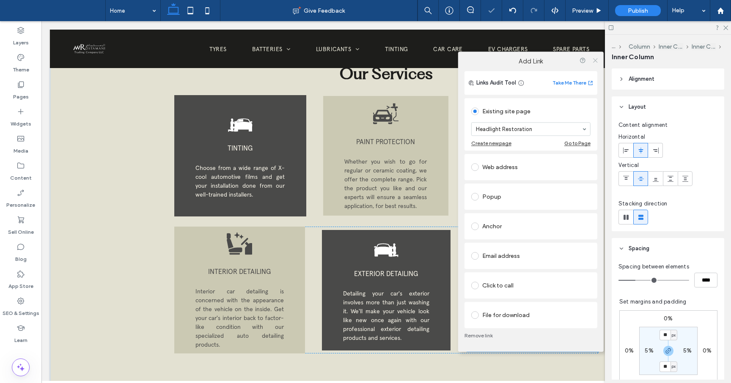
click at [595, 60] on icon at bounding box center [595, 60] width 6 height 6
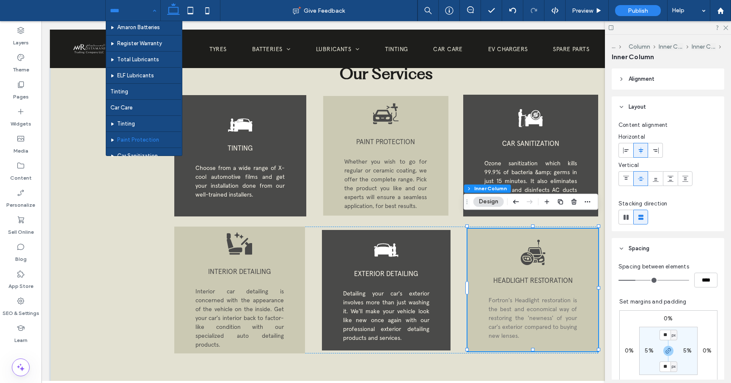
scroll to position [48, 0]
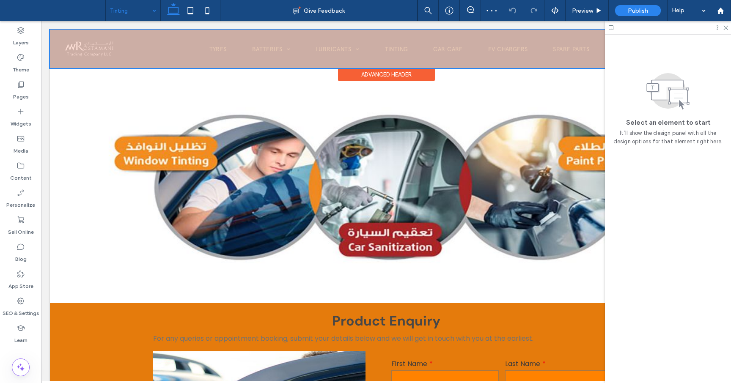
click at [146, 47] on div at bounding box center [386, 49] width 673 height 39
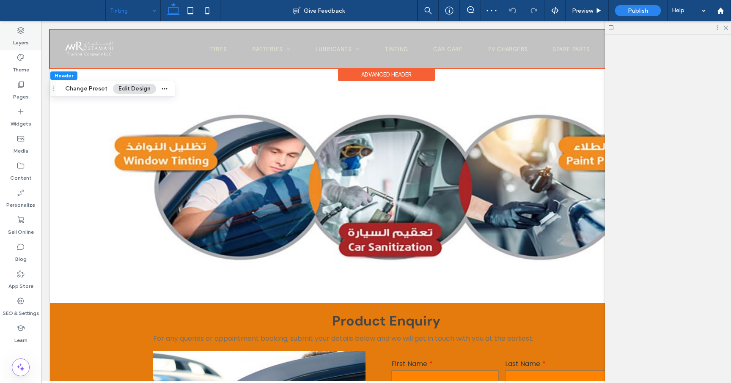
click at [21, 31] on icon at bounding box center [21, 30] width 8 height 8
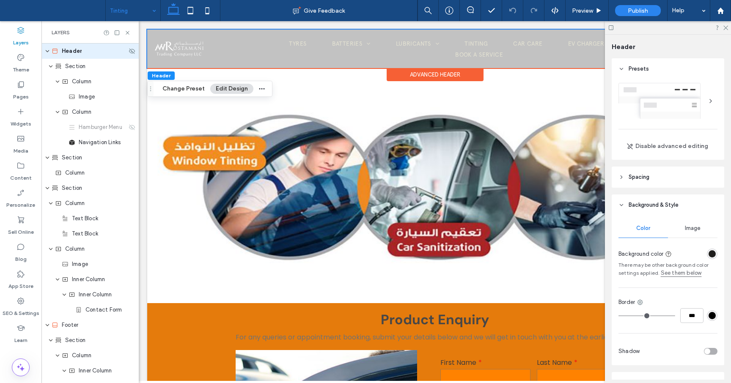
click at [68, 46] on div "Header" at bounding box center [89, 51] width 97 height 15
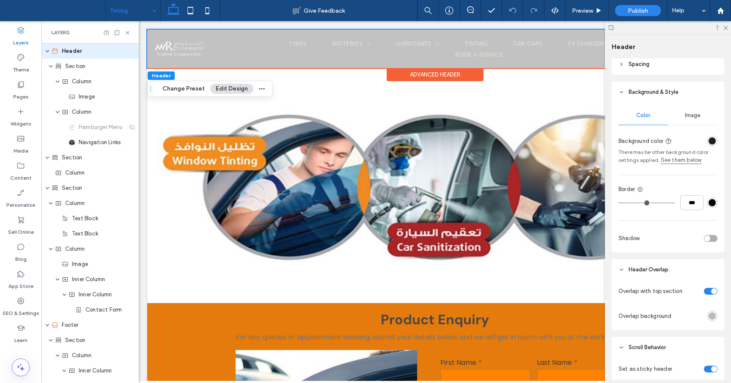
scroll to position [124, 0]
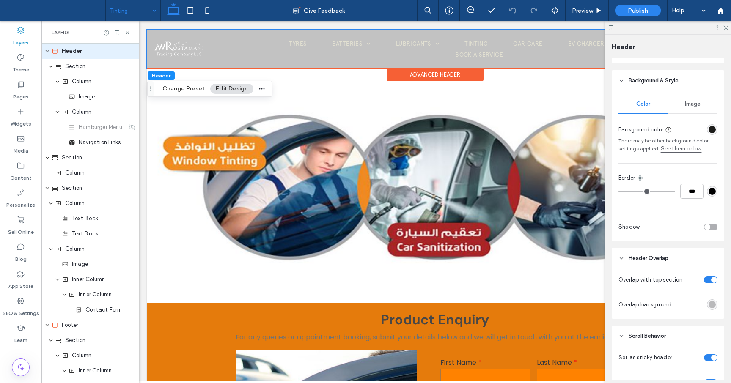
click at [707, 280] on div "toggle" at bounding box center [711, 280] width 14 height 7
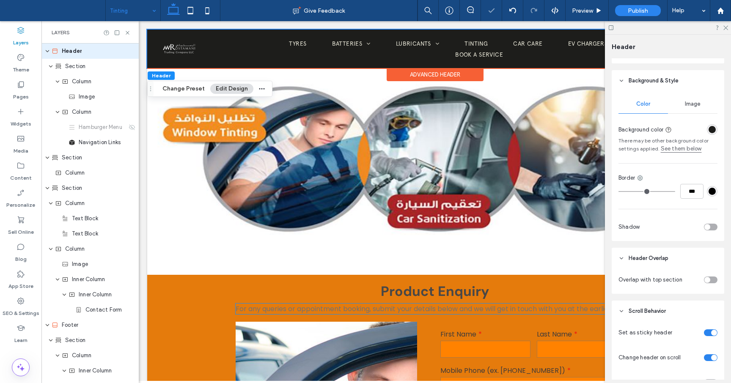
scroll to position [120, 0]
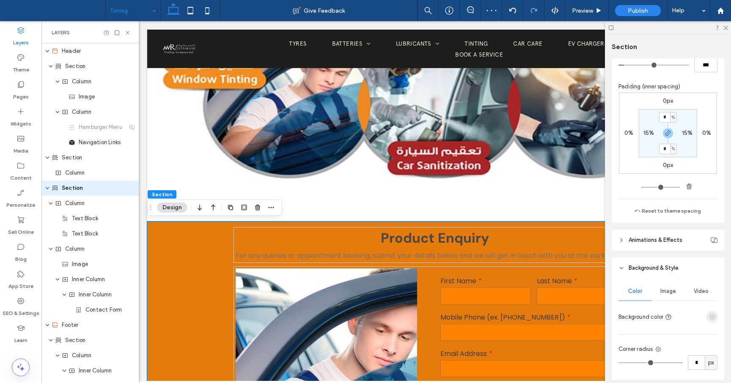
scroll to position [138, 0]
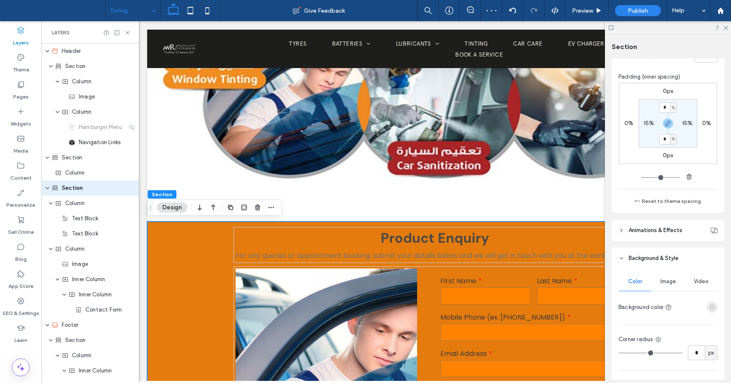
click at [713, 305] on div "rgba(82, 82, 82, 0.15)" at bounding box center [712, 307] width 7 height 7
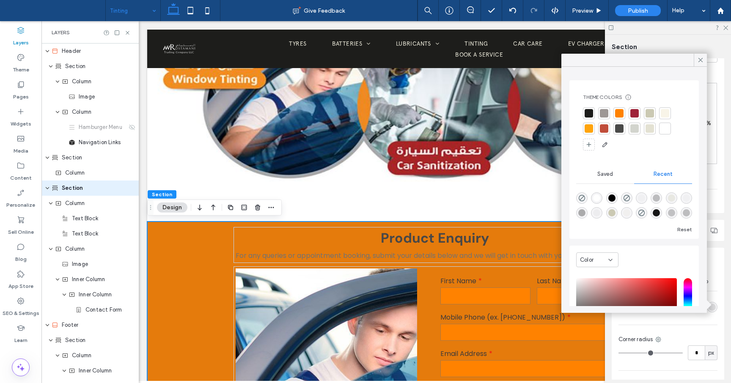
click at [589, 114] on div at bounding box center [589, 113] width 8 height 8
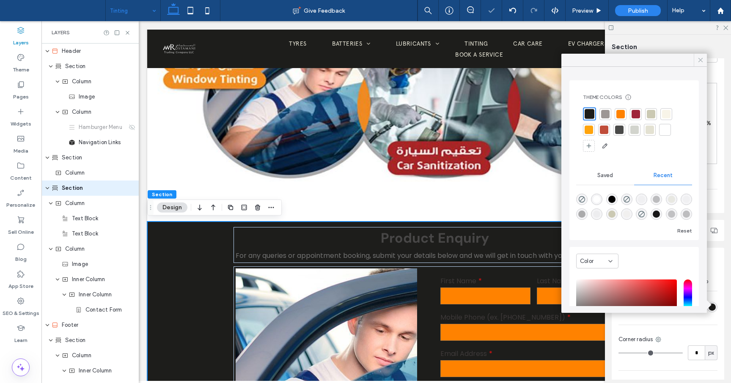
click at [701, 58] on icon at bounding box center [701, 60] width 8 height 8
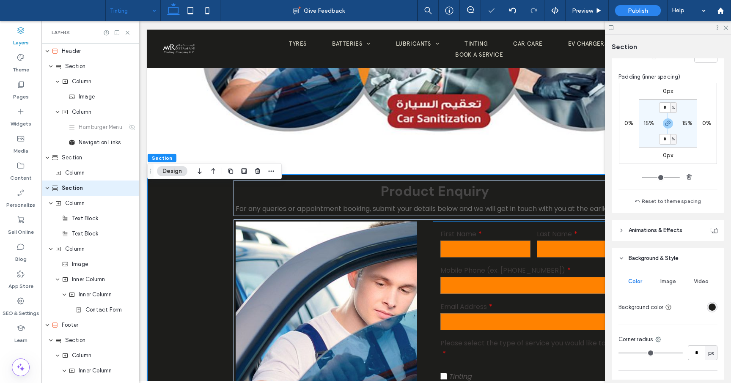
scroll to position [168, 0]
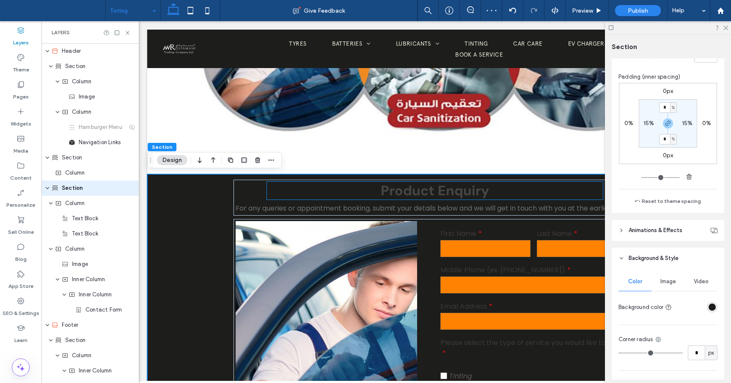
click at [409, 199] on span "Product Enquiry" at bounding box center [435, 191] width 108 height 18
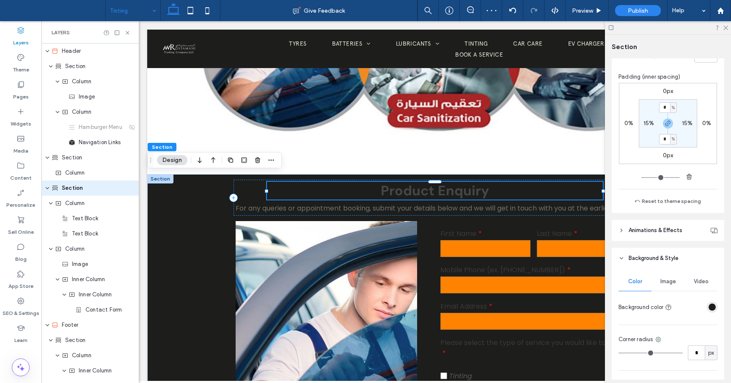
click at [409, 199] on div "Product Enquiry" at bounding box center [435, 191] width 336 height 18
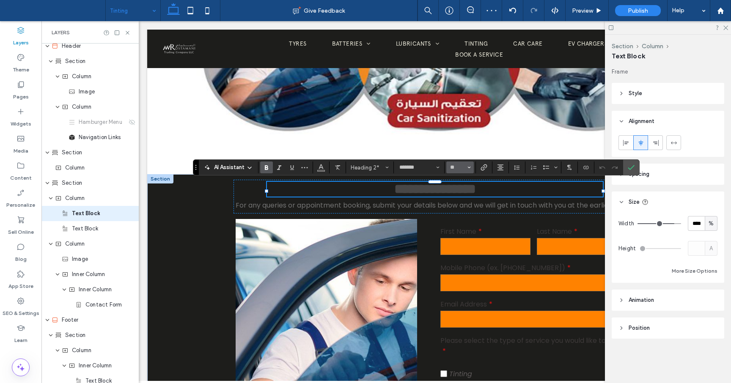
click at [471, 167] on icon "Size" at bounding box center [469, 167] width 3 height 3
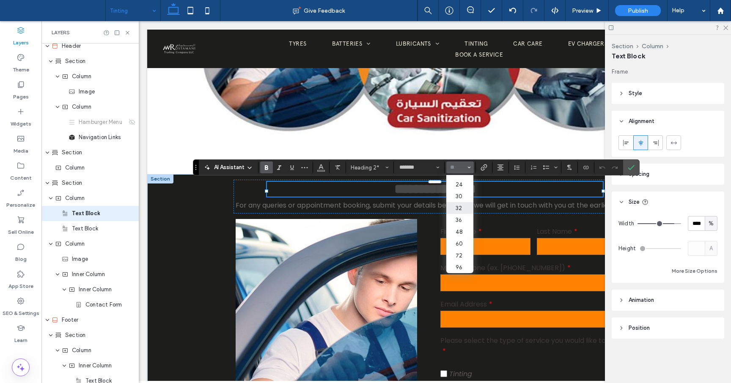
scroll to position [98, 0]
drag, startPoint x: 465, startPoint y: 219, endPoint x: 325, endPoint y: 198, distance: 140.7
click at [465, 219] on label "36" at bounding box center [459, 220] width 27 height 12
type input "**"
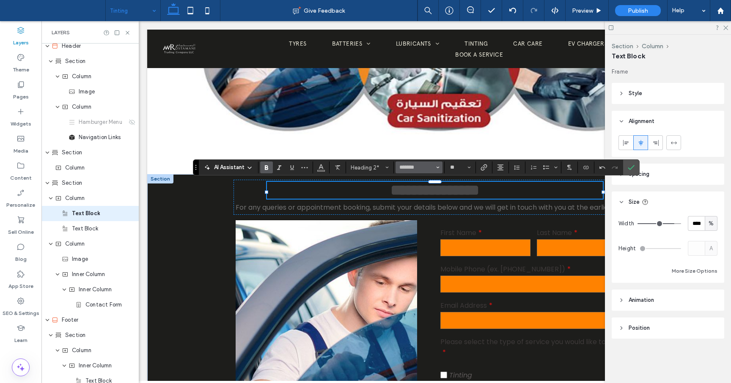
click at [435, 169] on button "*******" at bounding box center [419, 168] width 47 height 12
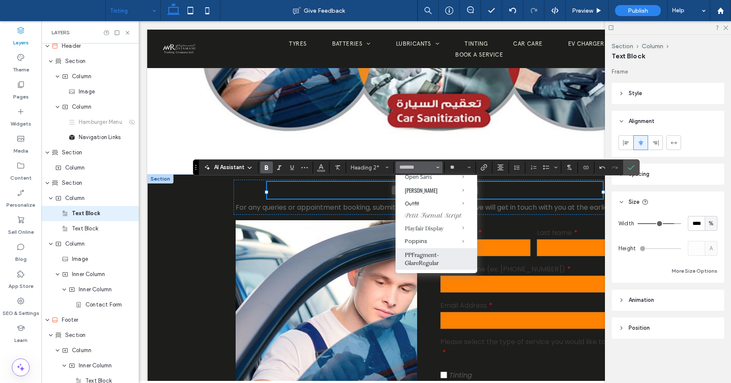
scroll to position [616, 0]
click at [429, 254] on label "PPFragment-GlareRegular" at bounding box center [437, 249] width 82 height 22
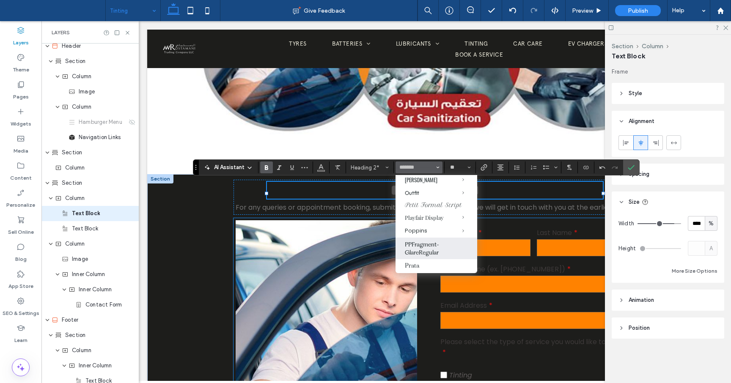
type input "**********"
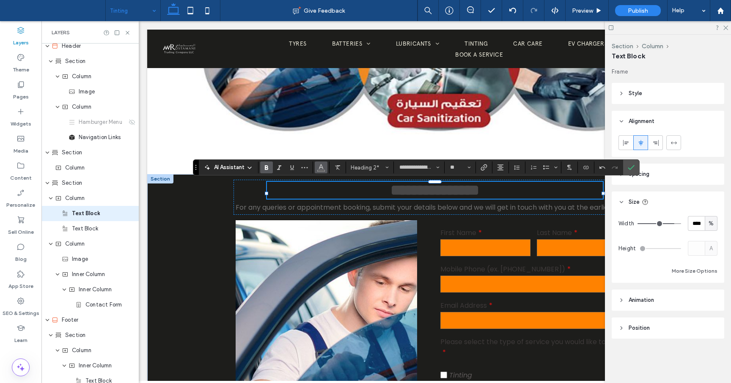
click at [324, 171] on span "Color" at bounding box center [321, 166] width 7 height 11
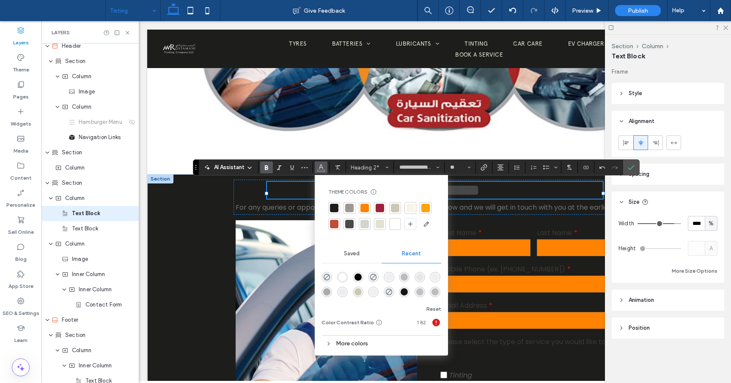
click at [396, 223] on div at bounding box center [395, 224] width 8 height 8
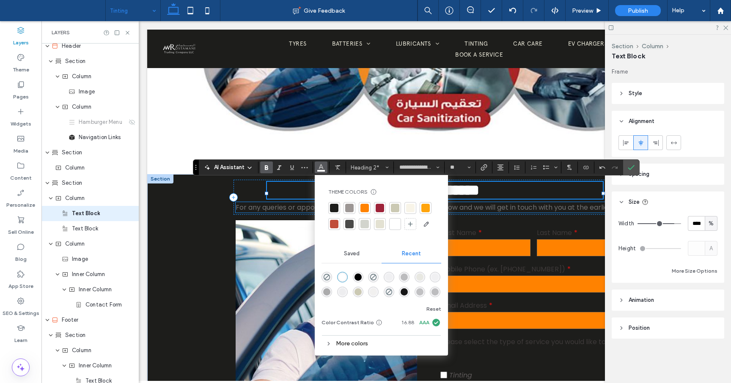
click at [495, 212] on span "For any queries or appointment booking, submit your details below and we will g…" at bounding box center [426, 208] width 380 height 10
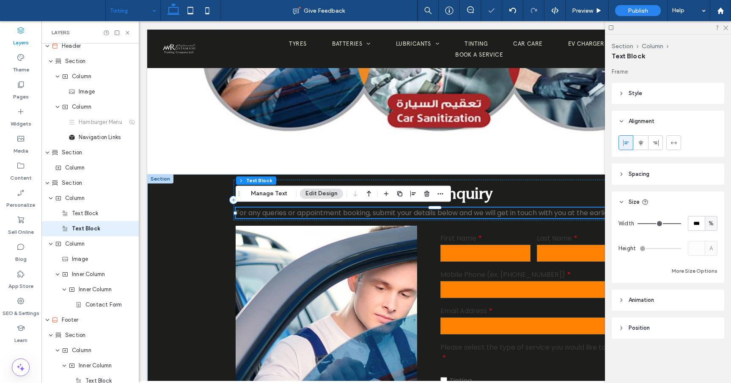
click at [495, 213] on div "For any queries or appointment booking, submit your details below and we will g…" at bounding box center [435, 213] width 399 height 11
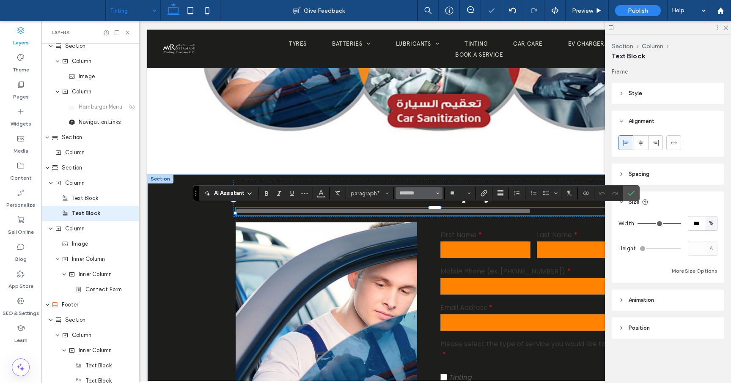
click at [436, 194] on icon "Font & Font weight" at bounding box center [437, 193] width 3 height 3
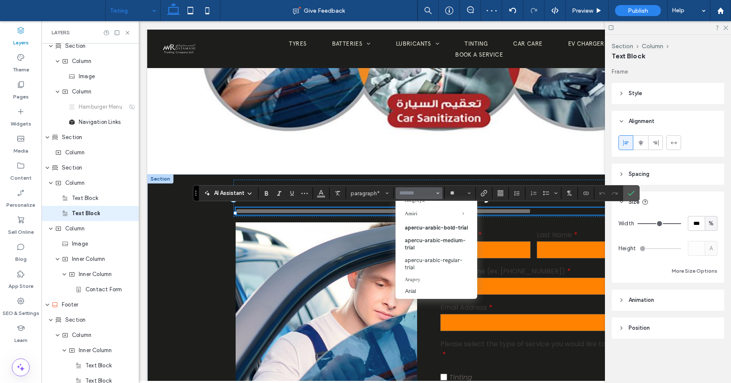
scroll to position [88, 0]
click at [425, 267] on label "apercu-arabic-regular-trial" at bounding box center [437, 262] width 82 height 20
type input "**********"
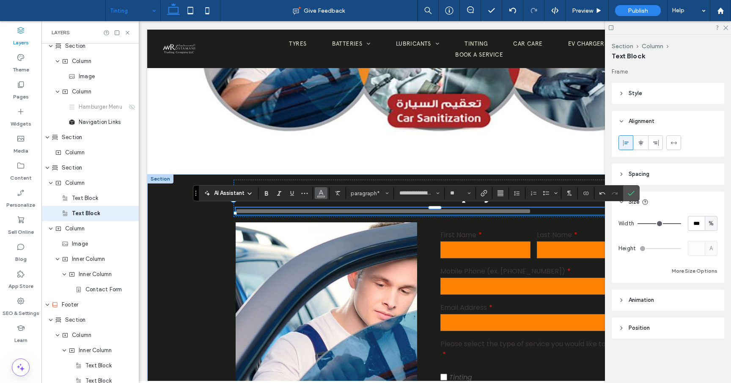
click at [325, 194] on button "Color" at bounding box center [321, 193] width 13 height 12
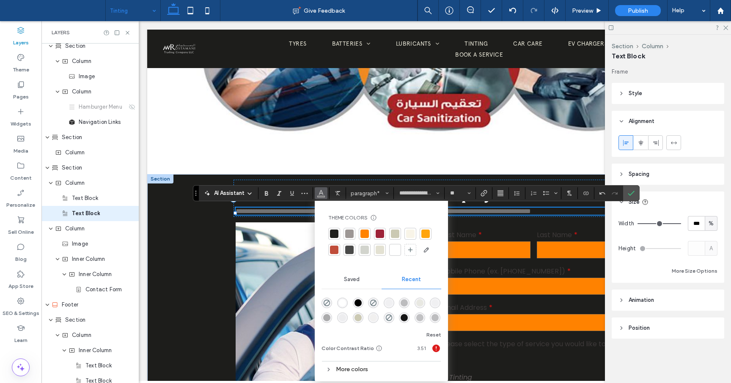
click at [409, 235] on div at bounding box center [410, 234] width 8 height 8
click at [493, 239] on label "First Name" at bounding box center [485, 235] width 90 height 11
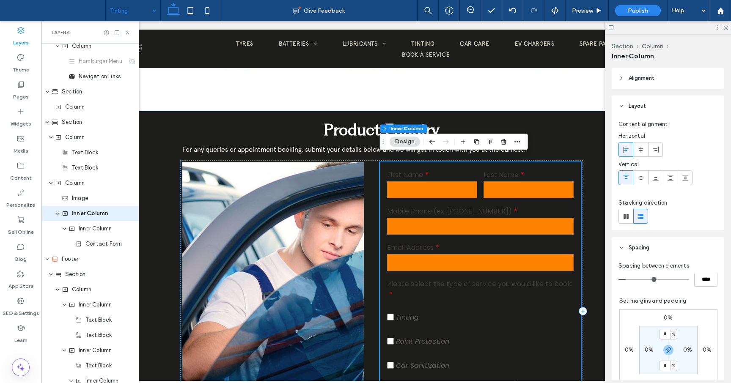
scroll to position [226, 0]
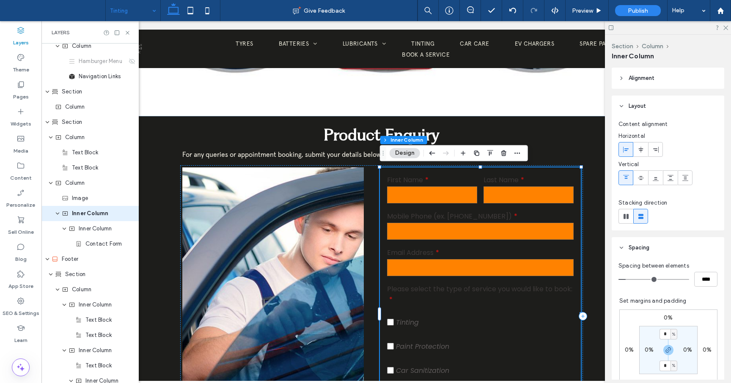
click at [574, 171] on div "Contact Us First Name Last Name Mobile Phone (ex. [PHONE_NUMBER]) Email Address…" at bounding box center [480, 317] width 201 height 298
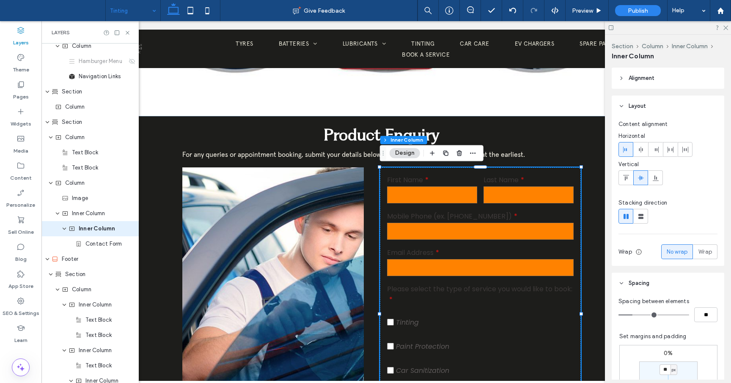
scroll to position [81, 0]
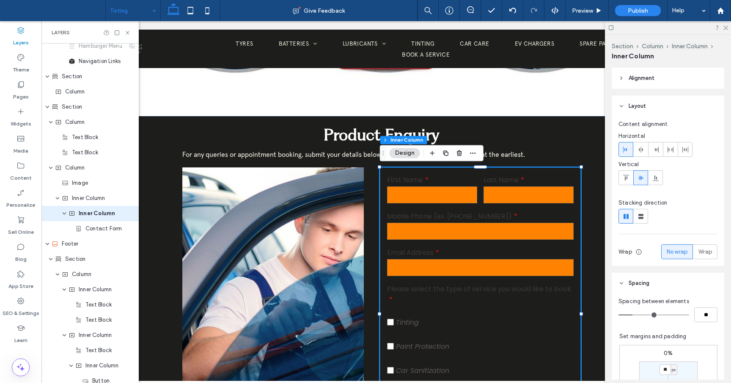
click at [574, 173] on div "Contact Us First Name Last Name Mobile Phone (ex. [PHONE_NUMBER]) Email Address…" at bounding box center [480, 317] width 201 height 298
click at [559, 172] on div "Contact Us First Name Last Name Mobile Phone (ex. [PHONE_NUMBER]) Email Address…" at bounding box center [480, 317] width 201 height 298
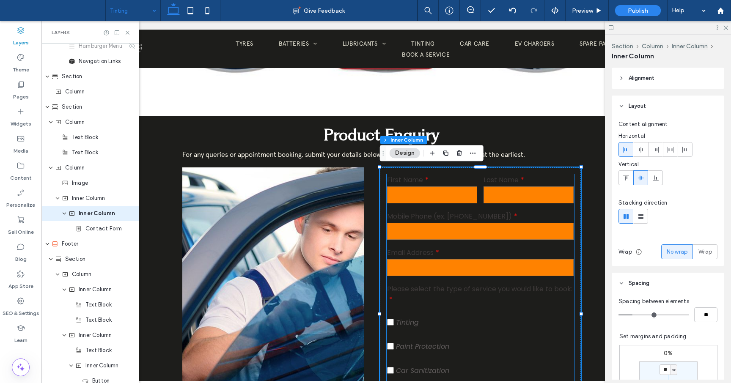
click at [548, 179] on label "Last Name" at bounding box center [529, 180] width 90 height 11
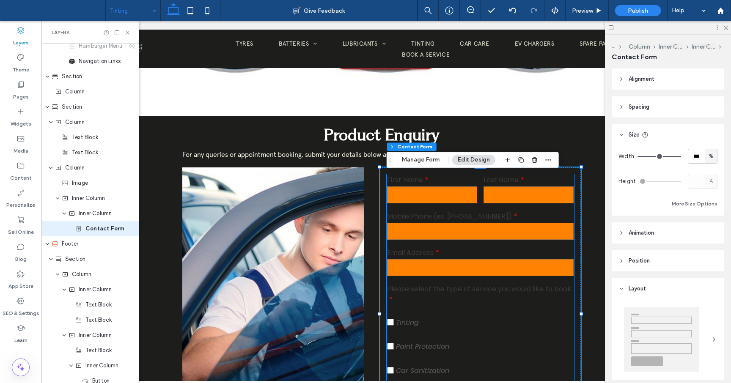
type input "*"
type input "***"
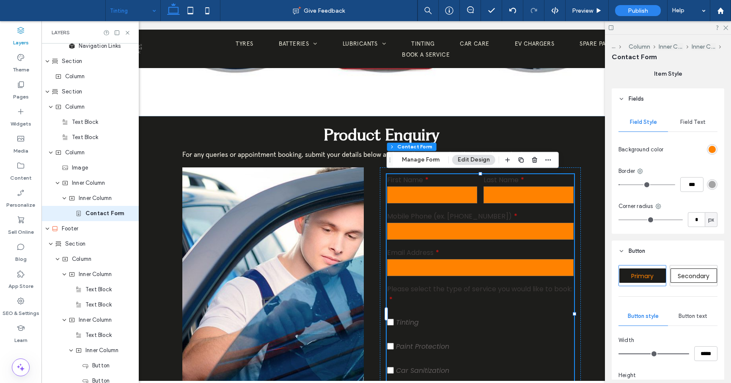
scroll to position [372, 0]
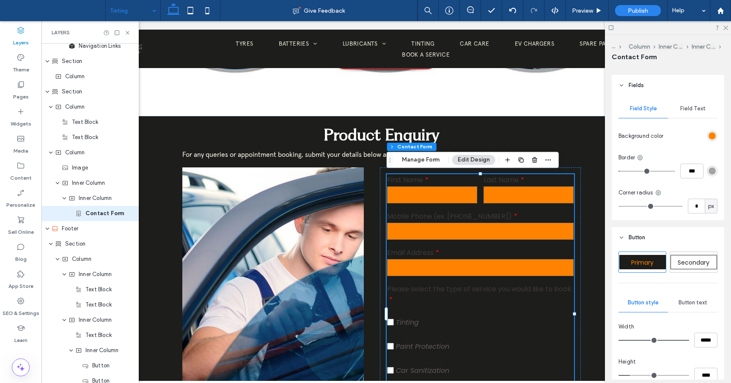
click at [714, 134] on div "rgb(255, 130, 0)" at bounding box center [712, 135] width 7 height 7
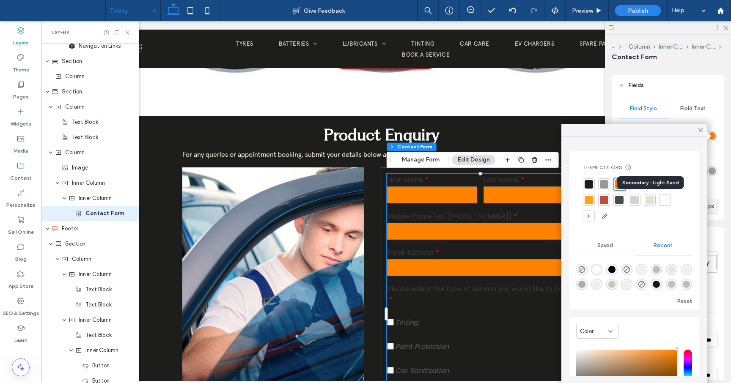
click at [650, 201] on div at bounding box center [650, 200] width 8 height 8
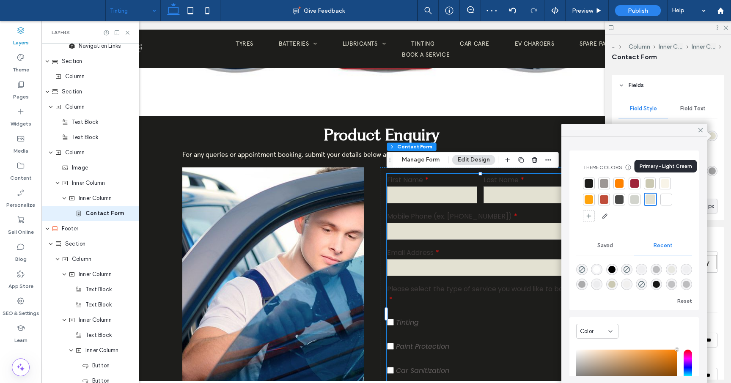
click at [665, 184] on div at bounding box center [665, 183] width 8 height 8
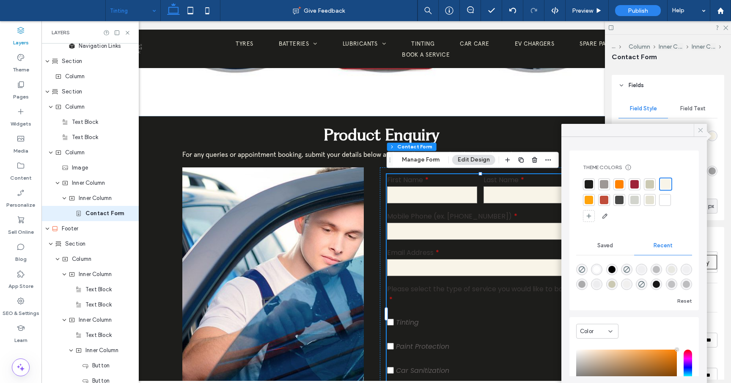
click at [702, 127] on icon at bounding box center [701, 131] width 8 height 8
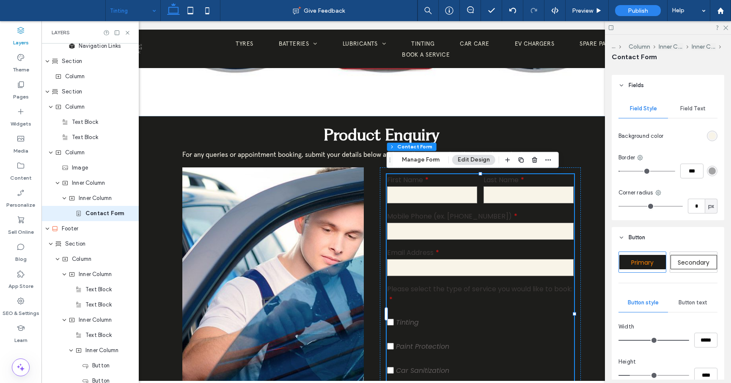
click at [699, 106] on span "Field Text" at bounding box center [692, 108] width 25 height 7
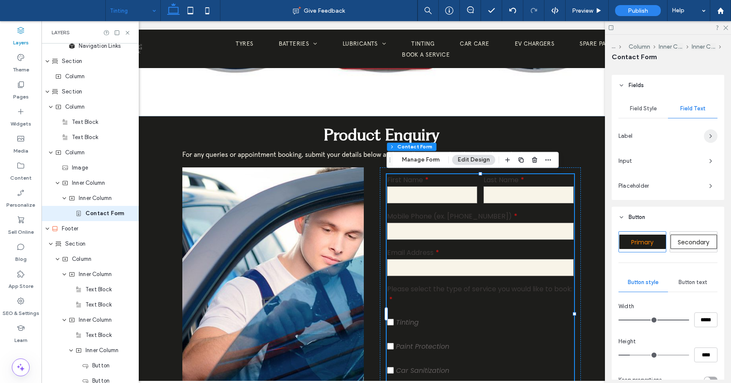
click at [707, 133] on icon "button" at bounding box center [710, 136] width 7 height 7
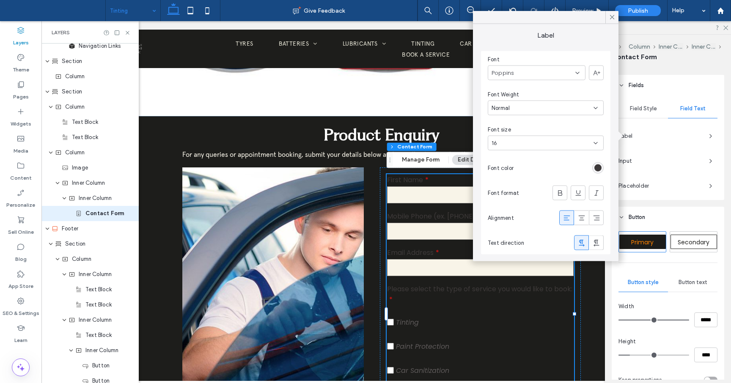
click at [580, 70] on icon at bounding box center [577, 72] width 7 height 7
click at [525, 123] on span "apercu-arabic-regular-trial" at bounding box center [526, 125] width 69 height 8
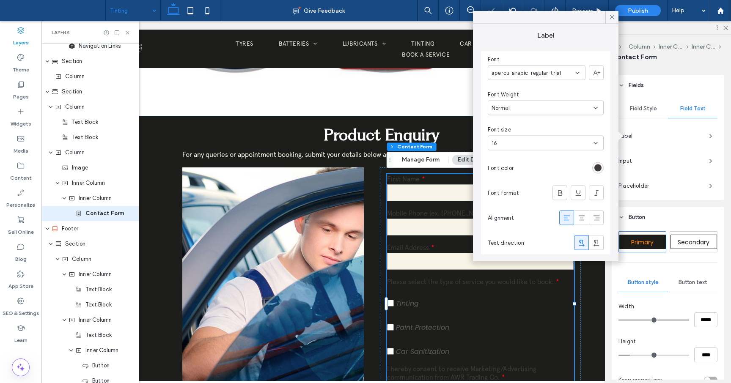
click at [601, 168] on div "rgb(62, 58, 58)" at bounding box center [598, 168] width 7 height 7
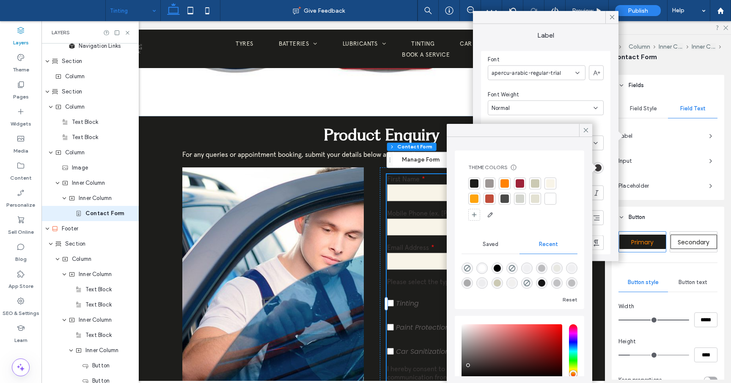
click at [553, 179] on div at bounding box center [550, 183] width 8 height 8
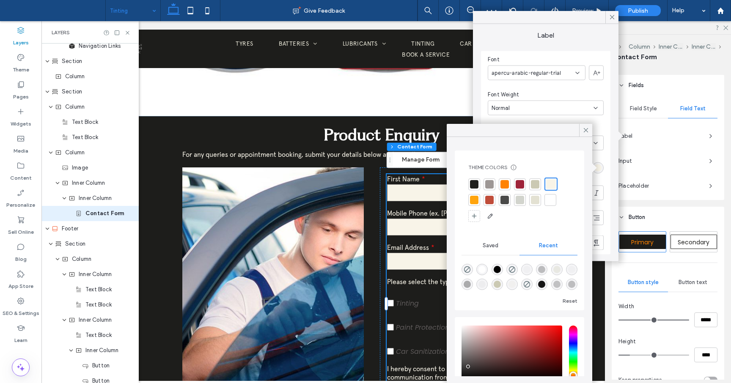
click at [613, 17] on icon at bounding box center [612, 18] width 8 height 8
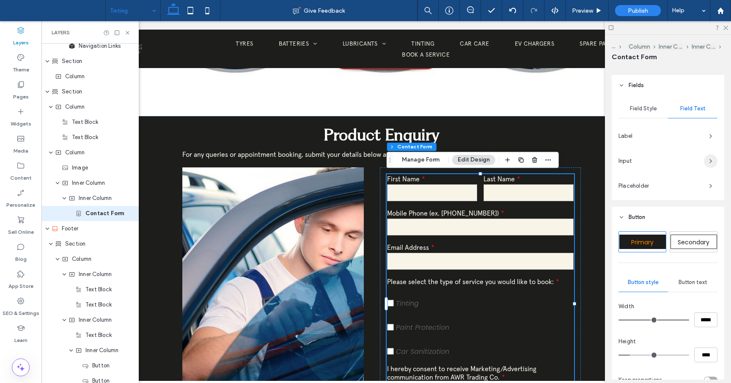
click at [708, 161] on icon "button" at bounding box center [710, 161] width 7 height 7
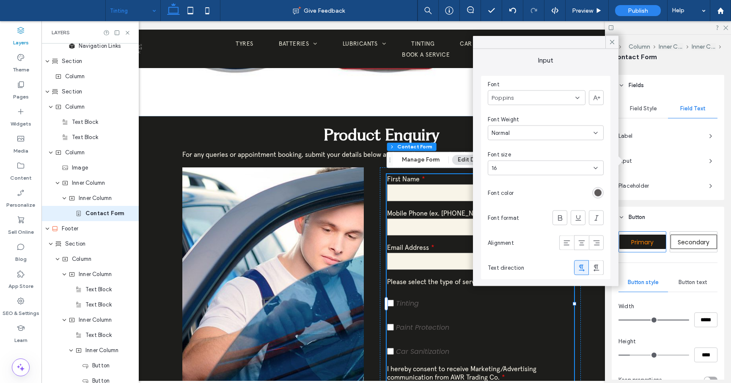
click at [599, 193] on div "rgb(94, 90, 90)" at bounding box center [598, 193] width 7 height 7
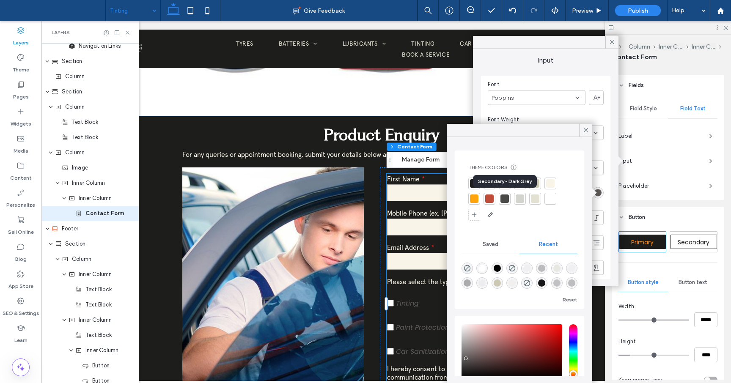
click at [505, 197] on div at bounding box center [505, 199] width 8 height 8
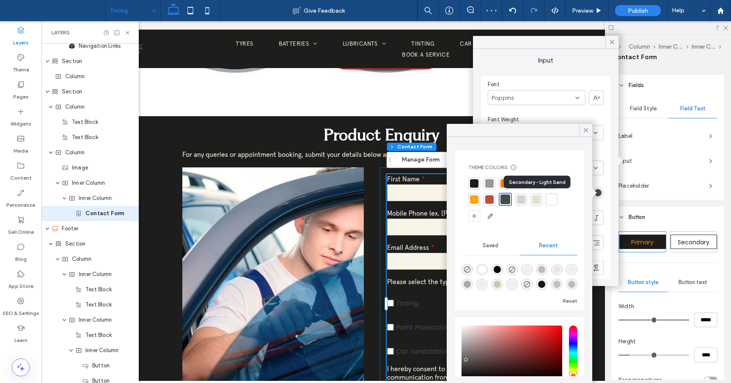
click at [535, 200] on div at bounding box center [536, 199] width 8 height 8
click at [587, 128] on icon at bounding box center [586, 131] width 8 height 8
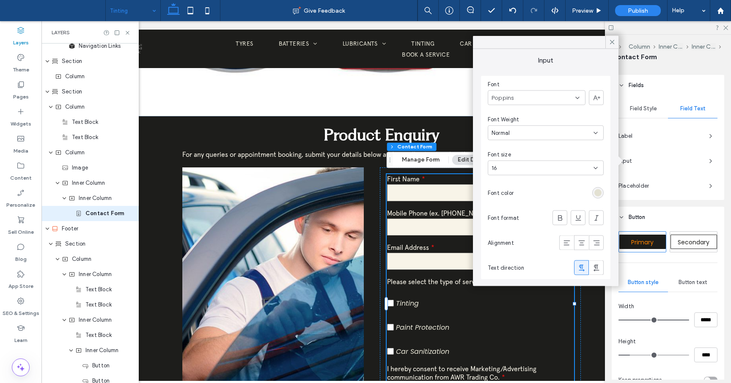
click at [580, 96] on icon at bounding box center [577, 97] width 7 height 7
click at [527, 141] on span "apercu-arabic-regular-trial" at bounding box center [526, 140] width 69 height 8
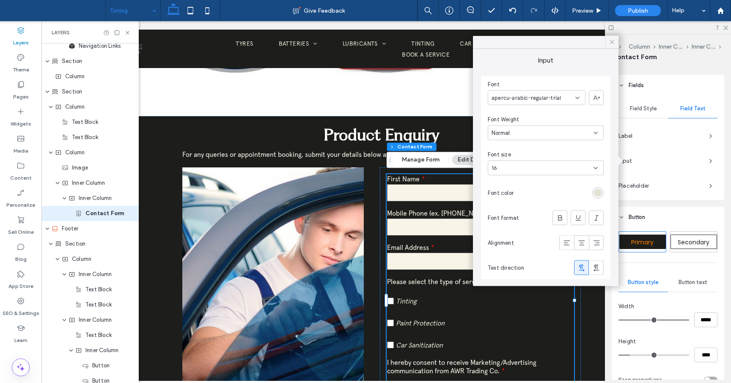
click at [613, 39] on icon at bounding box center [612, 43] width 8 height 8
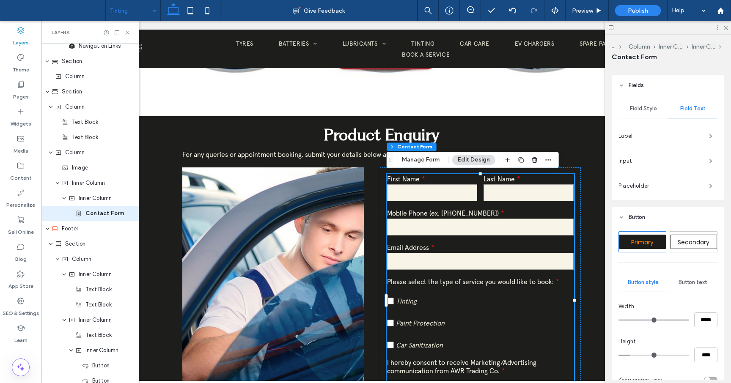
click at [649, 109] on span "Field Style" at bounding box center [643, 108] width 27 height 7
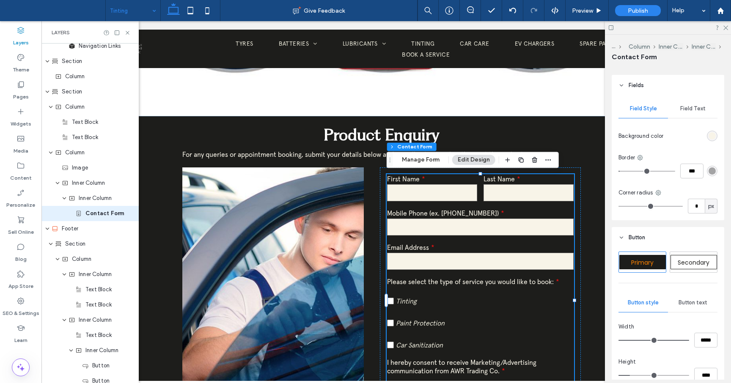
click at [711, 137] on div "rgb(248, 244, 232)" at bounding box center [712, 135] width 7 height 7
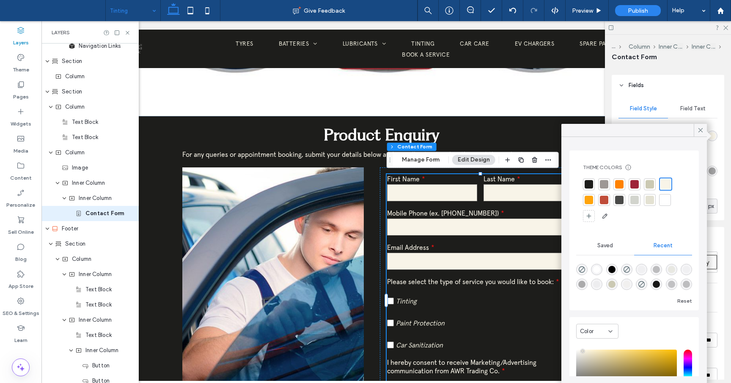
click at [651, 182] on div at bounding box center [650, 184] width 8 height 8
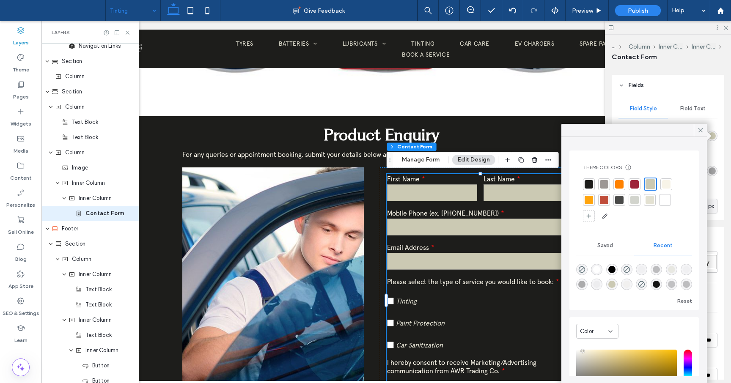
click at [604, 186] on div at bounding box center [604, 184] width 8 height 8
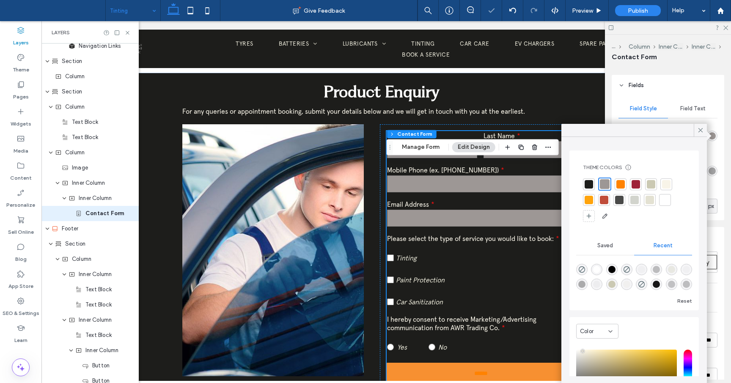
scroll to position [276, 0]
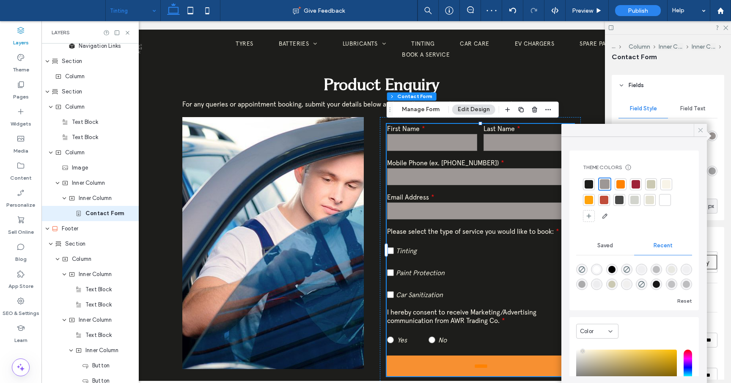
click at [701, 128] on icon at bounding box center [701, 131] width 8 height 8
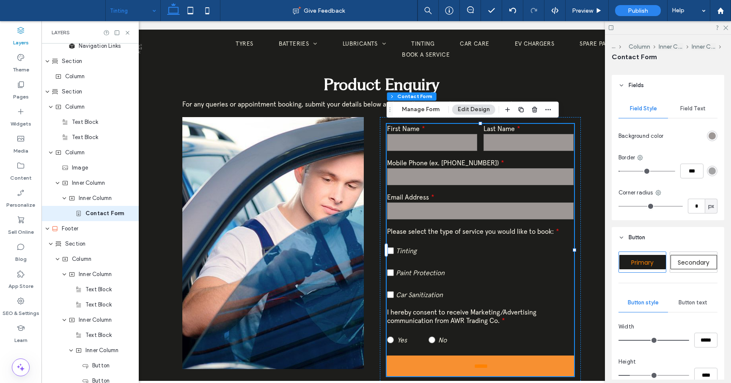
click at [699, 109] on span "Field Text" at bounding box center [692, 108] width 25 height 7
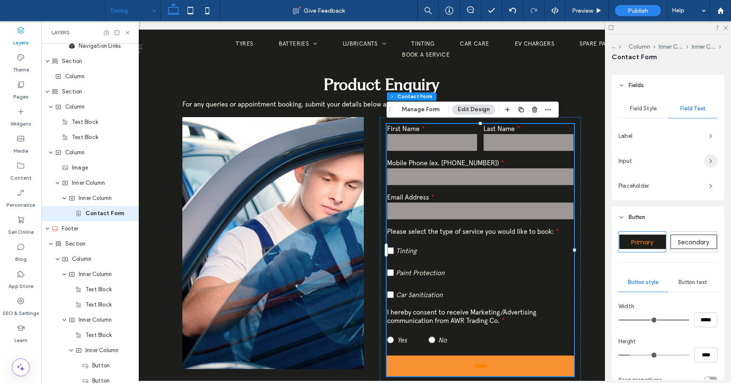
click at [709, 164] on icon "button" at bounding box center [710, 161] width 7 height 7
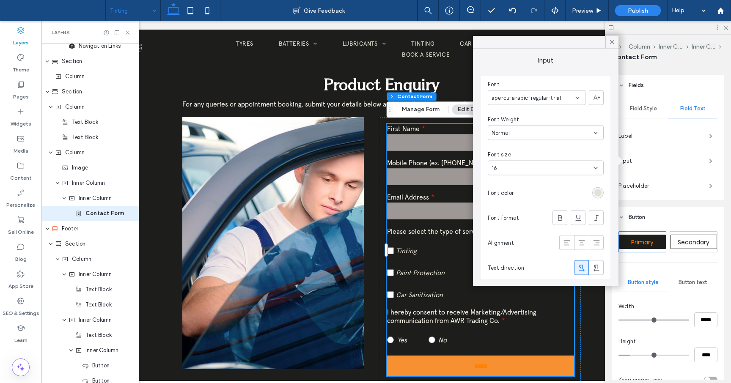
click at [600, 192] on div "rgb(227, 225, 210)" at bounding box center [598, 193] width 7 height 7
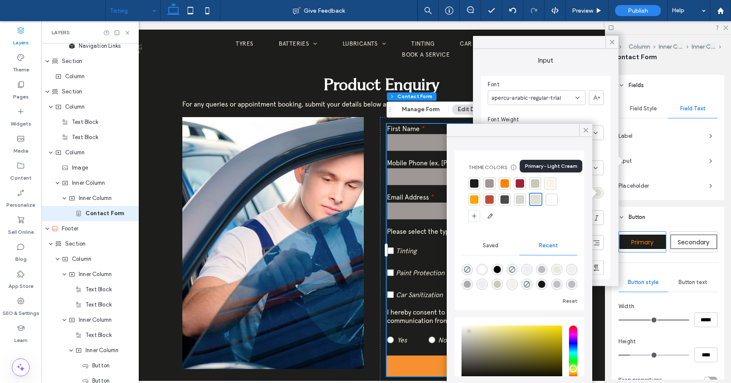
click at [549, 184] on div at bounding box center [550, 183] width 8 height 8
click at [586, 129] on icon at bounding box center [586, 131] width 8 height 8
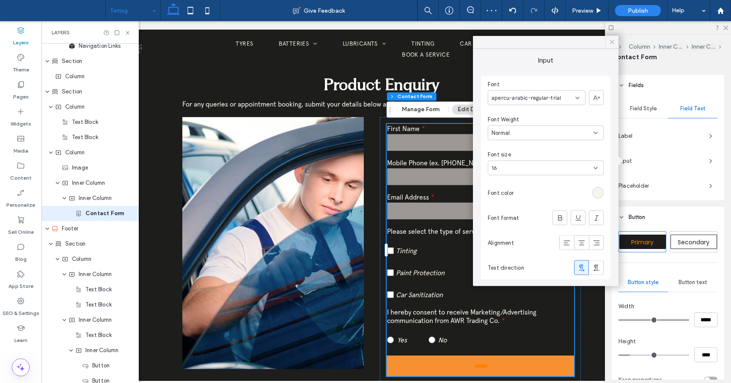
click at [613, 40] on icon at bounding box center [612, 43] width 8 height 8
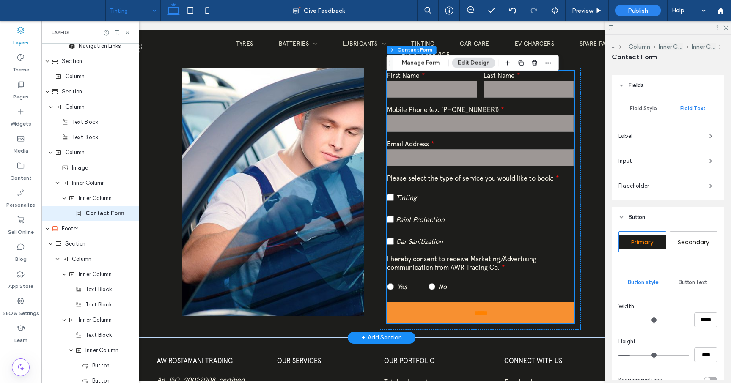
scroll to position [329, 0]
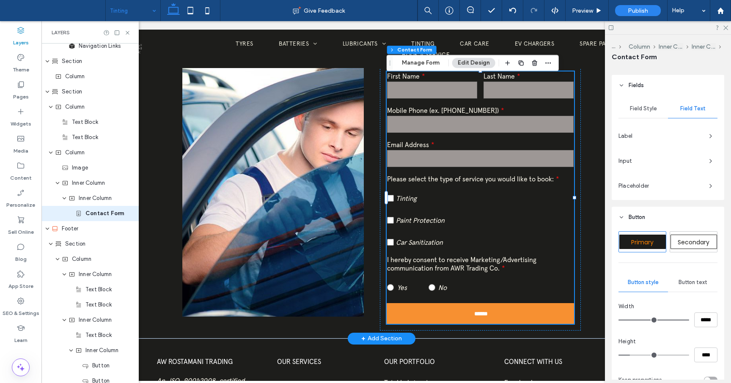
click at [552, 317] on input "******" at bounding box center [481, 313] width 184 height 13
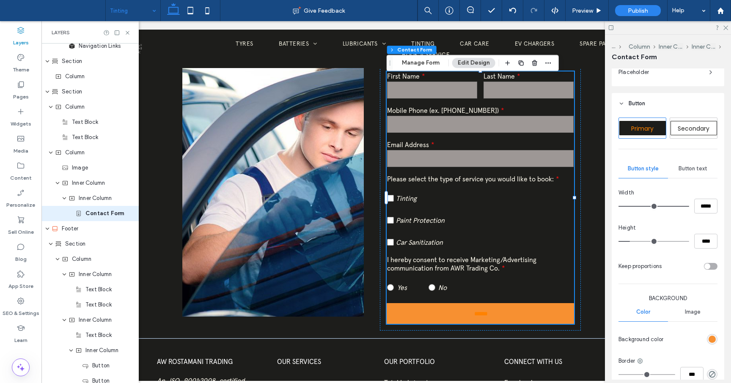
scroll to position [501, 0]
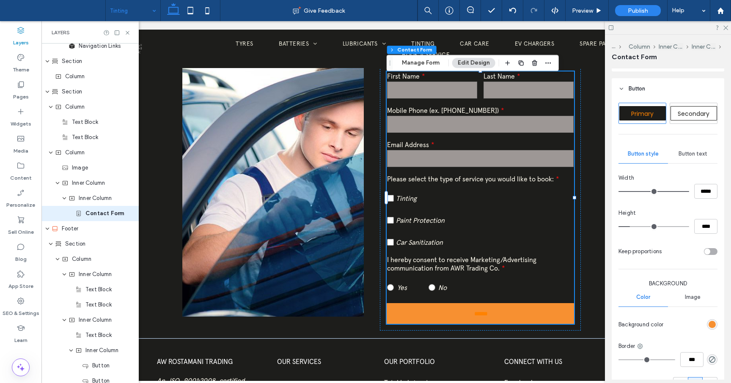
click at [714, 322] on div "rgb(247, 144, 49)" at bounding box center [712, 324] width 7 height 7
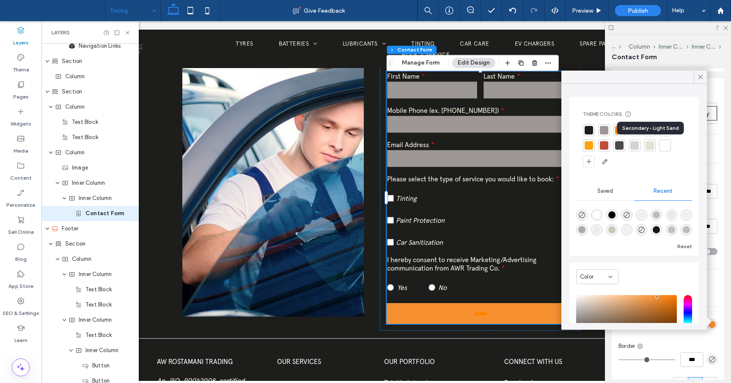
click at [651, 144] on div at bounding box center [650, 145] width 8 height 8
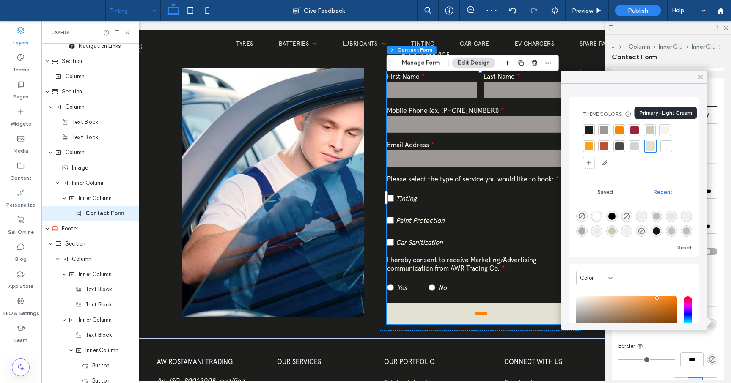
click at [664, 130] on div at bounding box center [665, 130] width 8 height 8
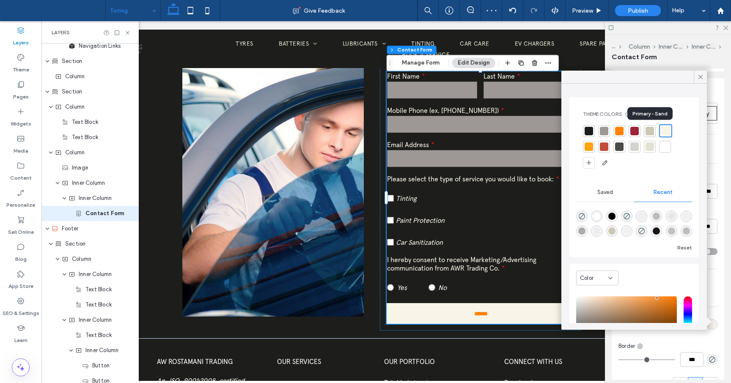
click at [650, 129] on div at bounding box center [650, 131] width 8 height 8
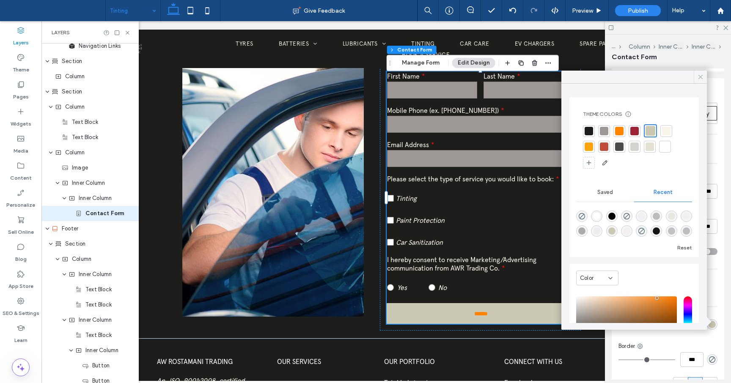
click at [700, 76] on icon at bounding box center [701, 77] width 8 height 8
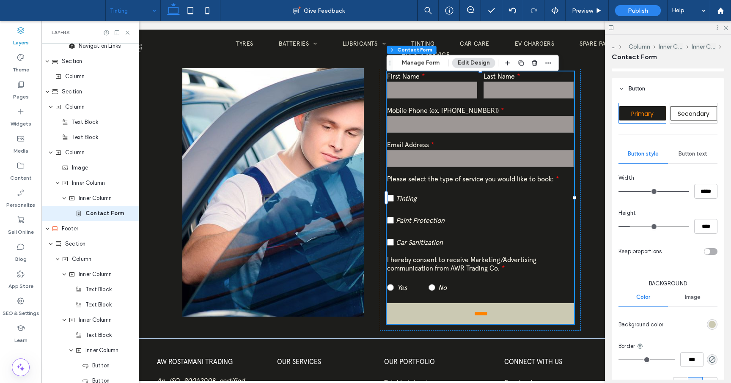
click at [695, 158] on div "Button text" at bounding box center [693, 154] width 50 height 19
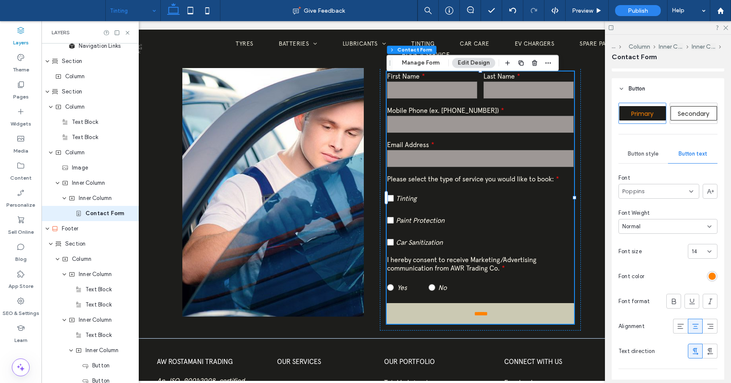
click at [692, 194] on icon at bounding box center [691, 191] width 7 height 7
click at [674, 227] on span "apercu-arabic-regular-trial" at bounding box center [656, 231] width 69 height 8
click at [715, 277] on div "rgb(255, 130, 0)" at bounding box center [712, 279] width 7 height 7
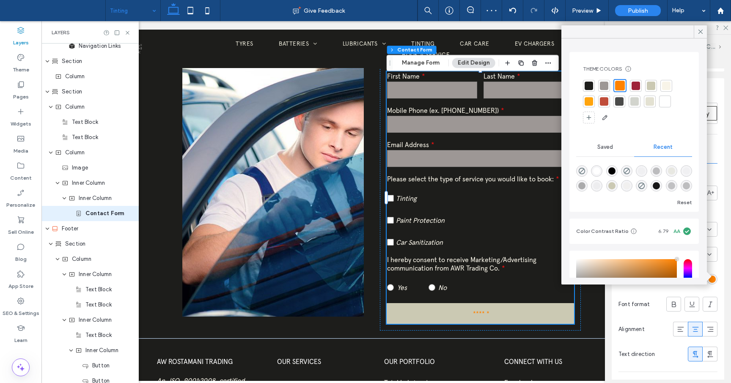
click at [591, 85] on div at bounding box center [589, 86] width 8 height 8
click at [701, 30] on icon at bounding box center [701, 32] width 8 height 8
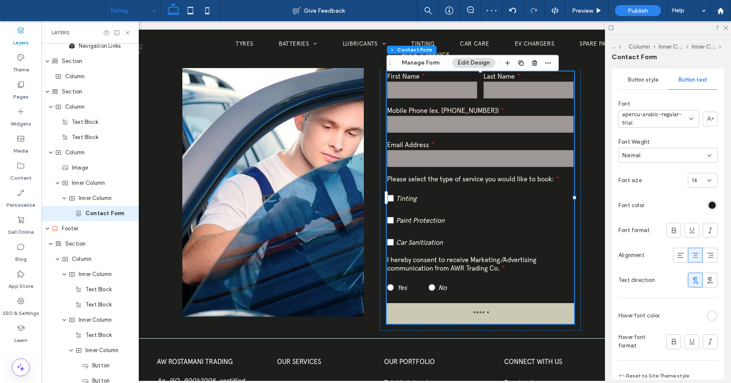
scroll to position [578, 0]
click at [714, 314] on div "rgb(255, 255, 255)" at bounding box center [712, 313] width 7 height 7
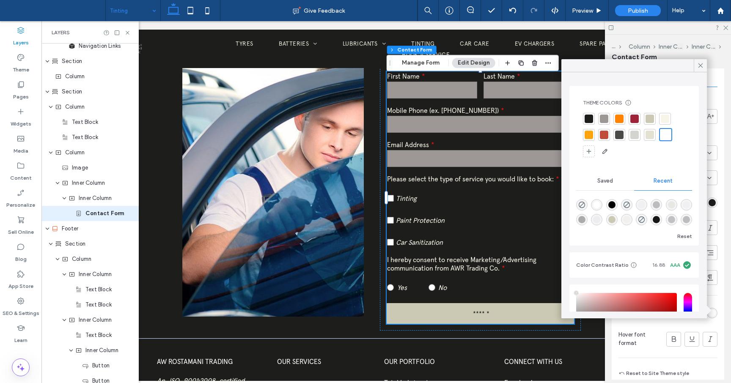
click at [622, 135] on div at bounding box center [619, 135] width 8 height 8
click at [704, 63] on icon at bounding box center [701, 66] width 8 height 8
